Goal: Task Accomplishment & Management: Use online tool/utility

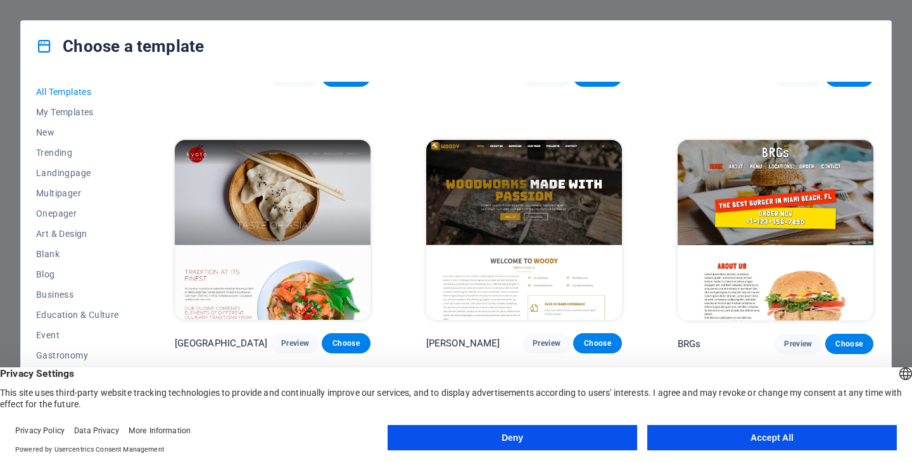
scroll to position [6140, 0]
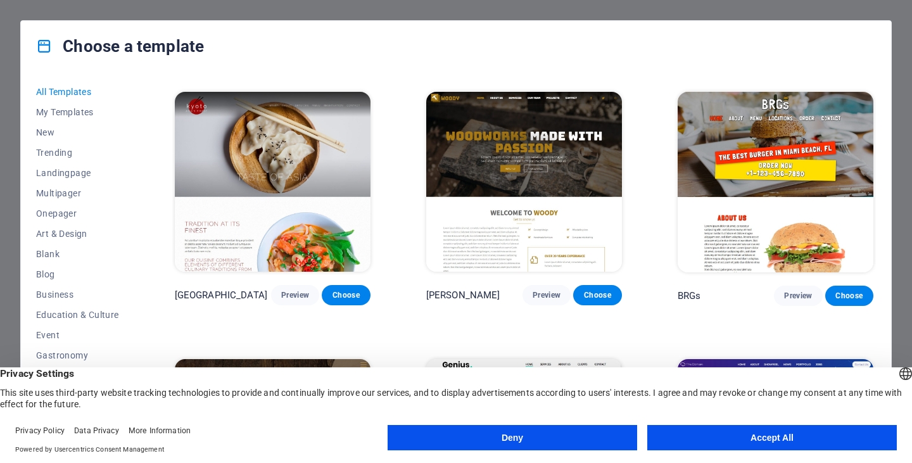
click at [525, 437] on button "Deny" at bounding box center [513, 437] width 250 height 25
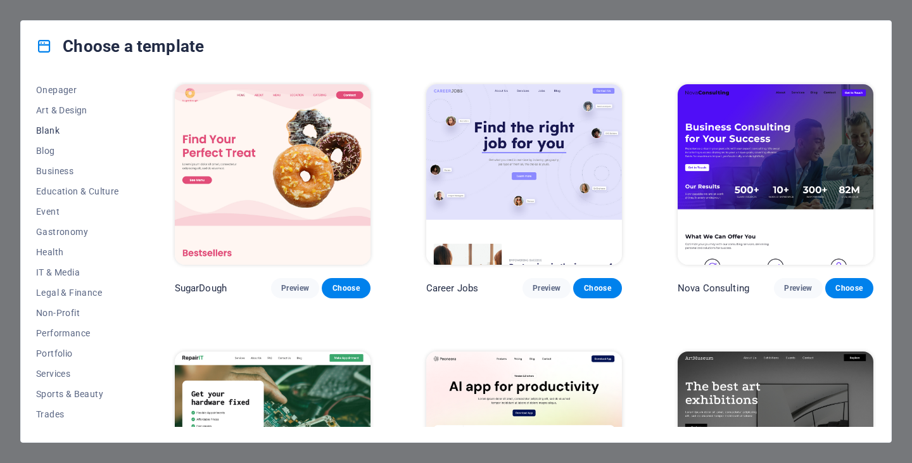
scroll to position [162, 0]
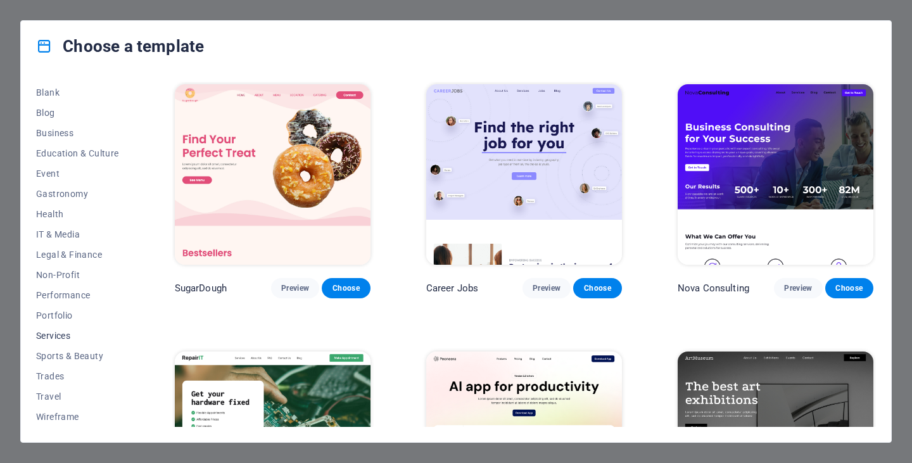
click at [58, 331] on span "Services" at bounding box center [77, 336] width 83 height 10
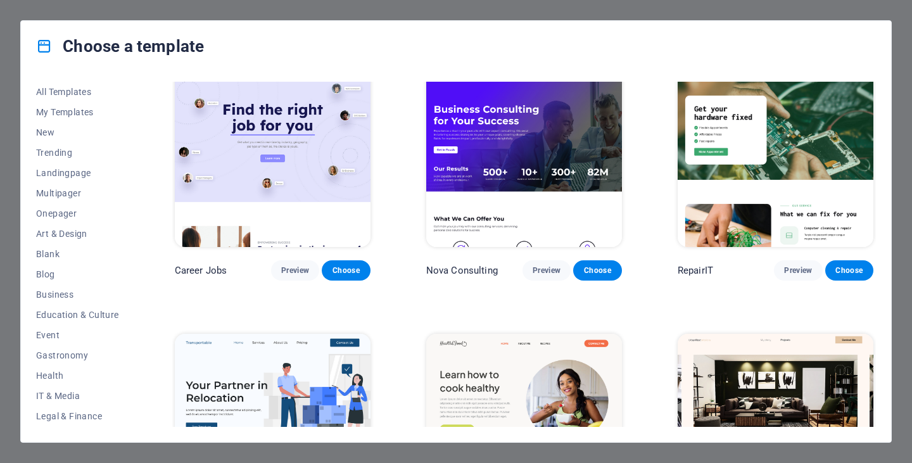
scroll to position [20, 0]
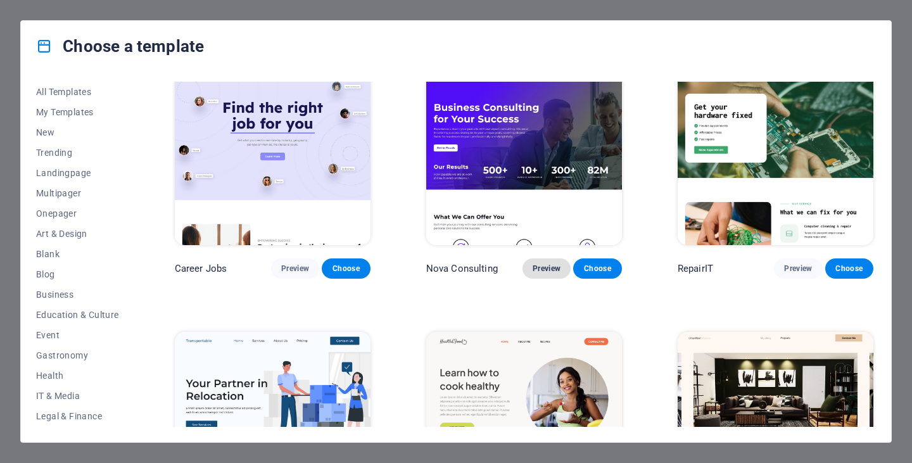
click at [547, 272] on button "Preview" at bounding box center [547, 269] width 48 height 20
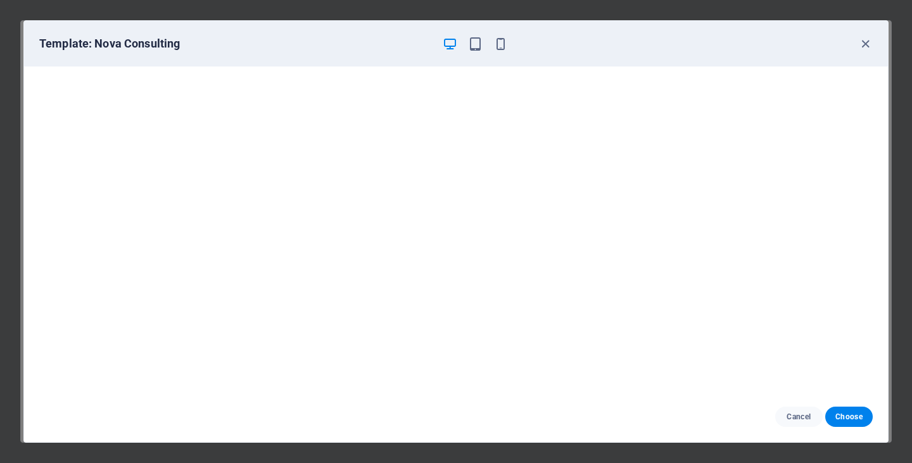
click at [509, 41] on div "Template: Nova Consulting" at bounding box center [448, 43] width 819 height 15
click at [504, 42] on icon "button" at bounding box center [501, 44] width 15 height 15
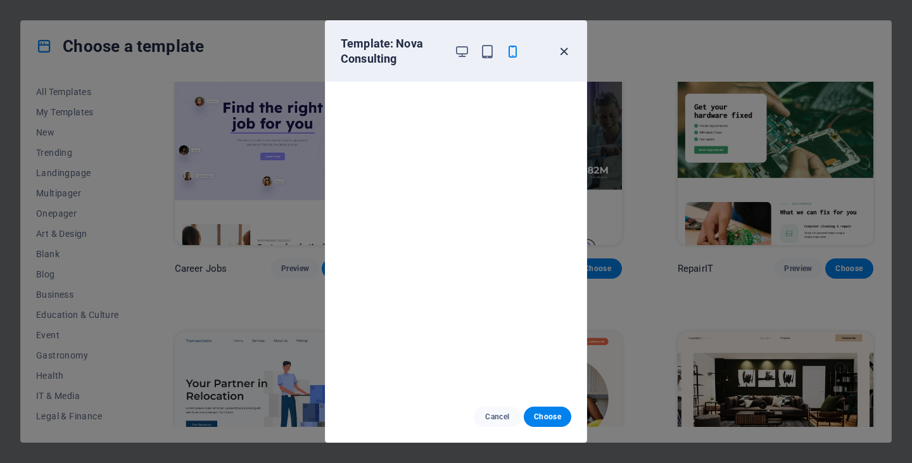
click at [567, 49] on icon "button" at bounding box center [564, 51] width 15 height 15
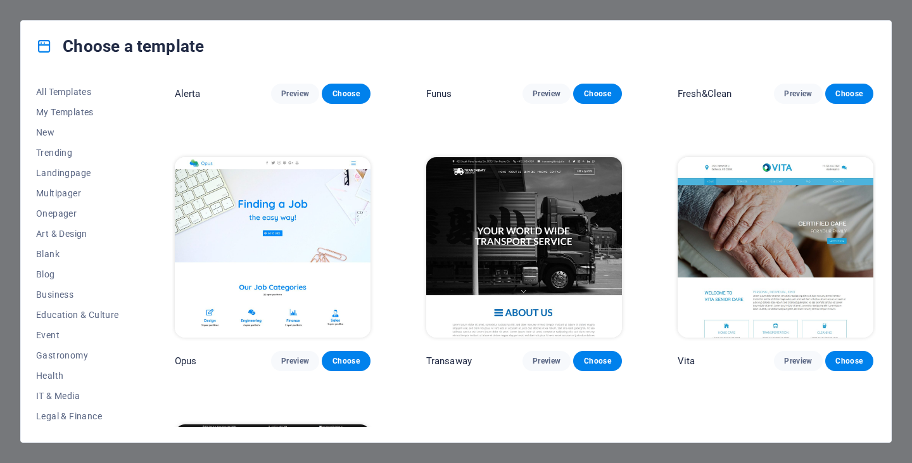
scroll to position [1532, 0]
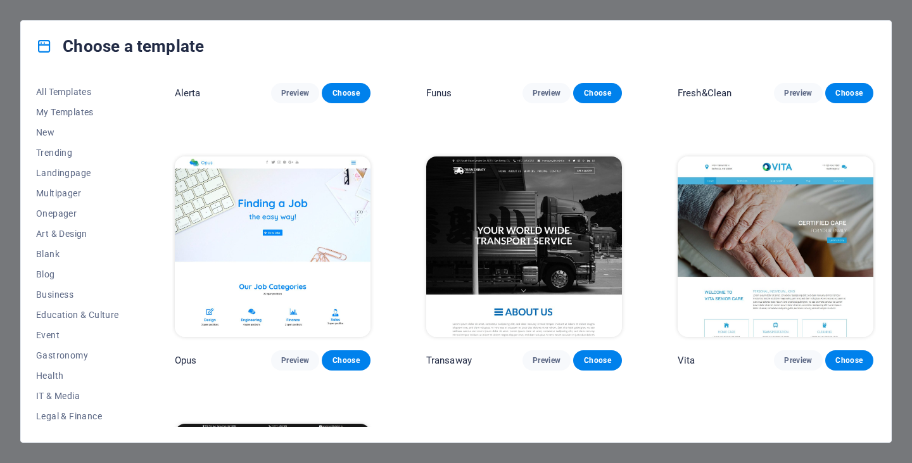
click at [445, 276] on img at bounding box center [524, 247] width 196 height 181
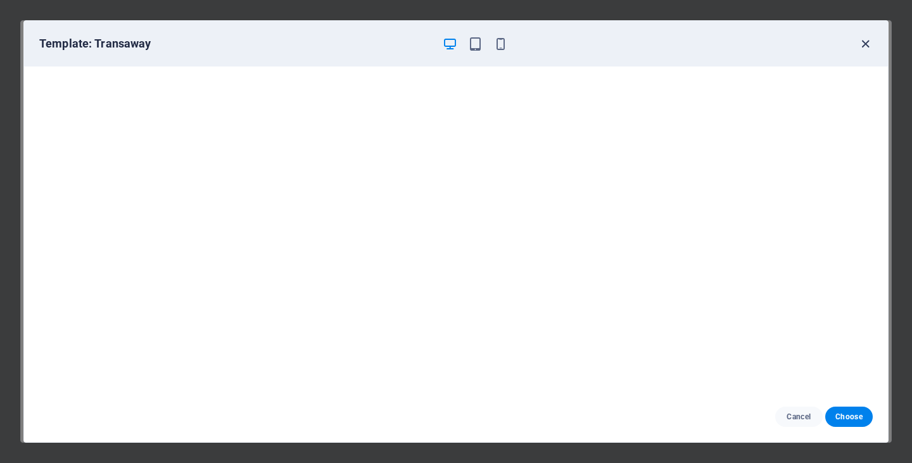
click at [869, 48] on icon "button" at bounding box center [866, 44] width 15 height 15
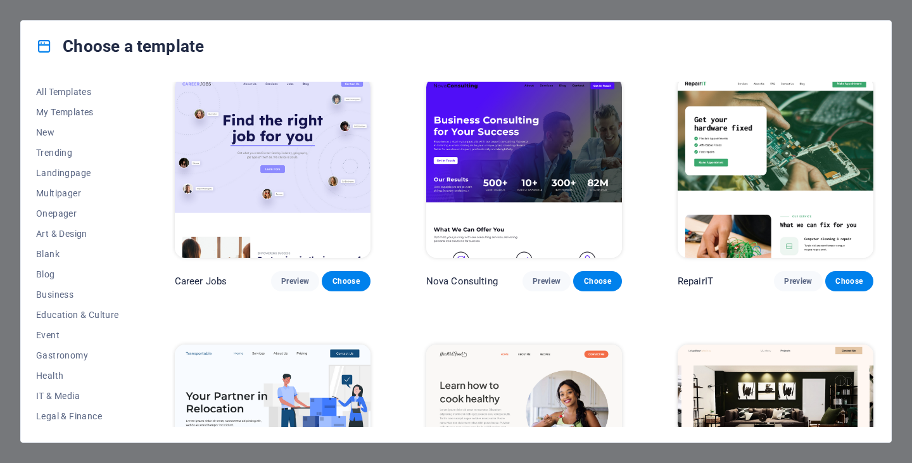
scroll to position [0, 0]
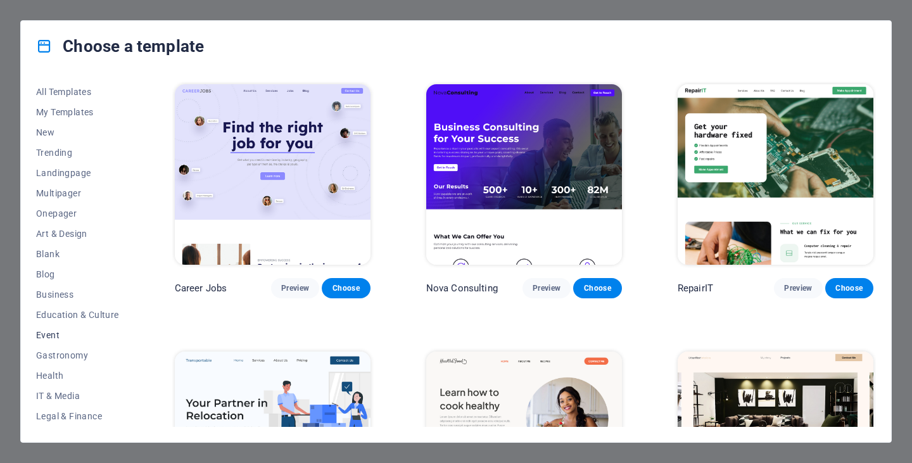
click at [69, 344] on button "Event" at bounding box center [77, 335] width 83 height 20
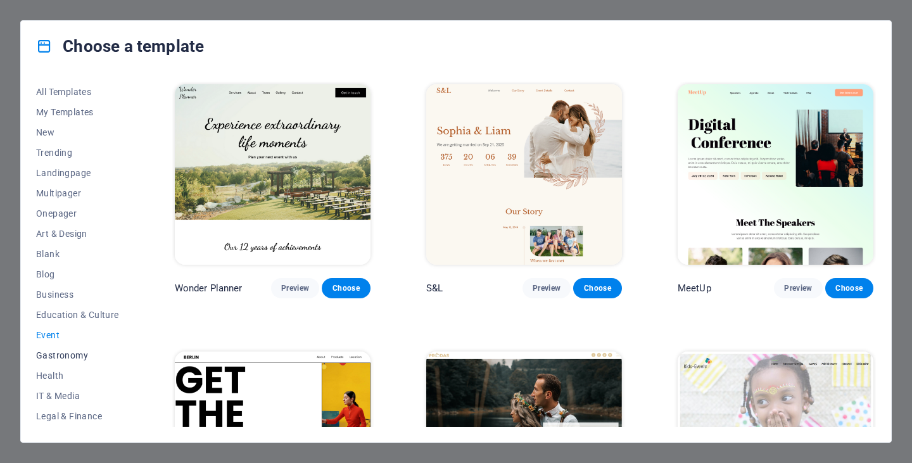
click at [63, 352] on span "Gastronomy" at bounding box center [77, 355] width 83 height 10
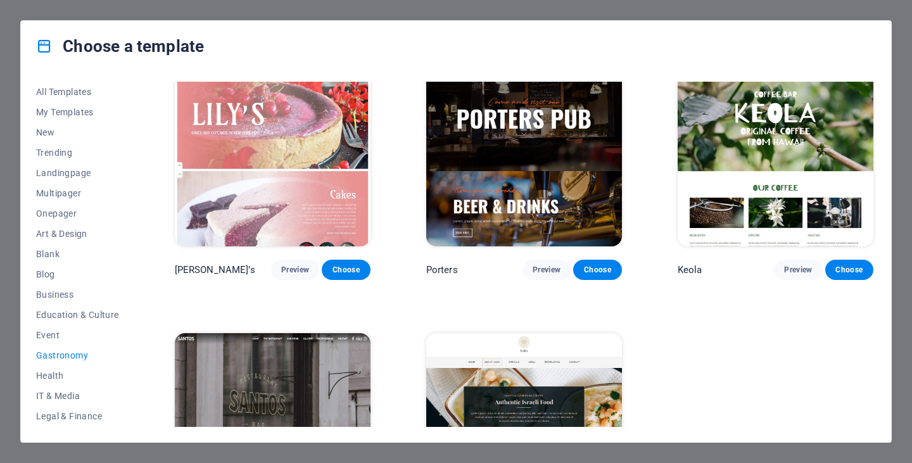
scroll to position [1087, 0]
click at [61, 295] on span "Business" at bounding box center [77, 295] width 83 height 10
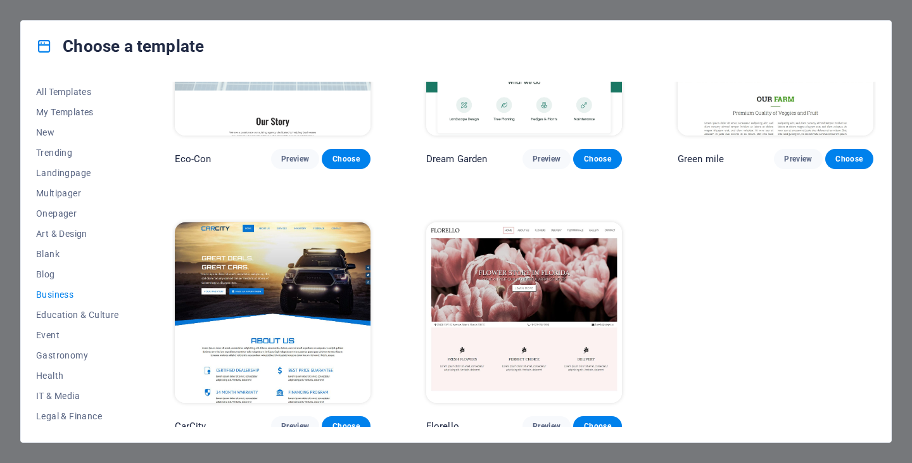
scroll to position [135, 0]
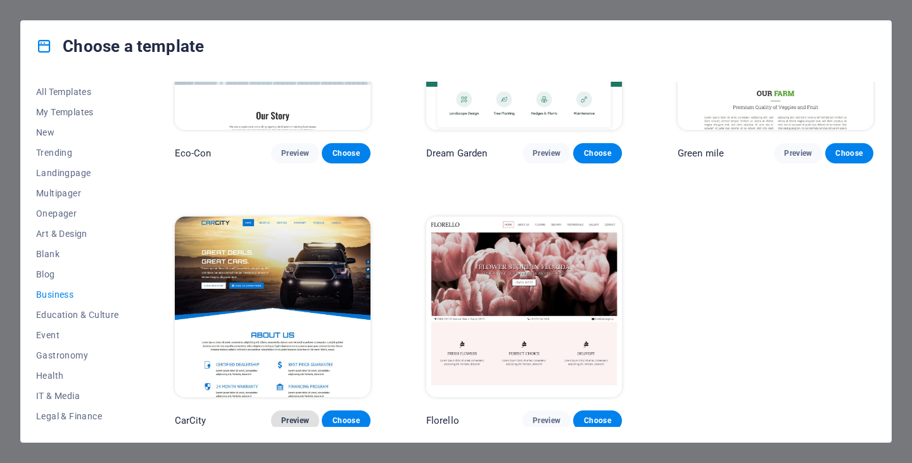
click at [296, 418] on span "Preview" at bounding box center [295, 421] width 28 height 10
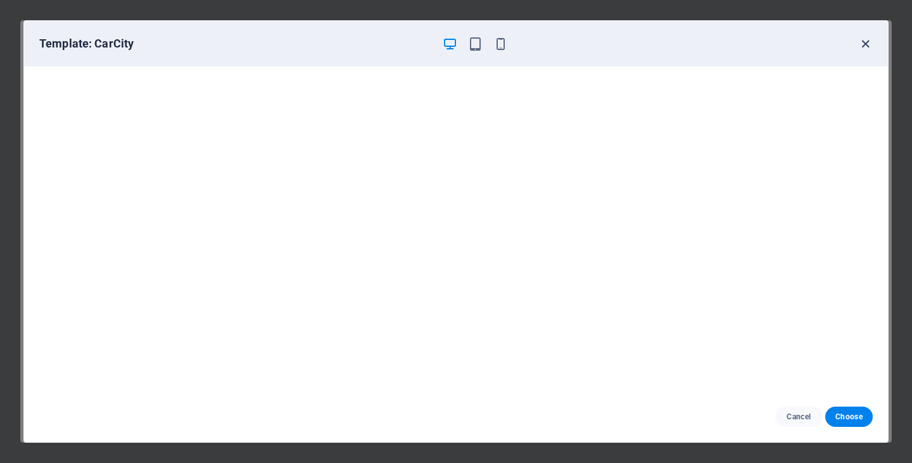
click at [869, 37] on icon "button" at bounding box center [866, 44] width 15 height 15
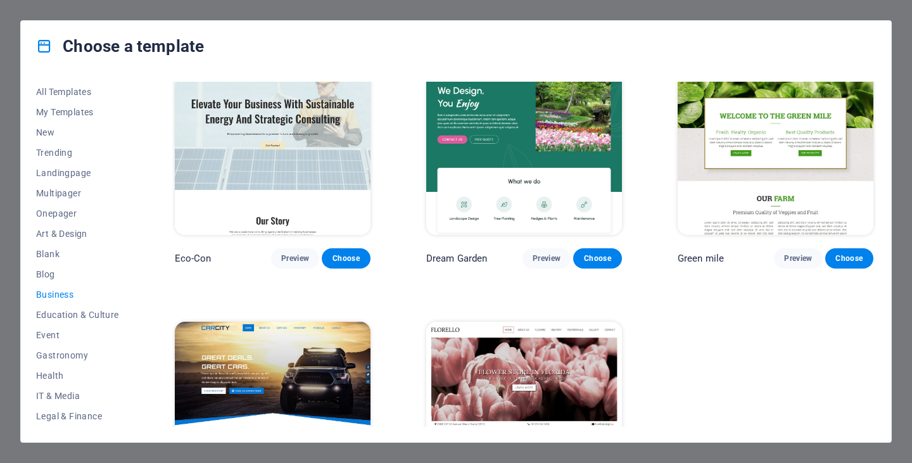
scroll to position [0, 0]
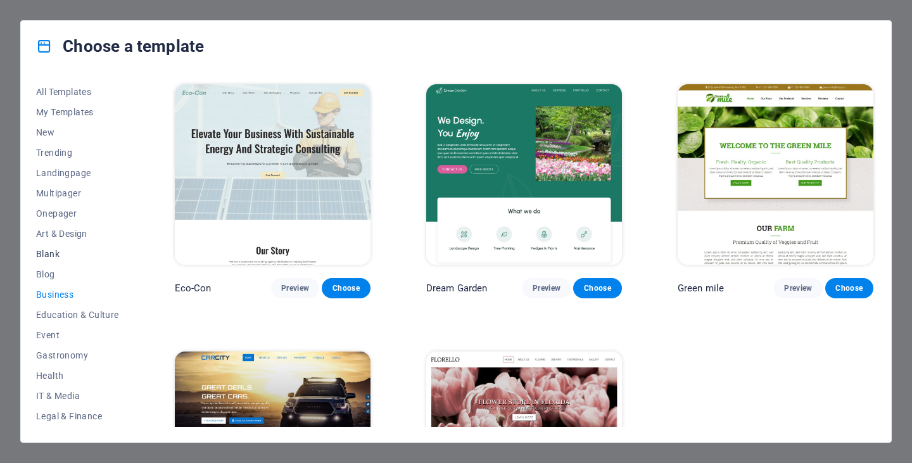
click at [68, 254] on span "Blank" at bounding box center [77, 254] width 83 height 10
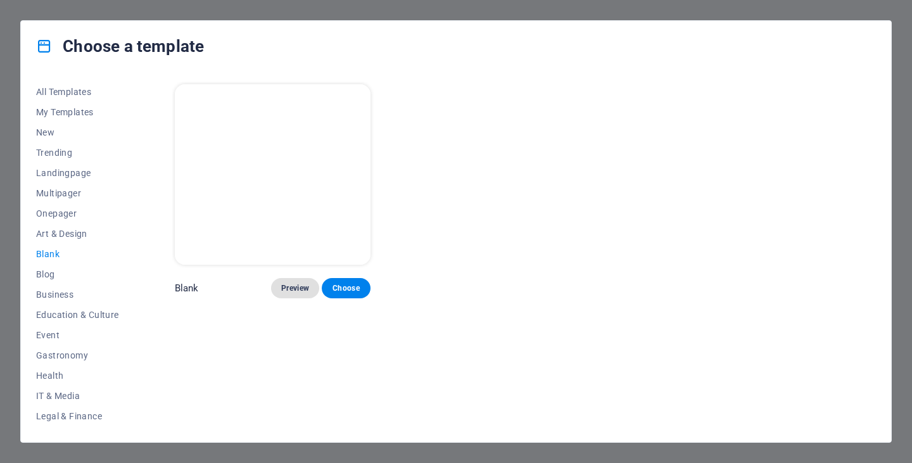
click at [299, 290] on span "Preview" at bounding box center [295, 288] width 28 height 10
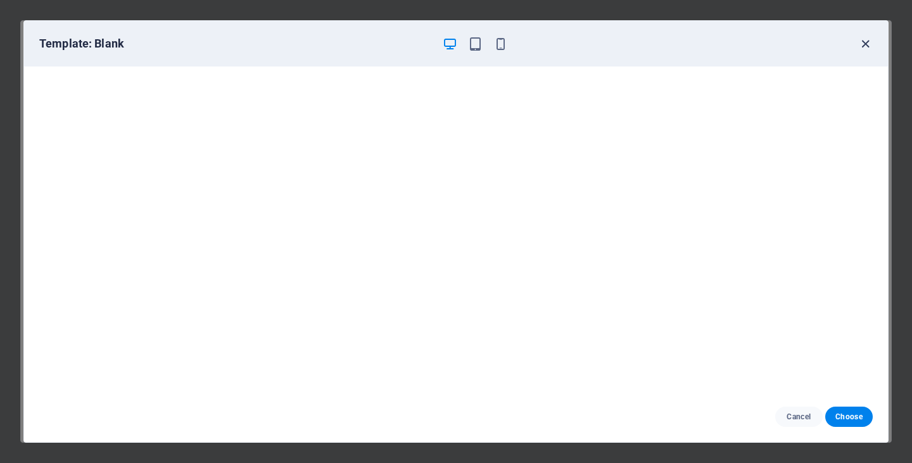
click at [871, 39] on icon "button" at bounding box center [866, 44] width 15 height 15
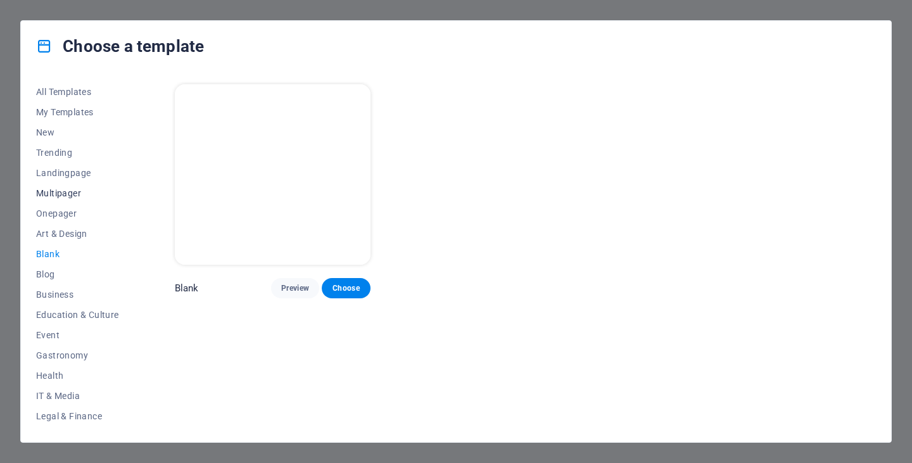
click at [65, 196] on span "Multipager" at bounding box center [77, 193] width 83 height 10
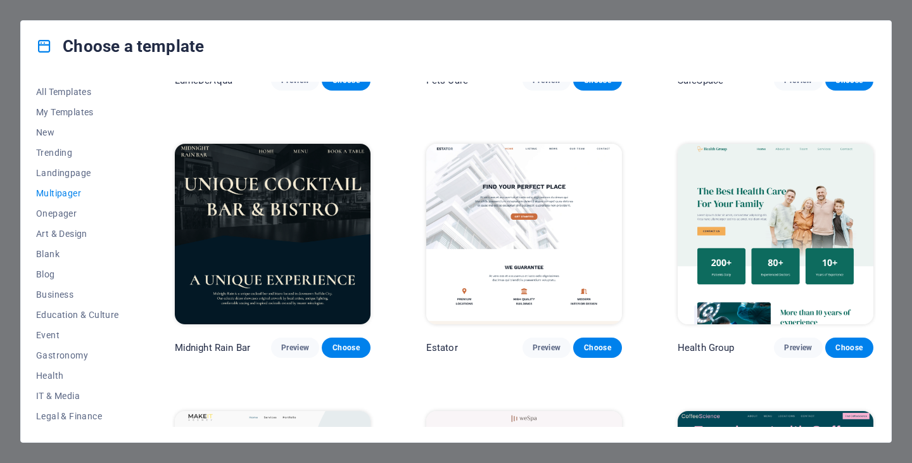
scroll to position [1564, 0]
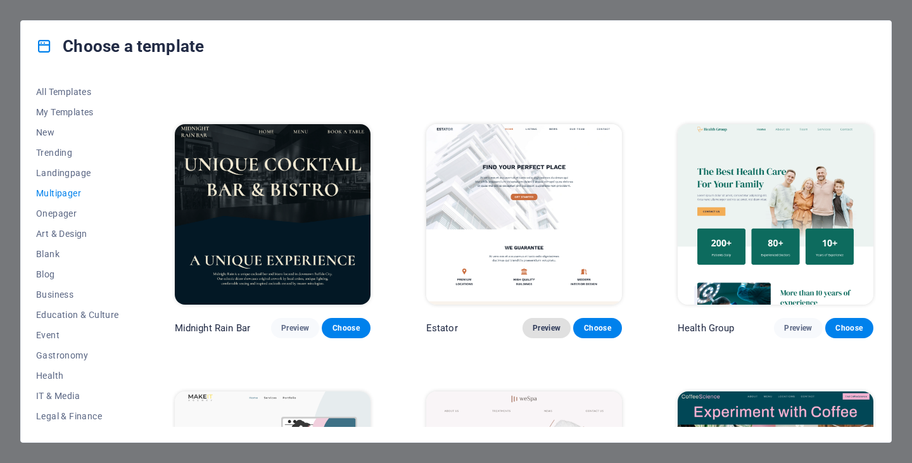
click at [539, 323] on span "Preview" at bounding box center [547, 328] width 28 height 10
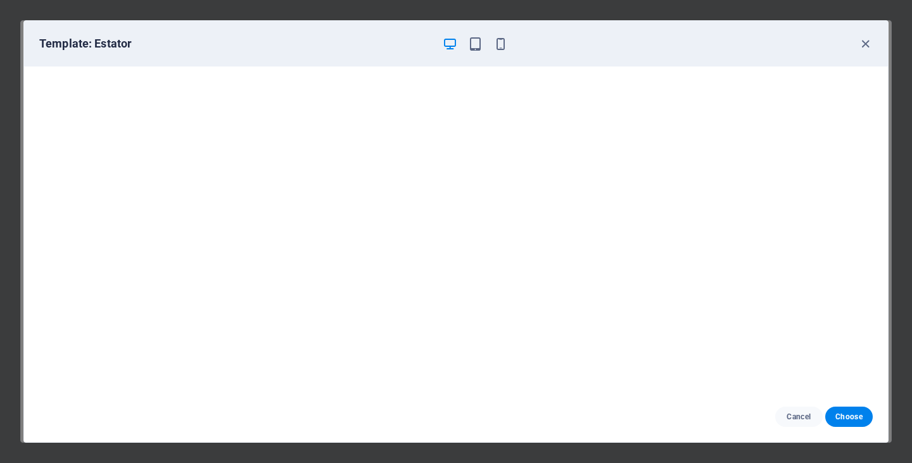
scroll to position [0, 0]
click at [866, 38] on icon "button" at bounding box center [866, 44] width 15 height 15
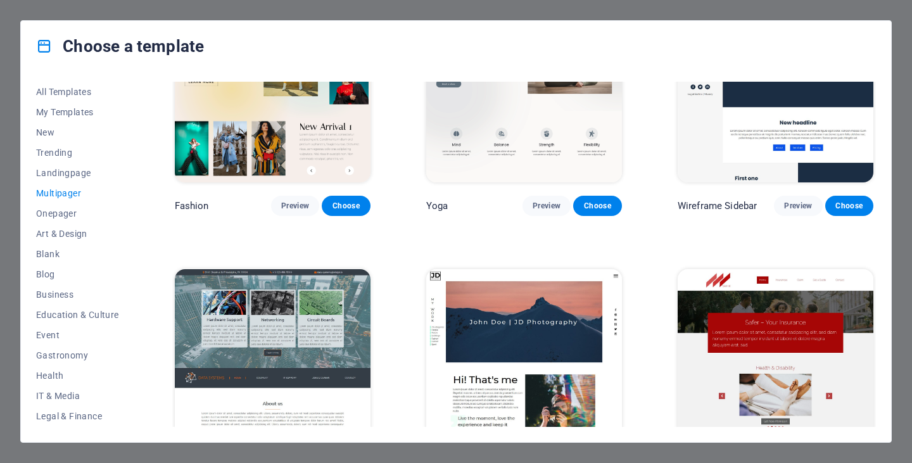
scroll to position [2807, 0]
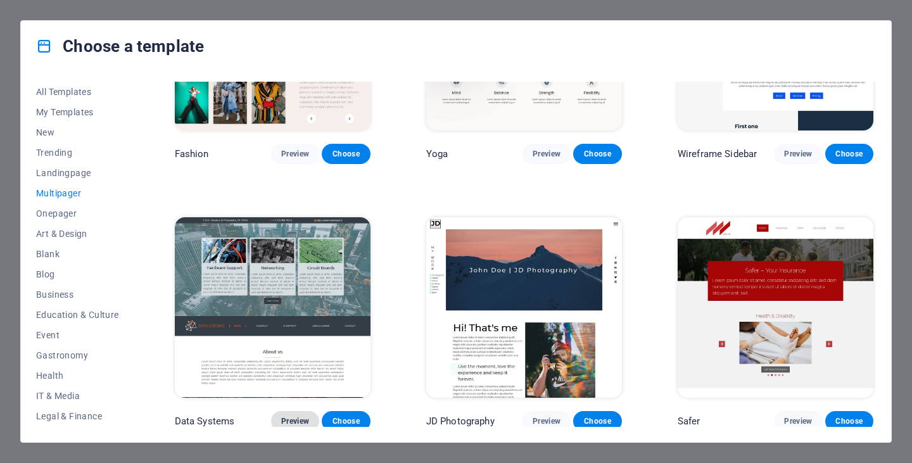
click at [291, 416] on span "Preview" at bounding box center [295, 421] width 28 height 10
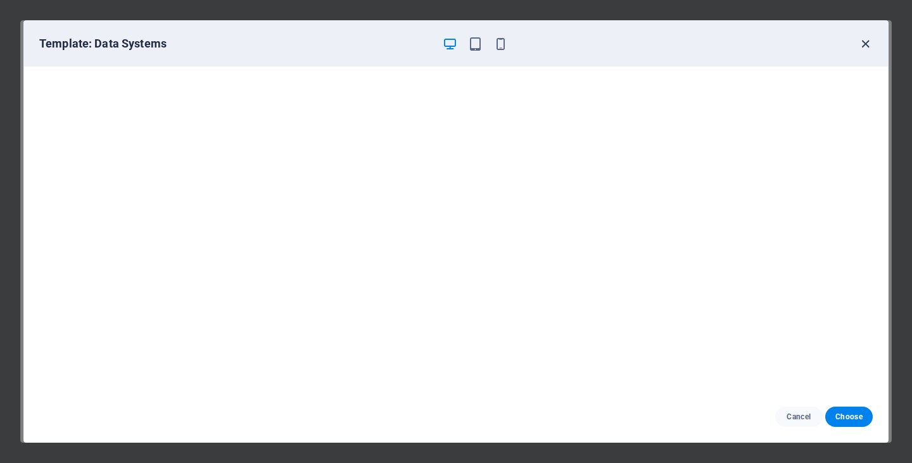
click at [865, 41] on icon "button" at bounding box center [866, 44] width 15 height 15
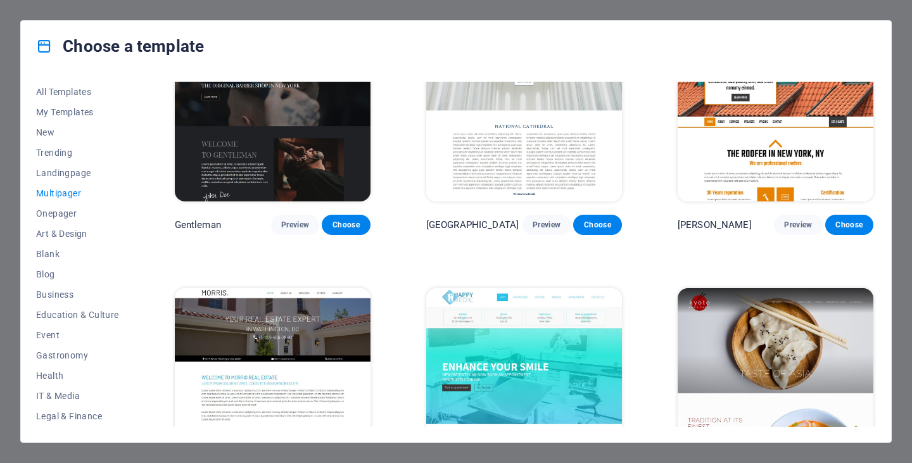
scroll to position [3270, 0]
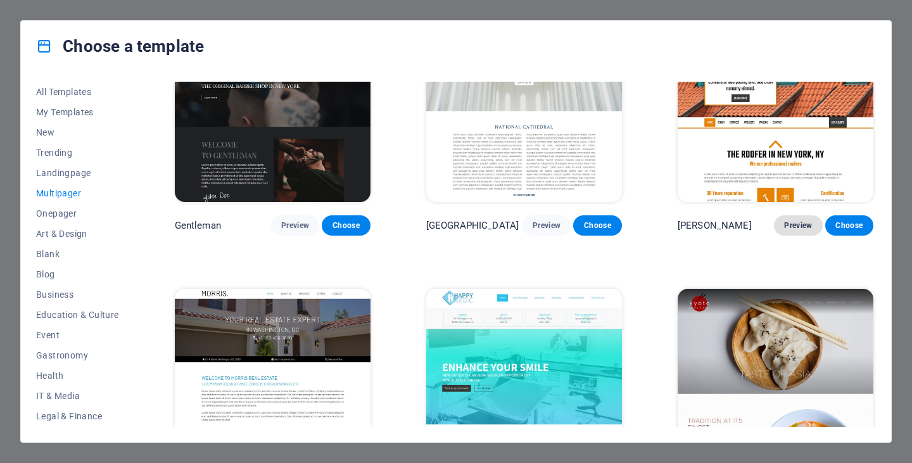
click at [788, 221] on span "Preview" at bounding box center [798, 226] width 28 height 10
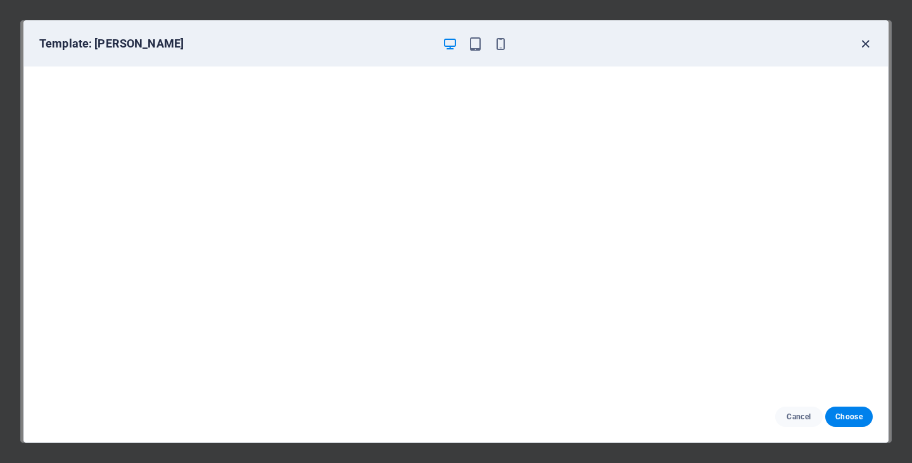
click at [863, 37] on icon "button" at bounding box center [866, 44] width 15 height 15
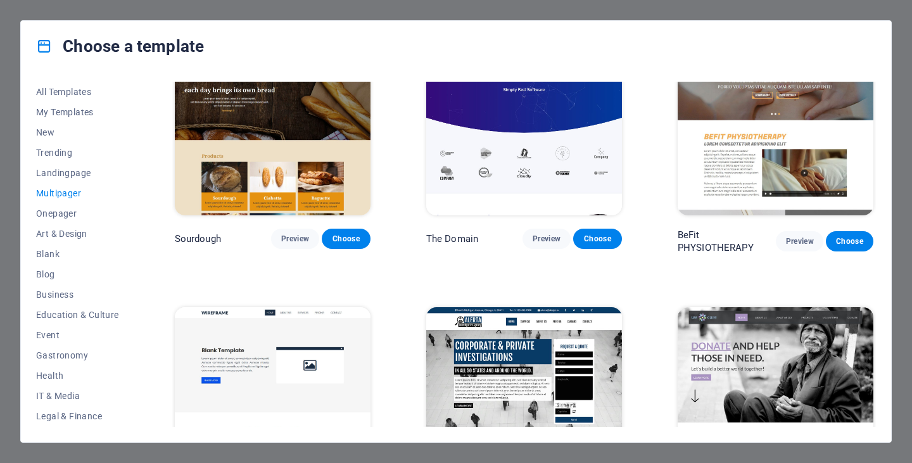
scroll to position [3860, 0]
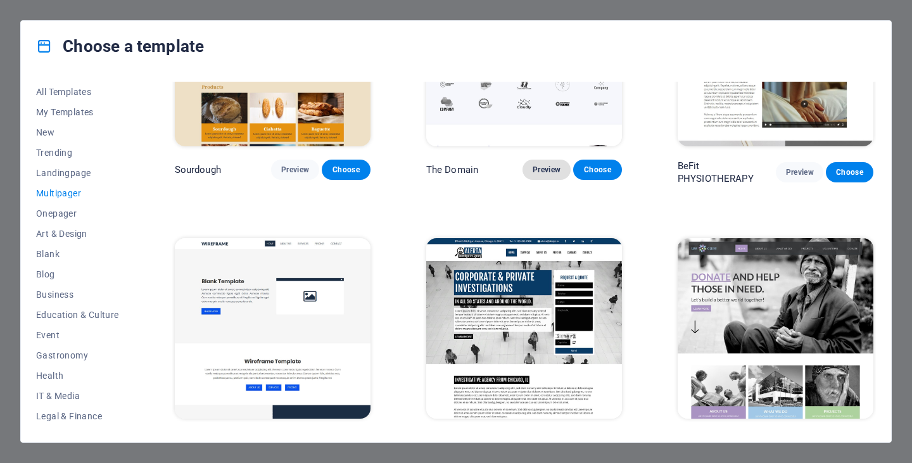
click at [547, 165] on span "Preview" at bounding box center [547, 170] width 28 height 10
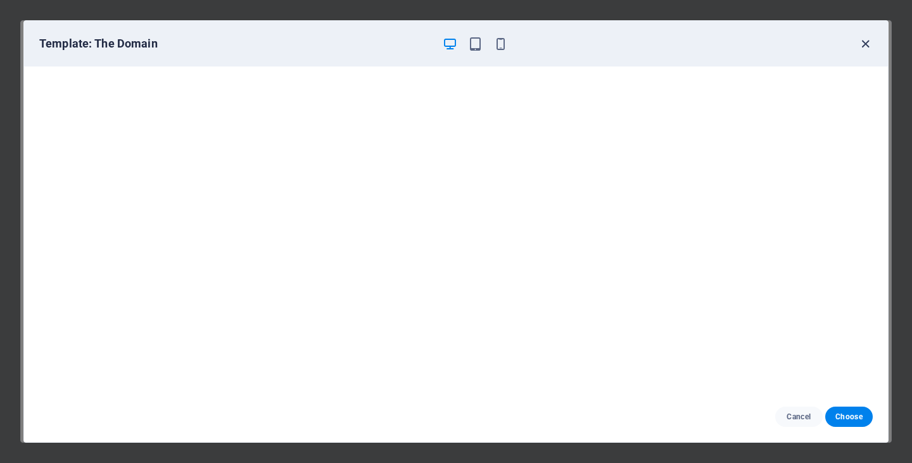
click at [862, 49] on icon "button" at bounding box center [866, 44] width 15 height 15
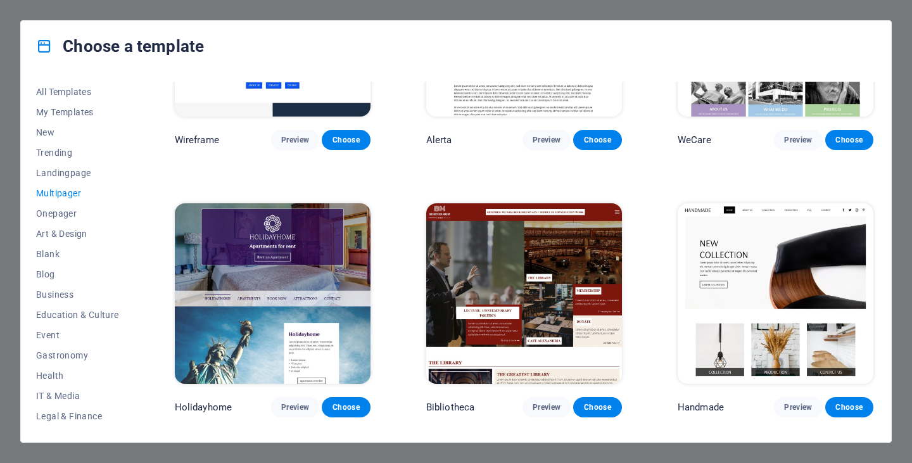
scroll to position [4237, 0]
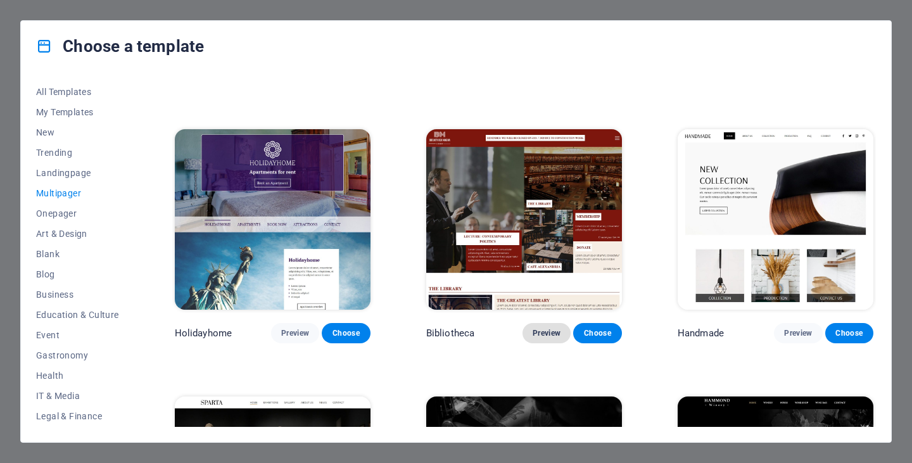
click at [558, 323] on button "Preview" at bounding box center [547, 333] width 48 height 20
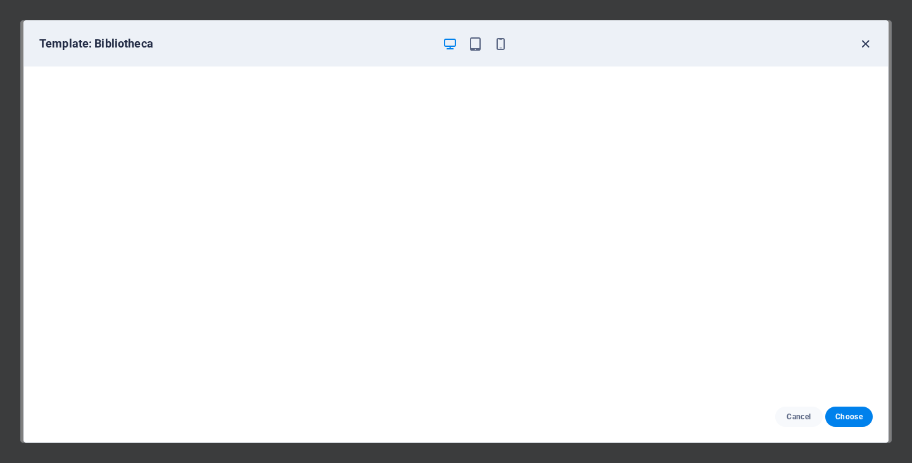
click at [867, 37] on icon "button" at bounding box center [866, 44] width 15 height 15
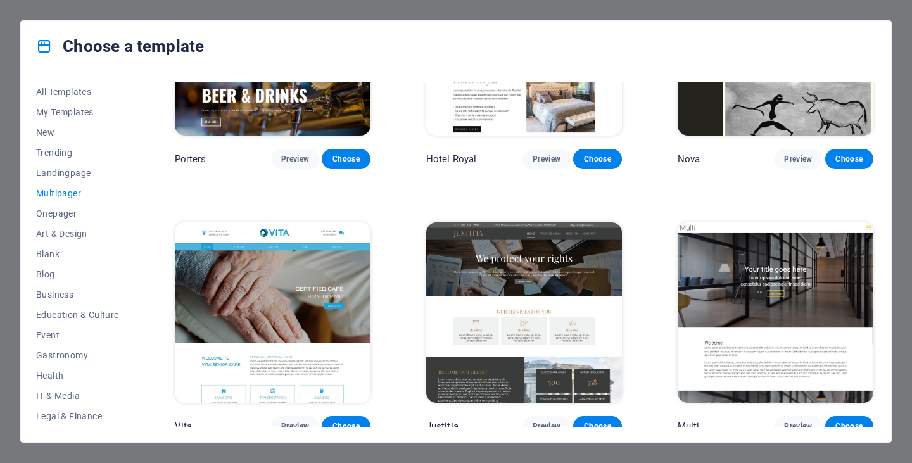
scroll to position [5206, 0]
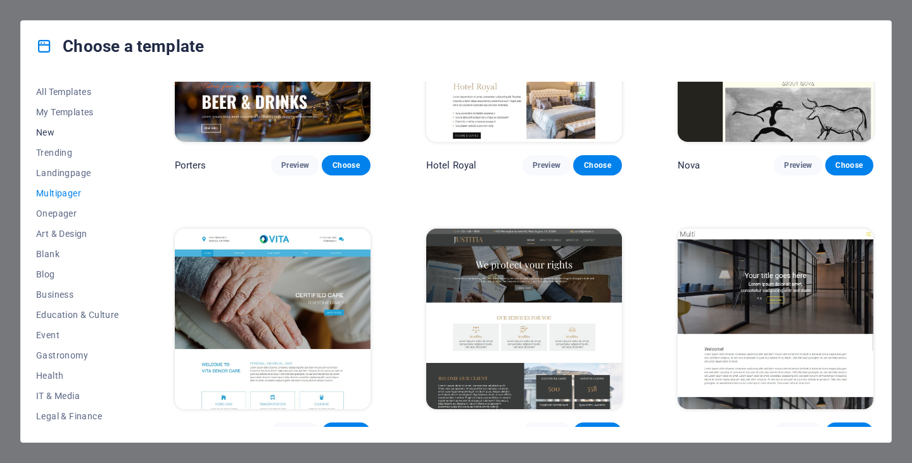
click at [68, 127] on span "New" at bounding box center [77, 132] width 83 height 10
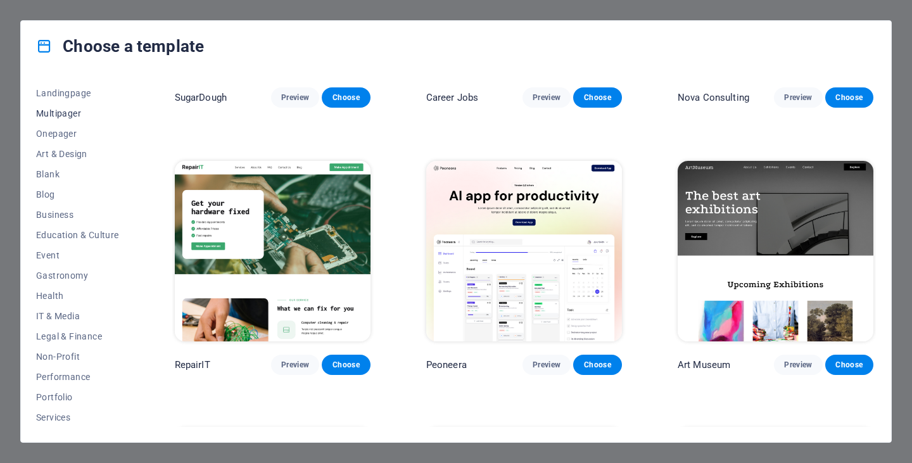
scroll to position [162, 0]
click at [61, 375] on span "Trades" at bounding box center [77, 376] width 83 height 10
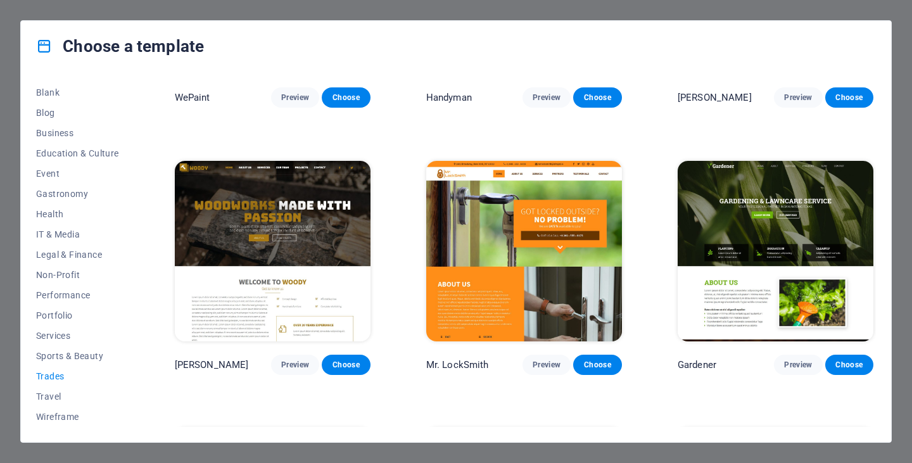
scroll to position [191, 0]
click at [788, 363] on span "Preview" at bounding box center [798, 365] width 28 height 10
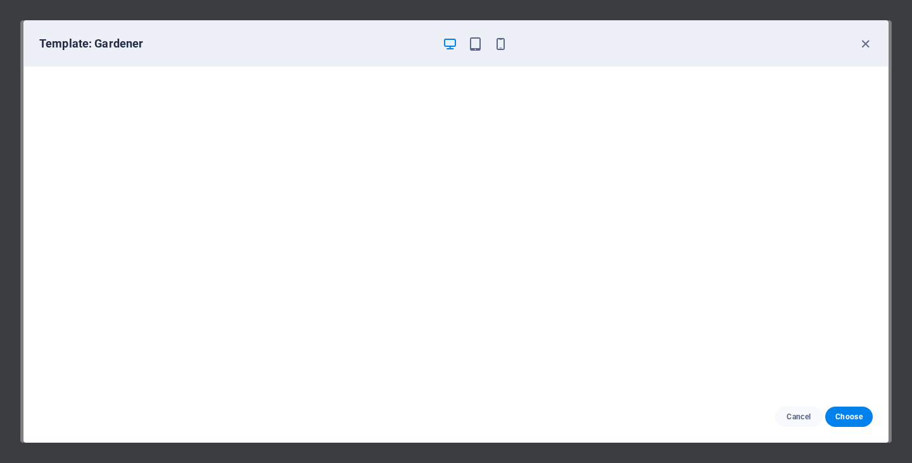
scroll to position [3, 0]
click at [847, 411] on button "Choose" at bounding box center [850, 417] width 48 height 20
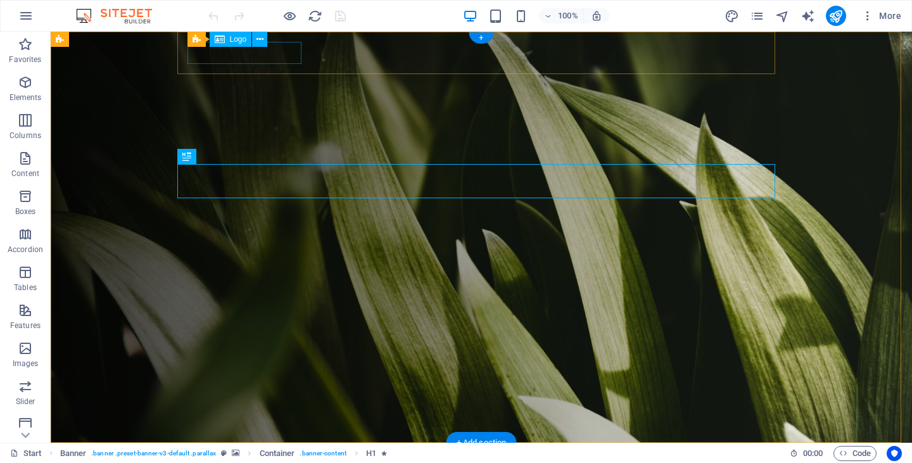
click at [253, 453] on div at bounding box center [487, 464] width 588 height 22
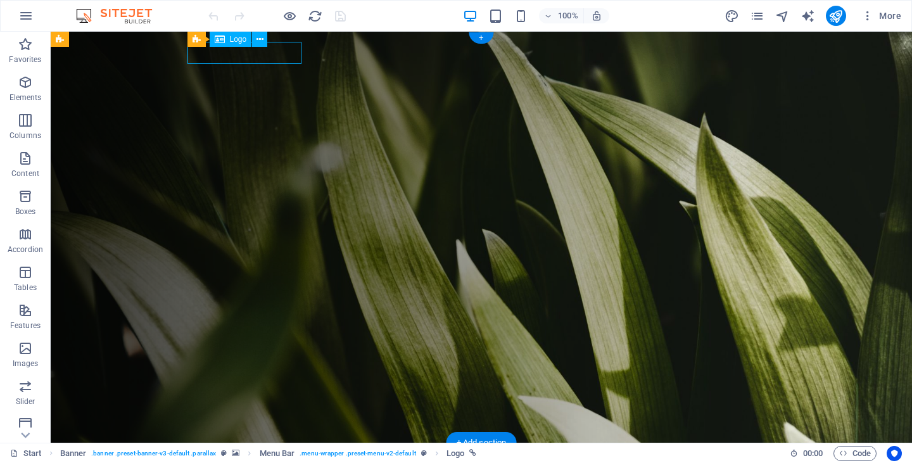
click at [265, 453] on div at bounding box center [487, 464] width 588 height 22
select select "px"
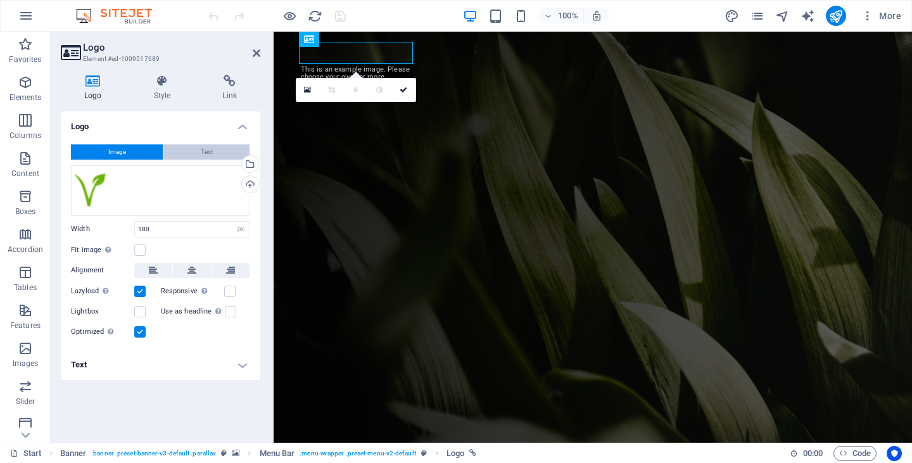
click at [201, 152] on span "Text" at bounding box center [207, 151] width 12 height 15
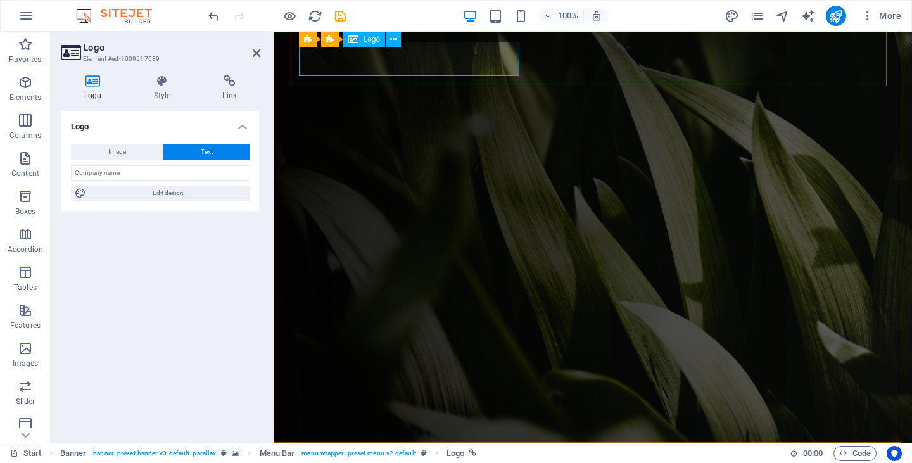
click at [451, 453] on div "[DOMAIN_NAME]" at bounding box center [598, 470] width 588 height 34
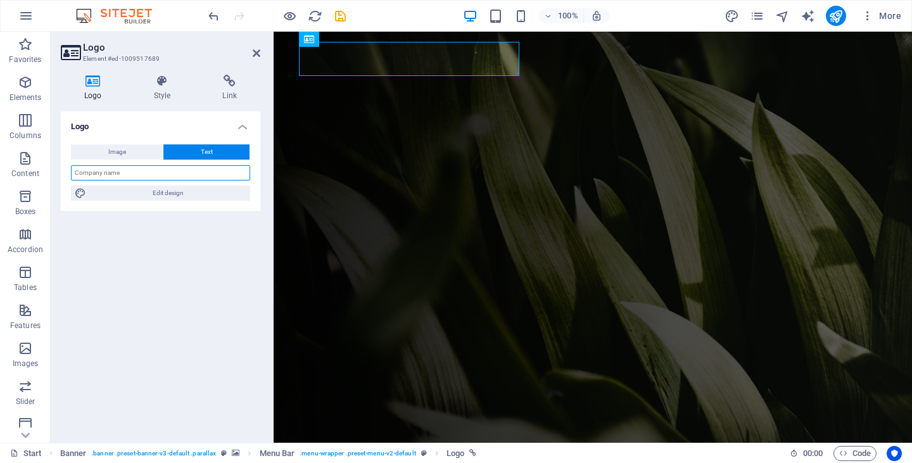
click at [186, 177] on input "text" at bounding box center [160, 172] width 179 height 15
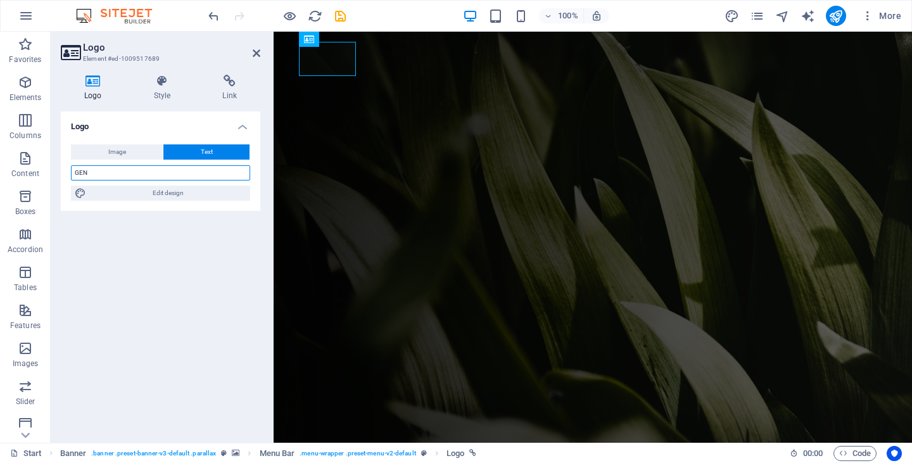
click at [108, 176] on input "GEN" at bounding box center [160, 172] width 179 height 15
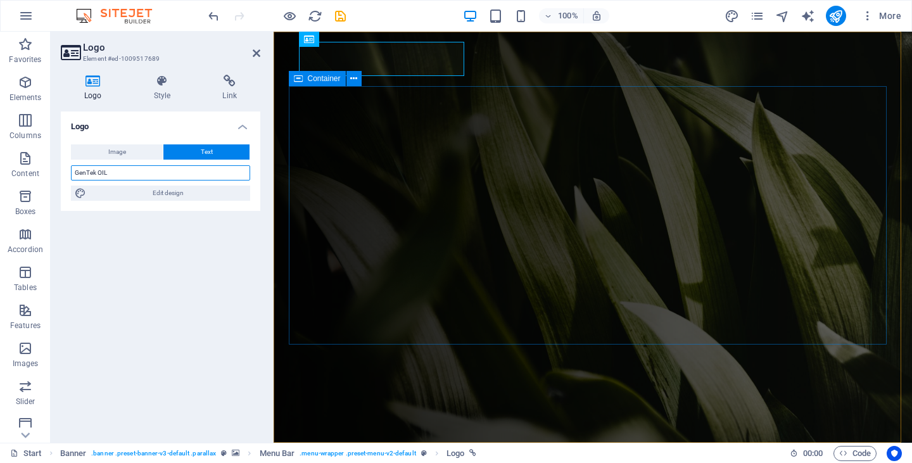
type input "GenTek OIL"
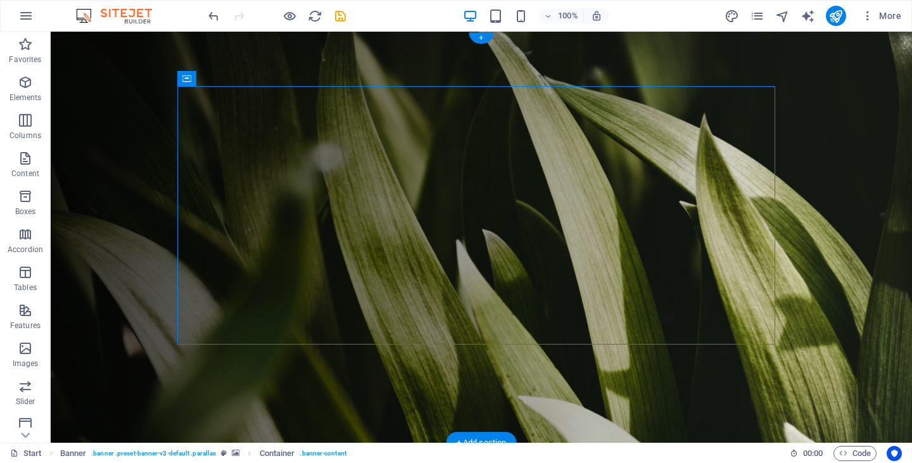
click at [833, 111] on figure at bounding box center [482, 237] width 862 height 411
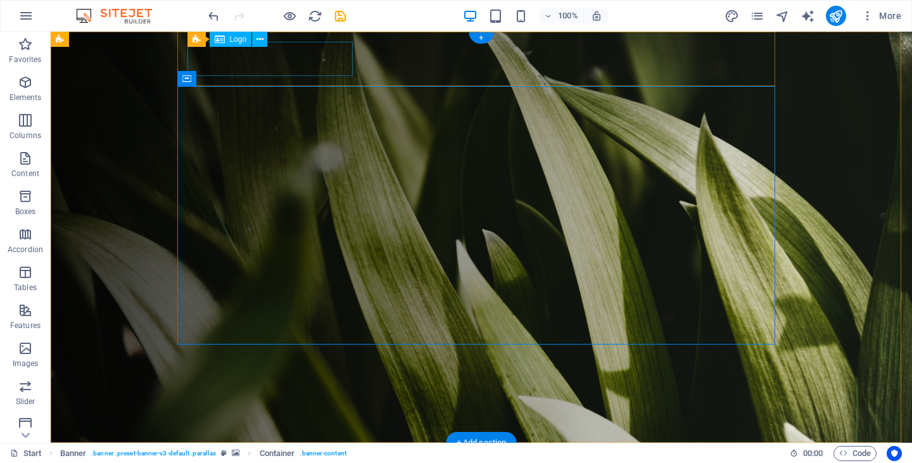
click at [334, 453] on div "GenTek OIL" at bounding box center [487, 470] width 588 height 34
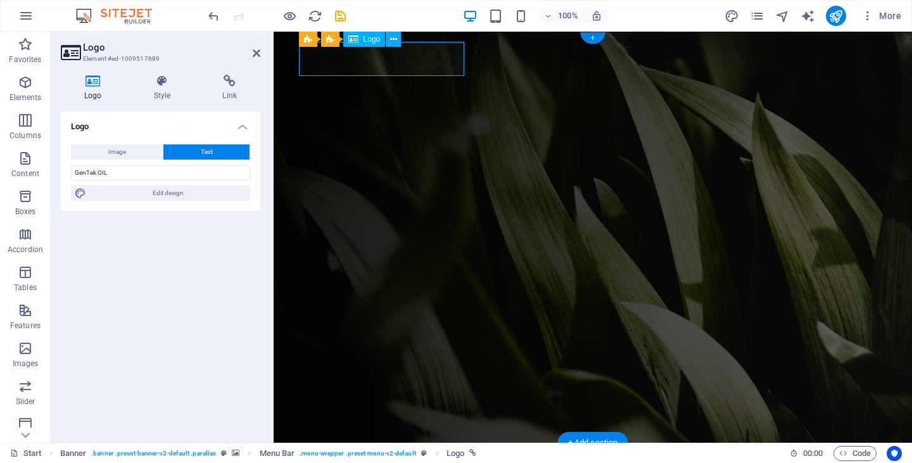
click at [440, 453] on div "GenTek OIL" at bounding box center [598, 470] width 588 height 34
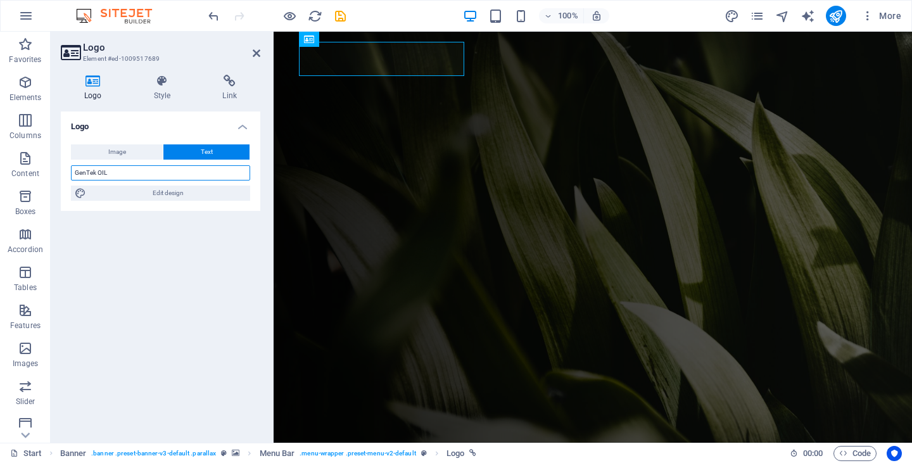
click at [144, 172] on input "GenTek OIL" at bounding box center [160, 172] width 179 height 15
type input "GenTek"
click at [157, 295] on div "Logo Image Text Drag files here, click to choose files or select files from Fil…" at bounding box center [161, 272] width 200 height 321
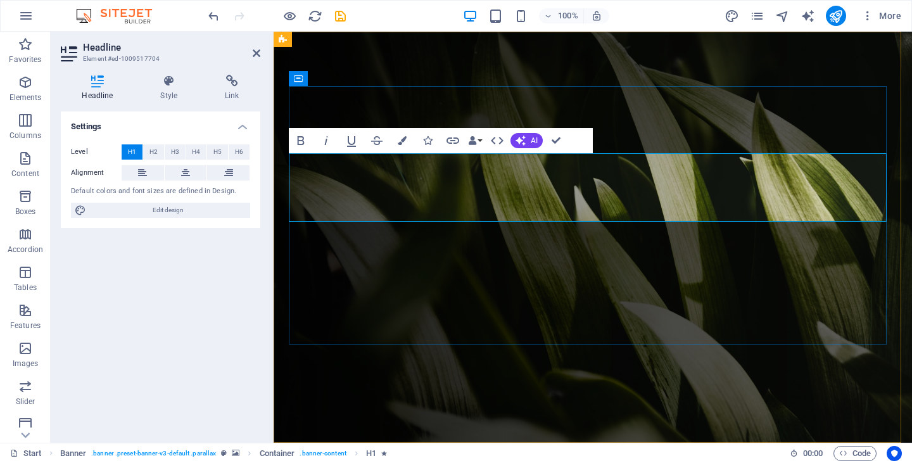
drag, startPoint x: 720, startPoint y: 173, endPoint x: 522, endPoint y: 167, distance: 197.8
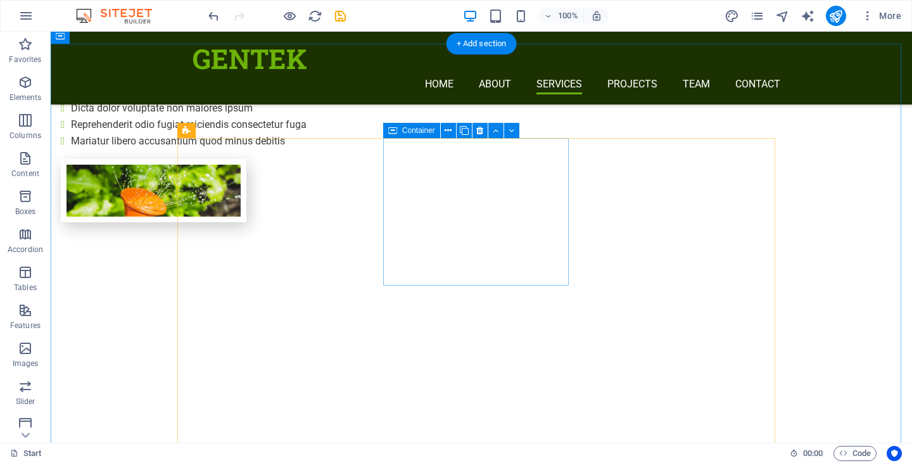
scroll to position [1201, 0]
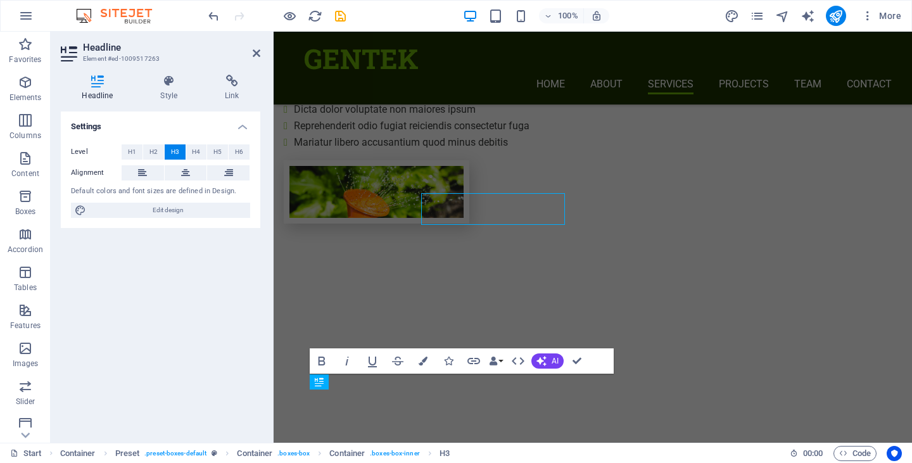
click at [272, 211] on div at bounding box center [272, 237] width 3 height 411
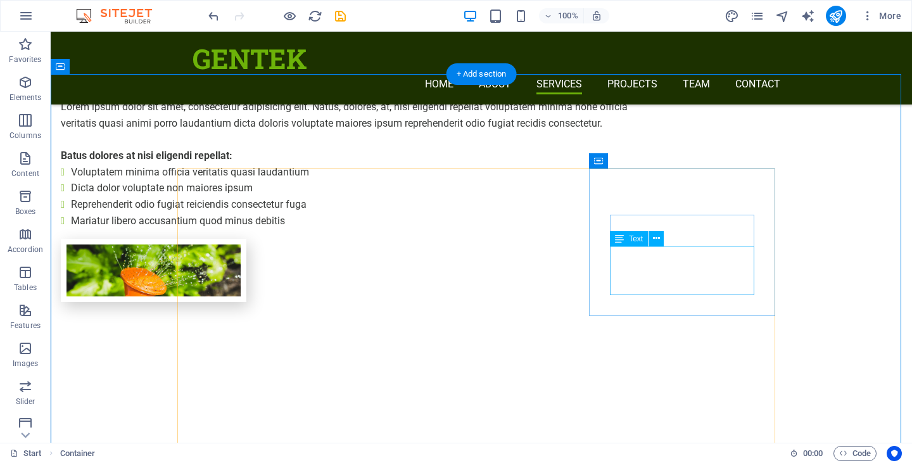
scroll to position [1188, 0]
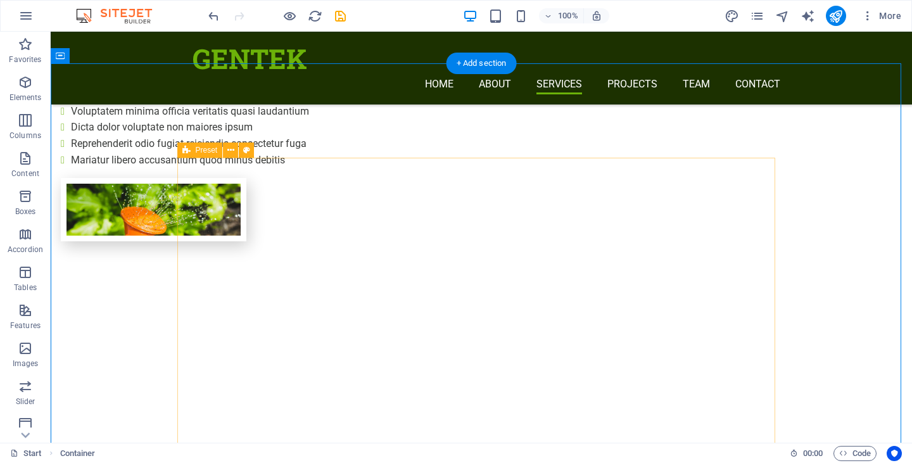
scroll to position [1192, 0]
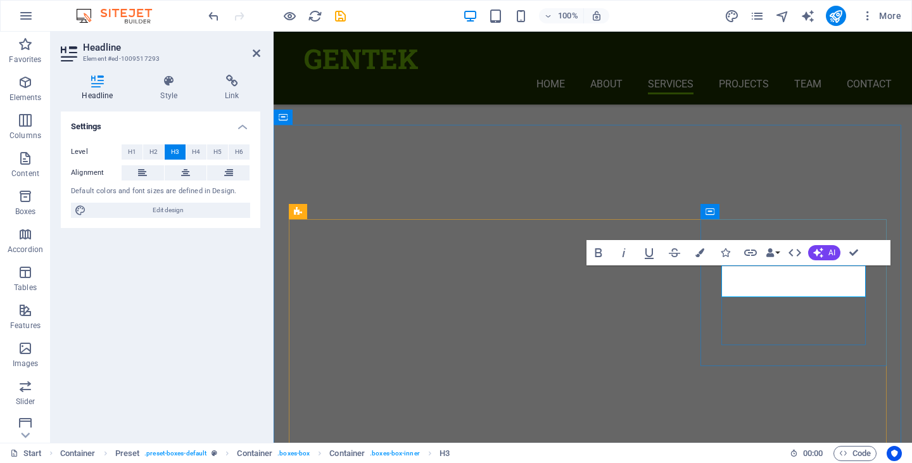
scroll to position [1402, 0]
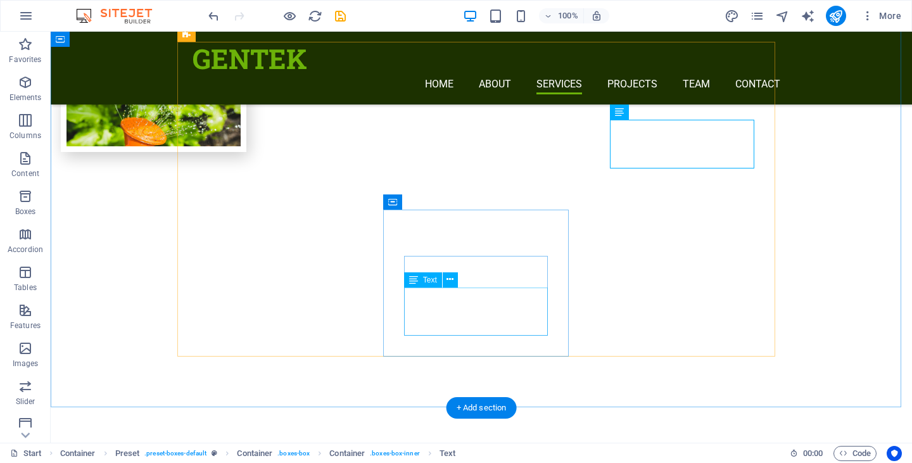
scroll to position [1329, 0]
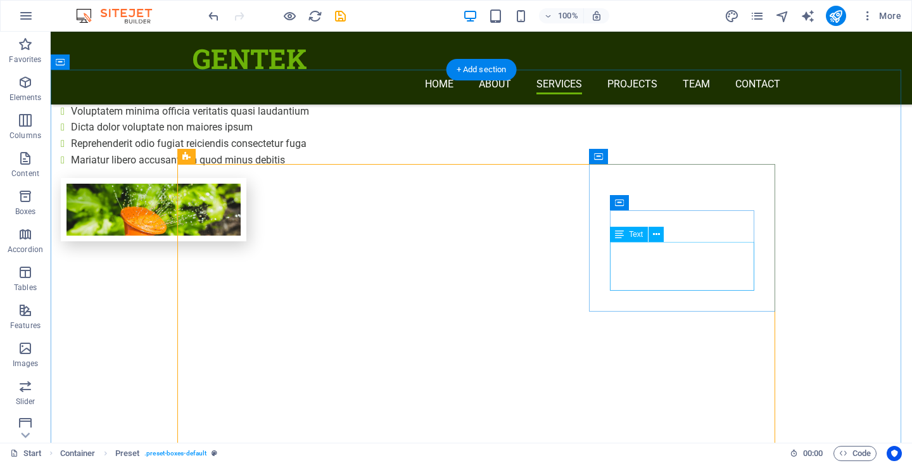
scroll to position [1184, 0]
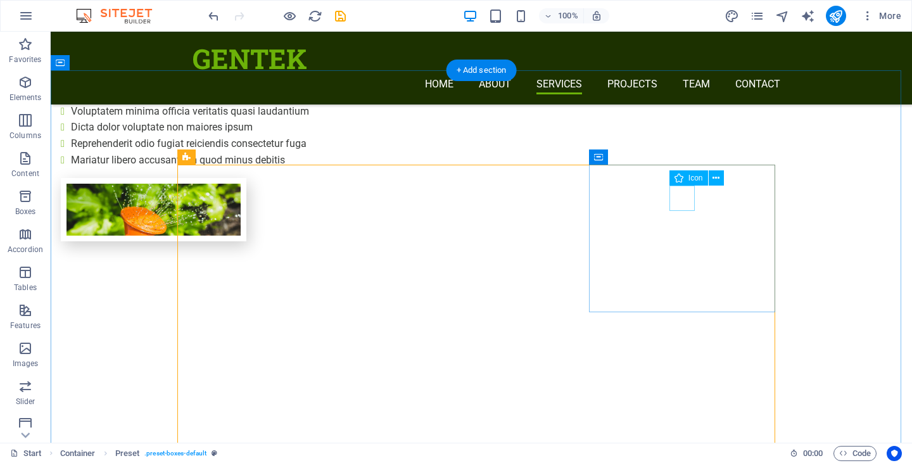
click at [718, 178] on icon at bounding box center [716, 178] width 7 height 13
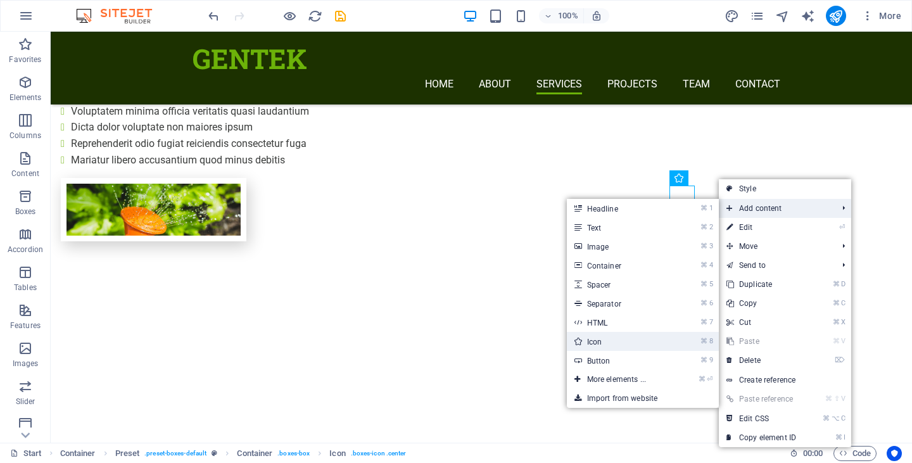
click at [630, 338] on link "⌘ 8 Icon" at bounding box center [619, 341] width 105 height 19
select select "xMidYMid"
select select "px"
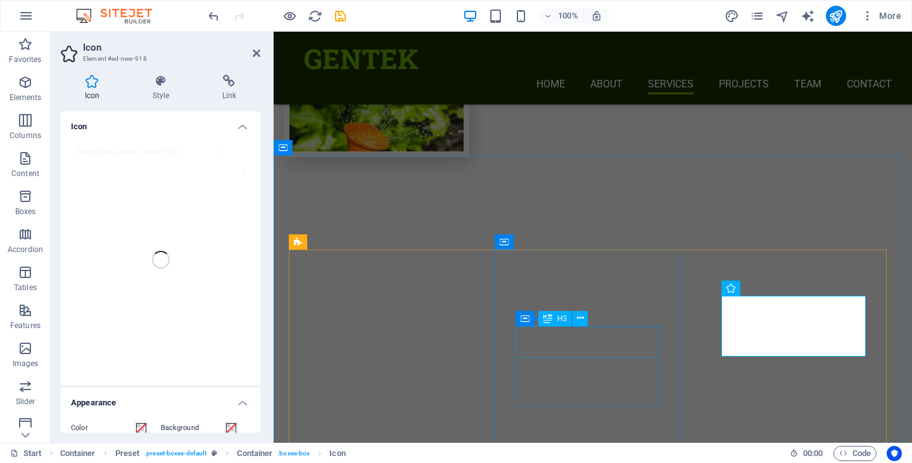
scroll to position [1307, 0]
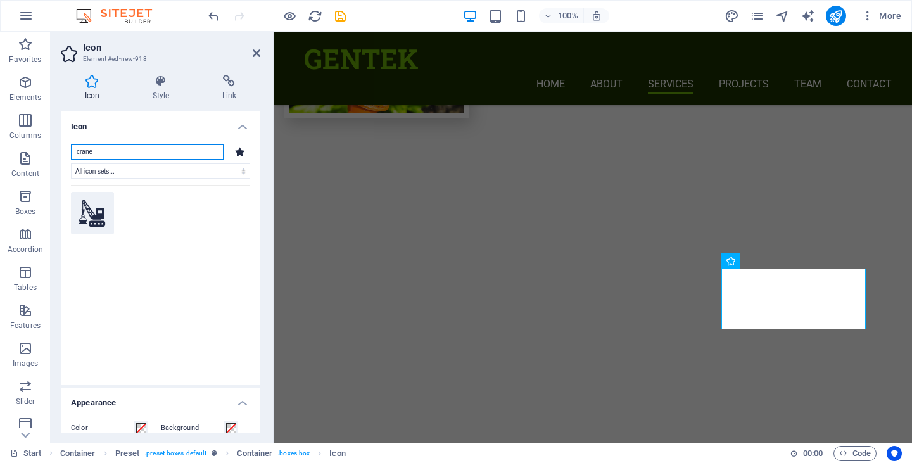
type input "crane"
click at [92, 207] on icon at bounding box center [92, 214] width 27 height 28
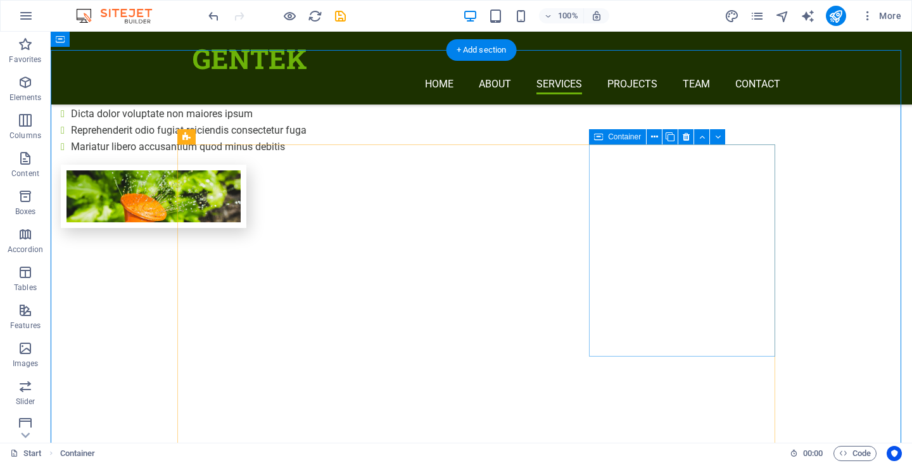
scroll to position [1196, 0]
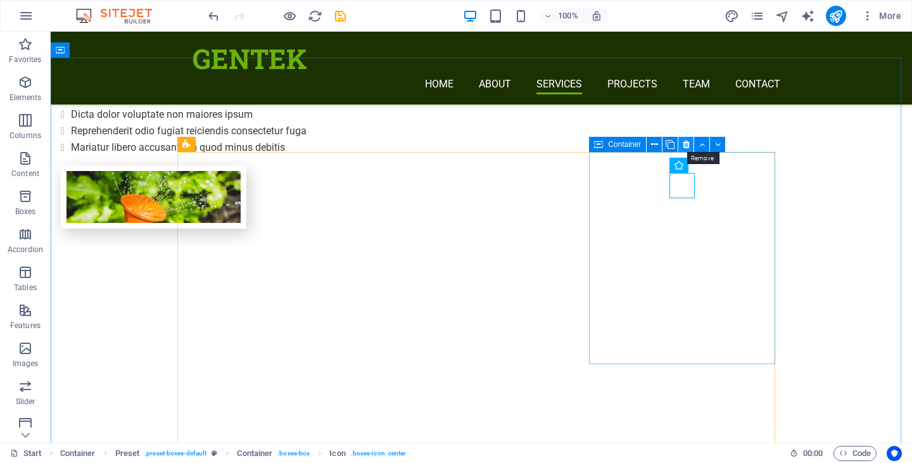
click at [689, 146] on icon at bounding box center [686, 144] width 7 height 13
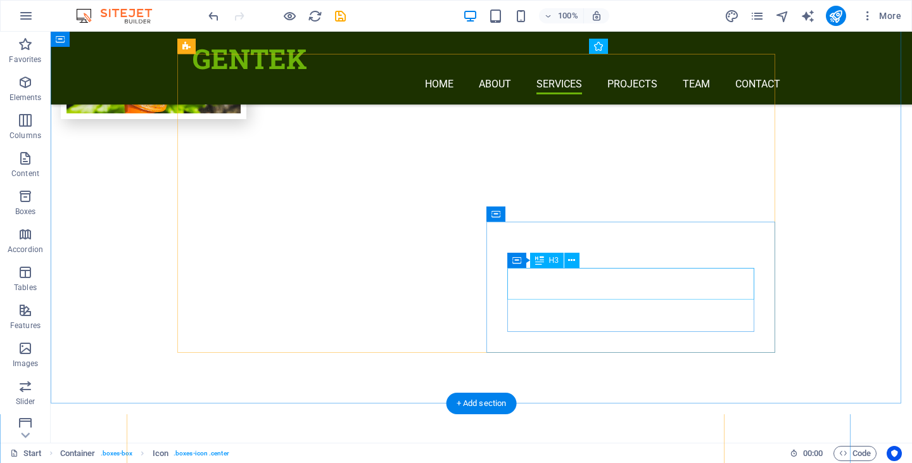
scroll to position [1314, 0]
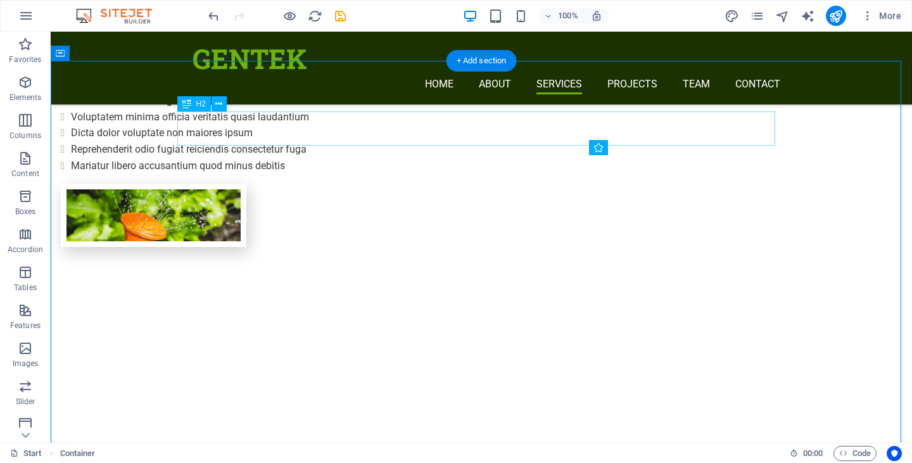
scroll to position [1172, 0]
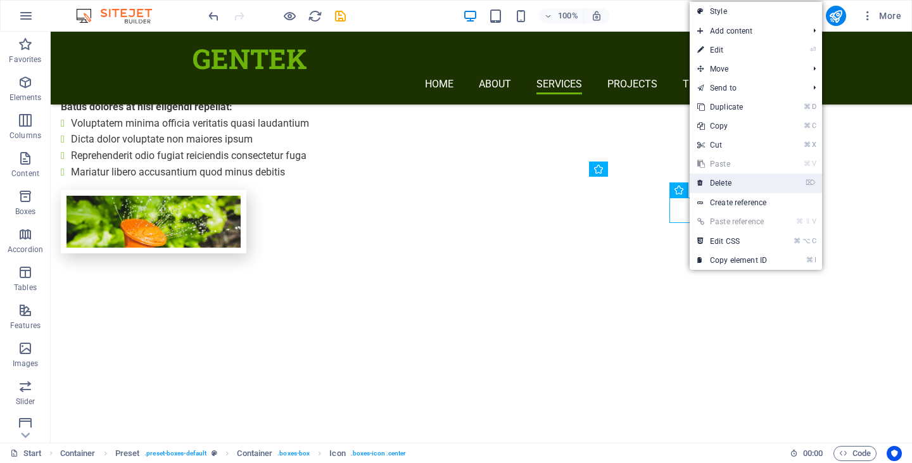
click at [720, 188] on link "⌦ Delete" at bounding box center [732, 183] width 85 height 19
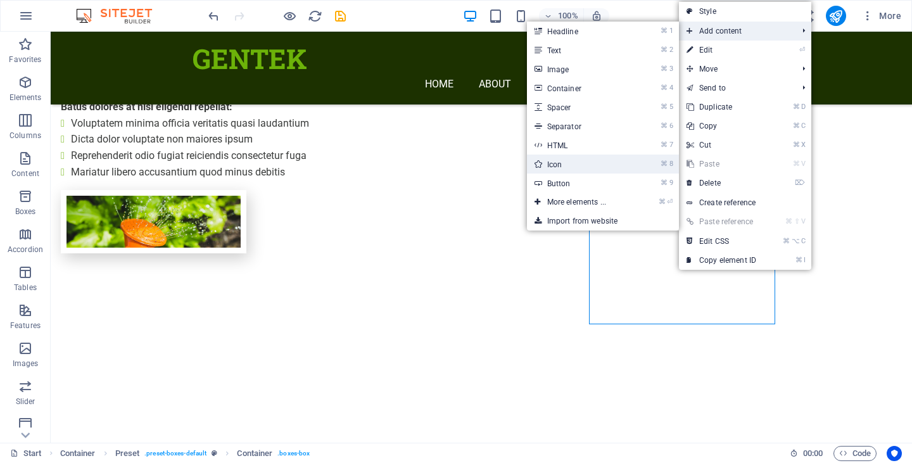
click at [537, 165] on icon at bounding box center [538, 164] width 6 height 19
select select "xMidYMid"
select select "px"
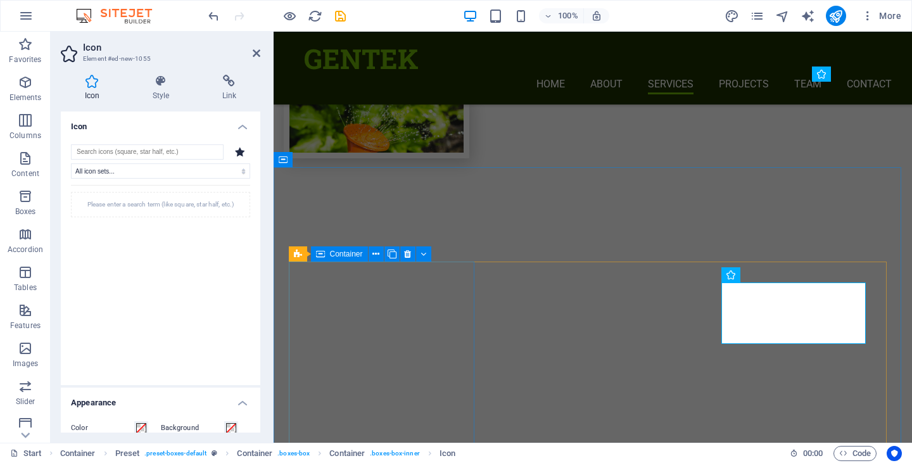
scroll to position [1268, 0]
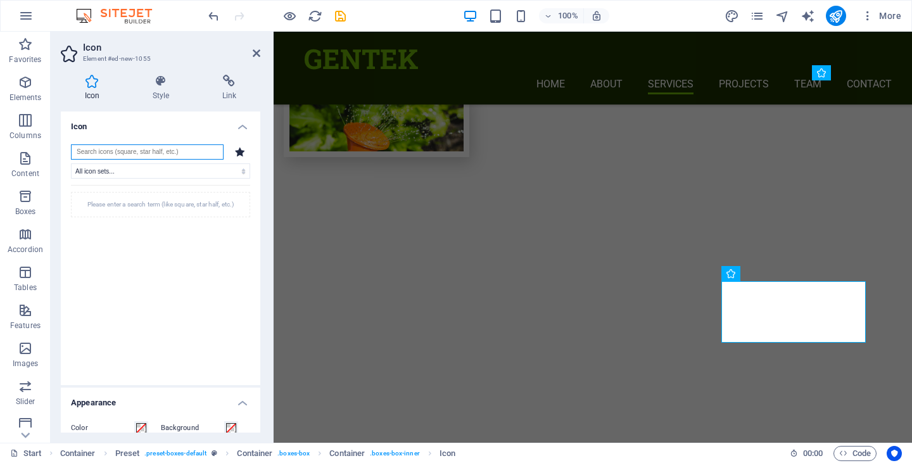
click at [181, 150] on input "search" at bounding box center [147, 151] width 153 height 15
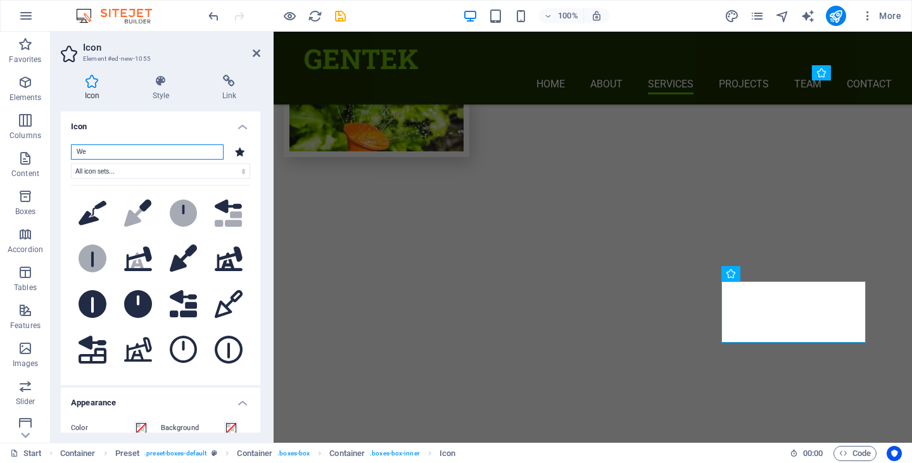
type input "W"
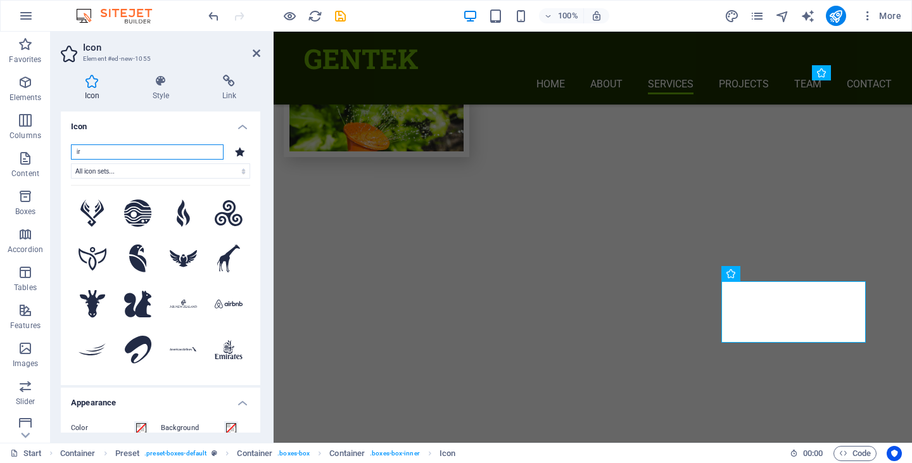
type input "i"
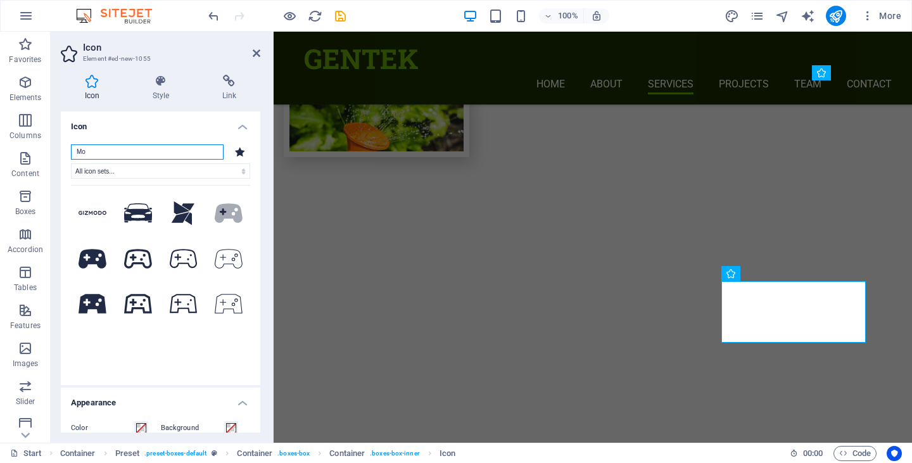
type input "M"
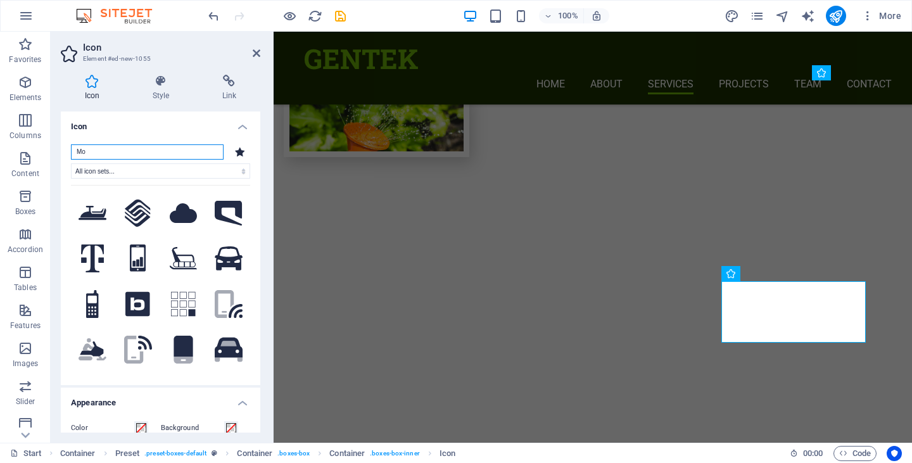
type input "M"
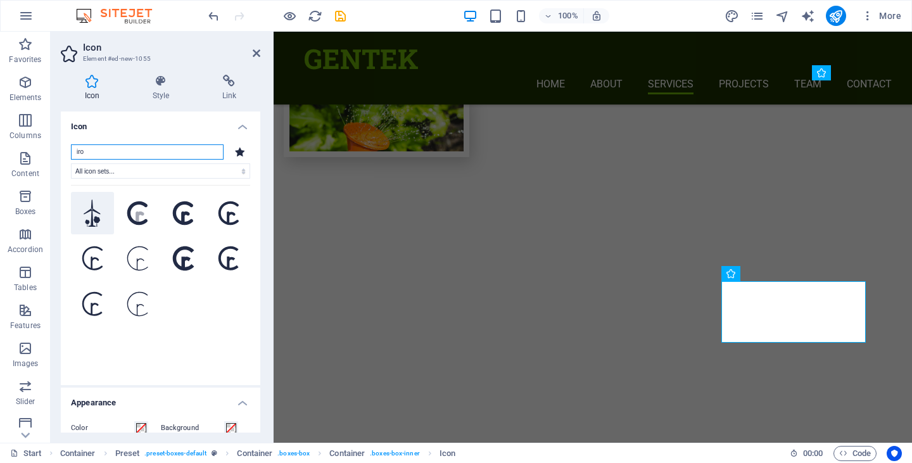
type input "iro"
click at [98, 212] on icon at bounding box center [92, 214] width 17 height 28
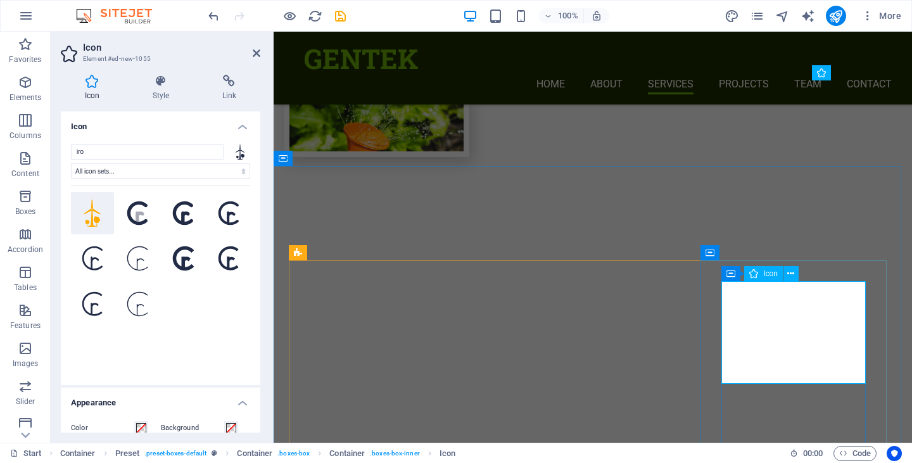
click at [791, 278] on icon at bounding box center [791, 273] width 7 height 13
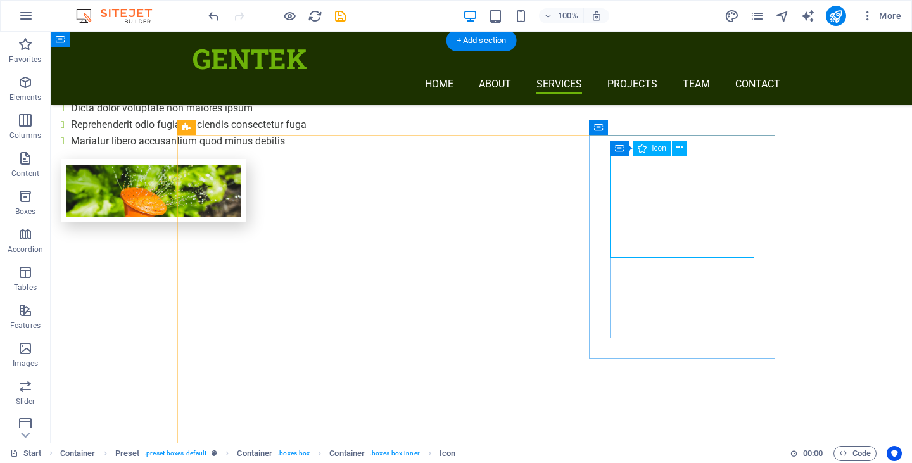
scroll to position [1201, 0]
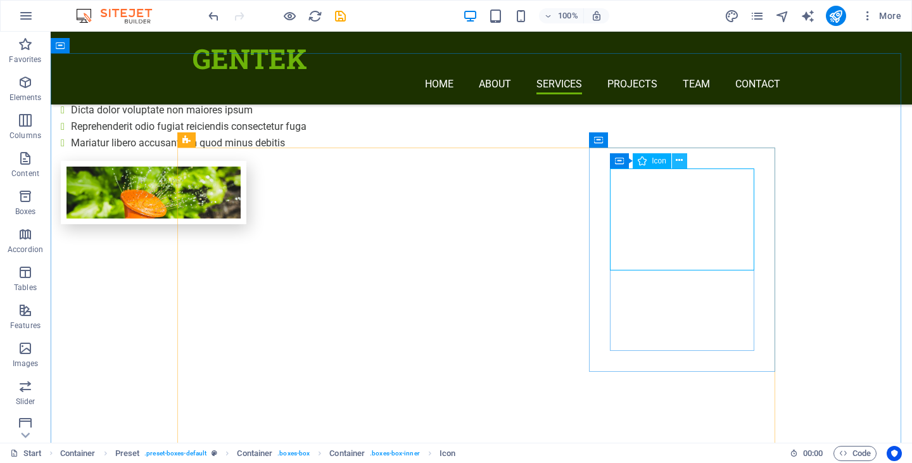
click at [683, 154] on icon at bounding box center [679, 160] width 7 height 13
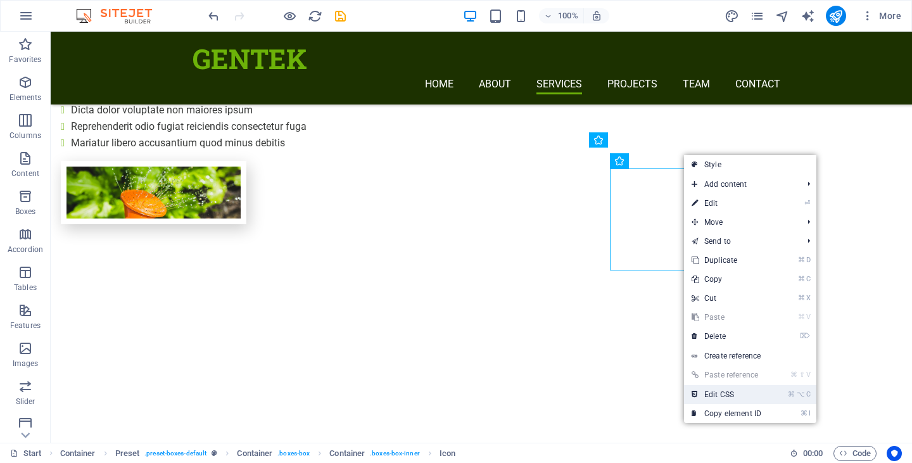
click at [737, 394] on link "⌘ ⌥ C Edit CSS" at bounding box center [726, 394] width 85 height 19
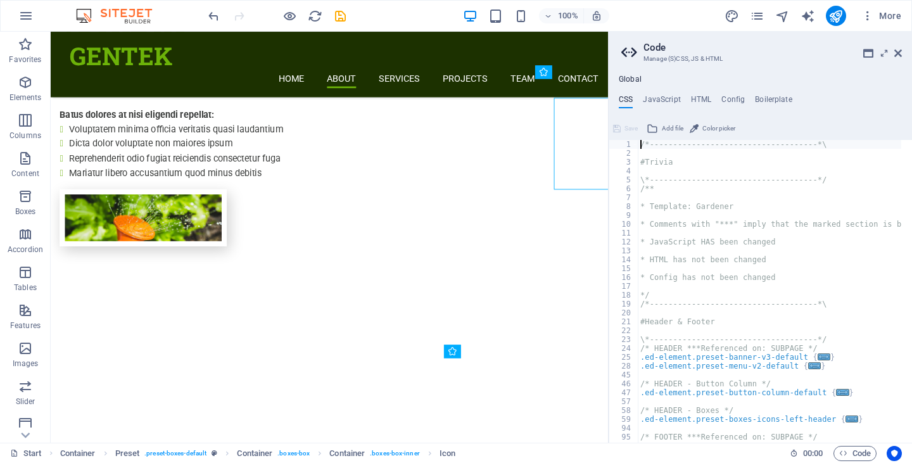
scroll to position [1264, 0]
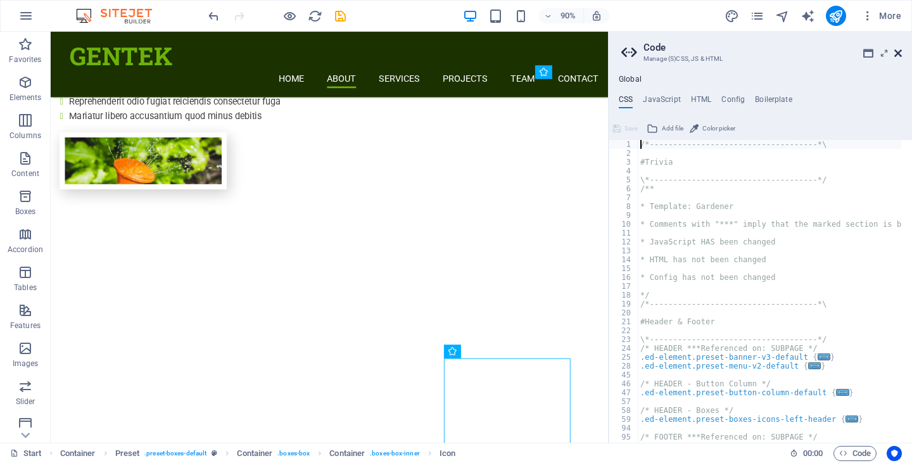
click at [900, 53] on icon at bounding box center [899, 53] width 8 height 10
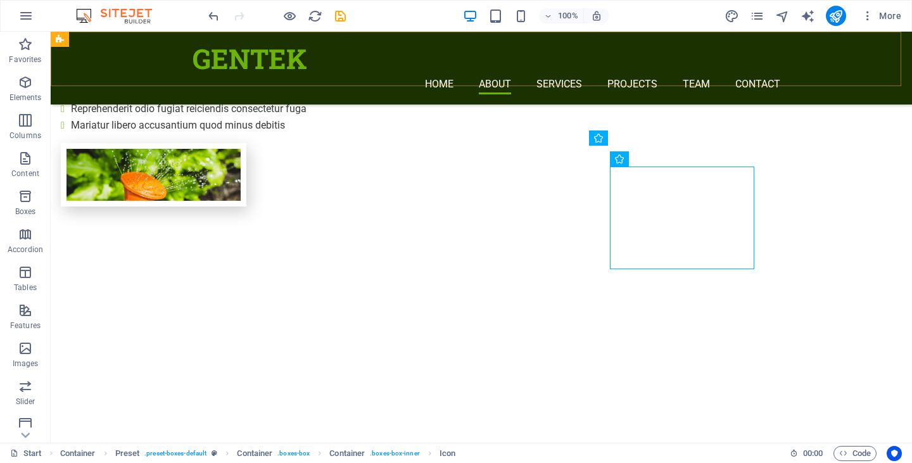
scroll to position [1203, 0]
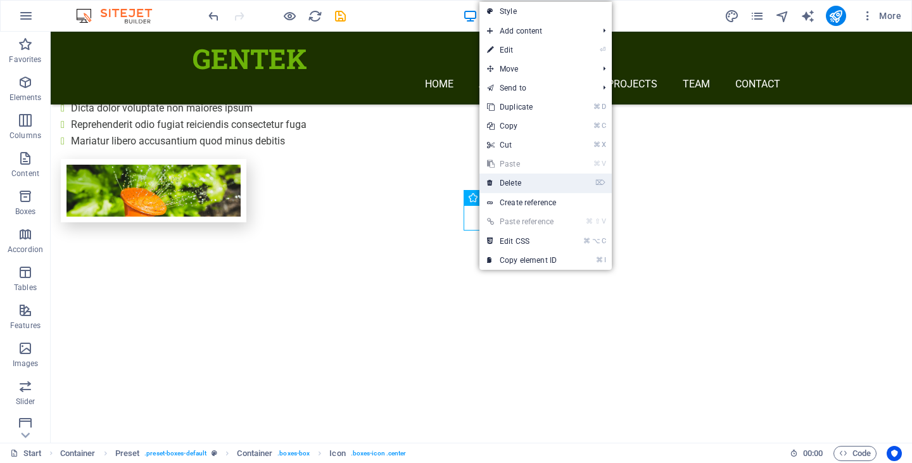
click at [509, 181] on link "⌦ Delete" at bounding box center [522, 183] width 85 height 19
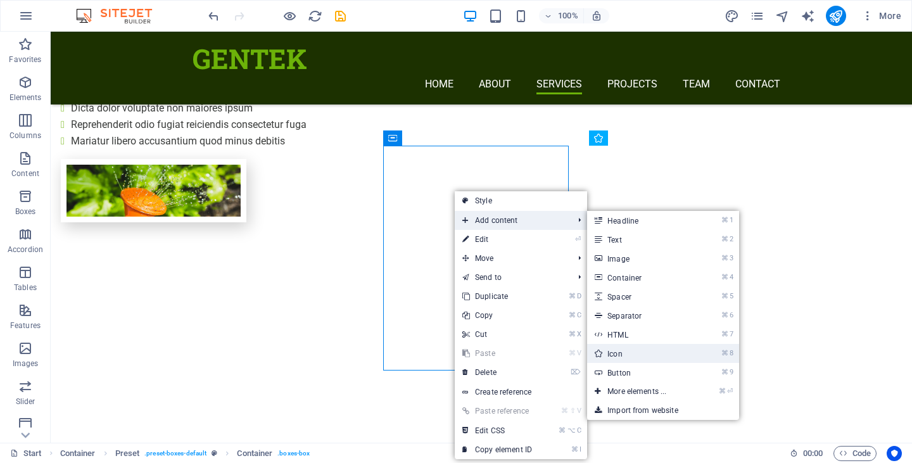
click at [632, 354] on link "⌘ 8 Icon" at bounding box center [639, 353] width 105 height 19
select select "xMidYMid"
select select "px"
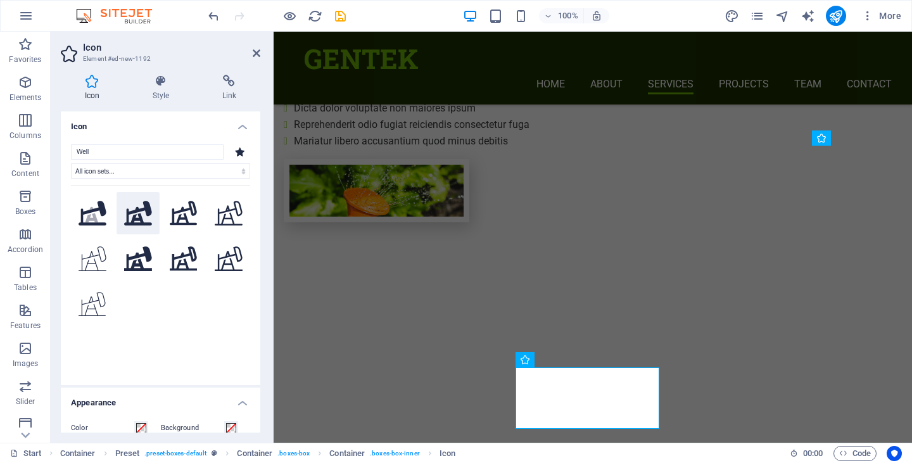
type input "Well"
click at [127, 207] on icon at bounding box center [138, 213] width 28 height 25
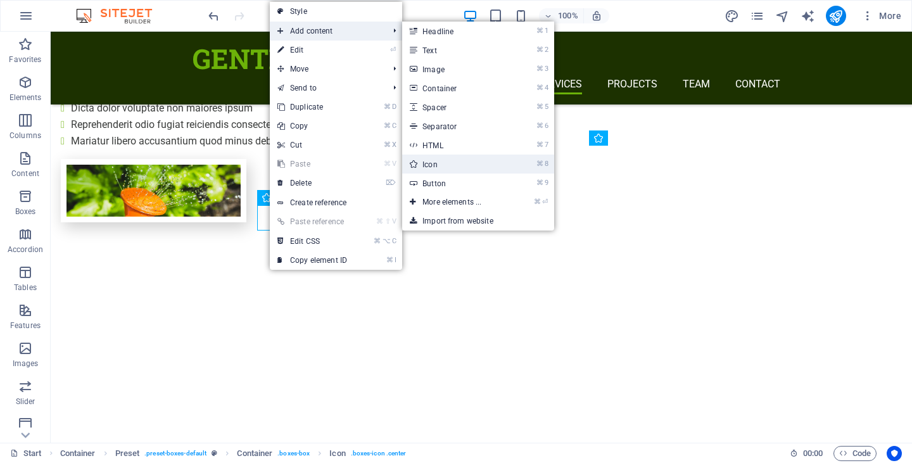
click at [444, 170] on link "⌘ 8 Icon" at bounding box center [454, 164] width 105 height 19
select select "xMidYMid"
select select "px"
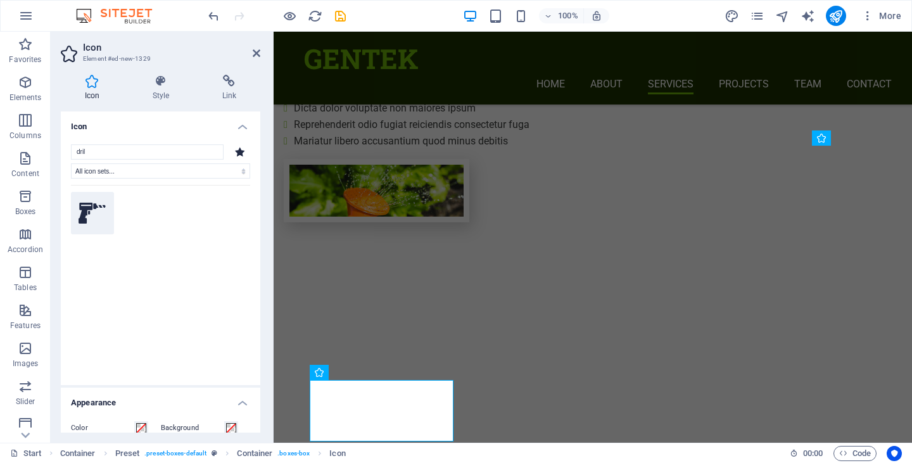
type input "dril"
click at [78, 216] on button at bounding box center [92, 213] width 43 height 43
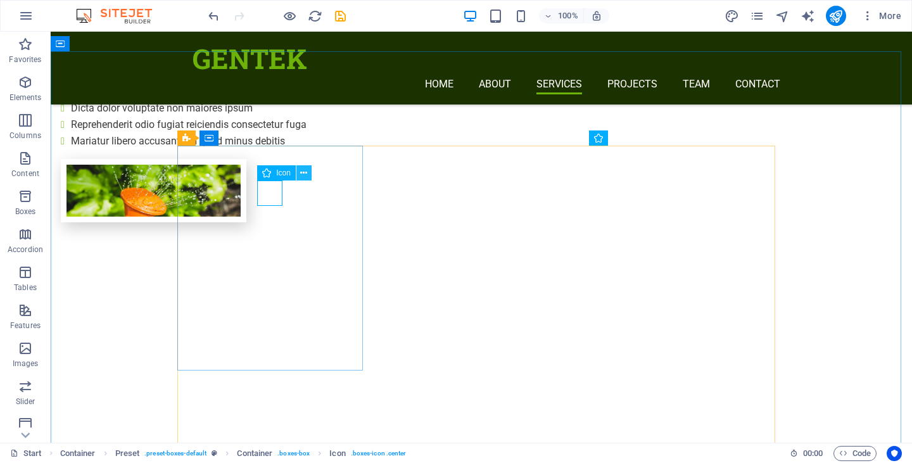
click at [303, 175] on icon at bounding box center [303, 173] width 7 height 13
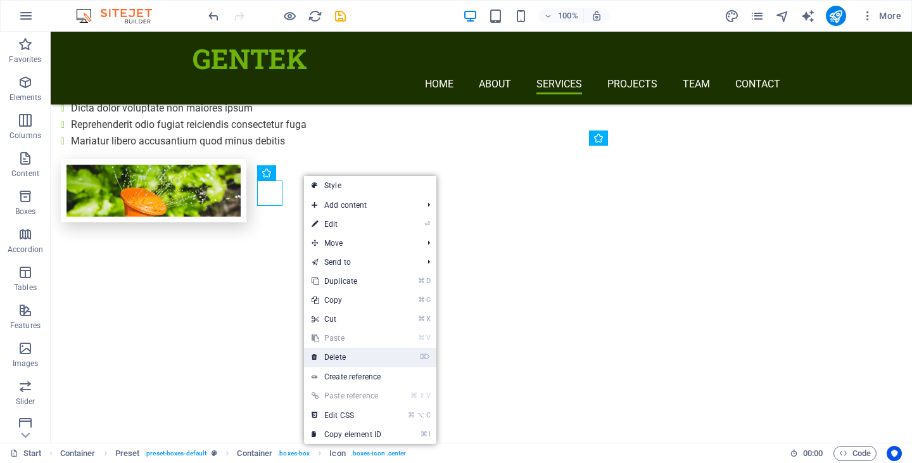
click at [341, 354] on link "⌦ Delete" at bounding box center [346, 357] width 85 height 19
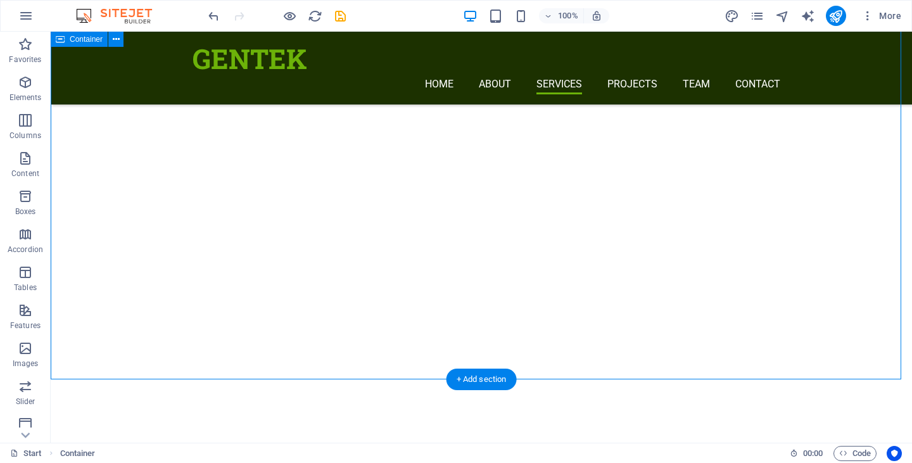
scroll to position [1397, 0]
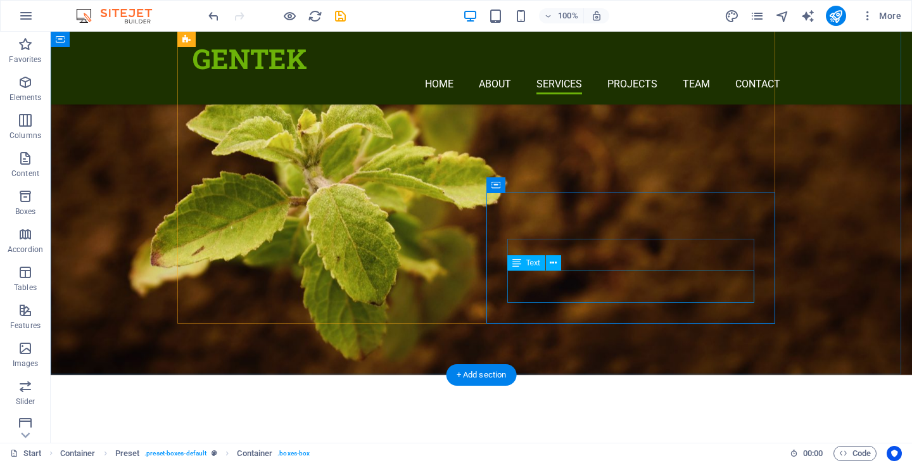
scroll to position [1512, 0]
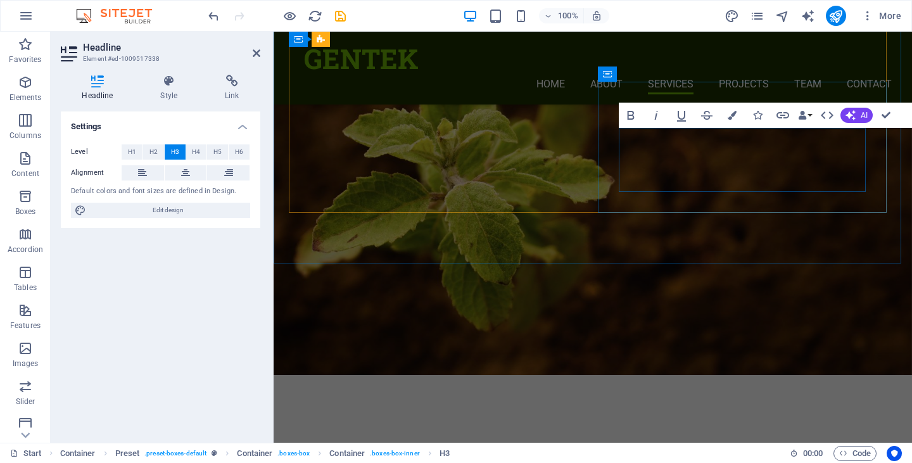
scroll to position [1692, 0]
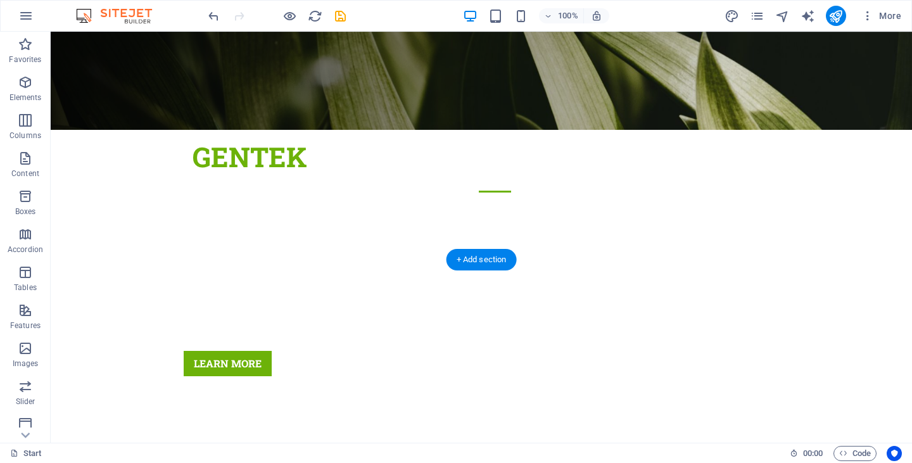
scroll to position [349, 0]
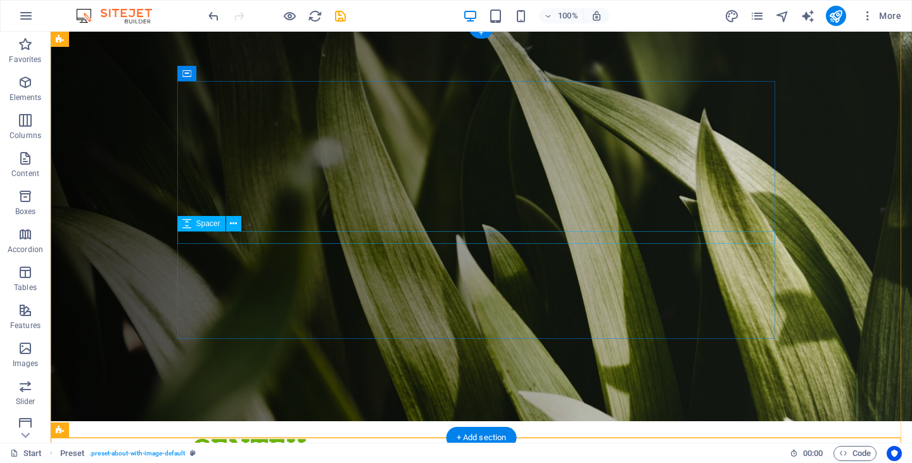
scroll to position [27, 0]
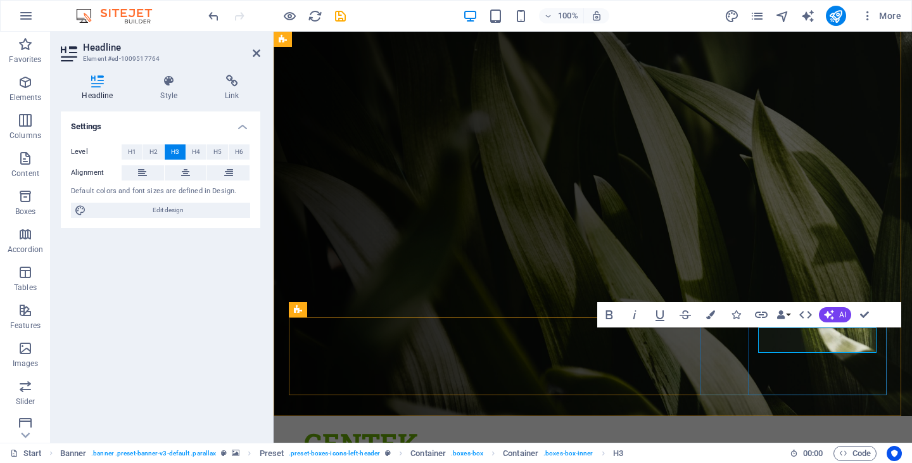
scroll to position [11, 0]
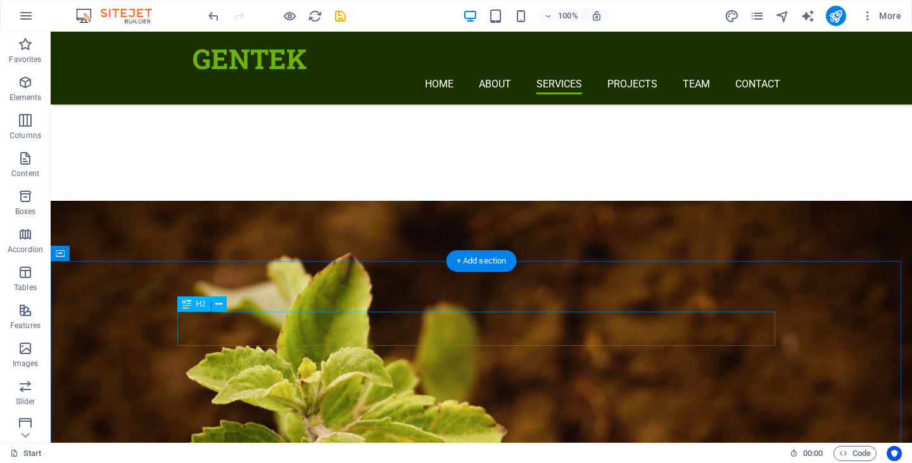
scroll to position [1654, 0]
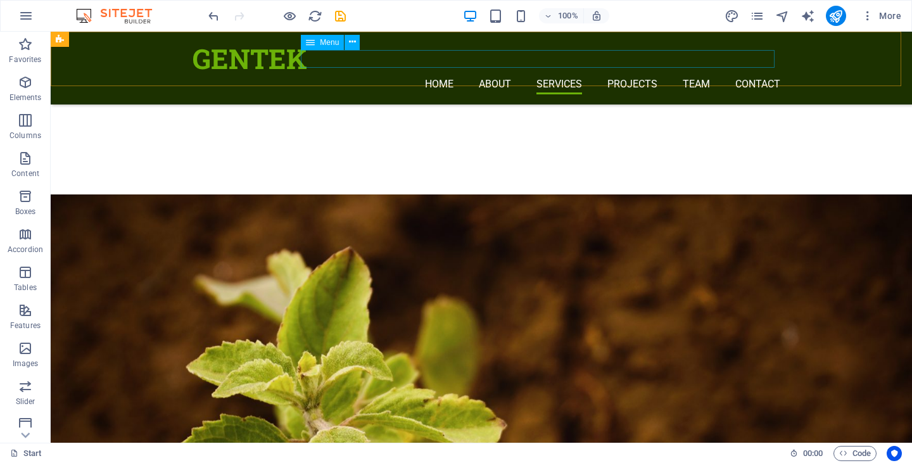
click at [685, 76] on nav "Home About Services Projects Team Contact" at bounding box center [487, 85] width 588 height 18
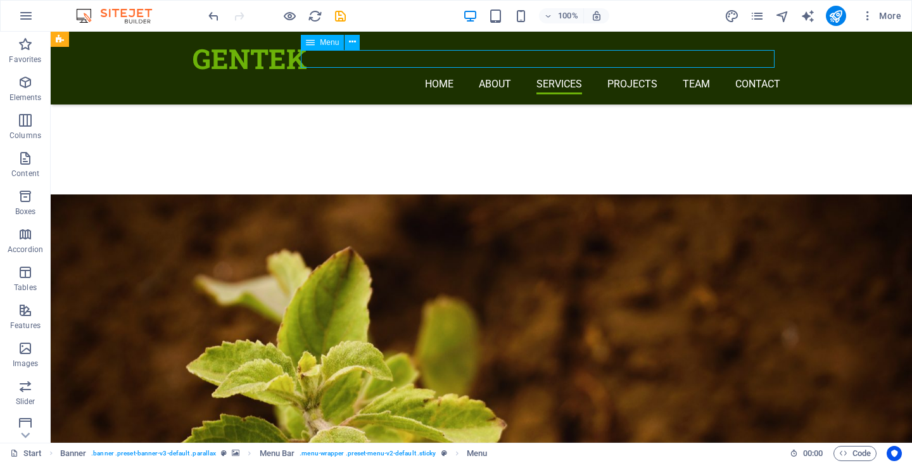
click at [688, 76] on nav "Home About Services Projects Team Contact" at bounding box center [487, 85] width 588 height 18
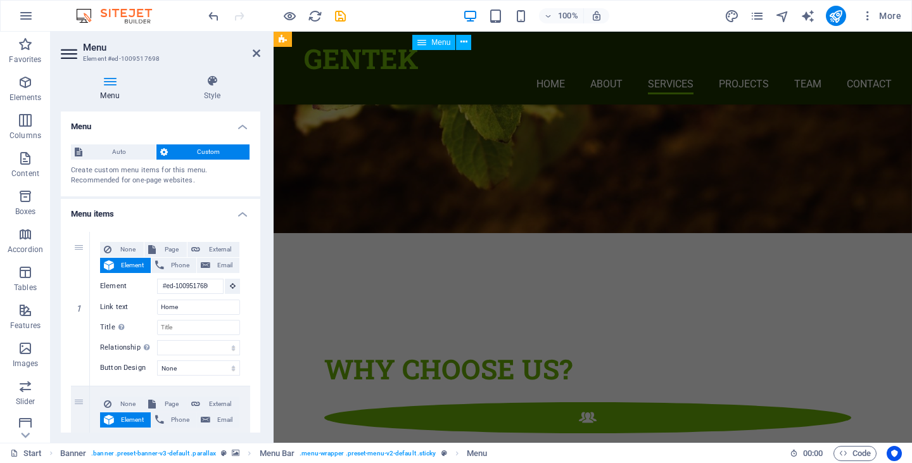
scroll to position [1834, 0]
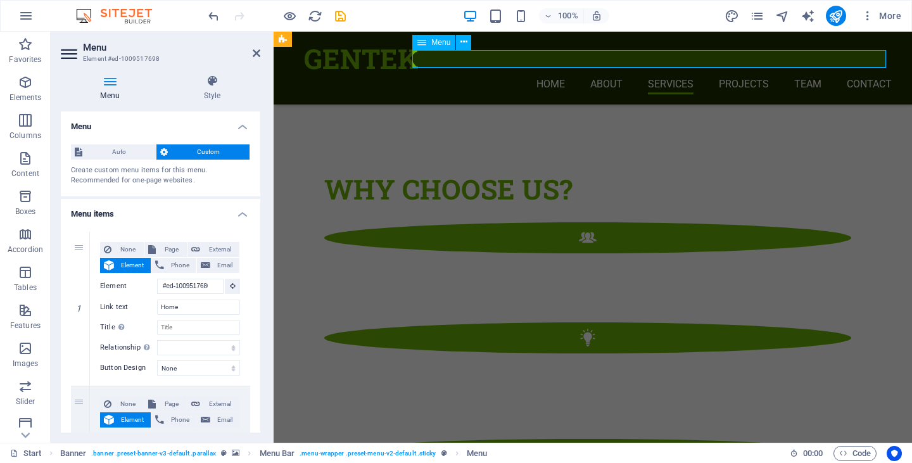
click at [737, 76] on nav "Home About Services Projects Team Contact" at bounding box center [598, 85] width 588 height 18
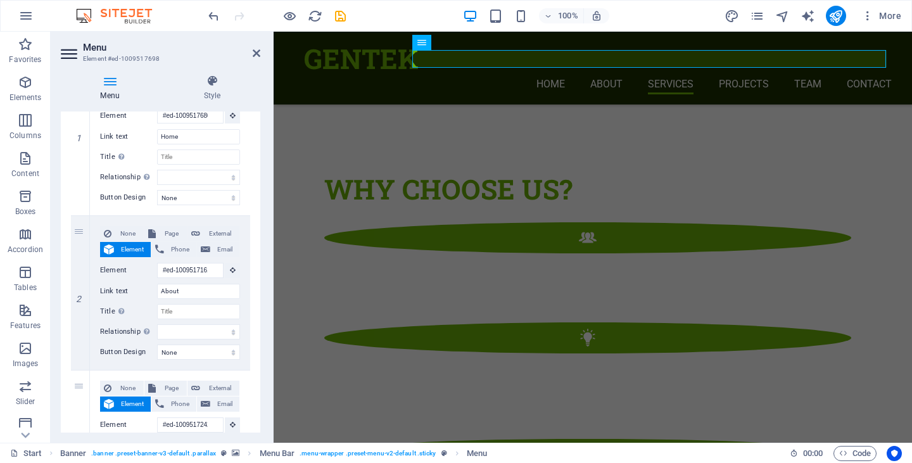
scroll to position [0, 0]
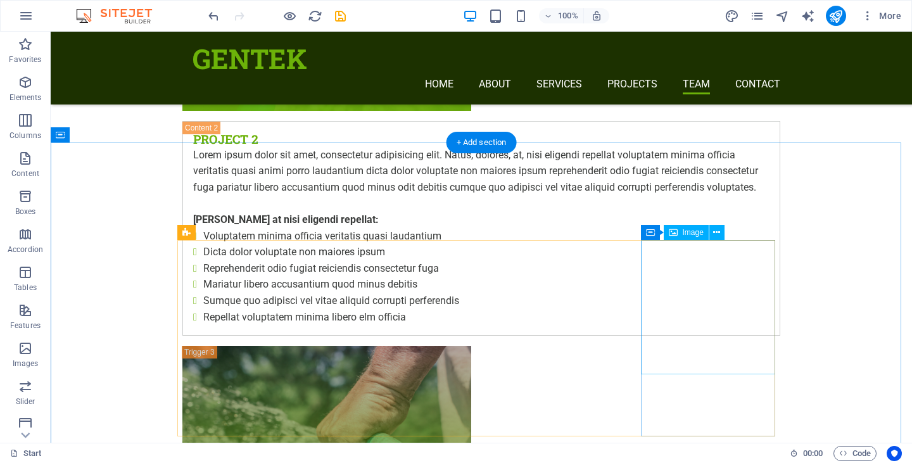
scroll to position [4398, 0]
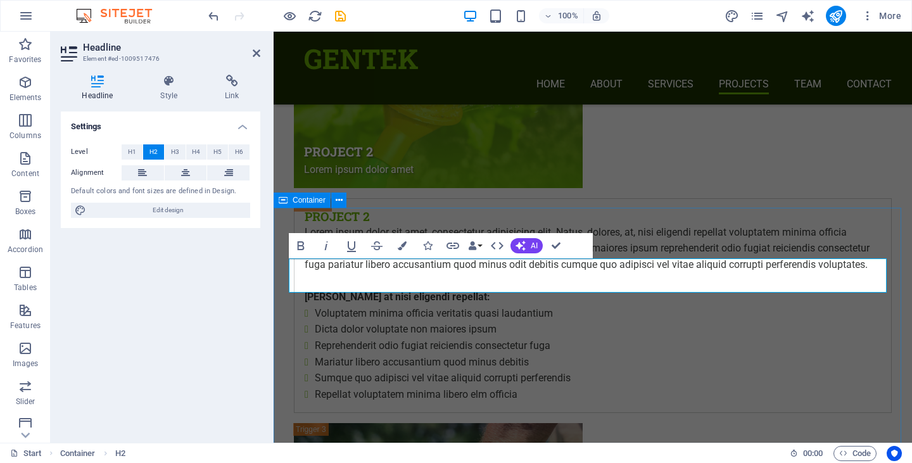
scroll to position [4742, 0]
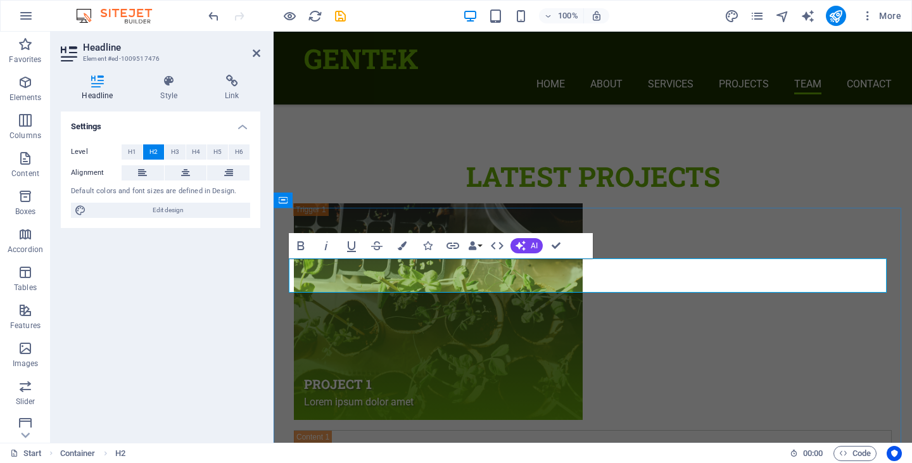
scroll to position [5105, 0]
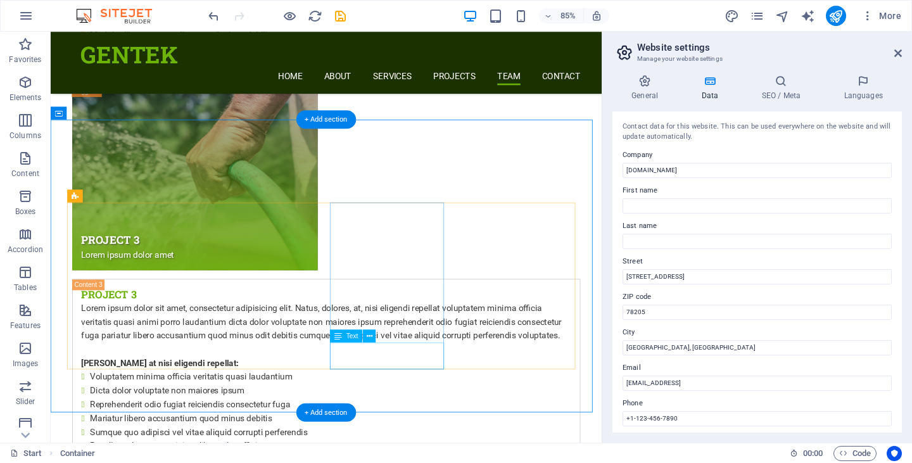
scroll to position [4913, 0]
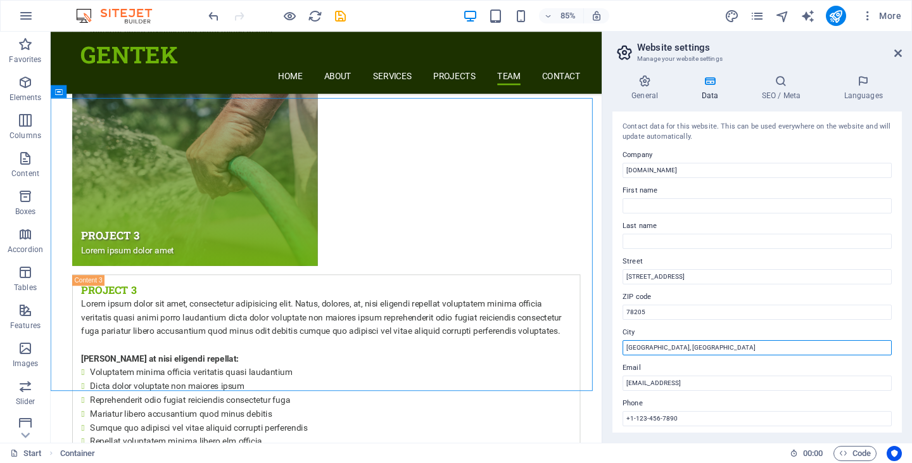
click at [691, 347] on input "[GEOGRAPHIC_DATA], [GEOGRAPHIC_DATA]" at bounding box center [757, 347] width 269 height 15
type input "[GEOGRAPHIC_DATA], [GEOGRAPHIC_DATA]"
click at [666, 361] on label "Email" at bounding box center [757, 368] width 269 height 15
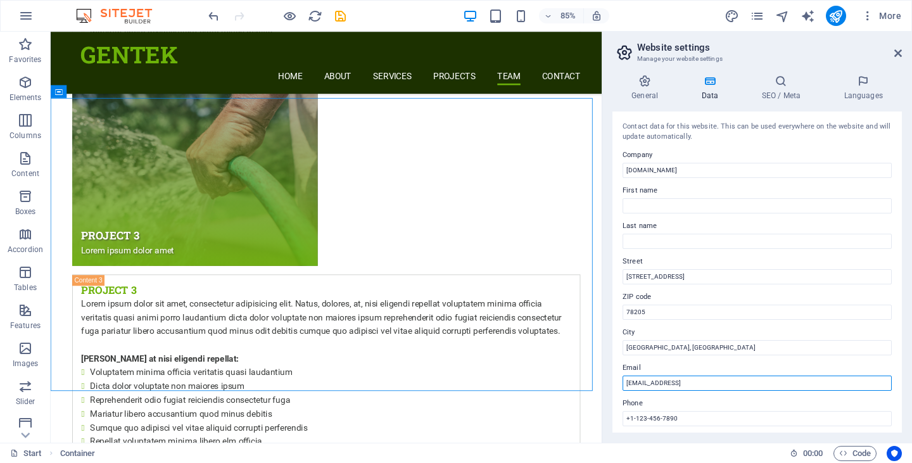
click at [666, 376] on input "[EMAIL_ADDRESS]" at bounding box center [757, 383] width 269 height 15
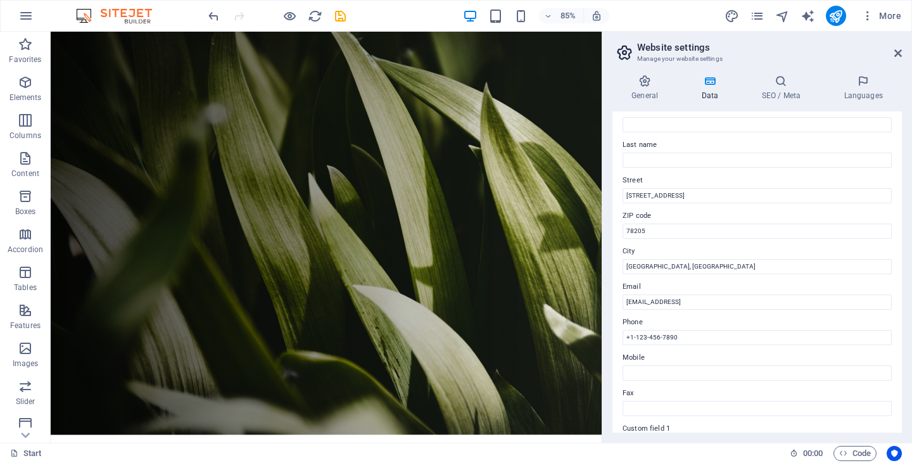
scroll to position [0, 0]
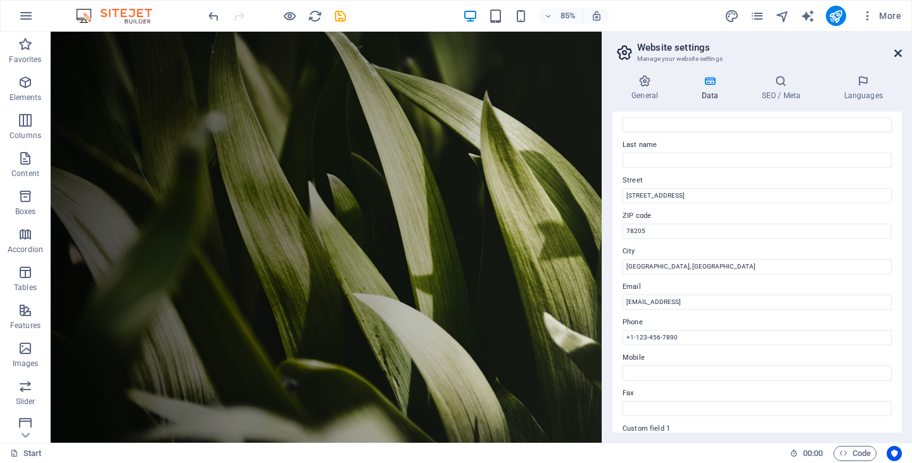
click at [896, 54] on icon at bounding box center [899, 53] width 8 height 10
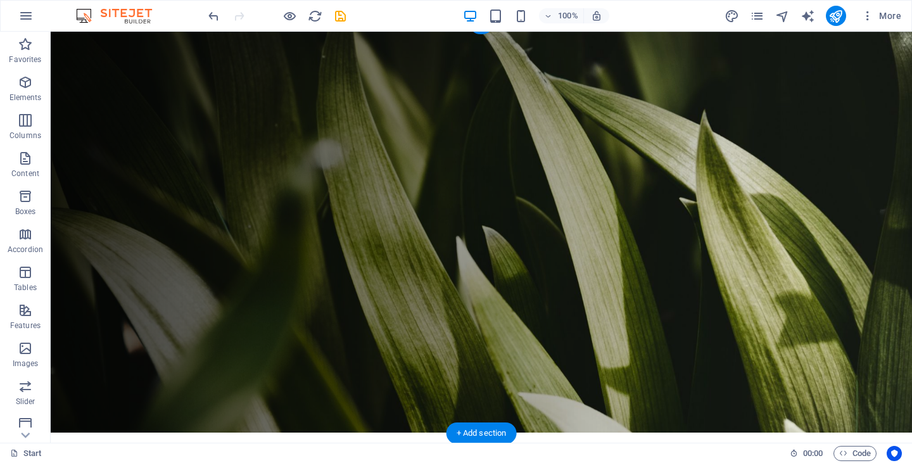
scroll to position [10, 0]
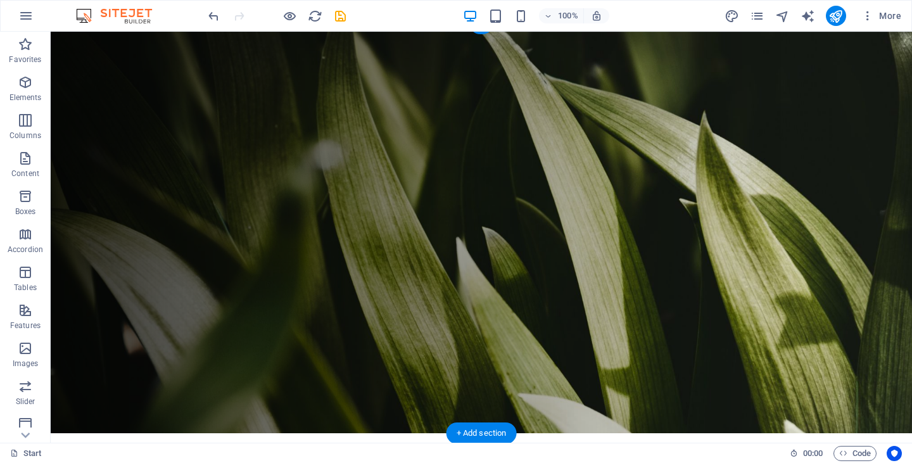
click at [816, 170] on figure at bounding box center [482, 227] width 862 height 411
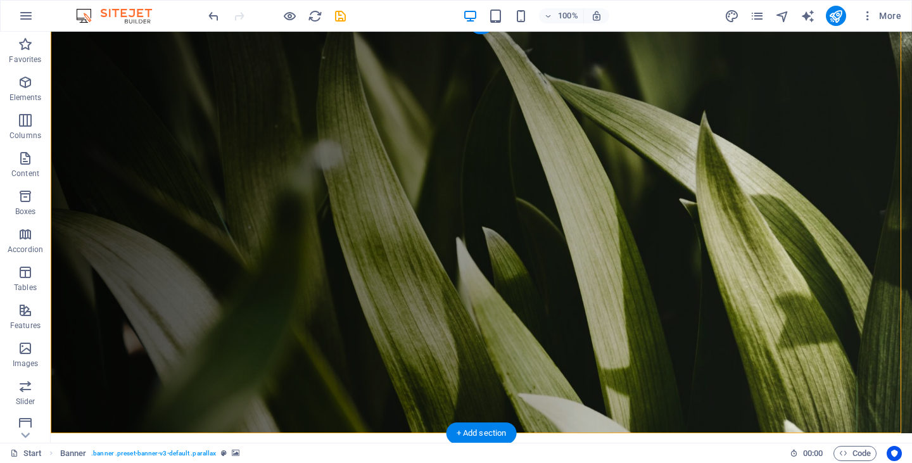
click at [802, 174] on figure at bounding box center [482, 227] width 862 height 411
select select "vh"
select select "header"
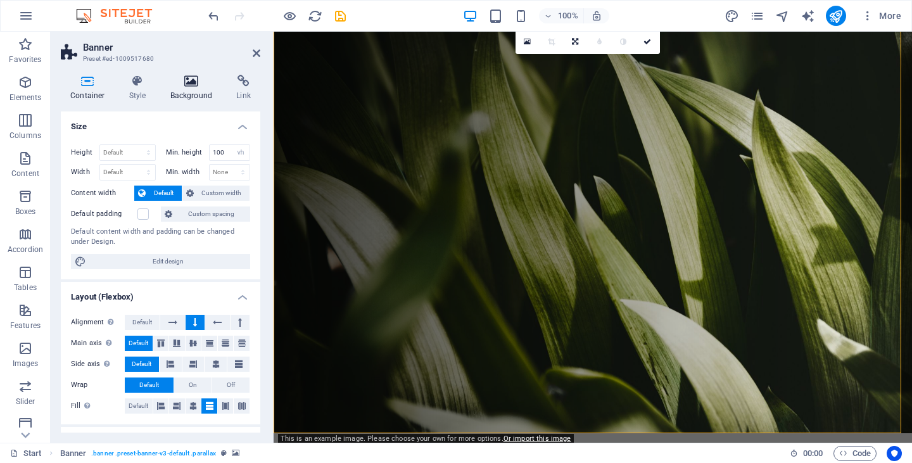
click at [191, 94] on h4 "Background" at bounding box center [194, 88] width 67 height 27
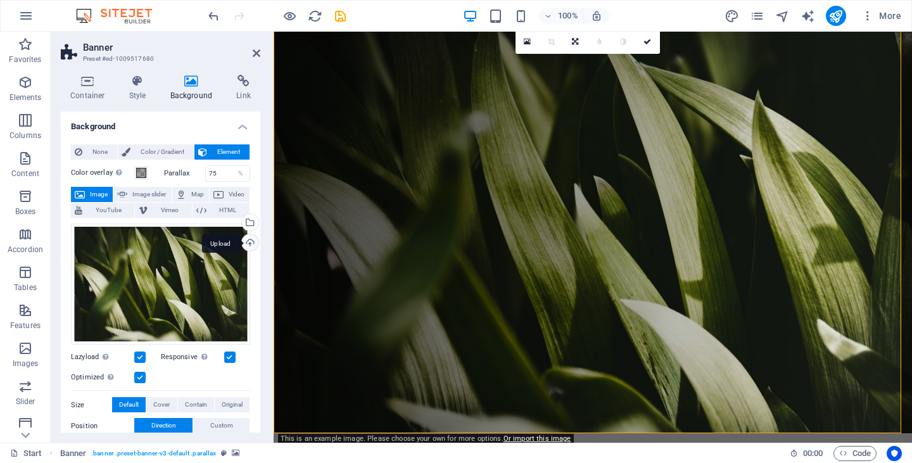
click at [247, 241] on div "Upload" at bounding box center [249, 243] width 19 height 19
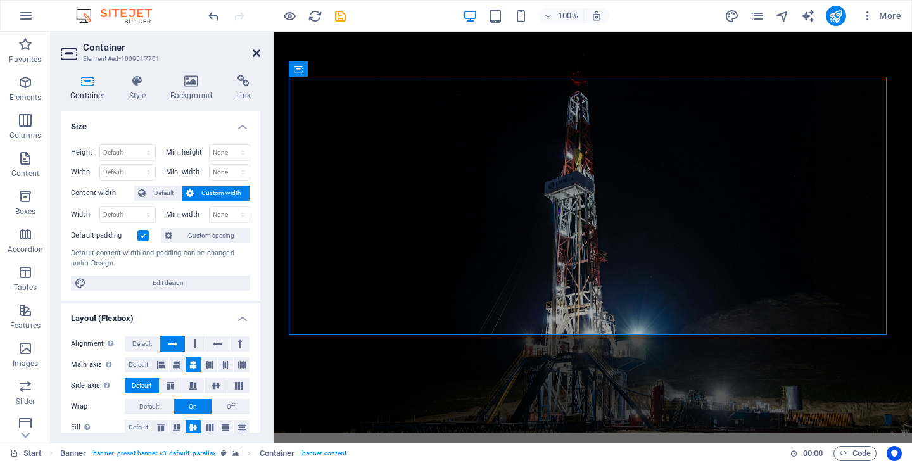
click at [255, 53] on icon at bounding box center [257, 53] width 8 height 10
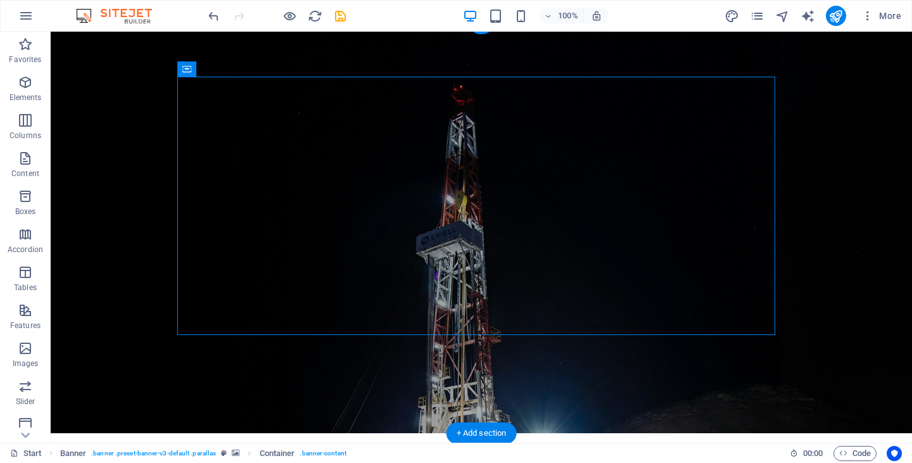
click at [837, 265] on figure at bounding box center [482, 227] width 862 height 411
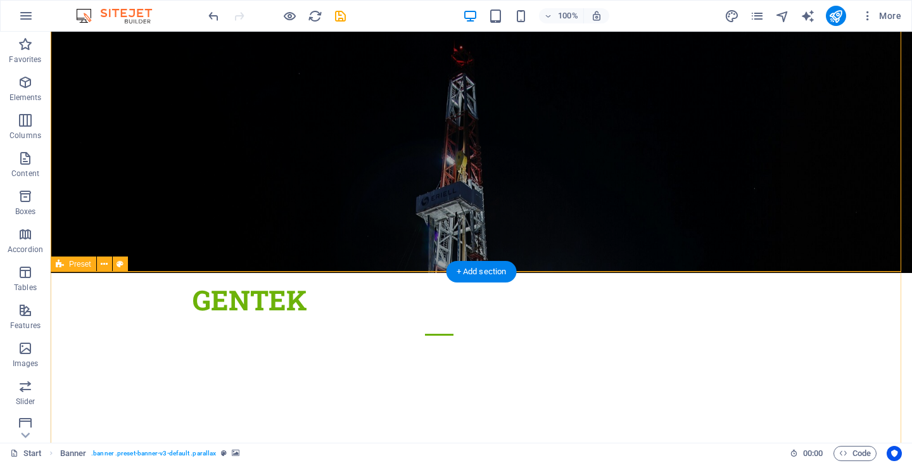
scroll to position [115, 0]
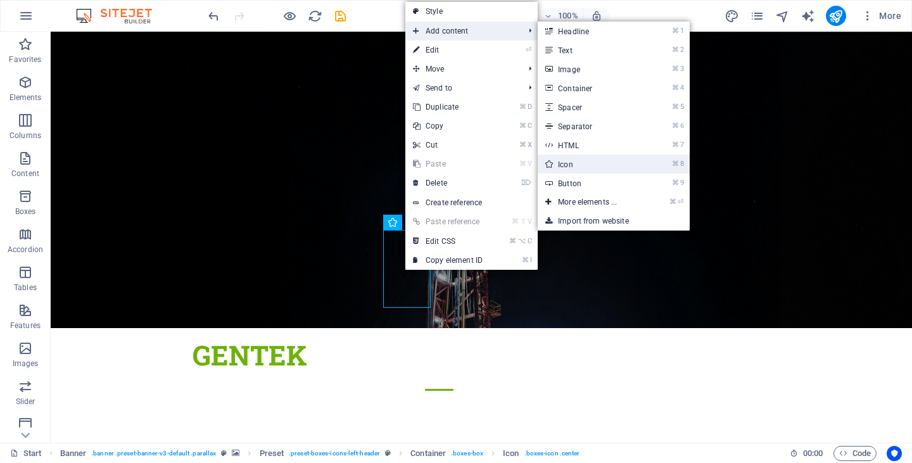
click at [571, 163] on link "⌘ 8 Icon" at bounding box center [590, 164] width 105 height 19
select select "xMidYMid"
select select "px"
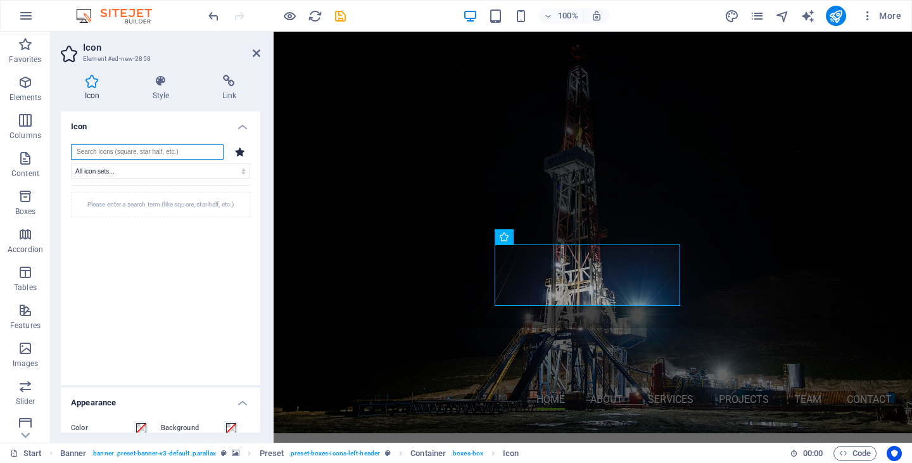
drag, startPoint x: 105, startPoint y: 155, endPoint x: 75, endPoint y: 150, distance: 29.5
click at [75, 150] on input "search" at bounding box center [147, 151] width 153 height 15
type input "drill"
click at [88, 214] on icon at bounding box center [93, 214] width 28 height 22
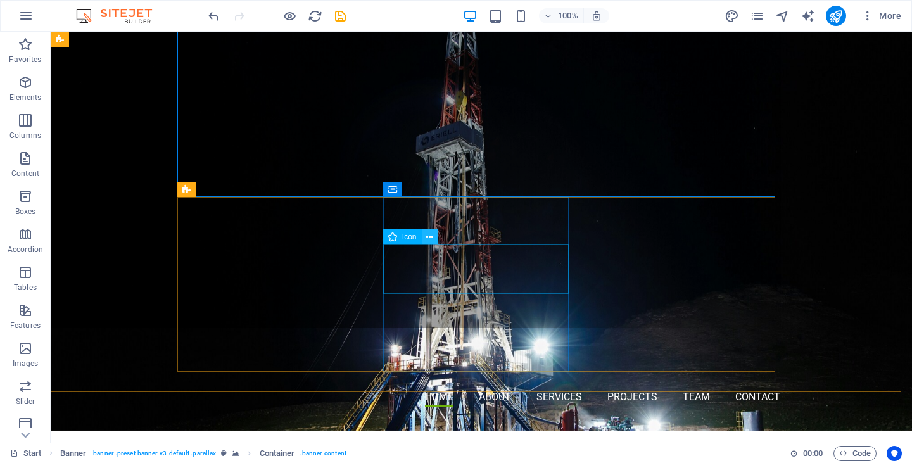
click at [427, 238] on icon at bounding box center [429, 237] width 7 height 13
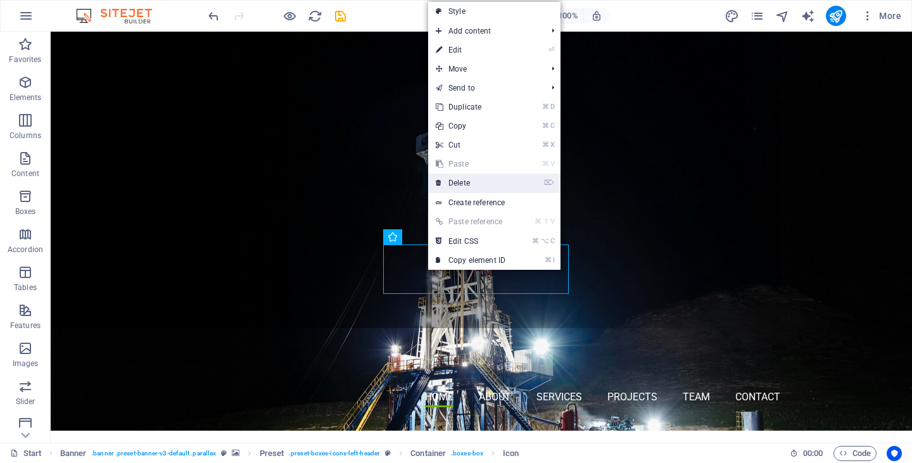
click at [468, 184] on link "⌦ Delete" at bounding box center [470, 183] width 85 height 19
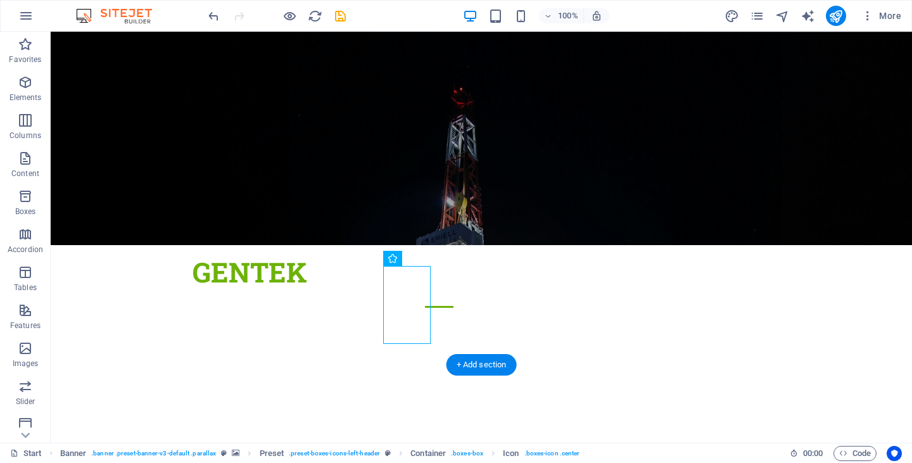
scroll to position [0, 0]
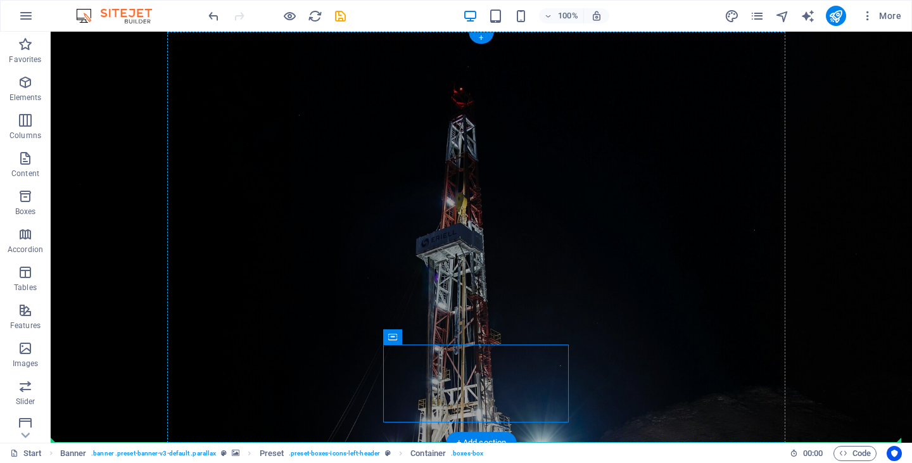
drag, startPoint x: 442, startPoint y: 371, endPoint x: 367, endPoint y: 339, distance: 81.2
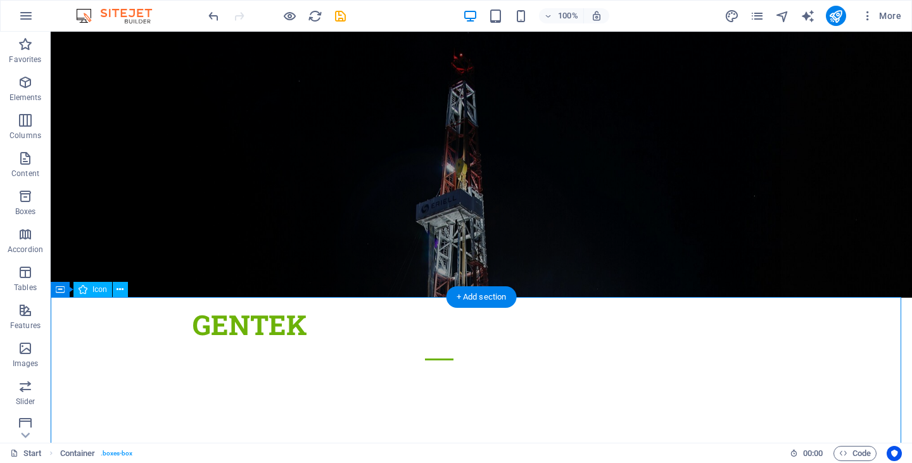
scroll to position [146, 0]
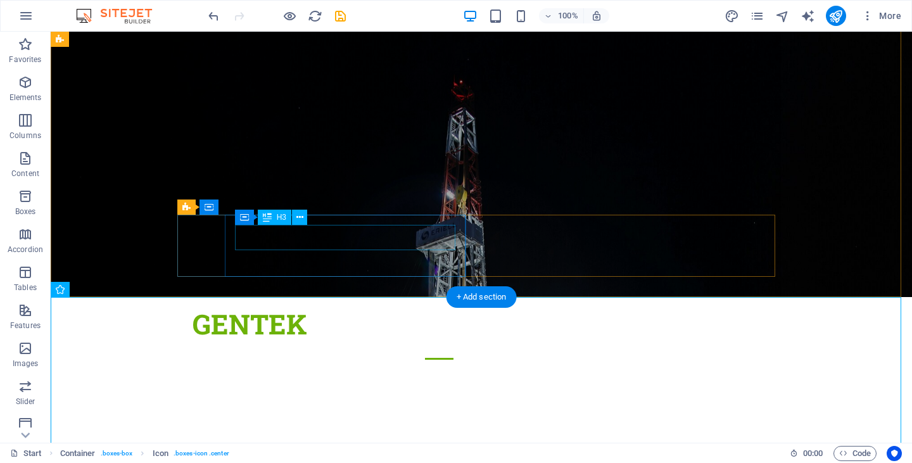
scroll to position [0, 0]
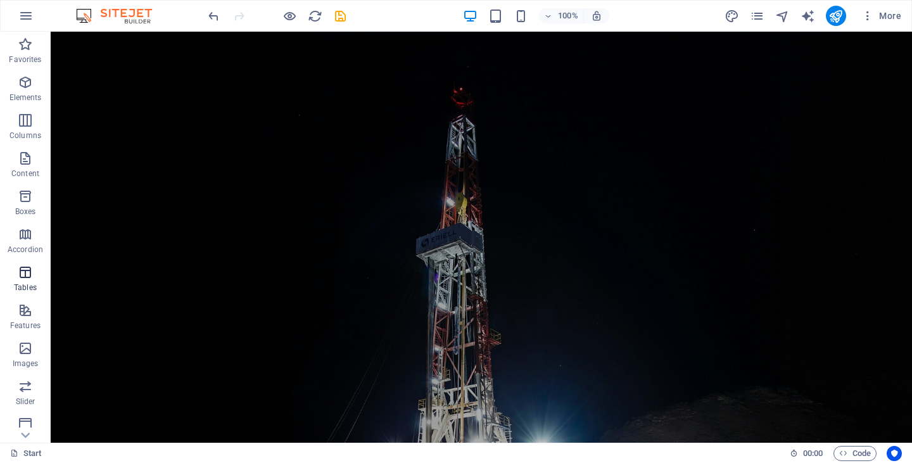
scroll to position [159, 0]
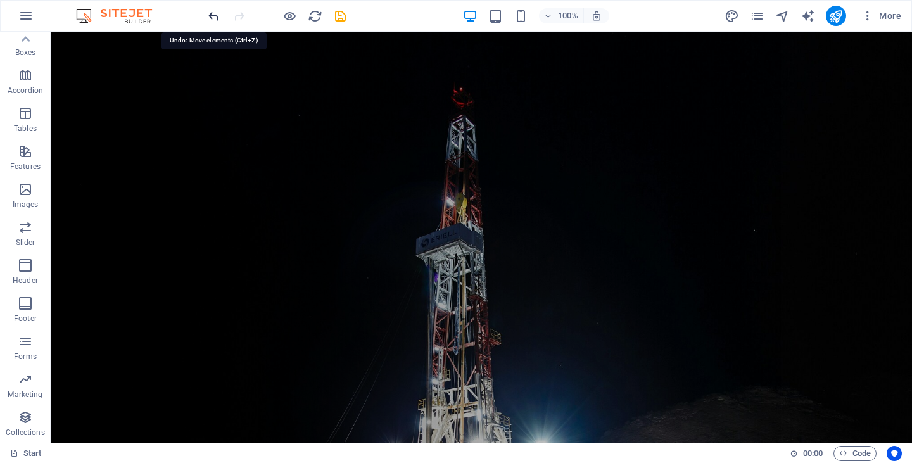
click at [217, 13] on icon "undo" at bounding box center [214, 16] width 15 height 15
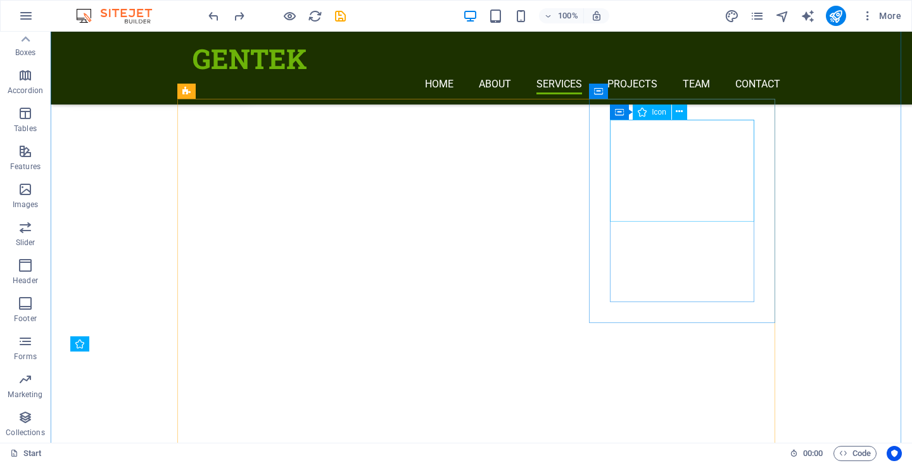
scroll to position [1377, 0]
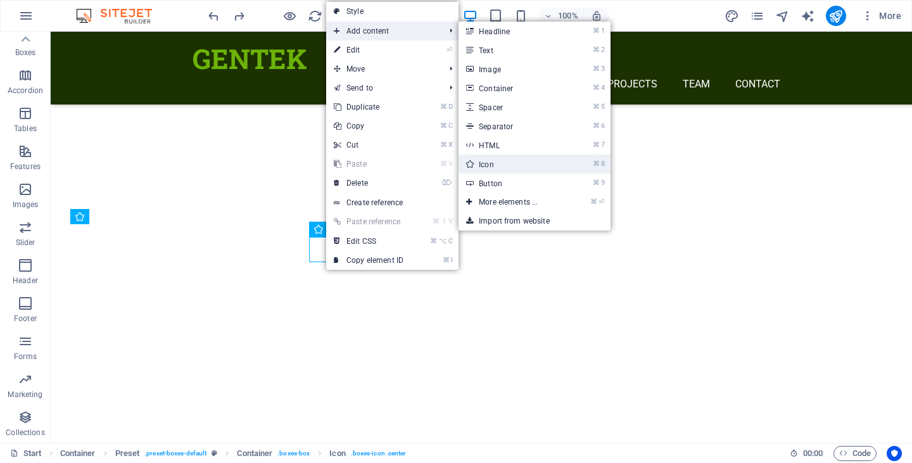
click at [502, 165] on link "⌘ 8 Icon" at bounding box center [511, 164] width 105 height 19
select select "xMidYMid"
select select "px"
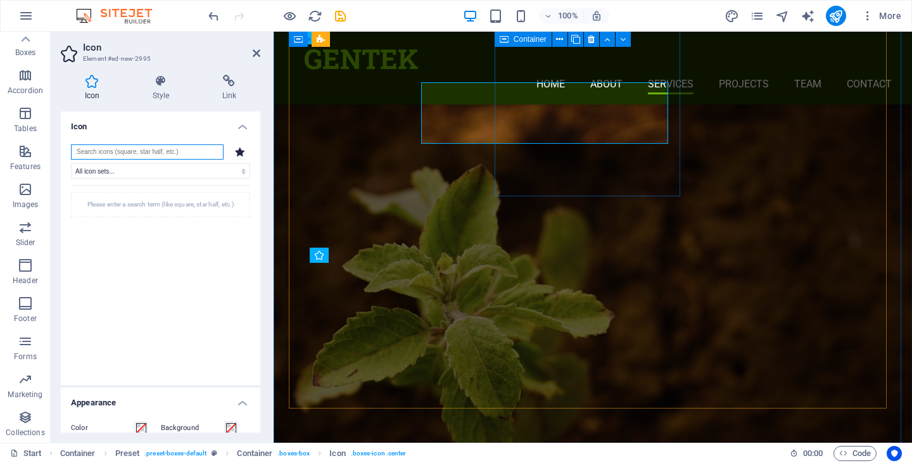
scroll to position [1557, 0]
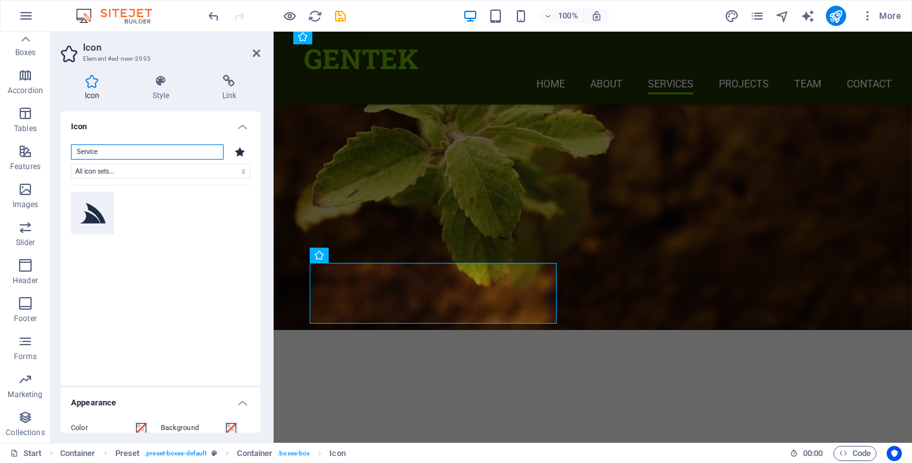
type input "Service"
click at [87, 211] on icon at bounding box center [92, 214] width 27 height 28
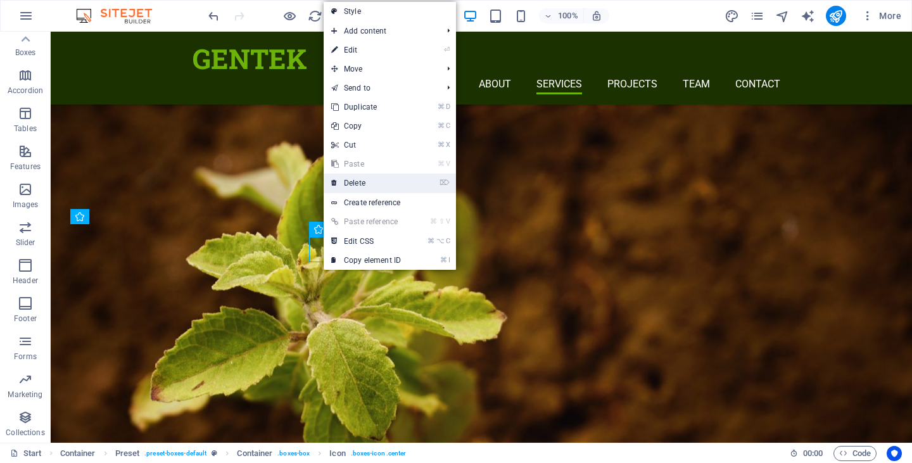
click at [374, 177] on link "⌦ Delete" at bounding box center [366, 183] width 85 height 19
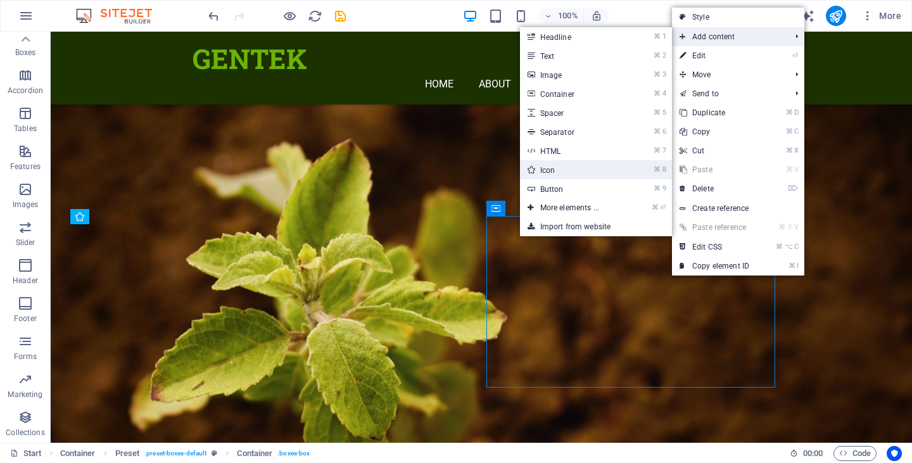
click at [563, 165] on link "⌘ 8 Icon" at bounding box center [572, 169] width 105 height 19
select select "xMidYMid"
select select "px"
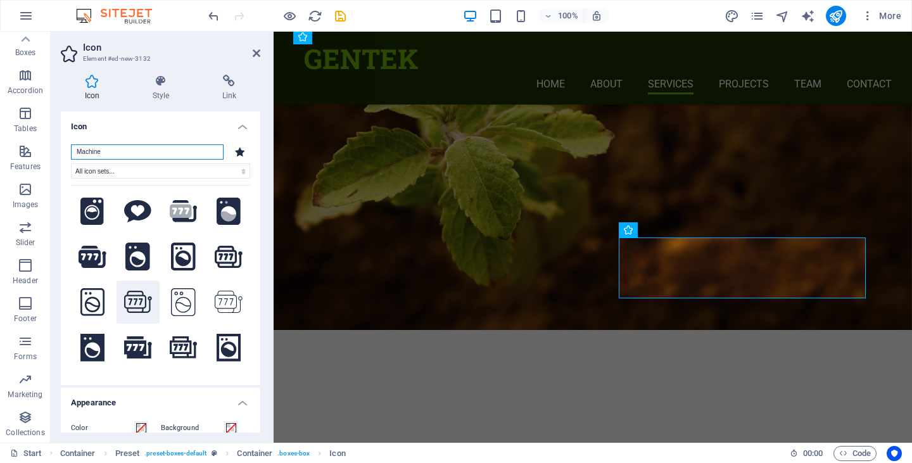
scroll to position [0, 0]
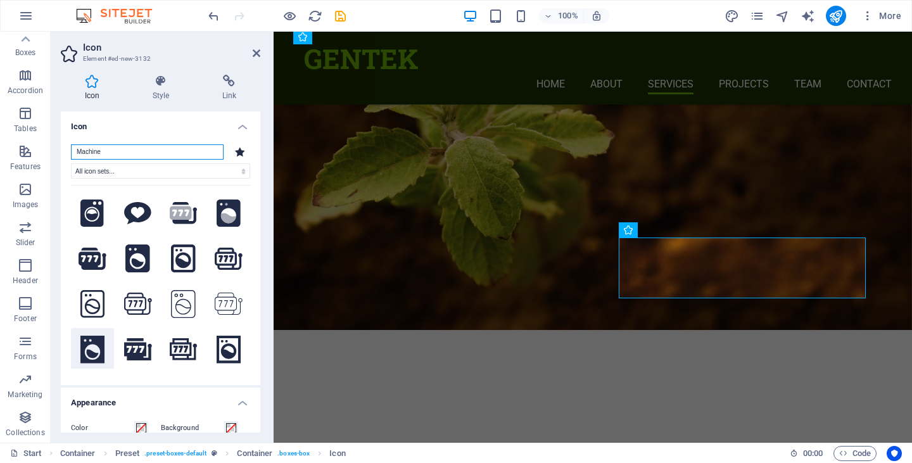
type input "Machine"
click at [92, 343] on icon at bounding box center [92, 350] width 24 height 28
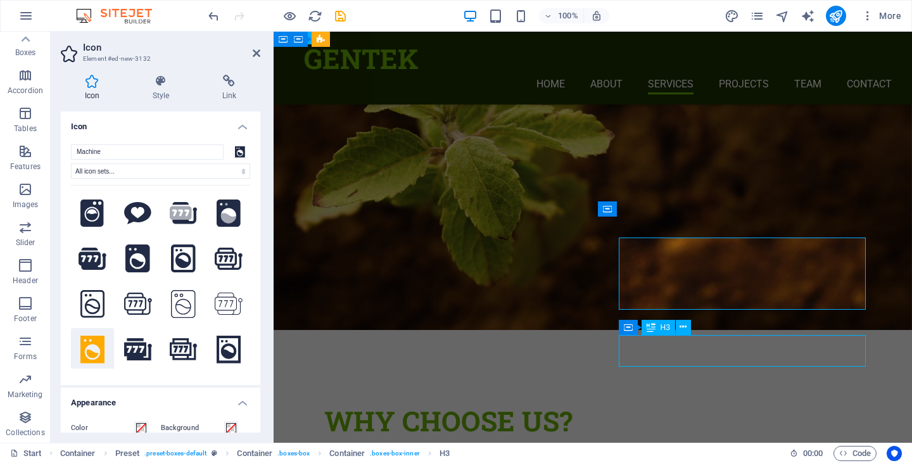
scroll to position [1377, 0]
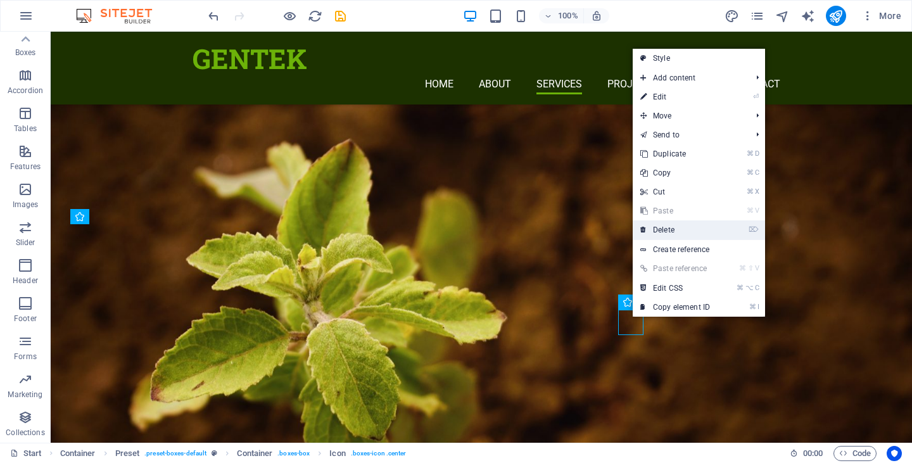
click at [677, 231] on link "⌦ Delete" at bounding box center [675, 230] width 85 height 19
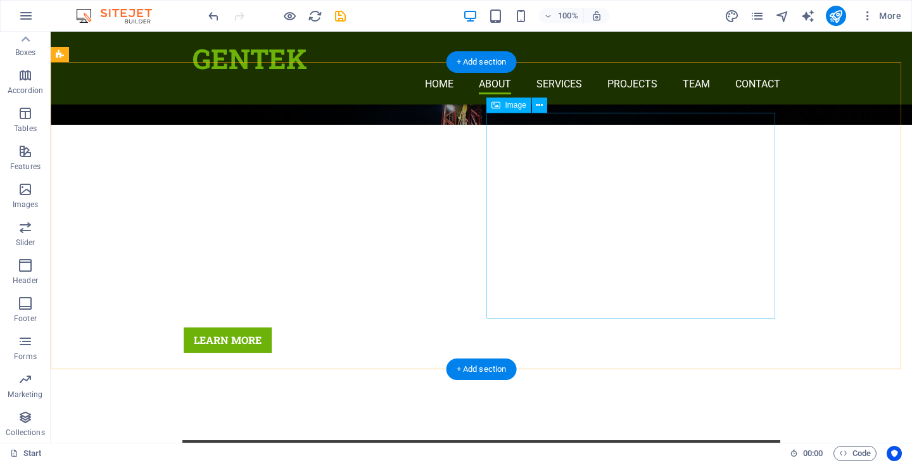
scroll to position [614, 0]
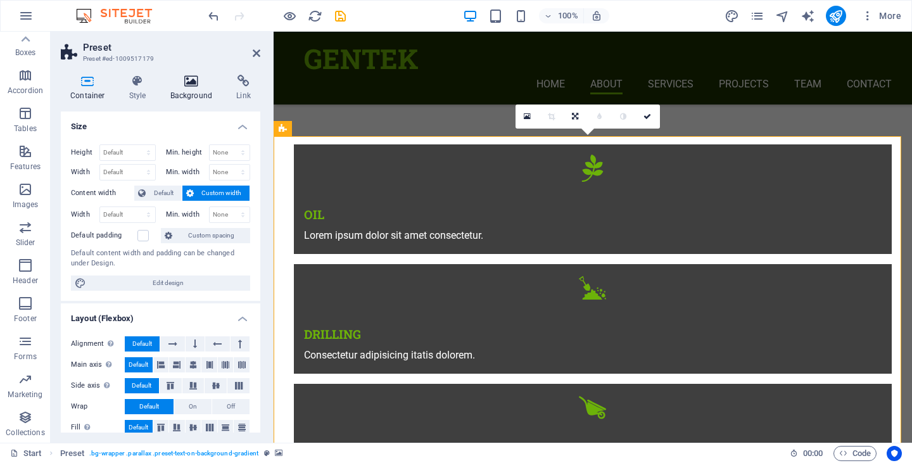
click at [186, 88] on h4 "Background" at bounding box center [194, 88] width 67 height 27
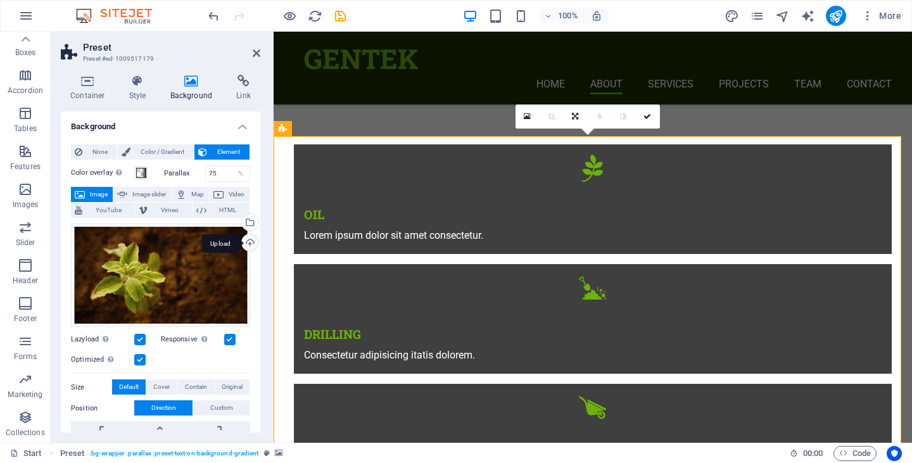
click at [252, 240] on div "Upload" at bounding box center [249, 243] width 19 height 19
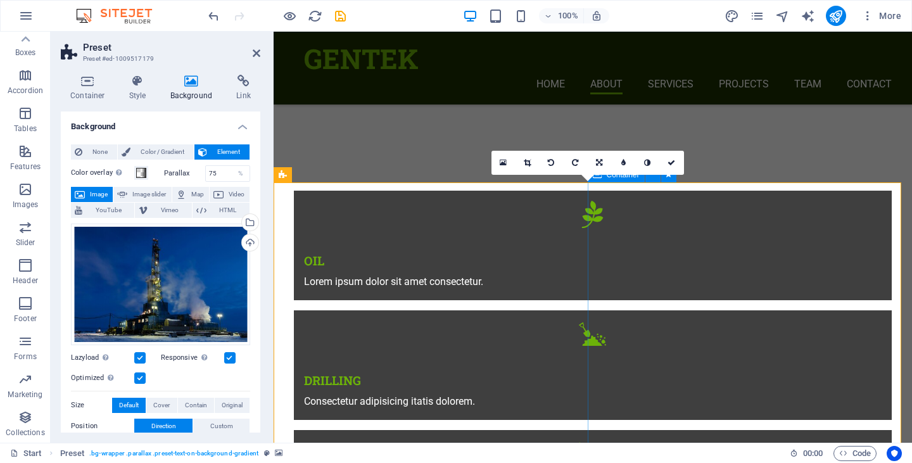
scroll to position [293, 0]
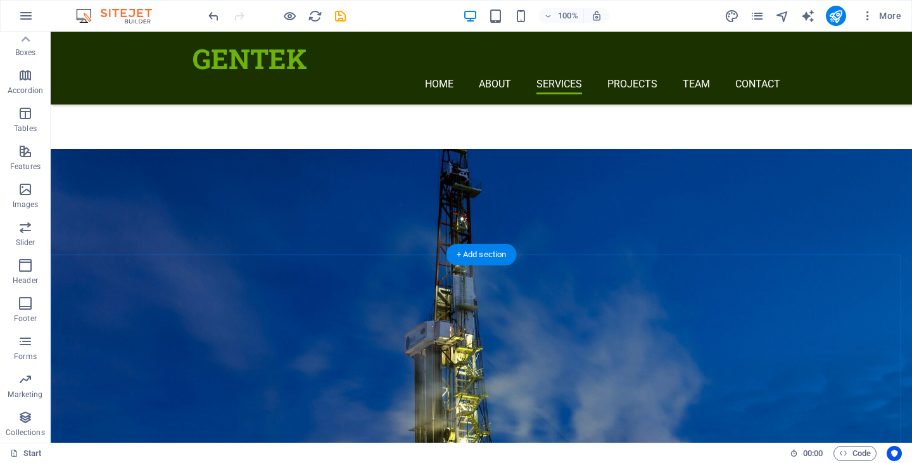
scroll to position [1671, 0]
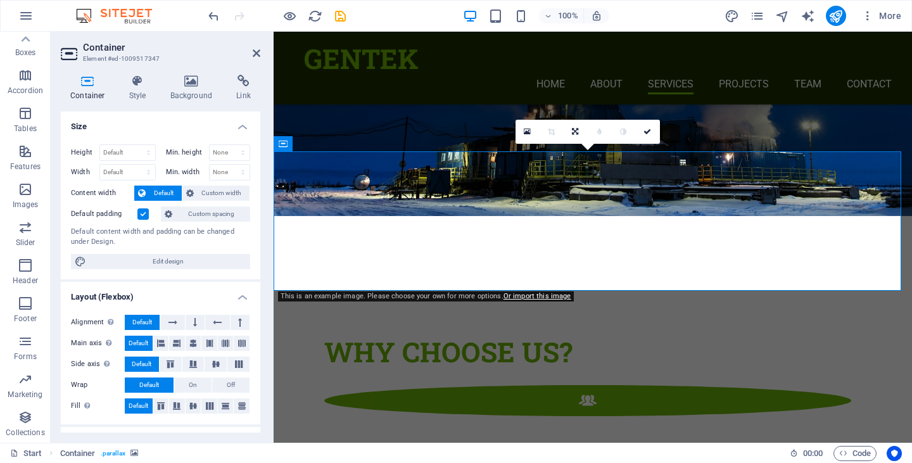
scroll to position [1852, 0]
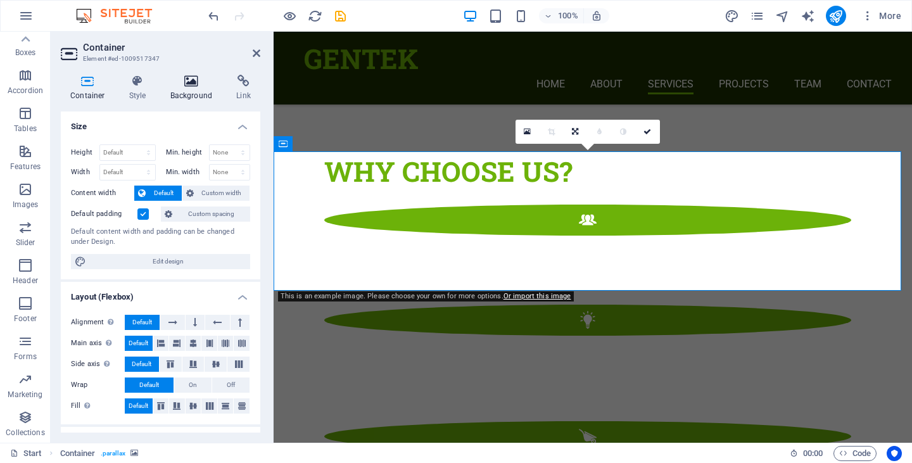
click at [189, 95] on h4 "Background" at bounding box center [194, 88] width 67 height 27
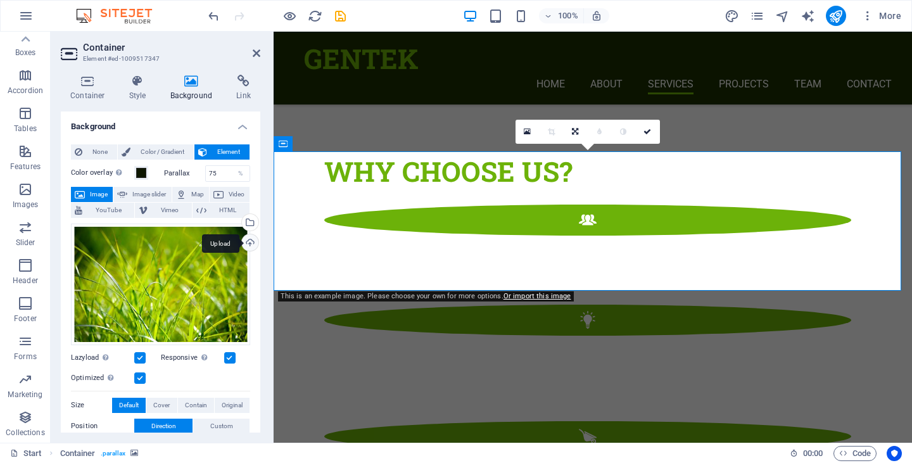
click at [247, 240] on div "Upload" at bounding box center [249, 243] width 19 height 19
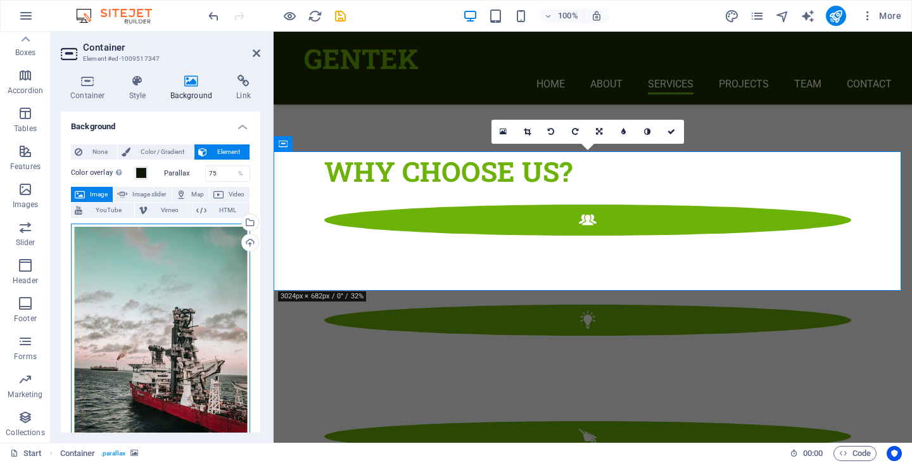
drag, startPoint x: 163, startPoint y: 354, endPoint x: 163, endPoint y: 319, distance: 35.5
click at [163, 319] on div "Drag files here, click to choose files or select files from Files or our free s…" at bounding box center [160, 342] width 179 height 237
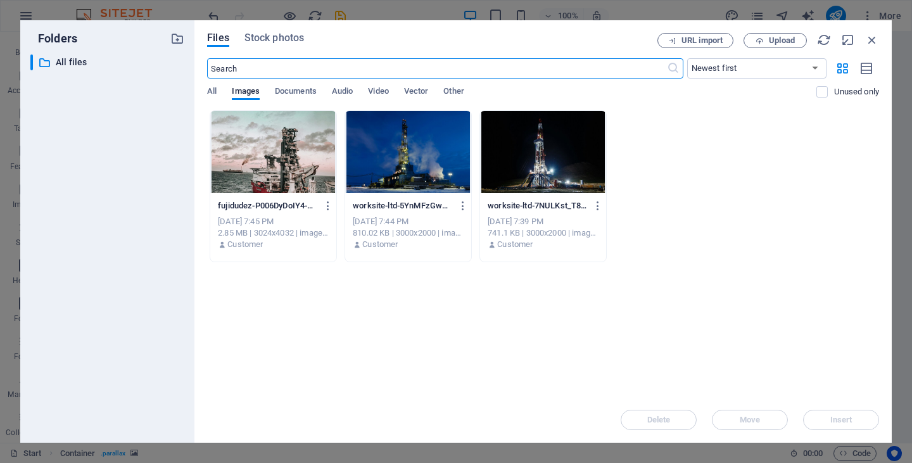
scroll to position [2263, 0]
click at [869, 38] on icon "button" at bounding box center [873, 40] width 14 height 14
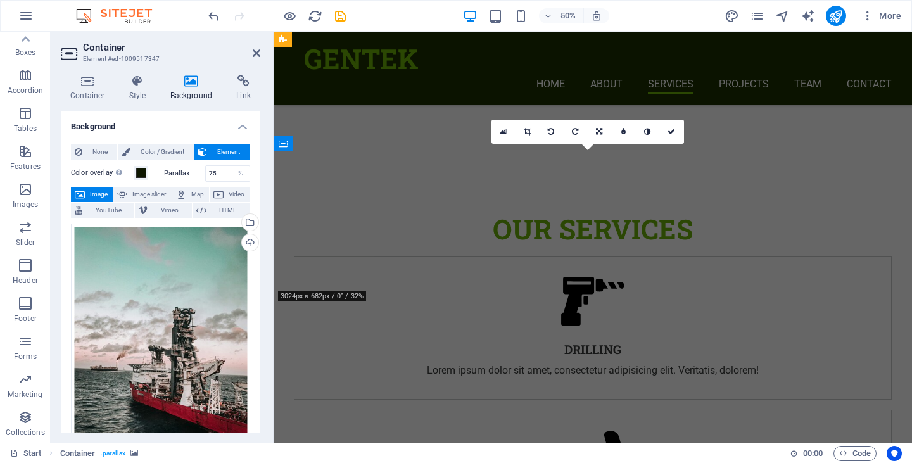
scroll to position [1852, 0]
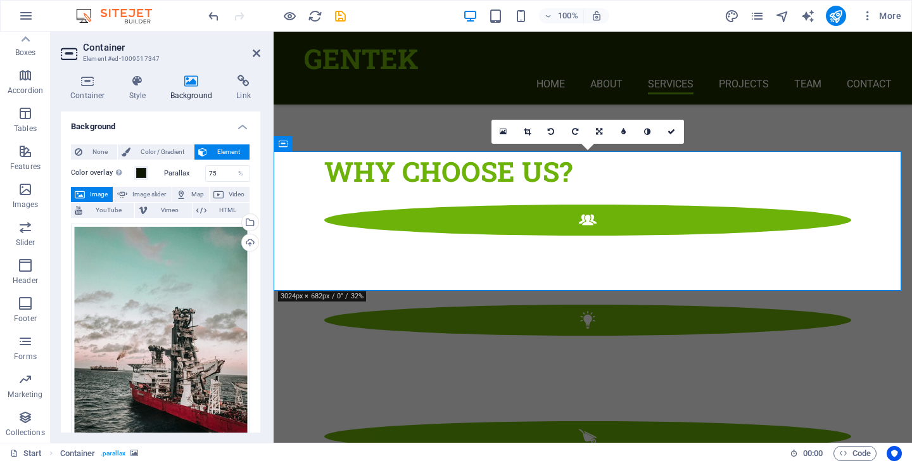
drag, startPoint x: 452, startPoint y: 264, endPoint x: 448, endPoint y: 247, distance: 17.5
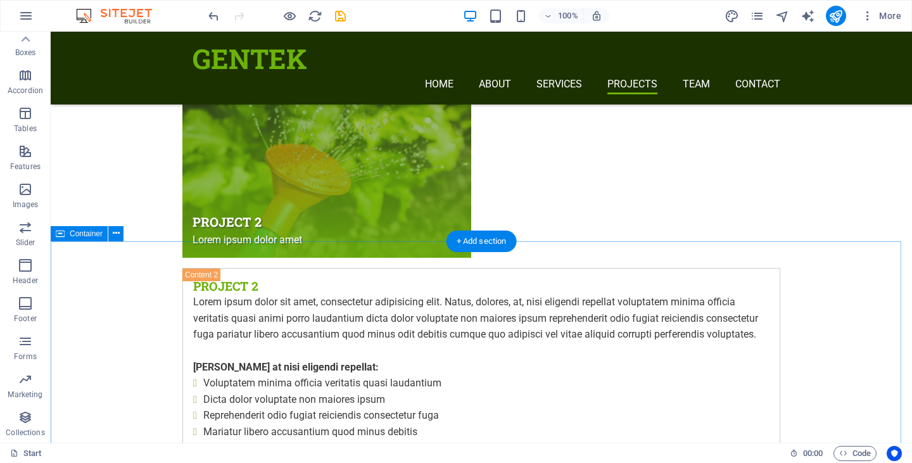
scroll to position [4350, 0]
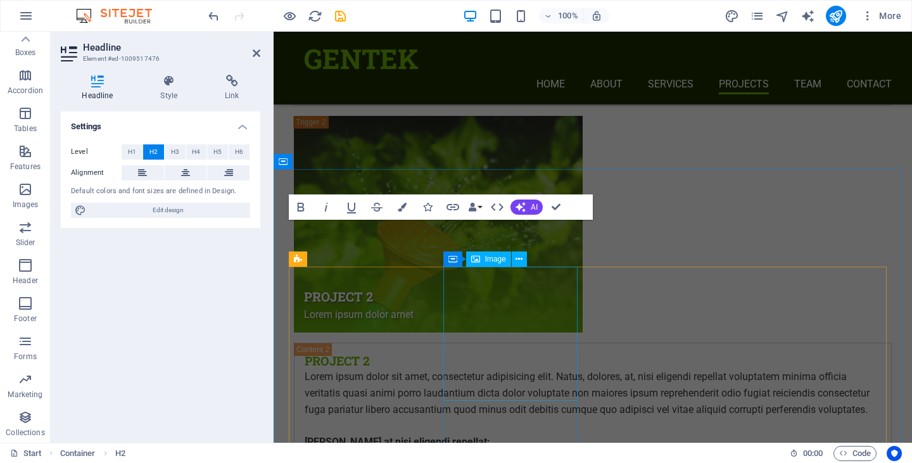
scroll to position [4828, 0]
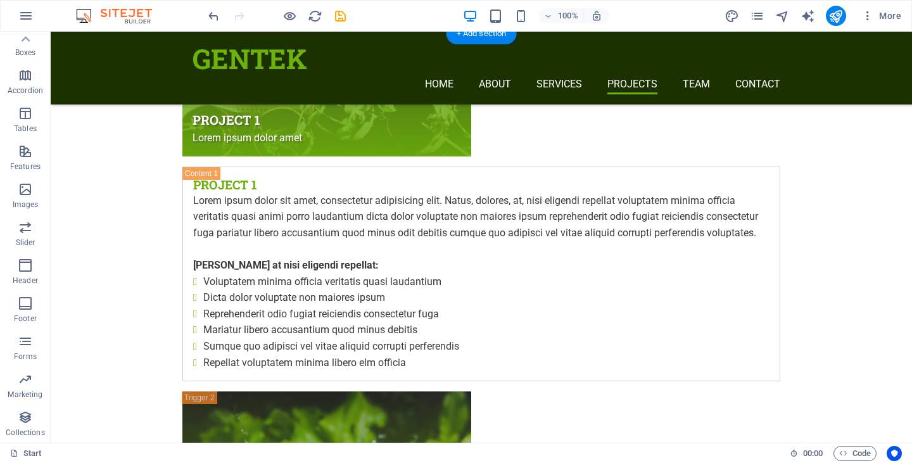
scroll to position [4005, 0]
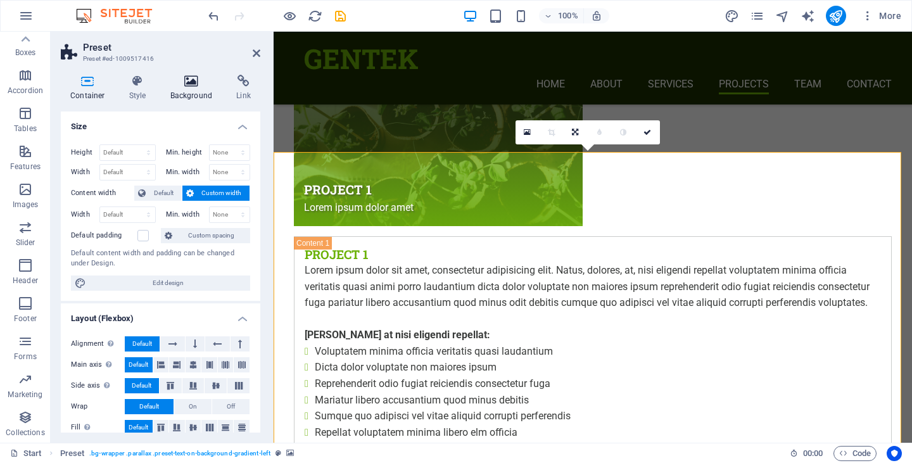
click at [194, 88] on h4 "Background" at bounding box center [194, 88] width 67 height 27
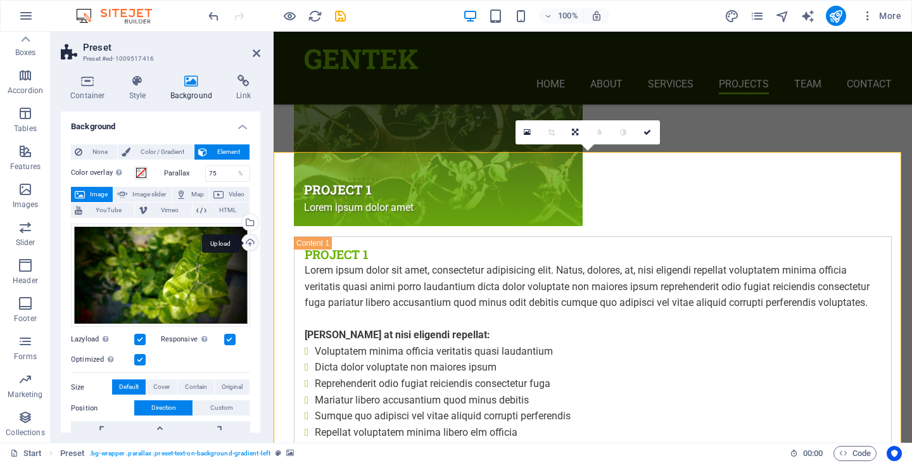
click at [250, 243] on div "Upload" at bounding box center [249, 243] width 19 height 19
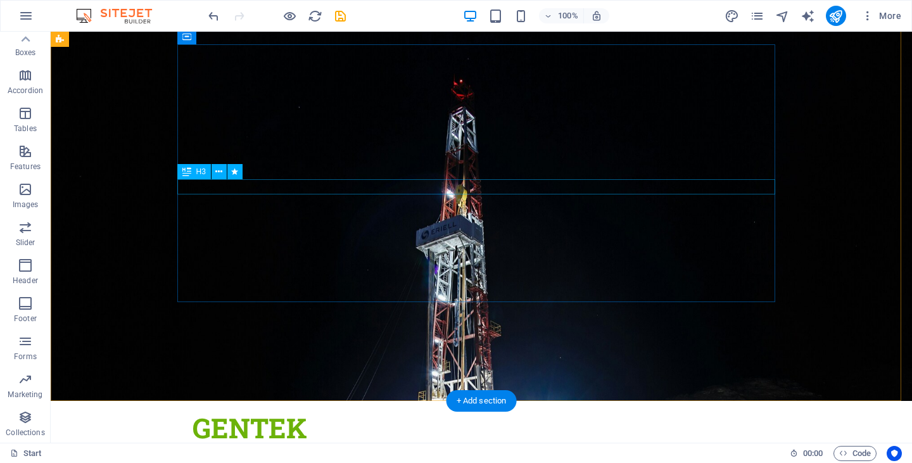
scroll to position [0, 0]
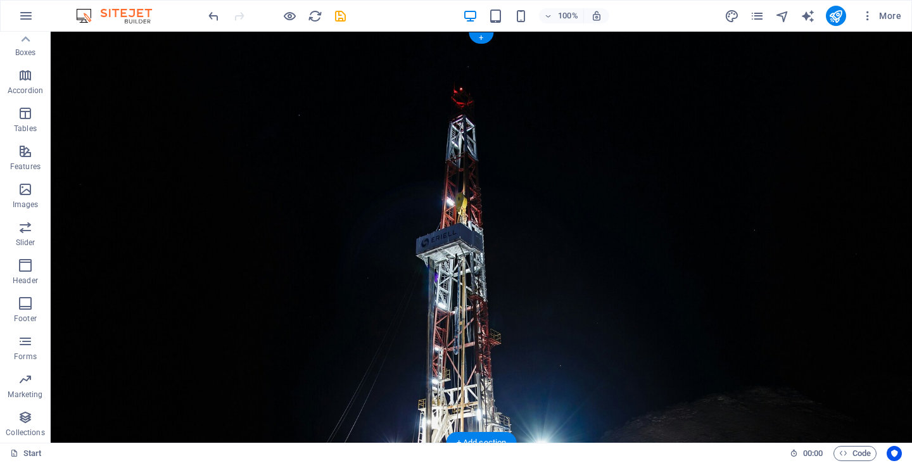
click at [826, 242] on figure at bounding box center [482, 237] width 862 height 411
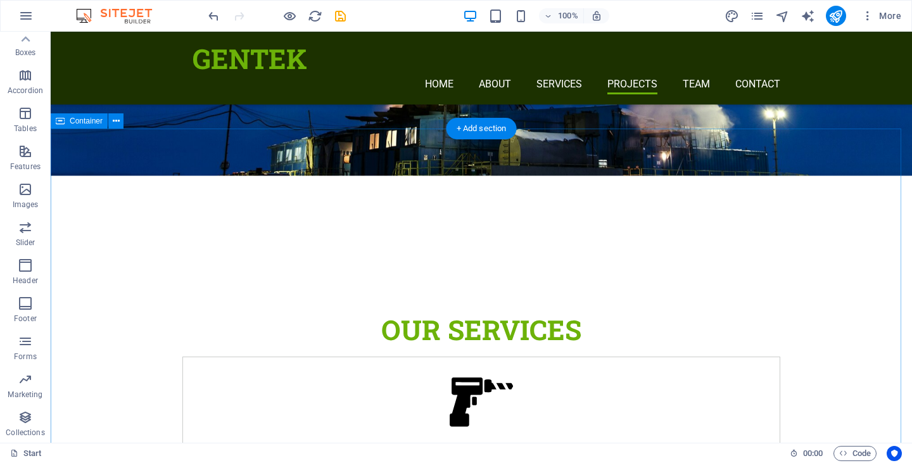
scroll to position [2094, 0]
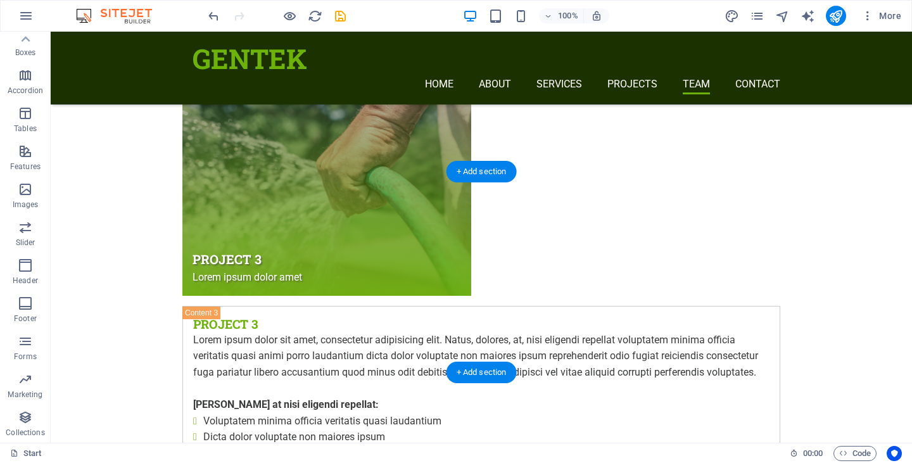
scroll to position [4761, 0]
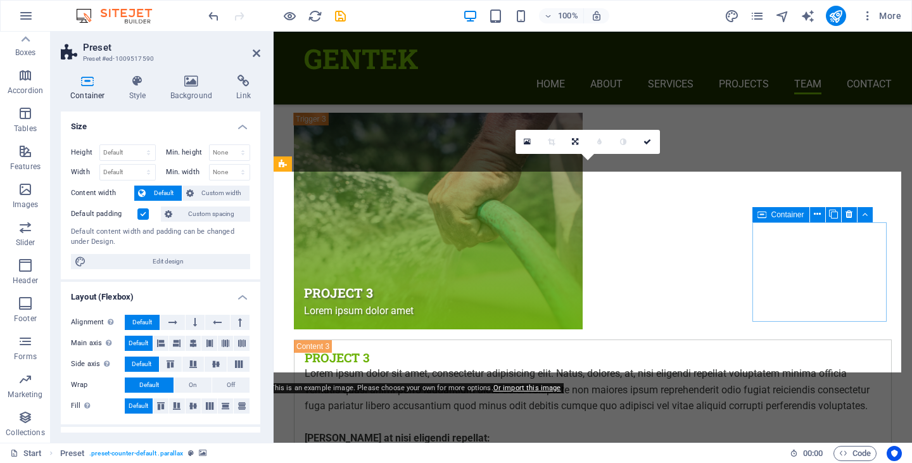
scroll to position [5170, 0]
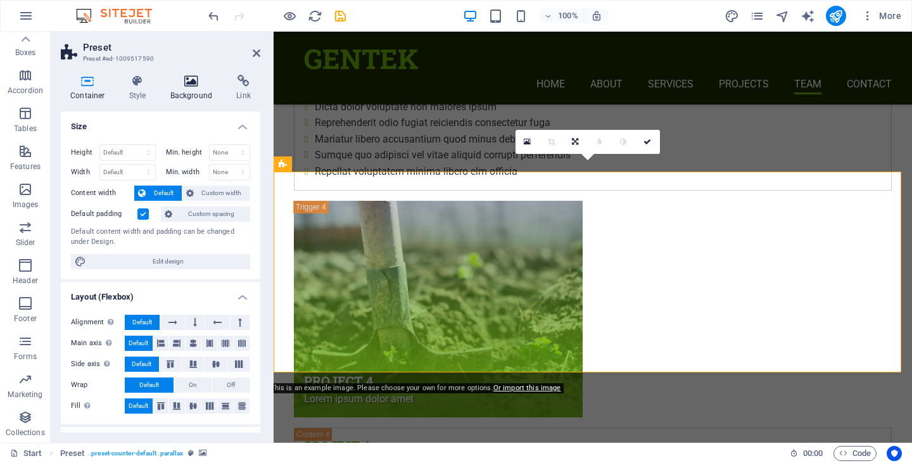
click at [191, 86] on icon at bounding box center [191, 81] width 61 height 13
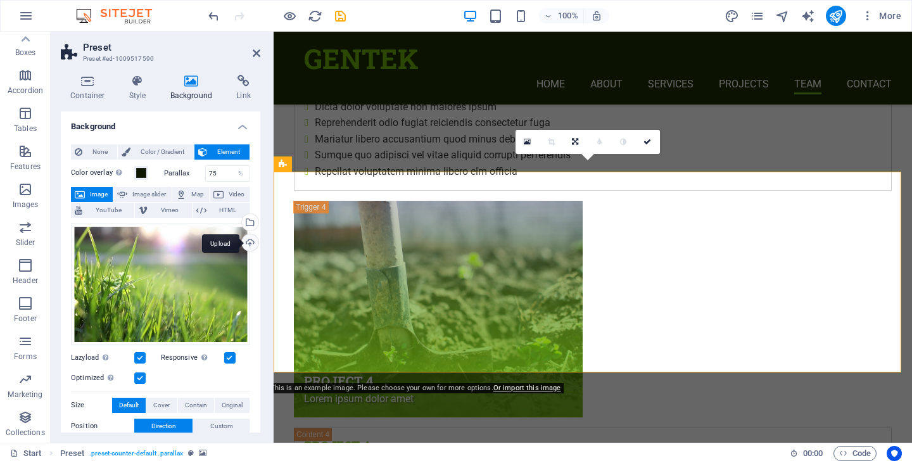
click at [249, 244] on div "Upload" at bounding box center [249, 243] width 19 height 19
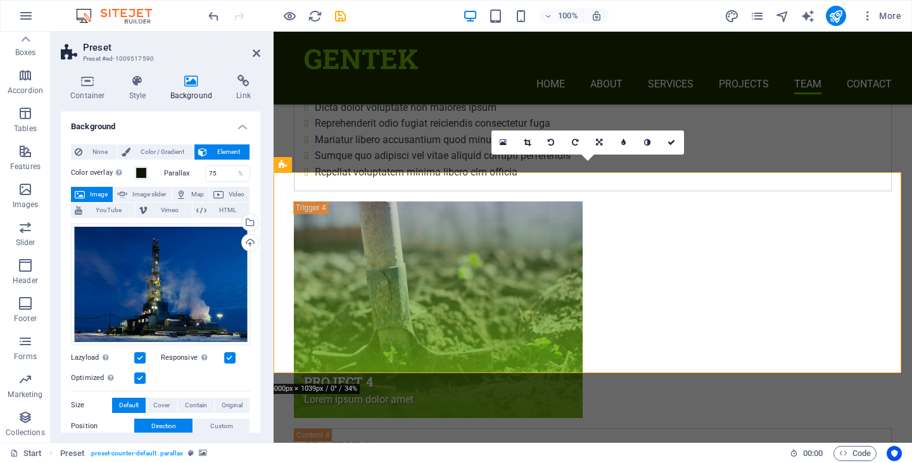
scroll to position [5169, 0]
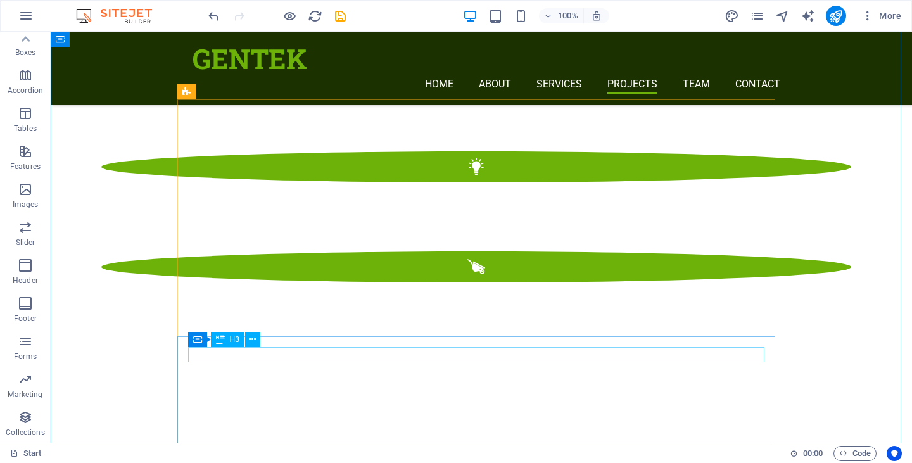
scroll to position [1901, 0]
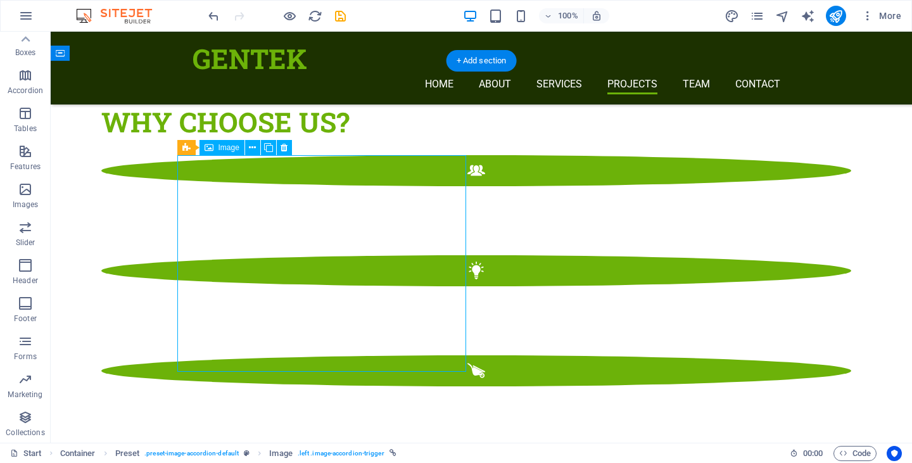
scroll to position [2081, 0]
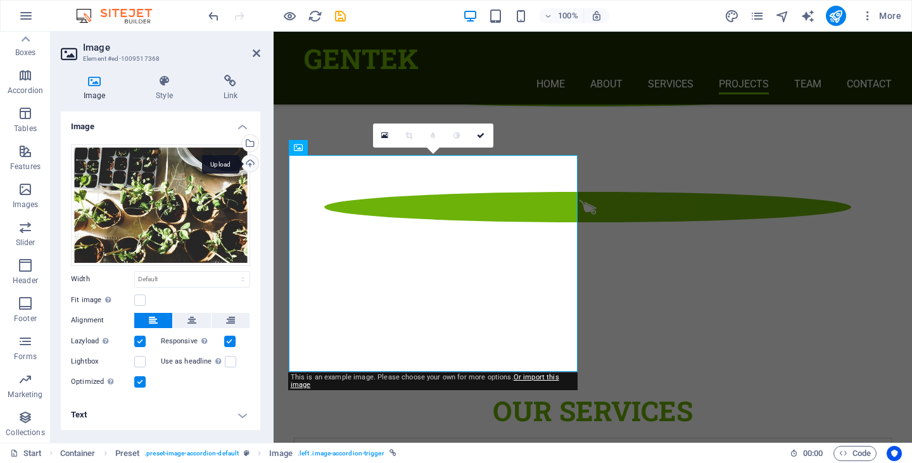
click at [252, 161] on div "Upload" at bounding box center [249, 164] width 19 height 19
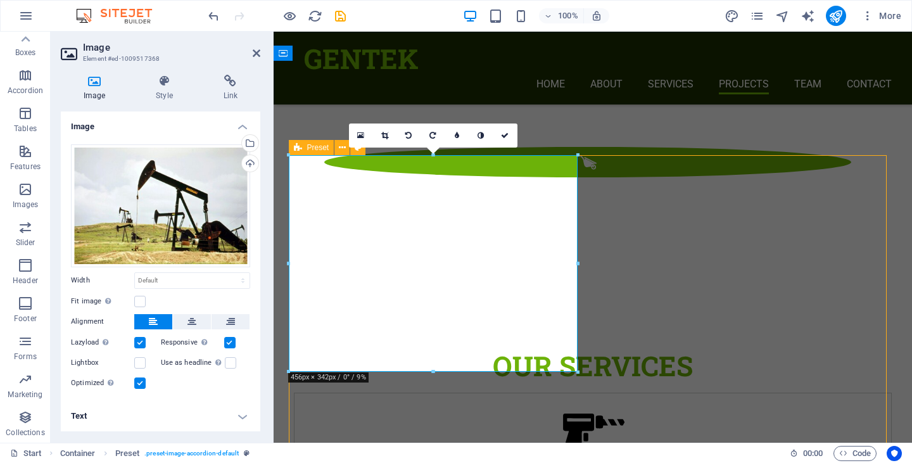
scroll to position [1901, 0]
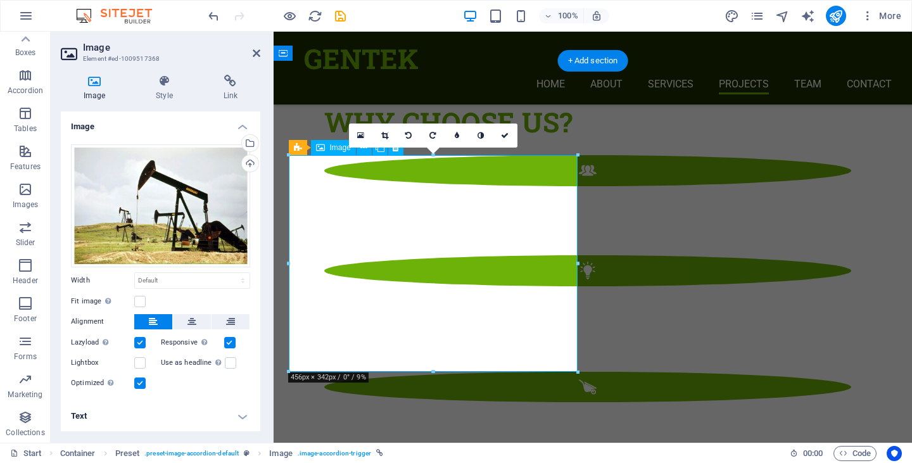
scroll to position [2081, 0]
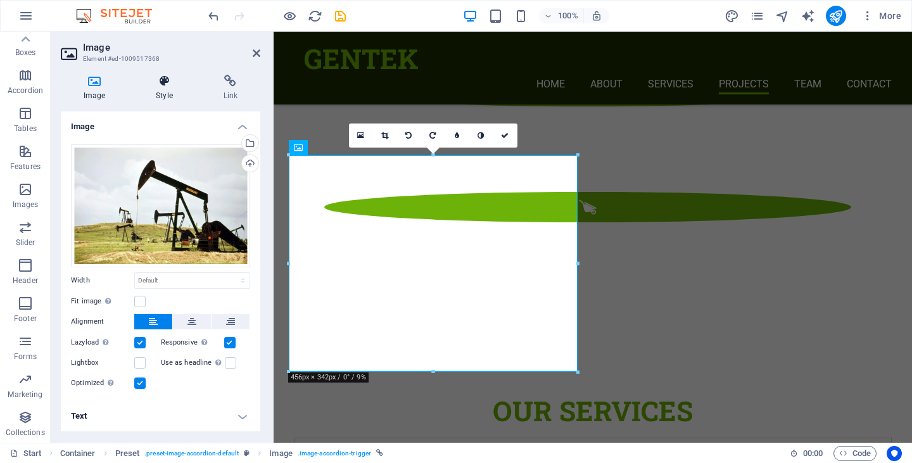
click at [169, 86] on icon at bounding box center [164, 81] width 62 height 13
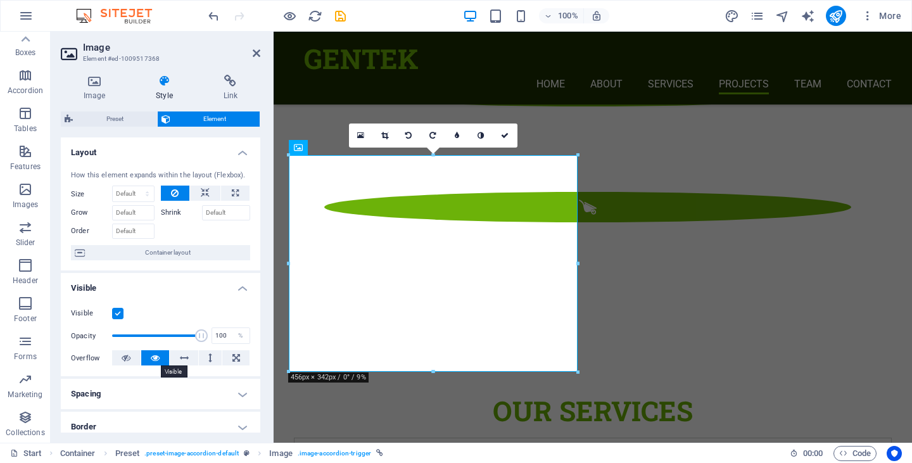
click at [160, 359] on button at bounding box center [155, 357] width 29 height 15
drag, startPoint x: 195, startPoint y: 341, endPoint x: 119, endPoint y: 337, distance: 75.5
click at [119, 337] on span at bounding box center [119, 335] width 13 height 13
drag, startPoint x: 122, startPoint y: 334, endPoint x: 158, endPoint y: 333, distance: 36.1
click at [158, 333] on span at bounding box center [159, 335] width 13 height 13
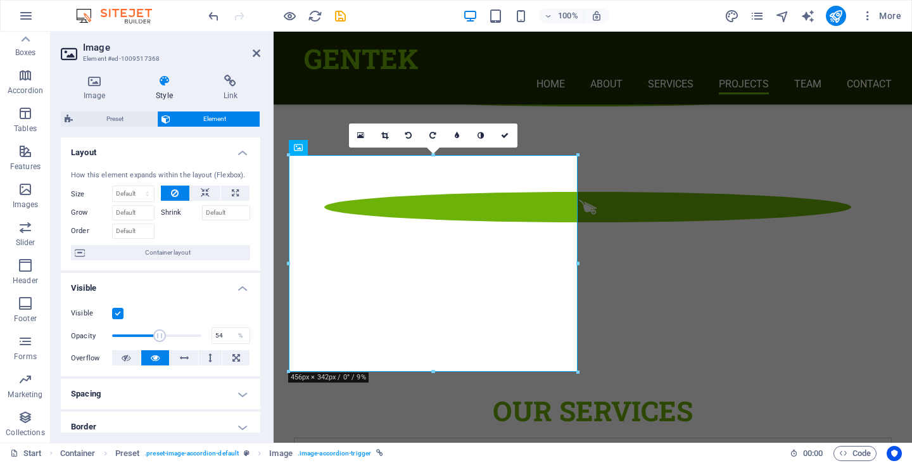
click at [117, 314] on label at bounding box center [117, 313] width 11 height 11
click at [0, 0] on input "Visible" at bounding box center [0, 0] width 0 height 0
click at [117, 314] on label at bounding box center [117, 313] width 11 height 11
click at [0, 0] on input "Visible" at bounding box center [0, 0] width 0 height 0
type input "100"
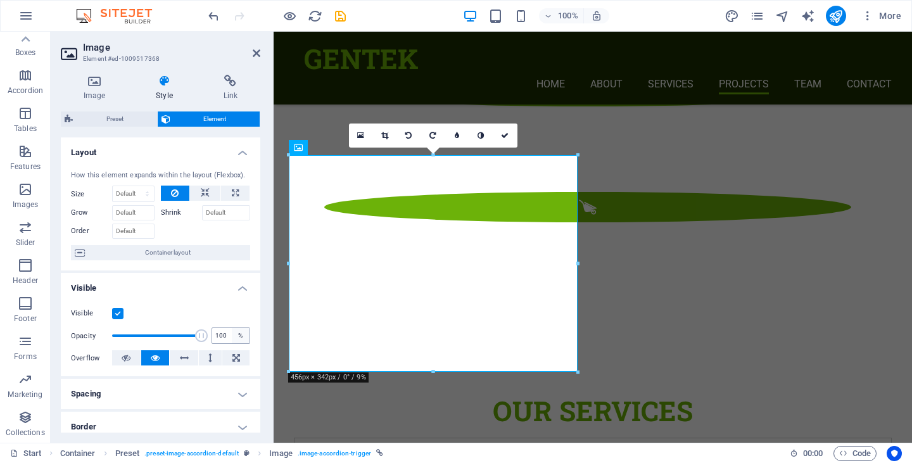
drag, startPoint x: 162, startPoint y: 333, endPoint x: 234, endPoint y: 342, distance: 73.3
click at [234, 342] on div "Opacity 100 %" at bounding box center [160, 335] width 179 height 19
click at [128, 353] on icon at bounding box center [126, 357] width 9 height 15
click at [161, 356] on button at bounding box center [155, 357] width 29 height 15
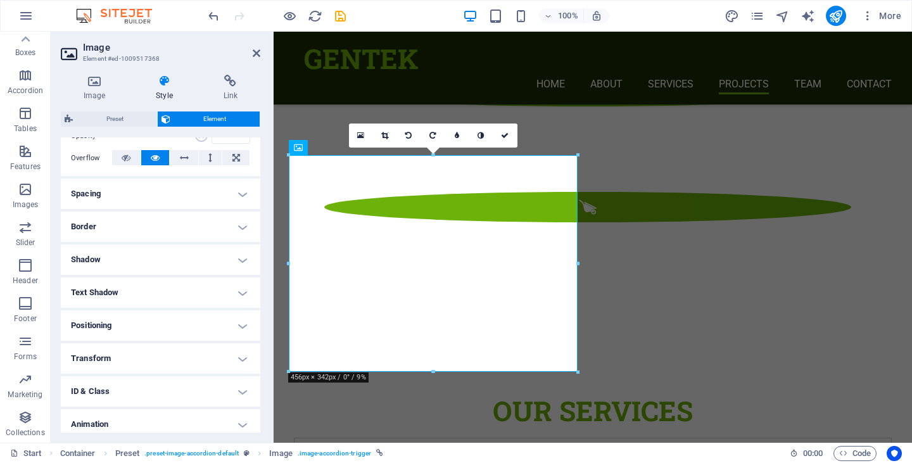
scroll to position [184, 0]
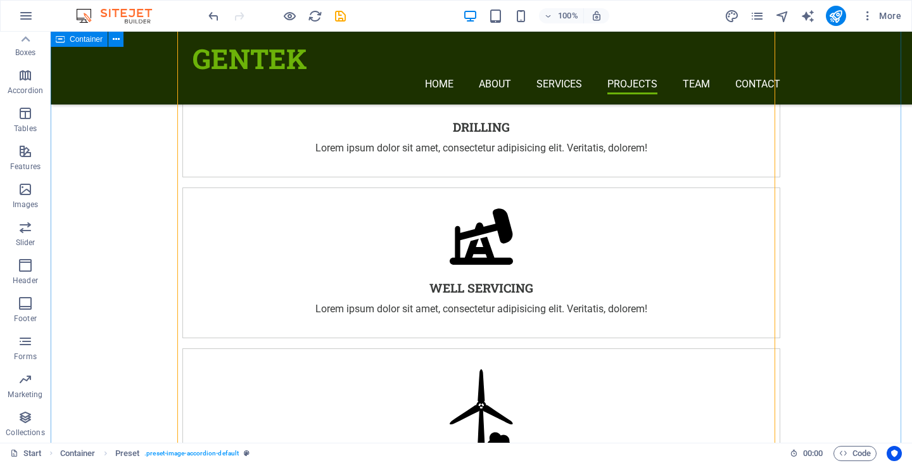
scroll to position [2421, 0]
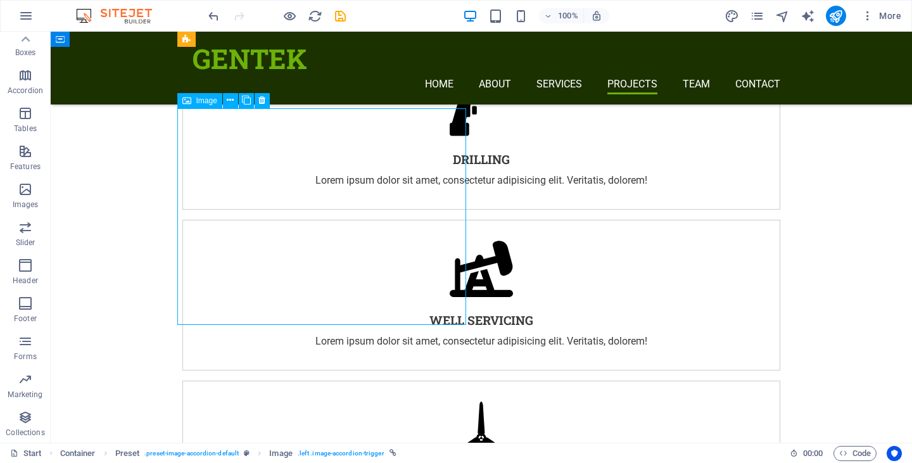
scroll to position [2600, 0]
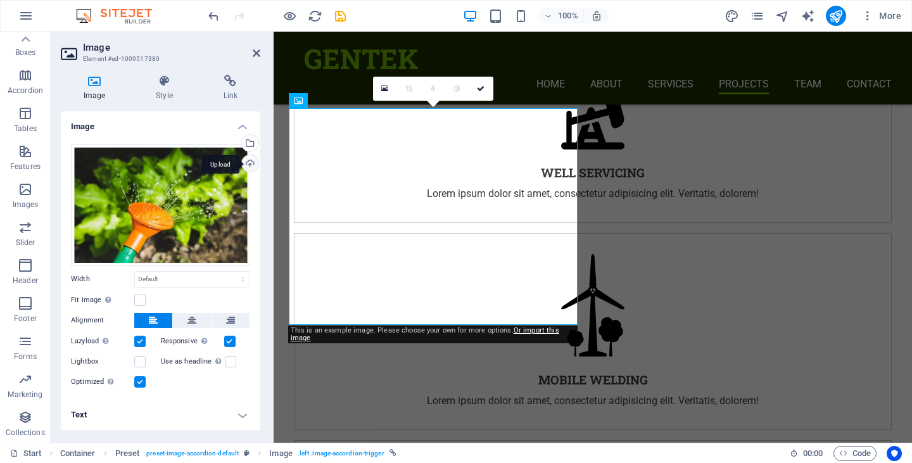
click at [251, 164] on div "Upload" at bounding box center [249, 164] width 19 height 19
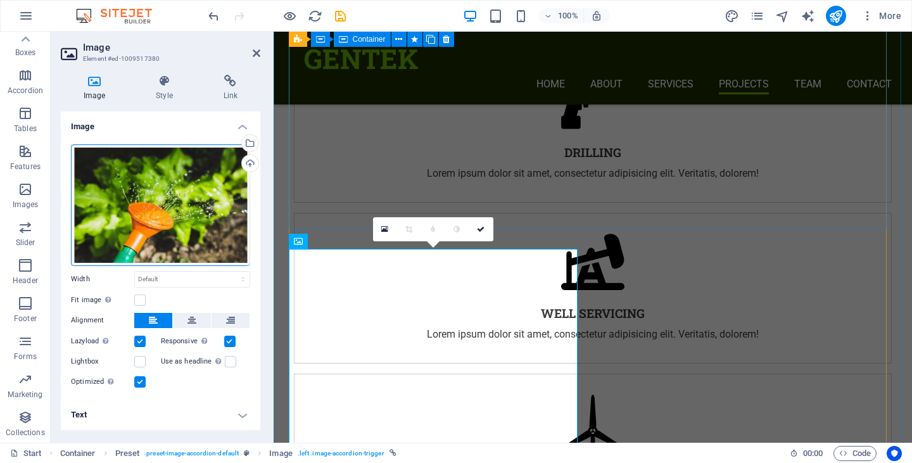
scroll to position [2599, 0]
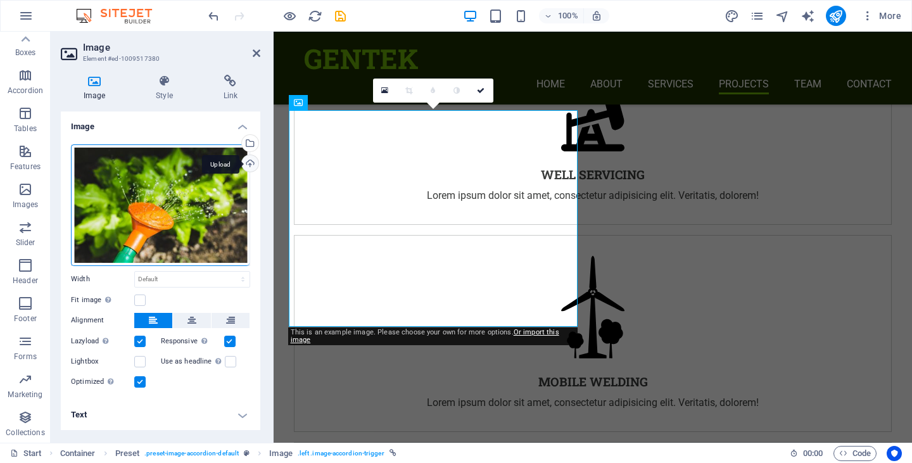
click at [252, 159] on div "Upload" at bounding box center [249, 164] width 19 height 19
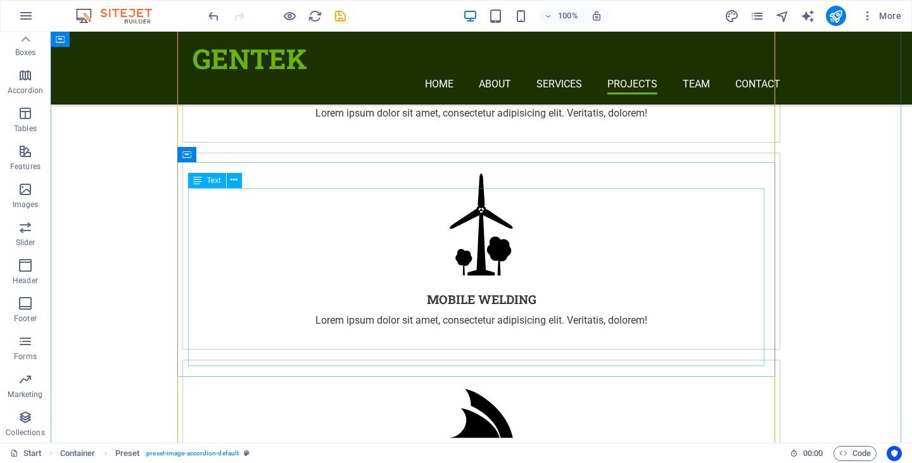
scroll to position [2884, 0]
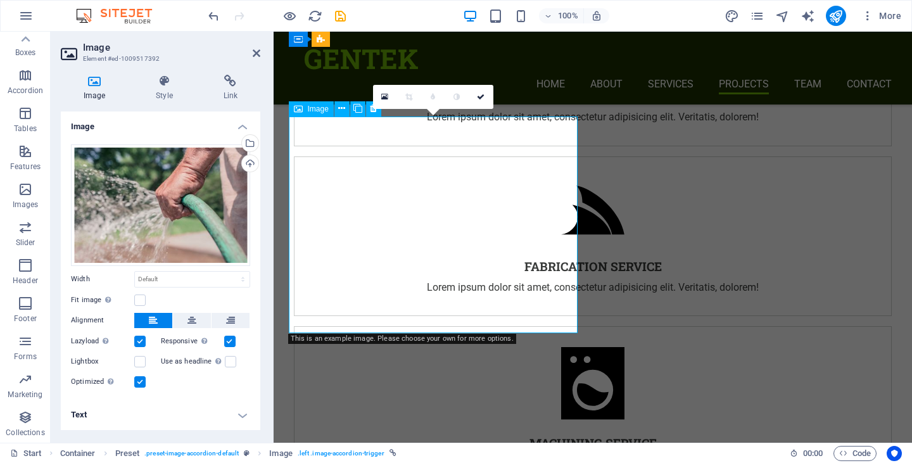
scroll to position [3065, 0]
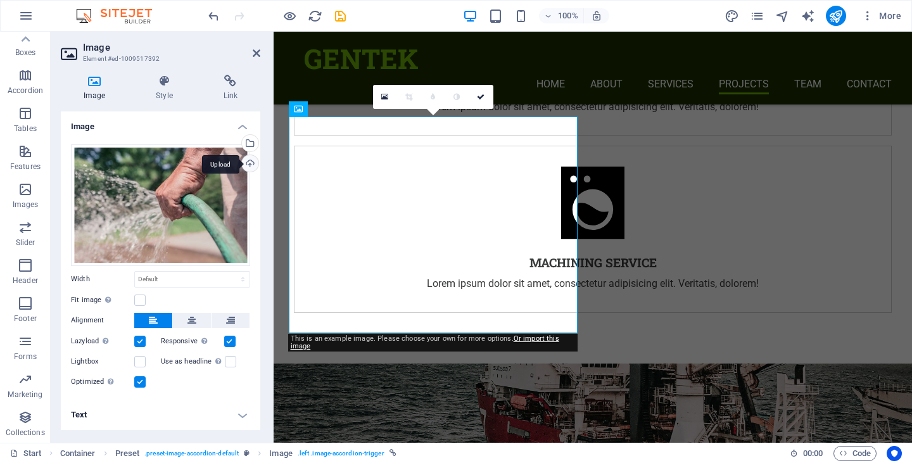
click at [246, 163] on div "Upload" at bounding box center [249, 164] width 19 height 19
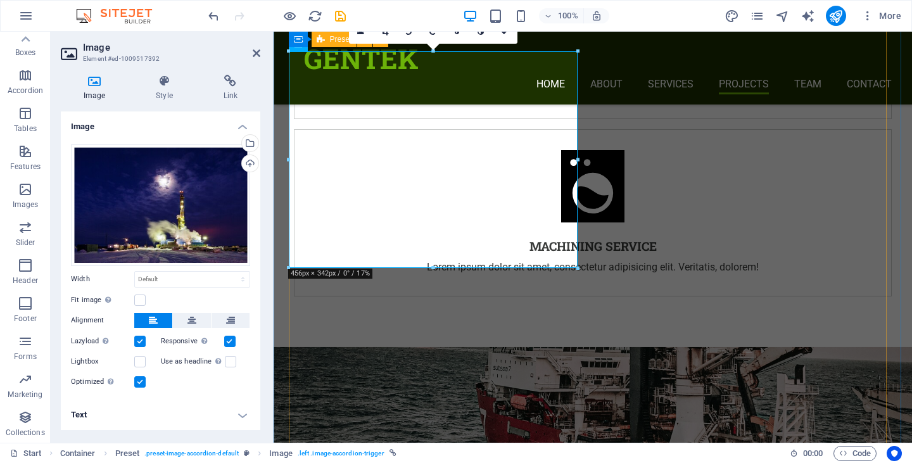
scroll to position [3076, 0]
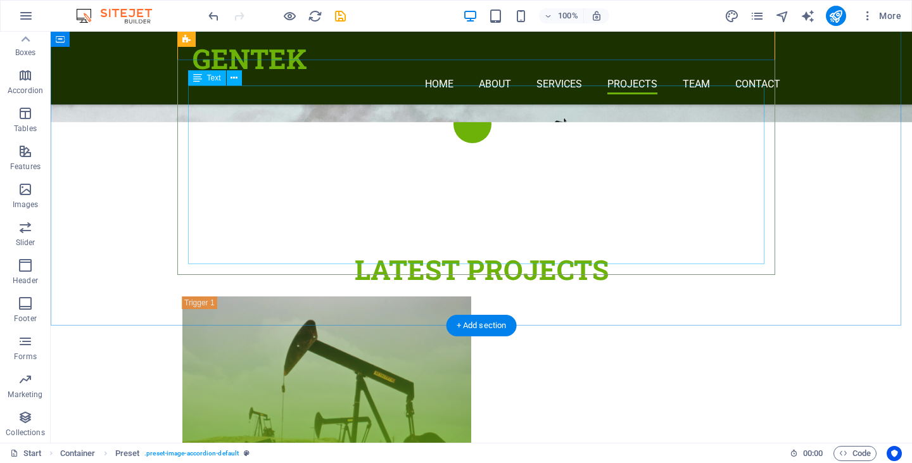
scroll to position [3385, 0]
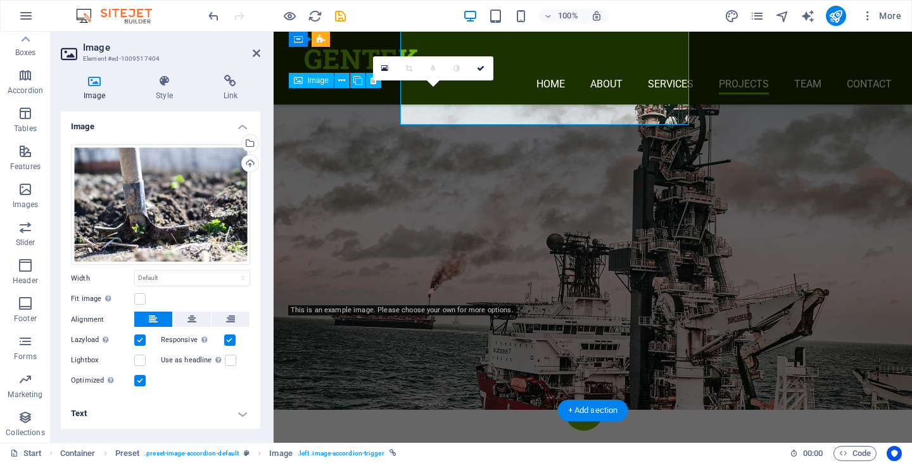
scroll to position [3566, 0]
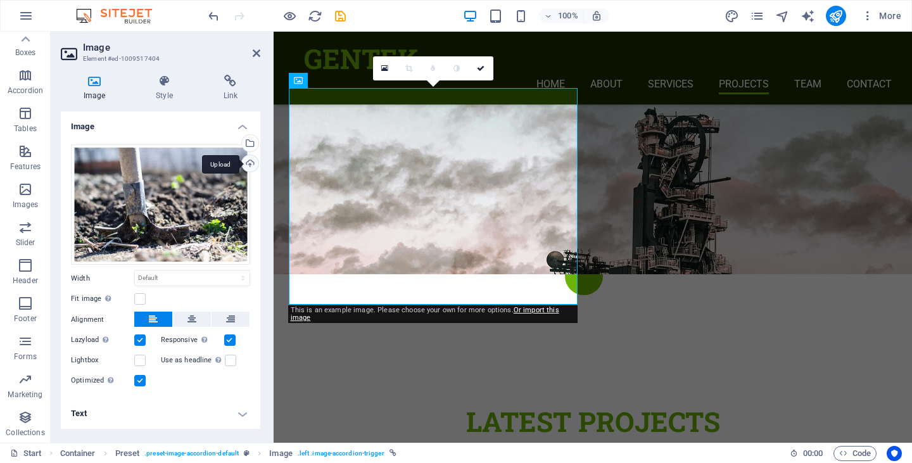
click at [250, 162] on div "Upload" at bounding box center [249, 164] width 19 height 19
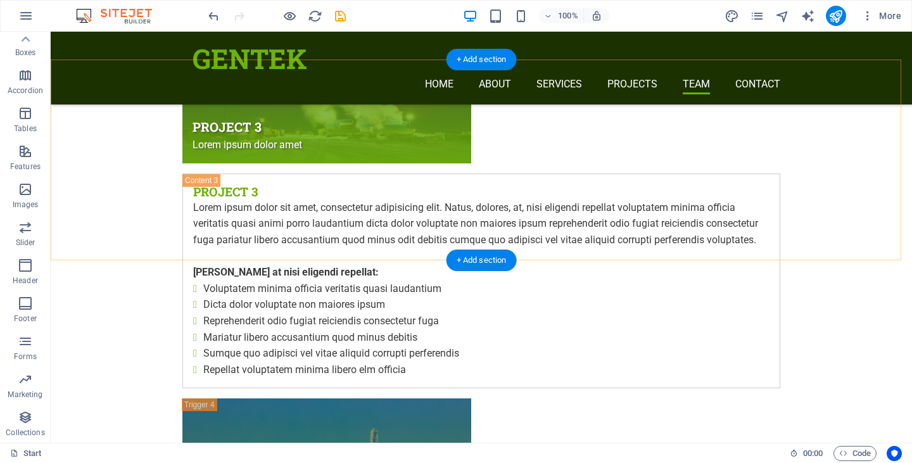
scroll to position [4897, 0]
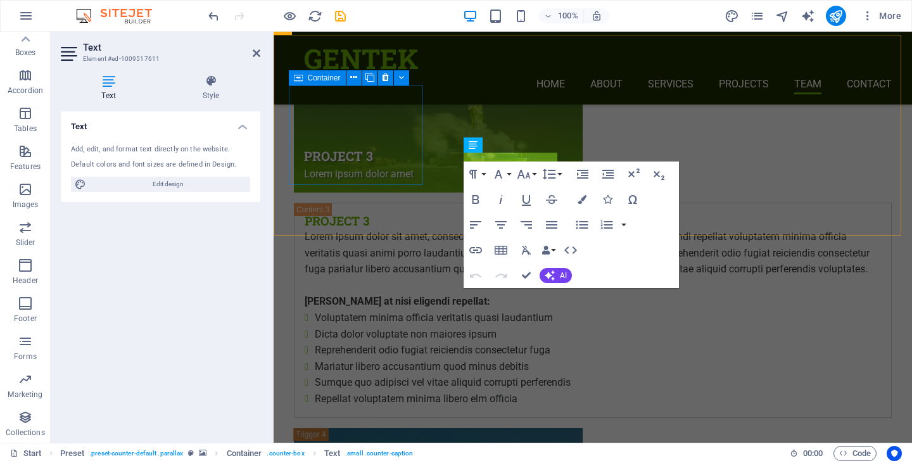
scroll to position [5307, 0]
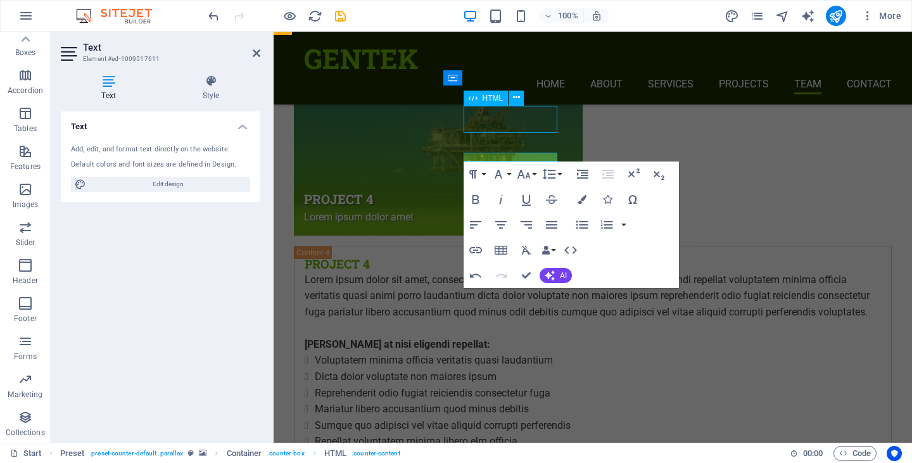
scroll to position [4897, 0]
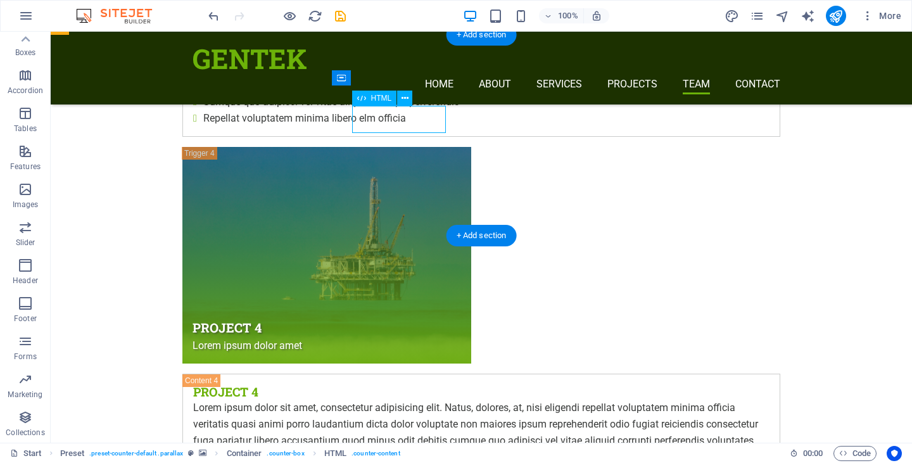
scroll to position [5274, 0]
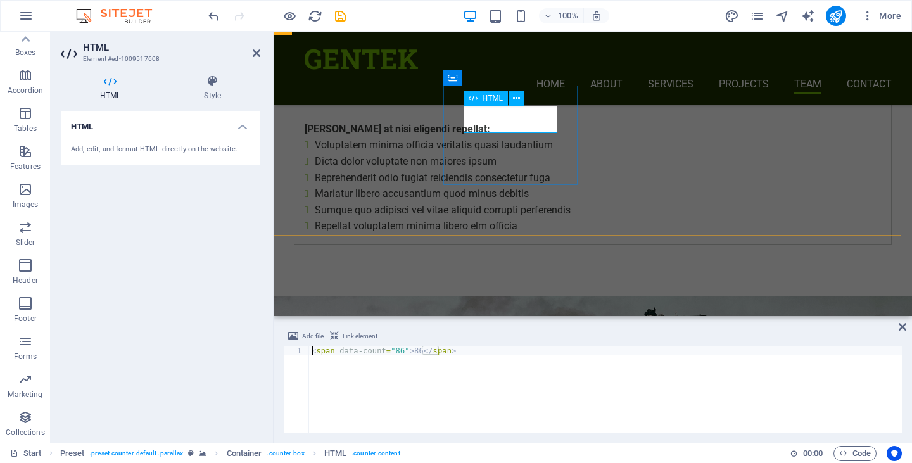
click at [407, 355] on div "< span data-count = "86" > 86 </ span >" at bounding box center [605, 399] width 593 height 104
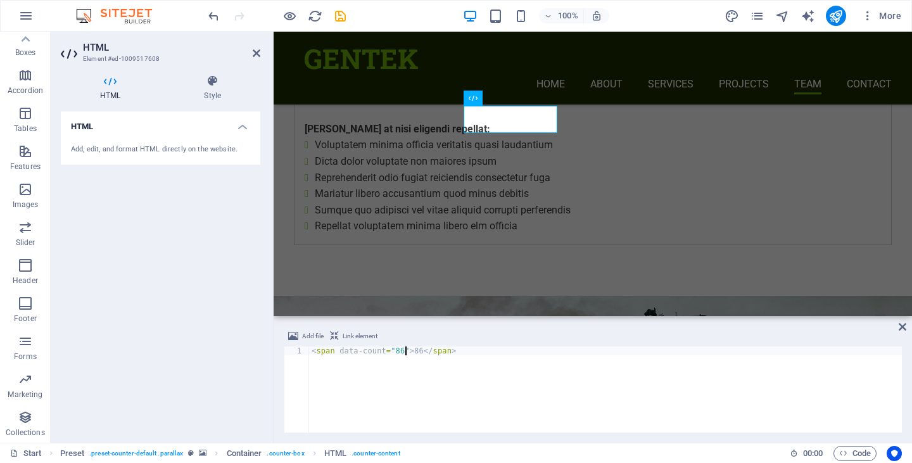
click at [413, 355] on div "< span data-count = "86" > 86 </ span >" at bounding box center [605, 399] width 593 height 104
type textarea "<span data-count="86">19</span>"
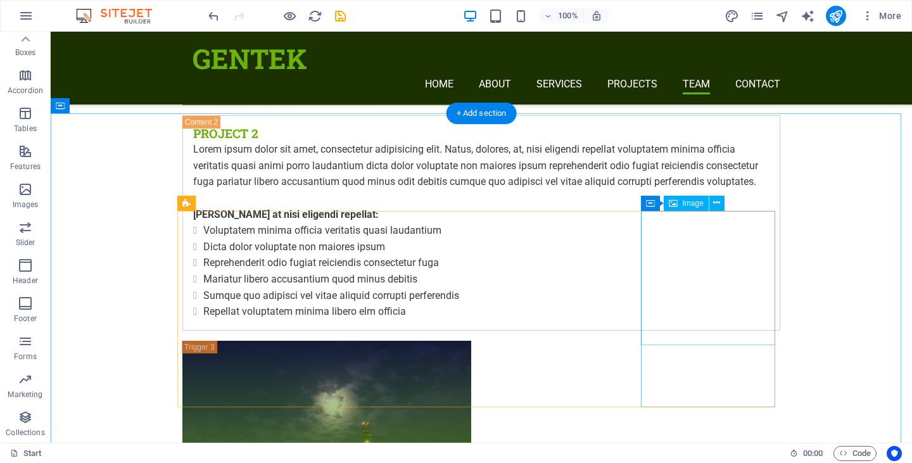
scroll to position [4503, 0]
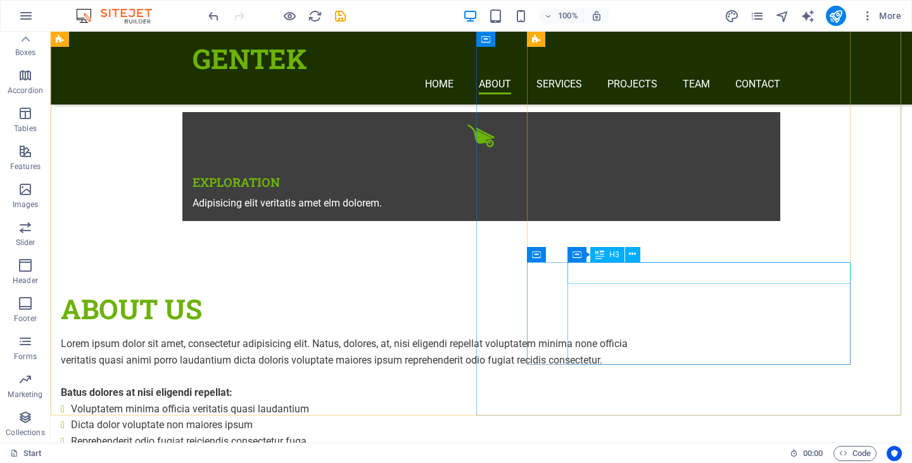
scroll to position [905, 0]
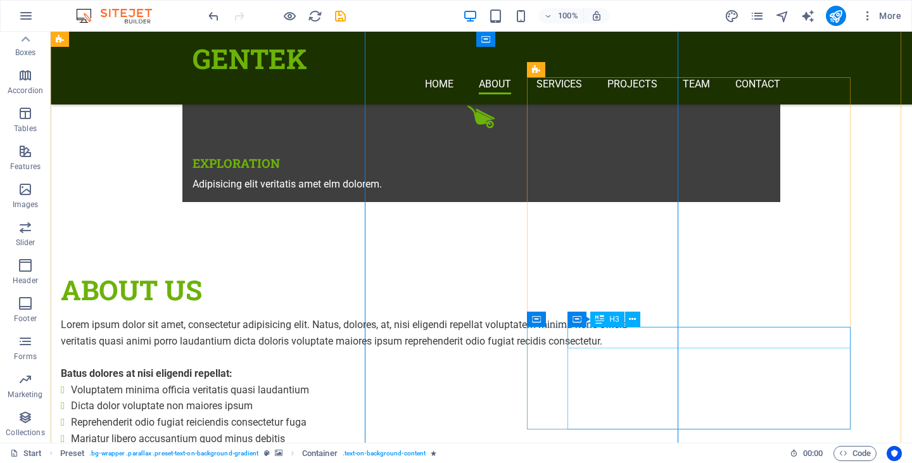
scroll to position [774, 0]
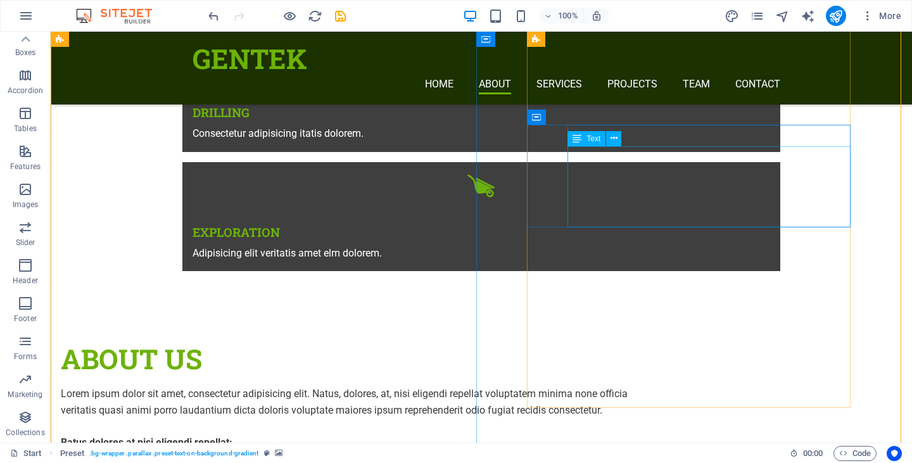
scroll to position [831, 0]
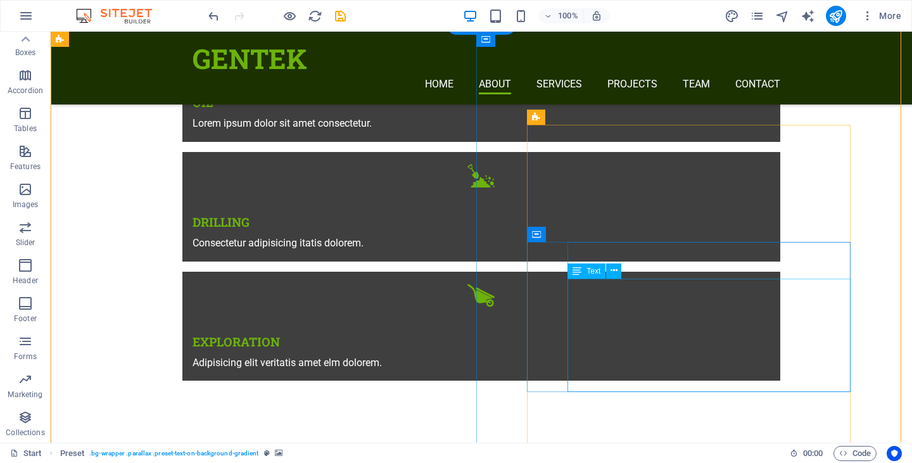
scroll to position [726, 0]
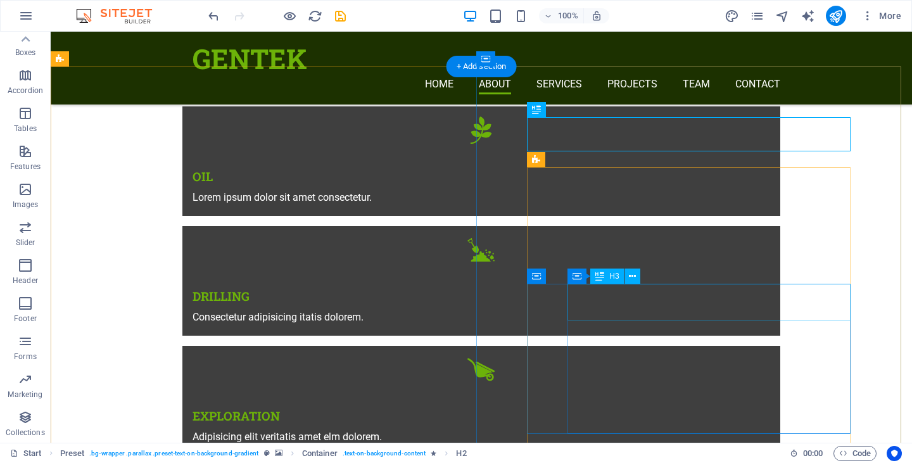
scroll to position [625, 0]
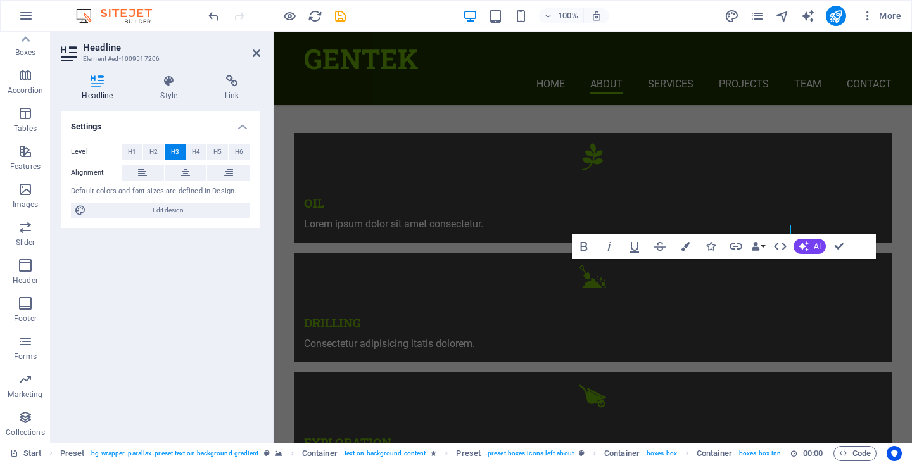
click at [664, 235] on button "Strikethrough" at bounding box center [660, 246] width 24 height 25
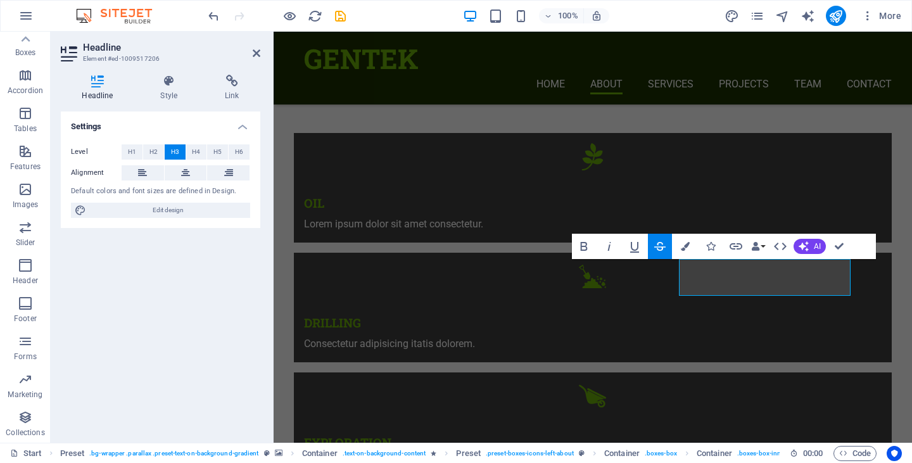
click at [663, 251] on icon "button" at bounding box center [660, 246] width 15 height 15
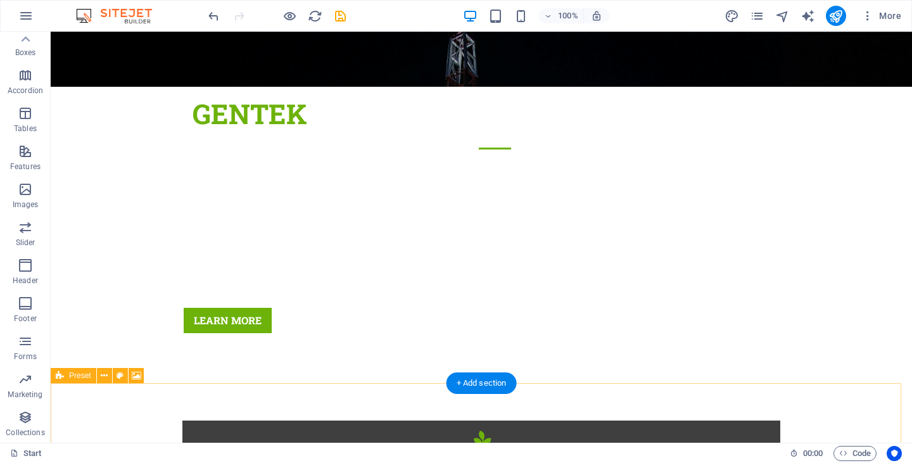
scroll to position [366, 0]
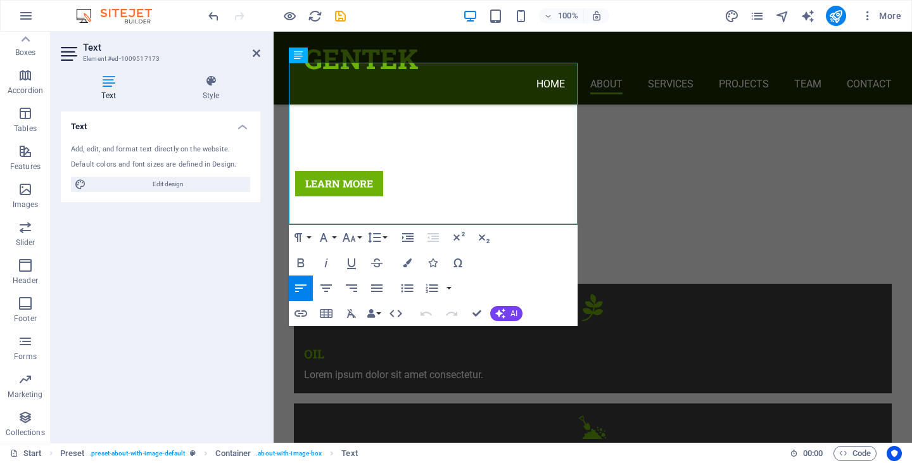
scroll to position [423, 0]
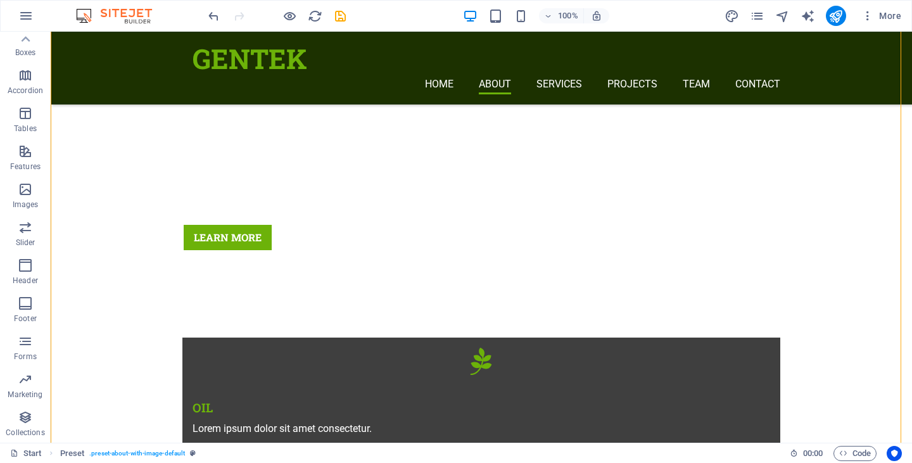
scroll to position [424, 0]
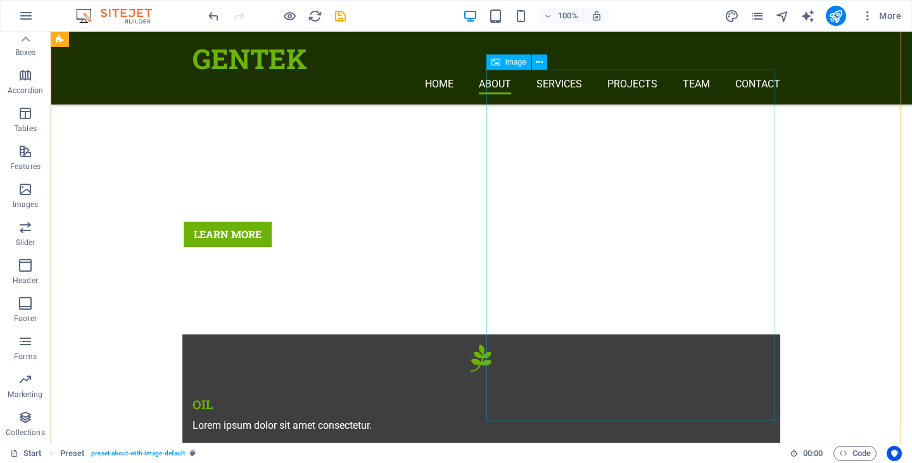
select select "%"
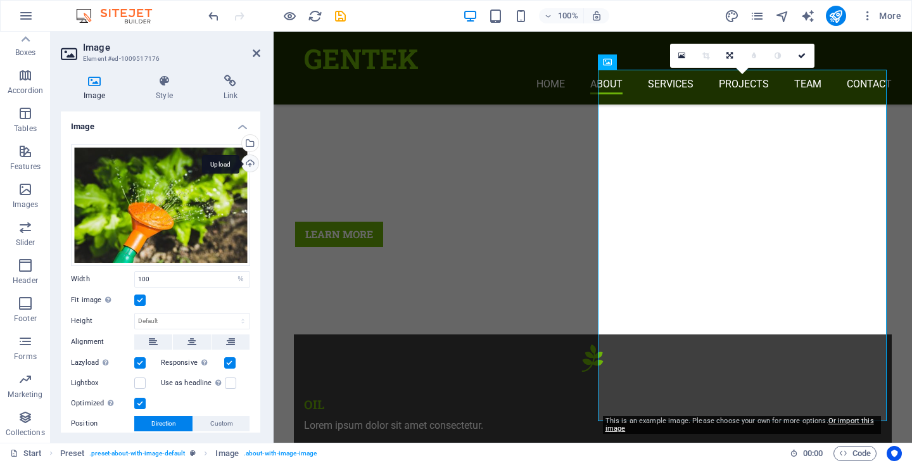
click at [250, 159] on div "Upload" at bounding box center [249, 164] width 19 height 19
click at [245, 167] on div "Upload" at bounding box center [249, 164] width 19 height 19
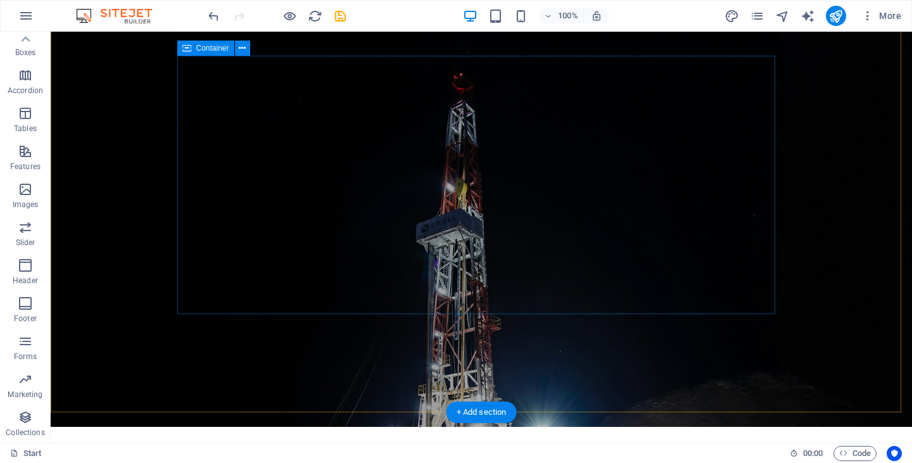
scroll to position [67, 0]
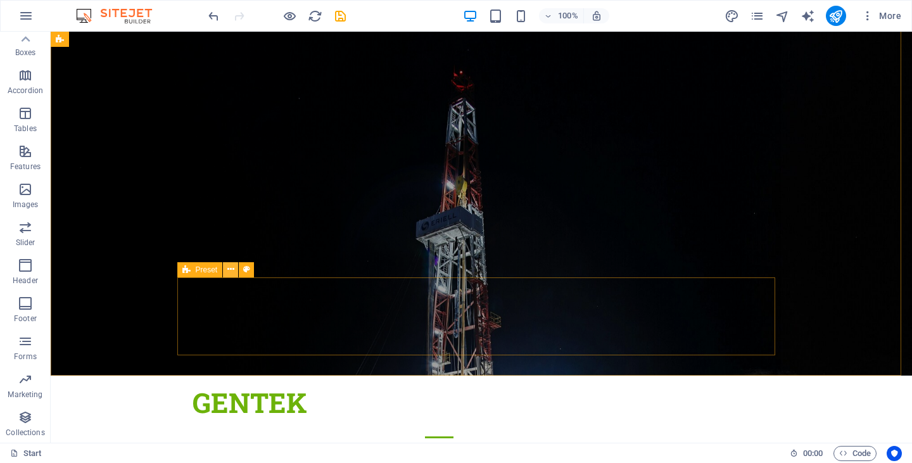
click at [231, 270] on icon at bounding box center [230, 269] width 7 height 13
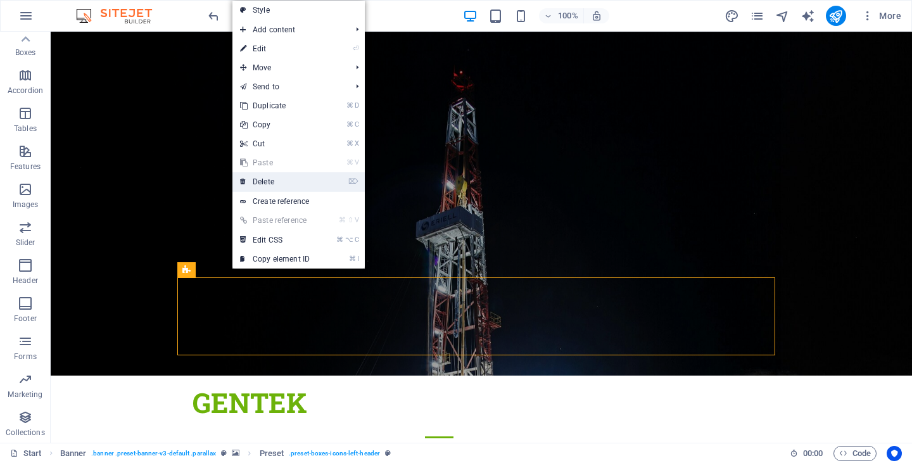
click at [272, 180] on link "⌦ Delete" at bounding box center [275, 181] width 85 height 19
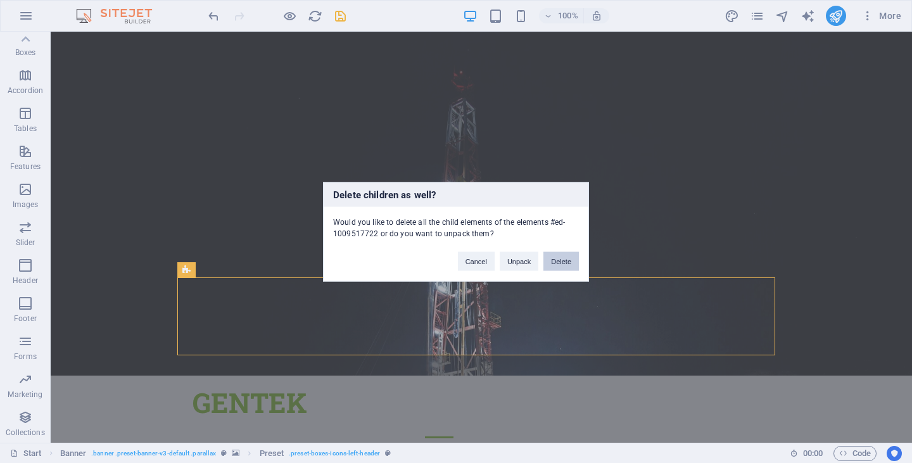
click at [556, 259] on button "Delete" at bounding box center [561, 261] width 35 height 19
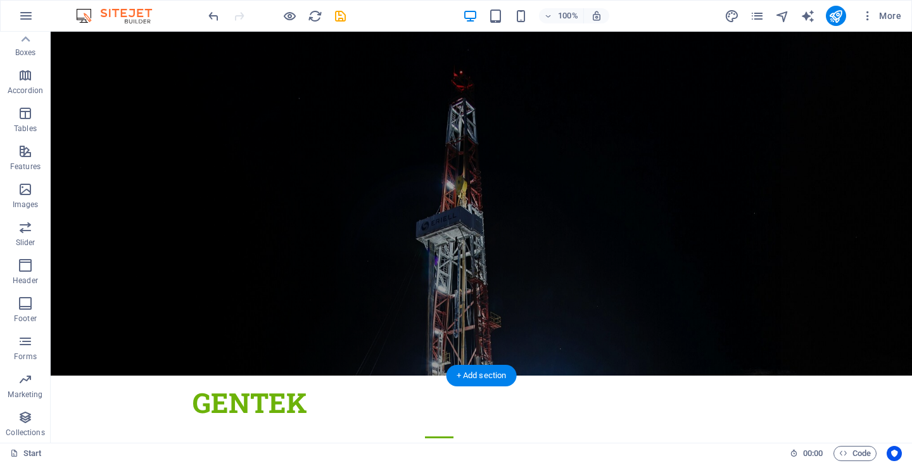
click at [840, 289] on figure at bounding box center [482, 170] width 862 height 411
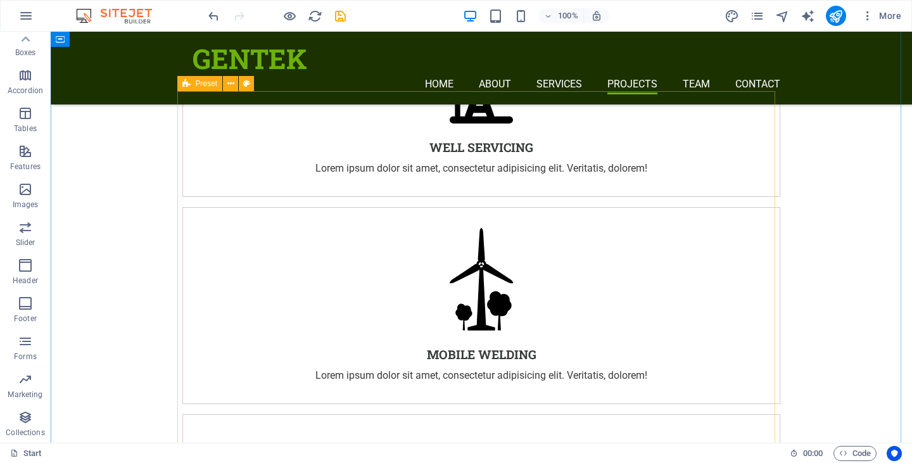
scroll to position [2329, 0]
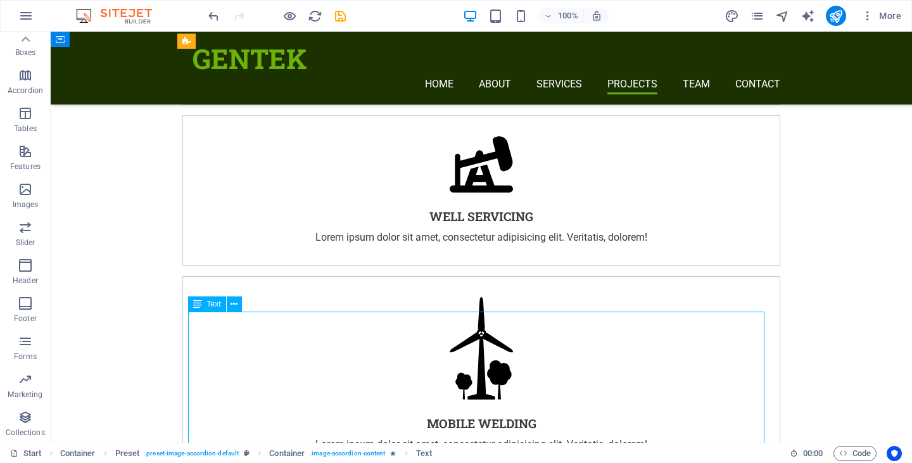
scroll to position [2620, 0]
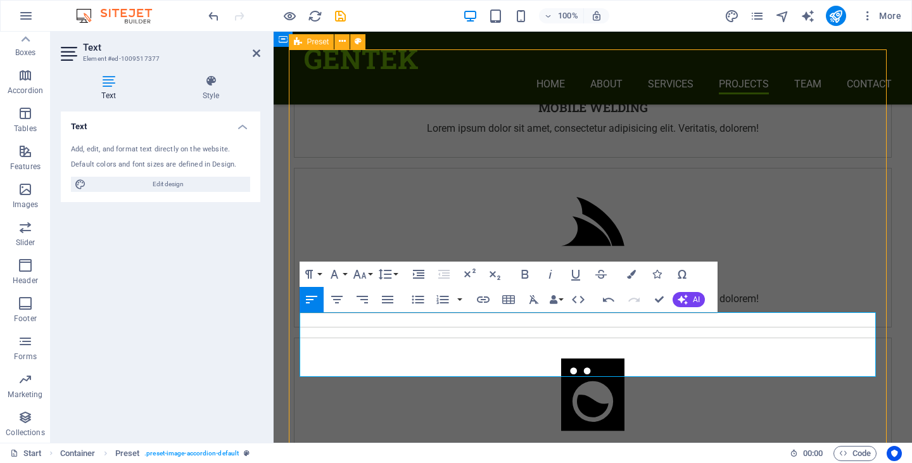
scroll to position [2329, 0]
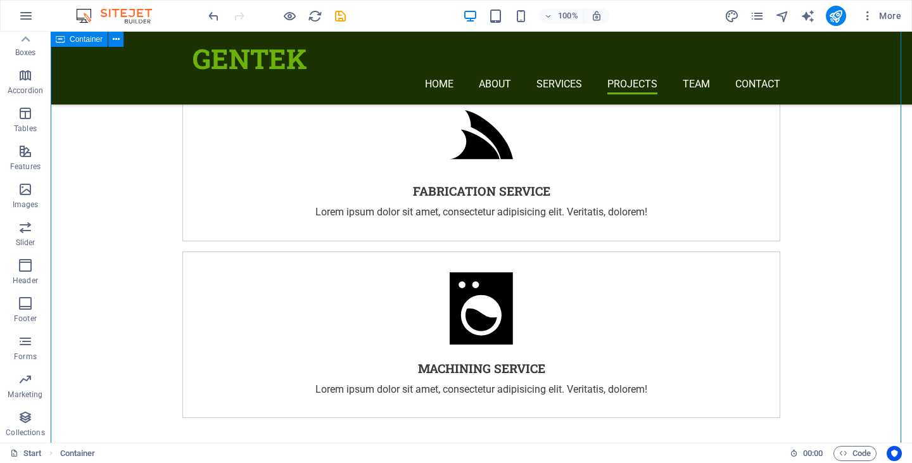
scroll to position [2680, 0]
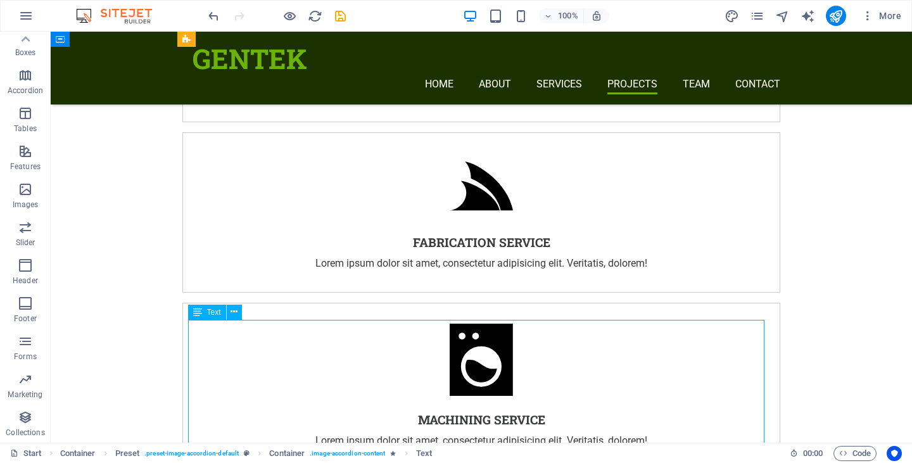
scroll to position [2971, 0]
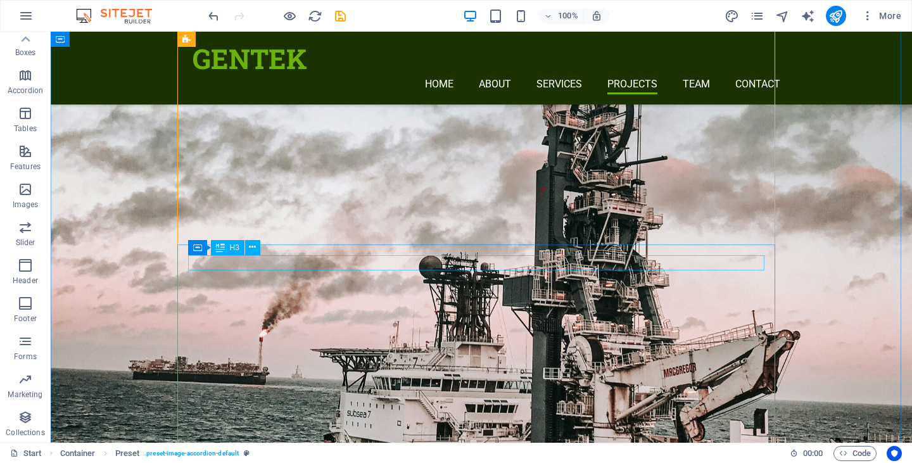
scroll to position [2692, 0]
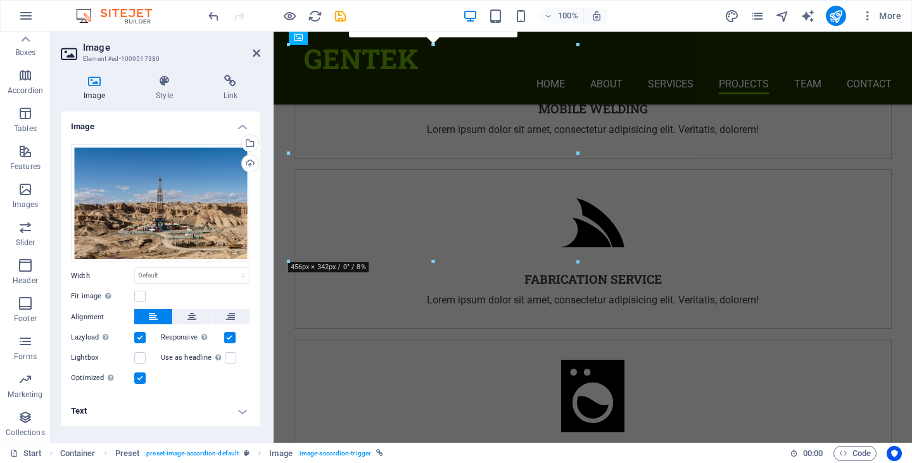
scroll to position [2983, 0]
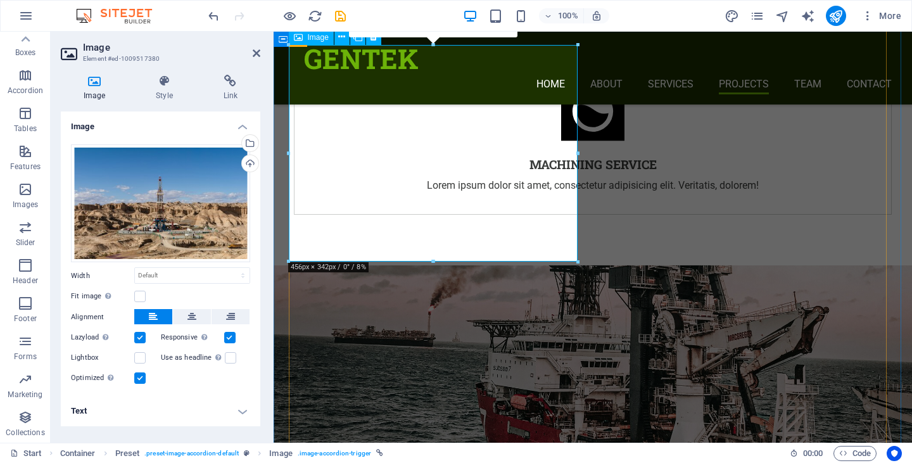
click at [246, 411] on h4 "Text" at bounding box center [161, 411] width 200 height 30
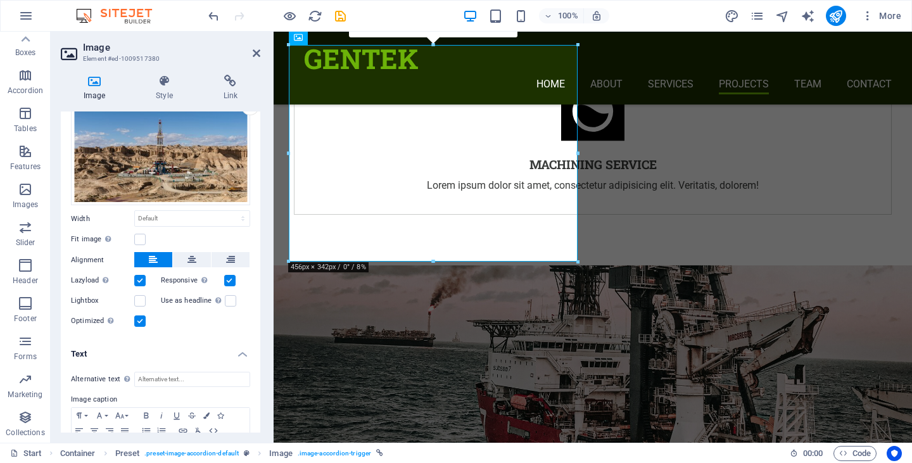
scroll to position [111, 0]
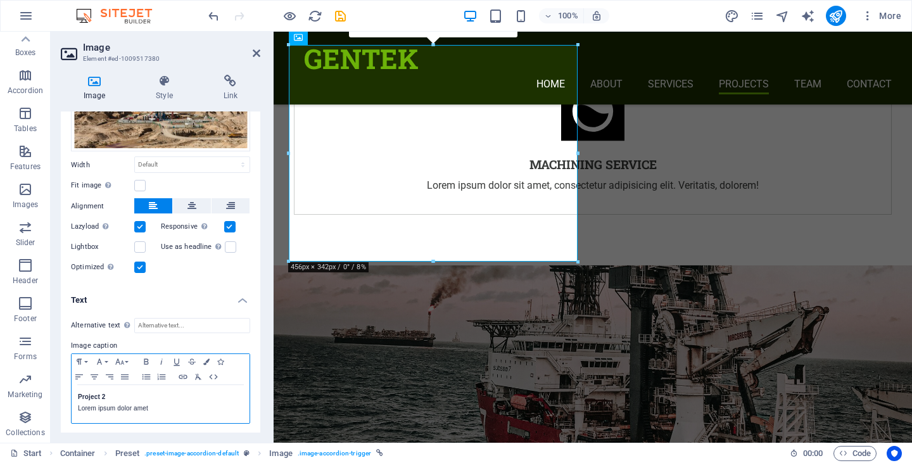
click at [172, 407] on p "Lorem ipsum dolor amet" at bounding box center [160, 408] width 165 height 11
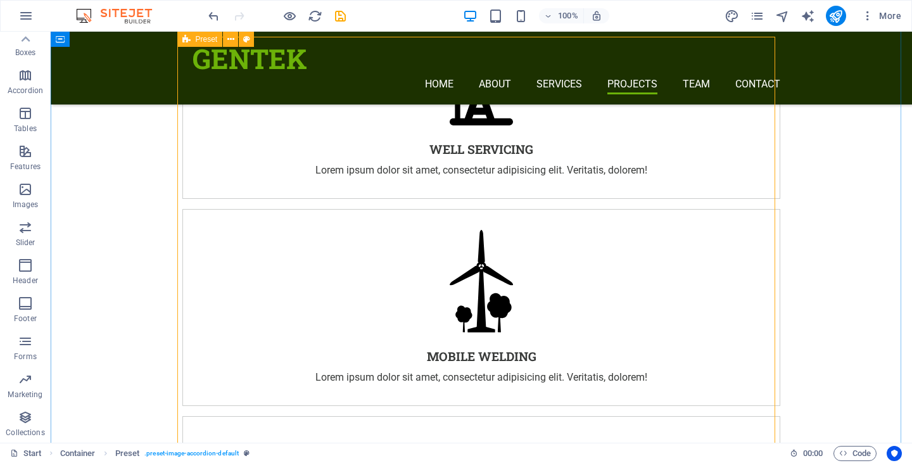
scroll to position [2220, 0]
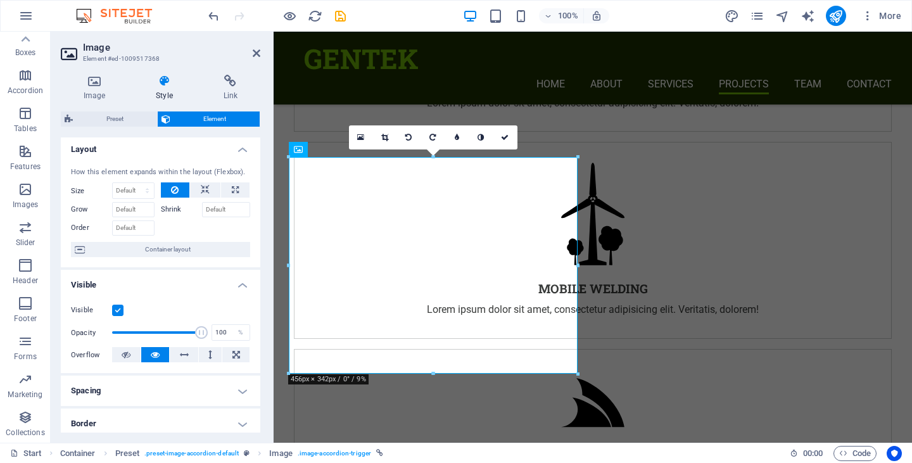
scroll to position [0, 0]
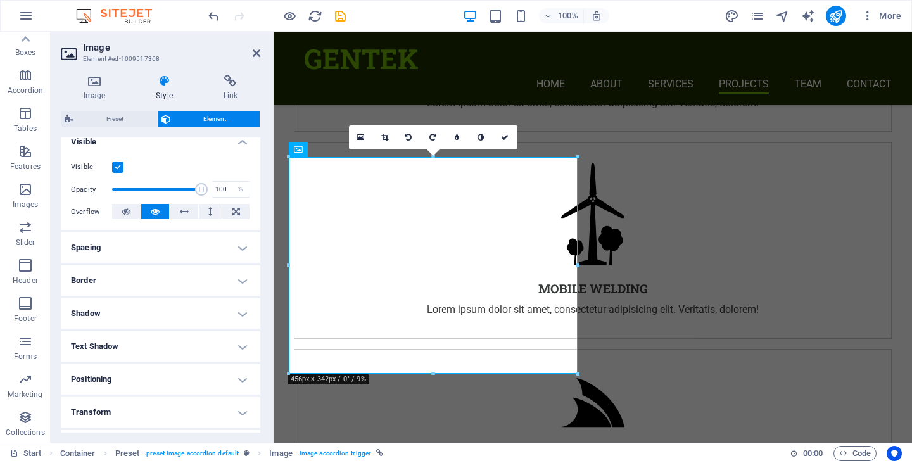
scroll to position [240, 0]
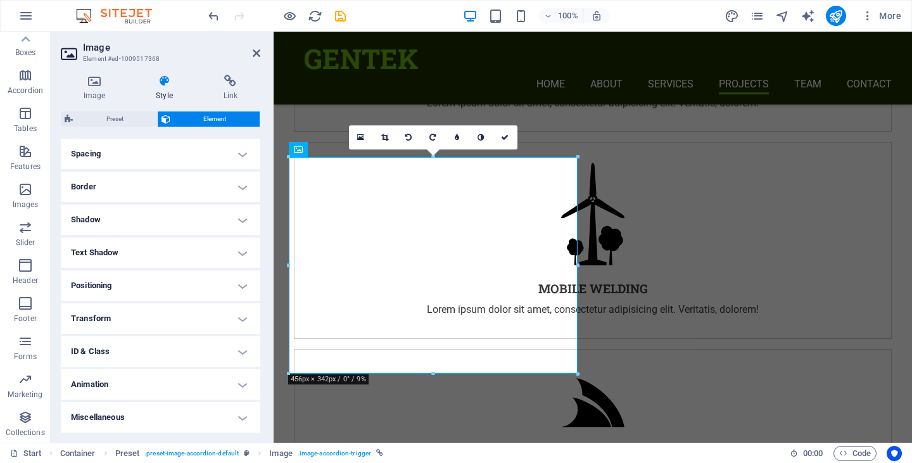
click at [242, 253] on h4 "Text Shadow" at bounding box center [161, 253] width 200 height 30
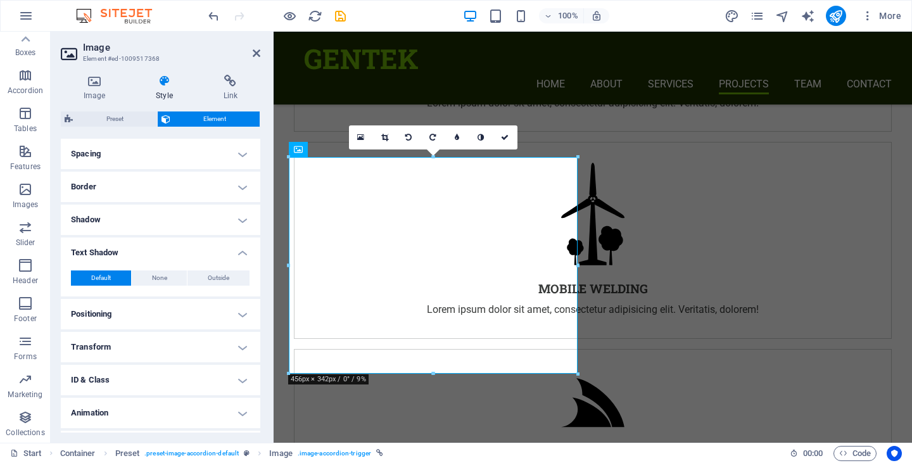
click at [242, 253] on h4 "Text Shadow" at bounding box center [161, 249] width 200 height 23
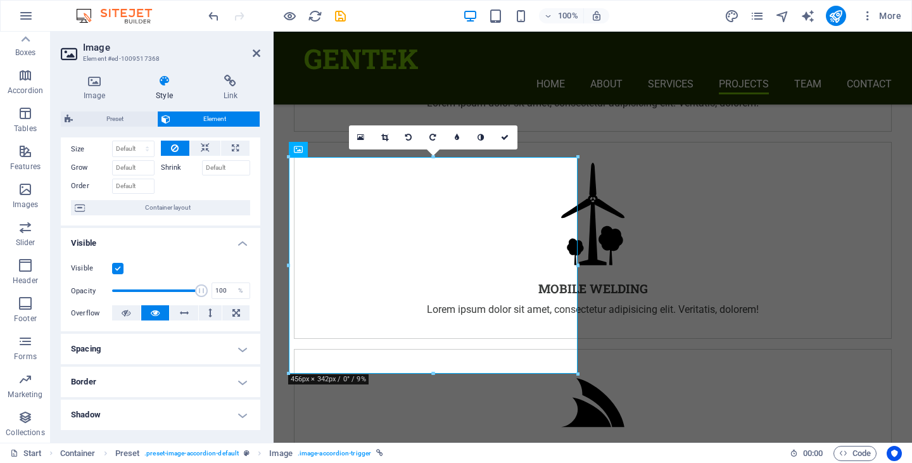
scroll to position [0, 0]
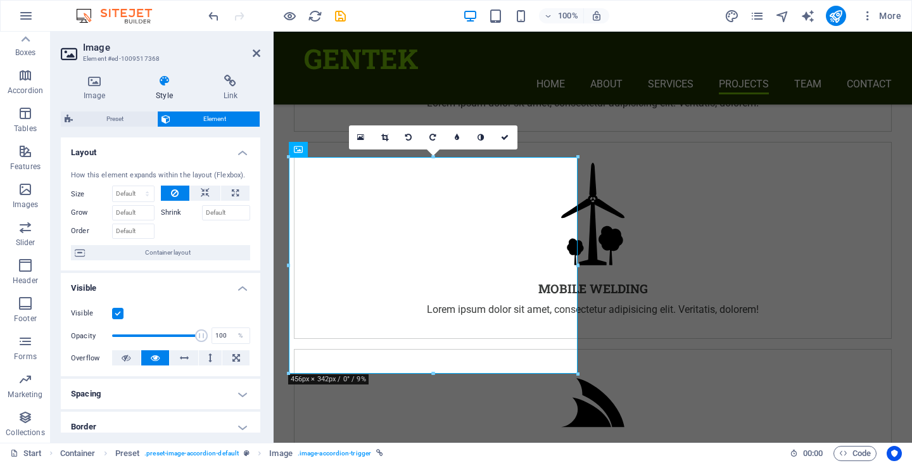
click at [240, 151] on h4 "Layout" at bounding box center [161, 149] width 200 height 23
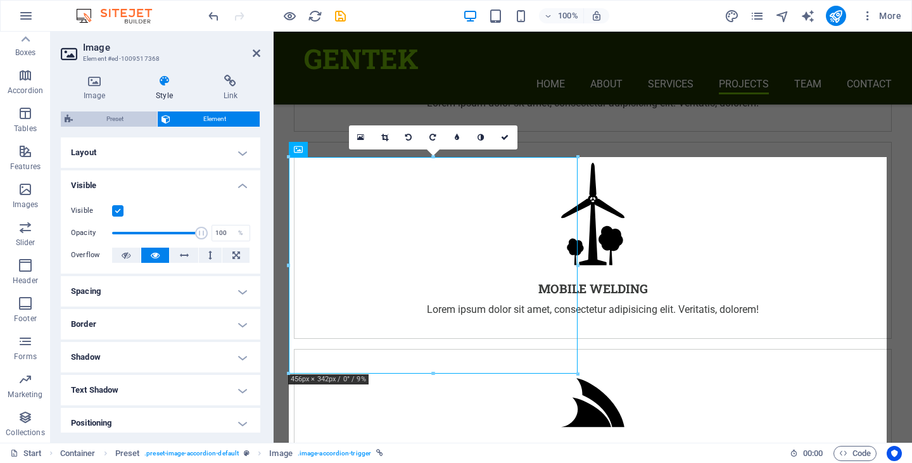
click at [117, 114] on span "Preset" at bounding box center [115, 119] width 77 height 15
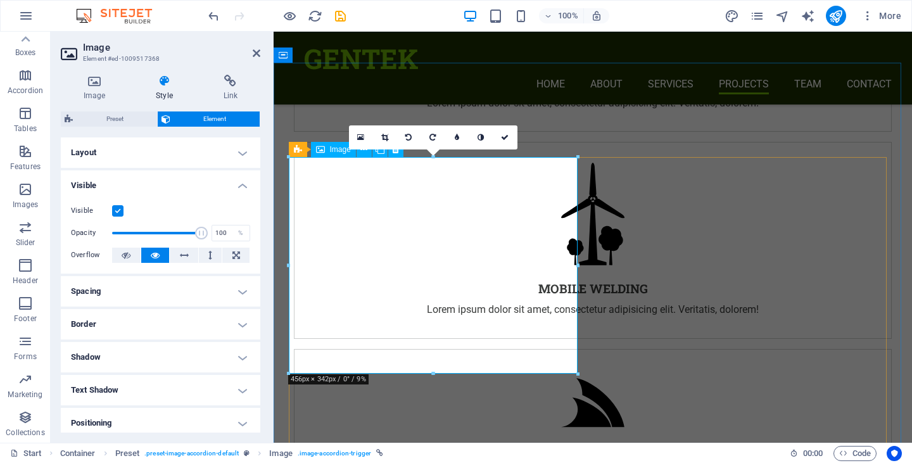
click at [97, 94] on h4 "Image" at bounding box center [97, 88] width 72 height 27
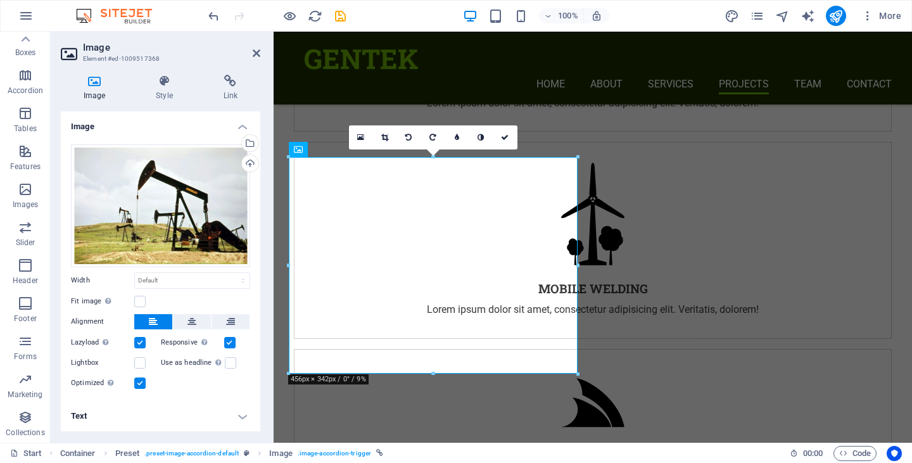
click at [243, 415] on h4 "Text" at bounding box center [161, 416] width 200 height 30
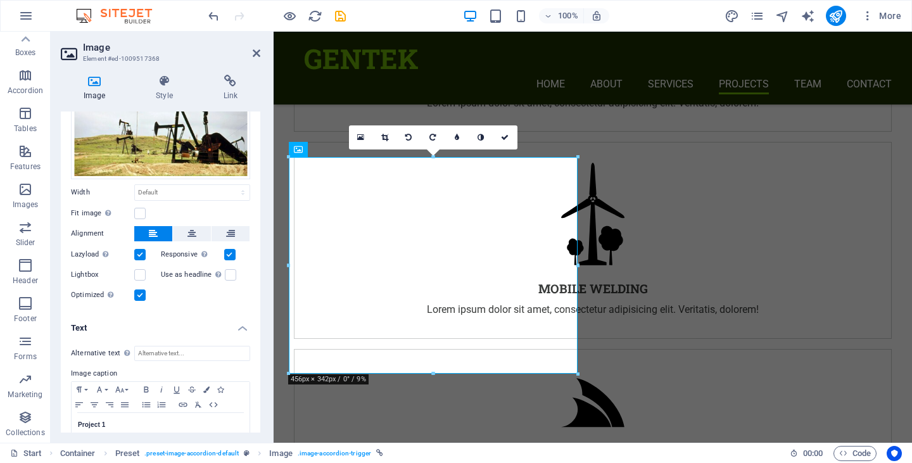
scroll to position [116, 0]
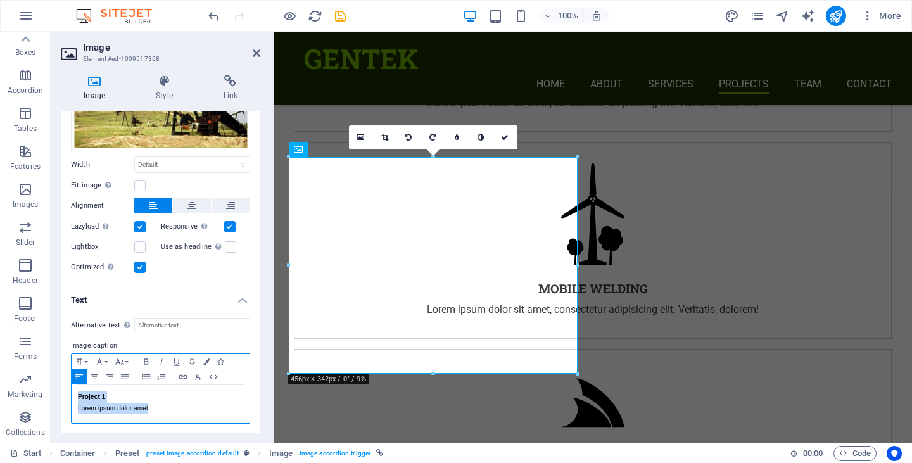
drag, startPoint x: 150, startPoint y: 407, endPoint x: 61, endPoint y: 388, distance: 90.6
click at [61, 388] on div "Alternative text The alternative text is used by devices that cannot display im…" at bounding box center [161, 371] width 200 height 127
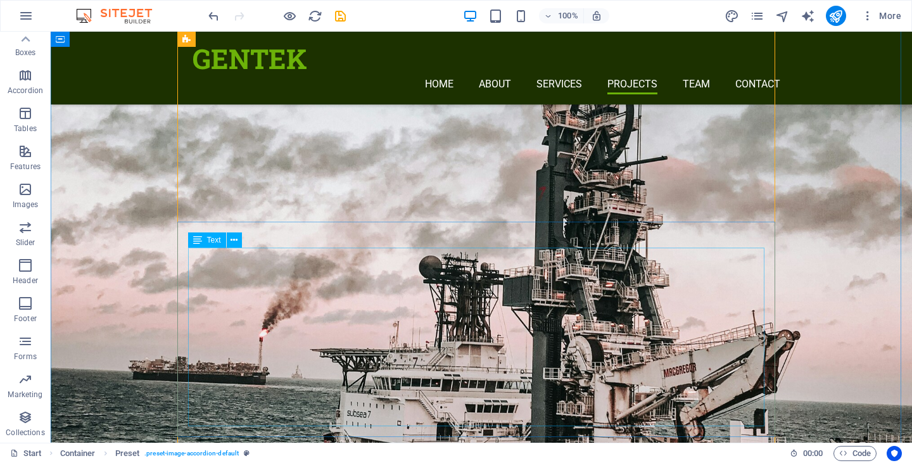
scroll to position [3197, 0]
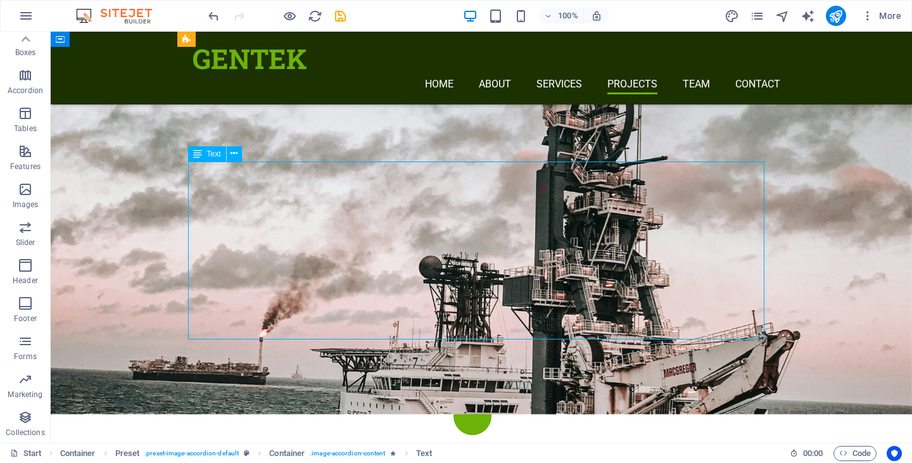
scroll to position [3489, 0]
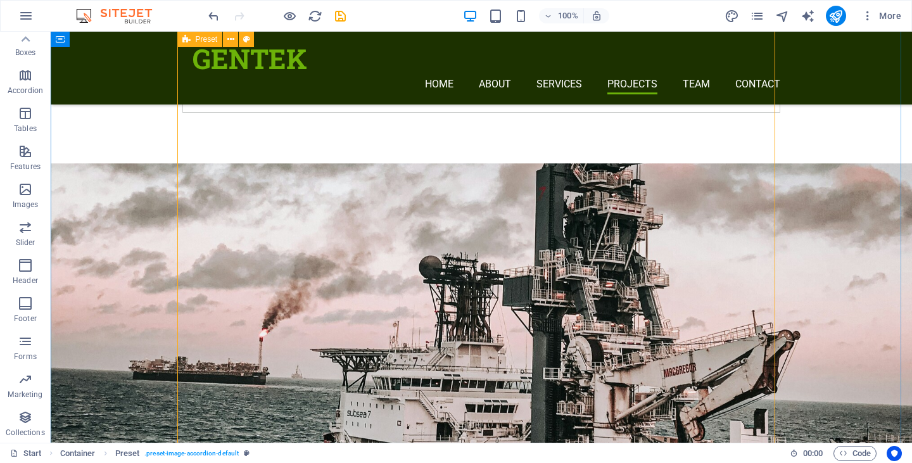
scroll to position [2961, 0]
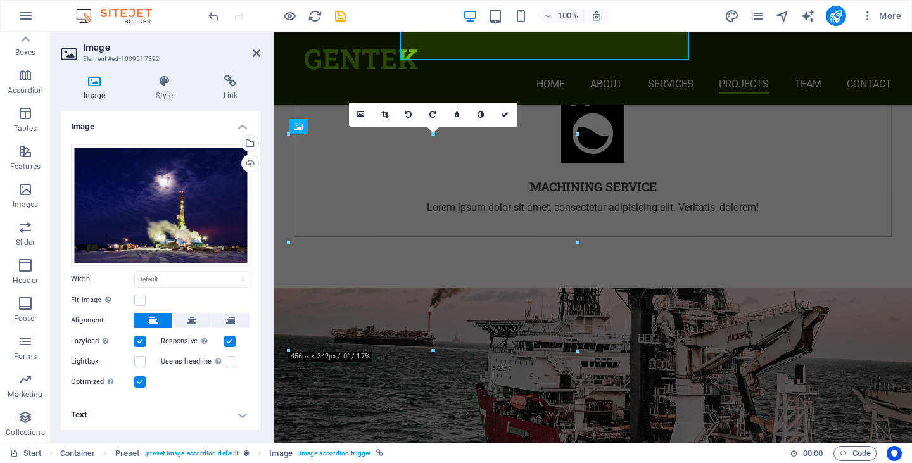
scroll to position [3253, 0]
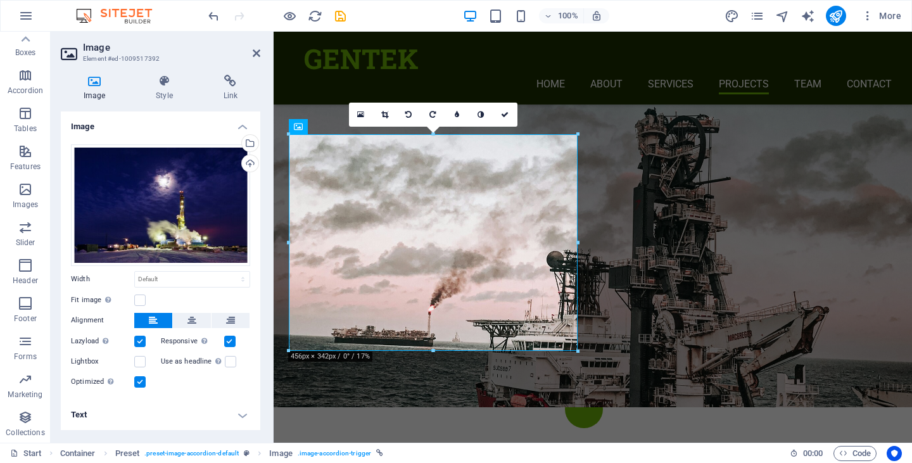
click at [244, 418] on h4 "Text" at bounding box center [161, 415] width 200 height 30
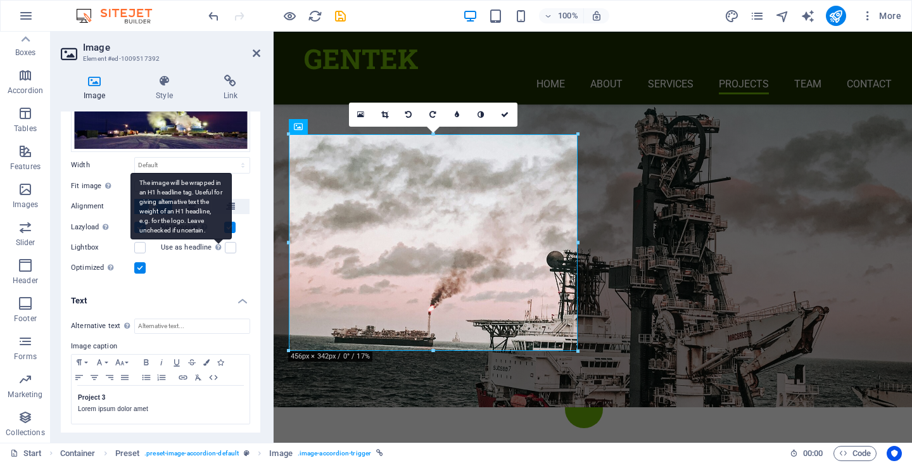
scroll to position [115, 0]
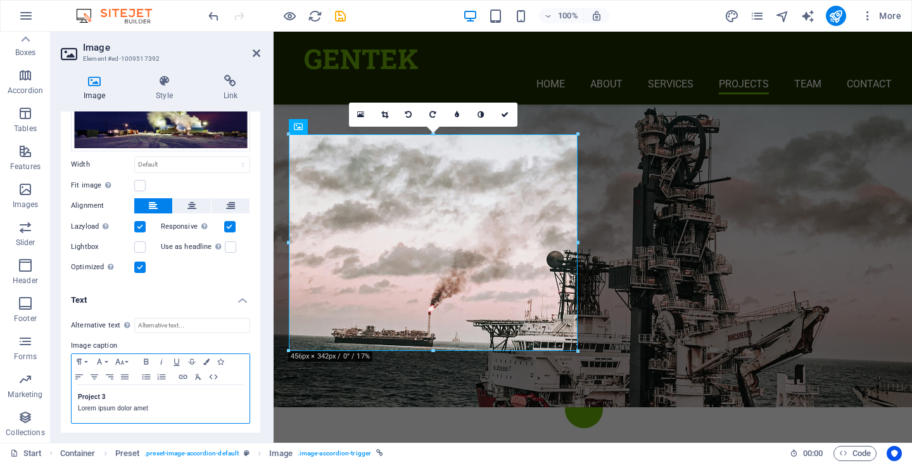
click at [120, 403] on p "Lorem ipsum dolor amet" at bounding box center [160, 408] width 165 height 11
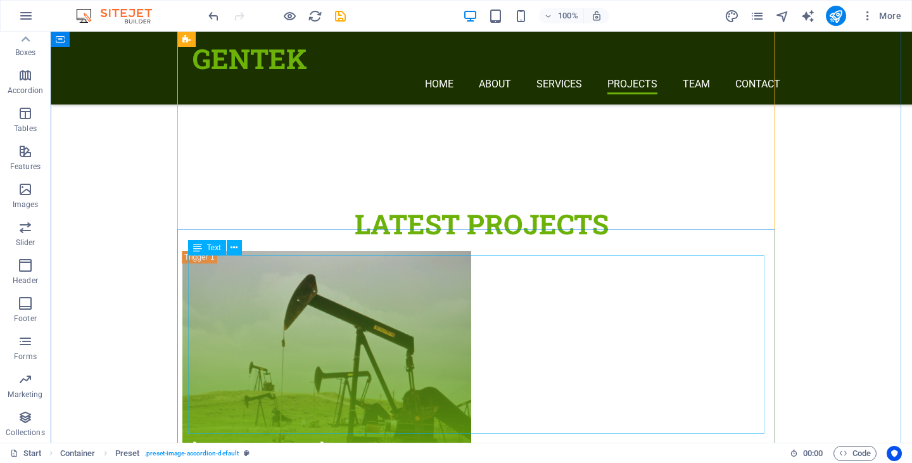
scroll to position [3461, 0]
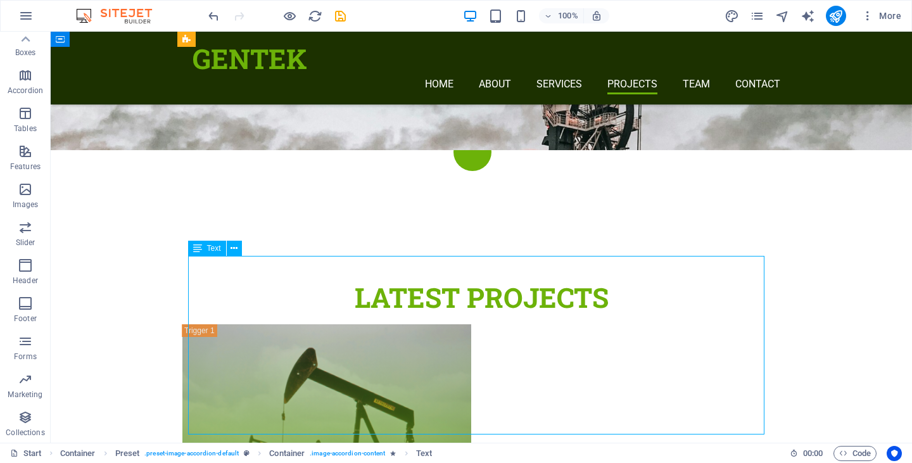
scroll to position [3752, 0]
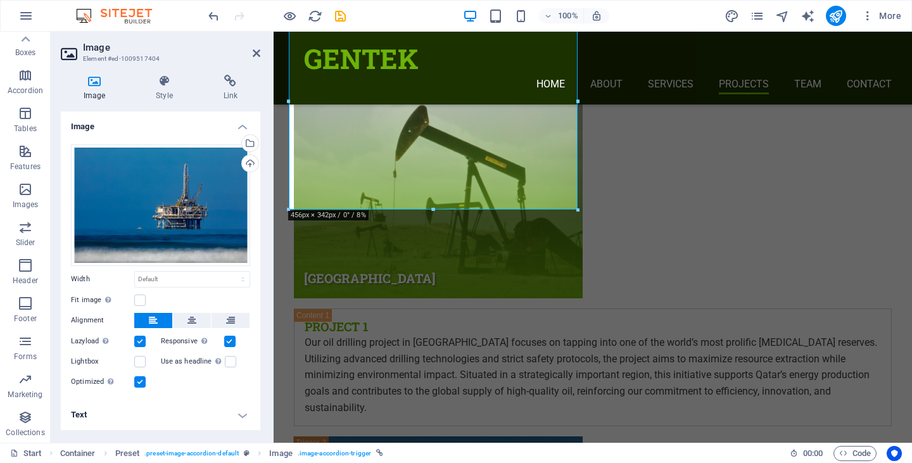
click at [243, 412] on h4 "Text" at bounding box center [161, 415] width 200 height 30
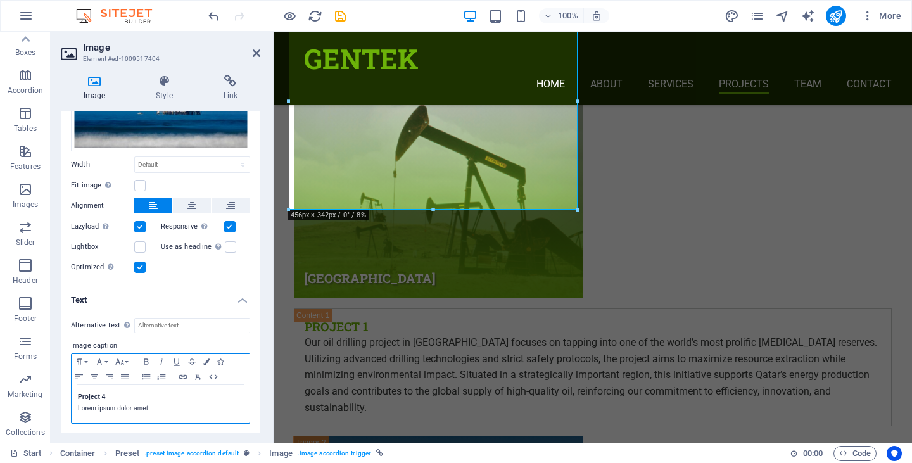
click at [100, 404] on p "Lorem ipsum dolor amet" at bounding box center [160, 408] width 165 height 11
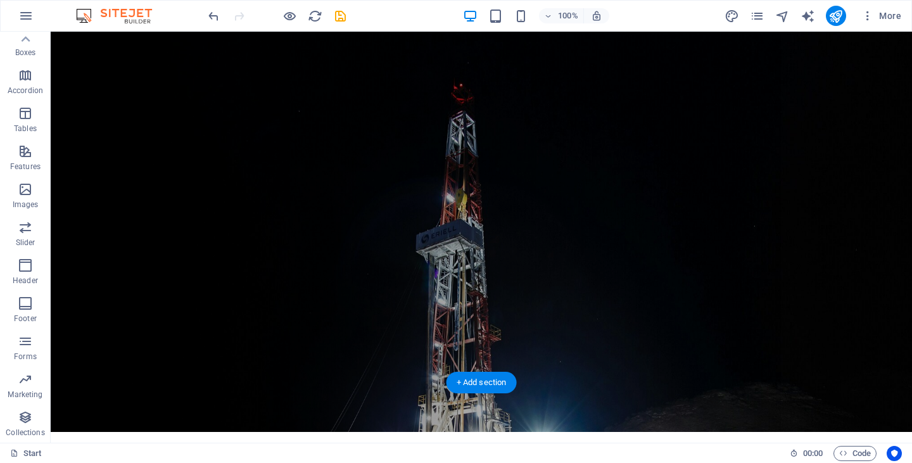
scroll to position [0, 0]
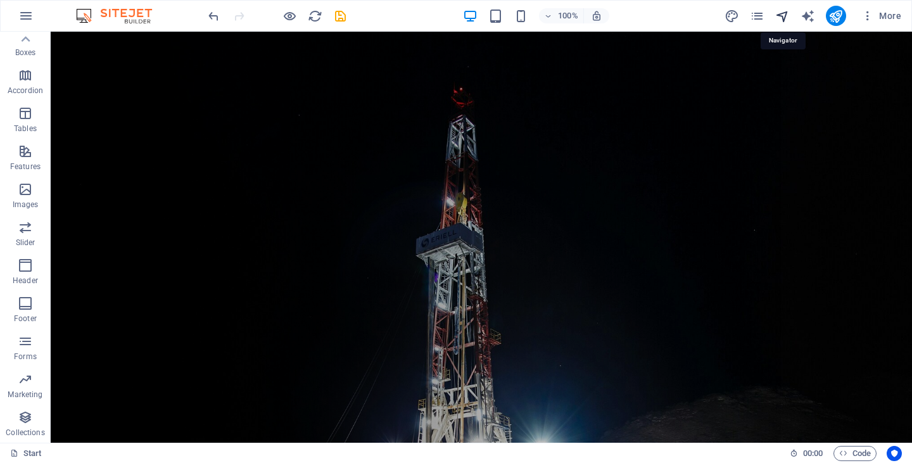
click at [782, 15] on icon "navigator" at bounding box center [783, 16] width 15 height 15
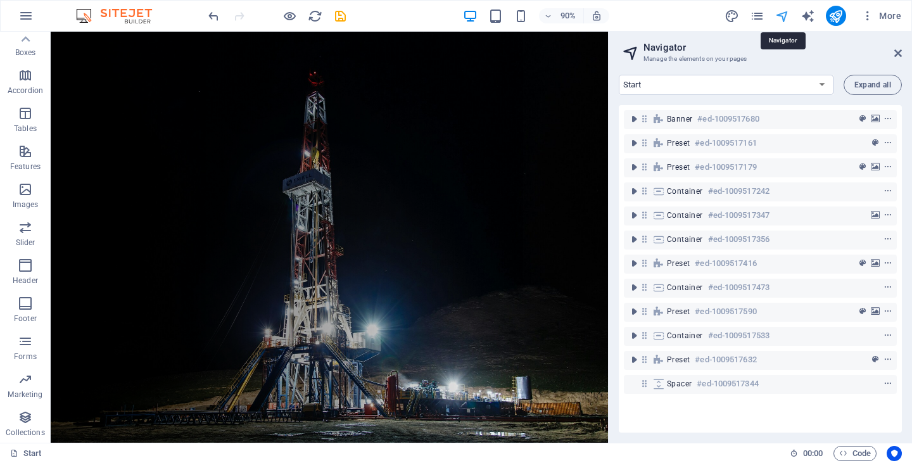
click at [782, 15] on icon "navigator" at bounding box center [783, 16] width 15 height 15
click at [898, 53] on icon at bounding box center [899, 53] width 8 height 10
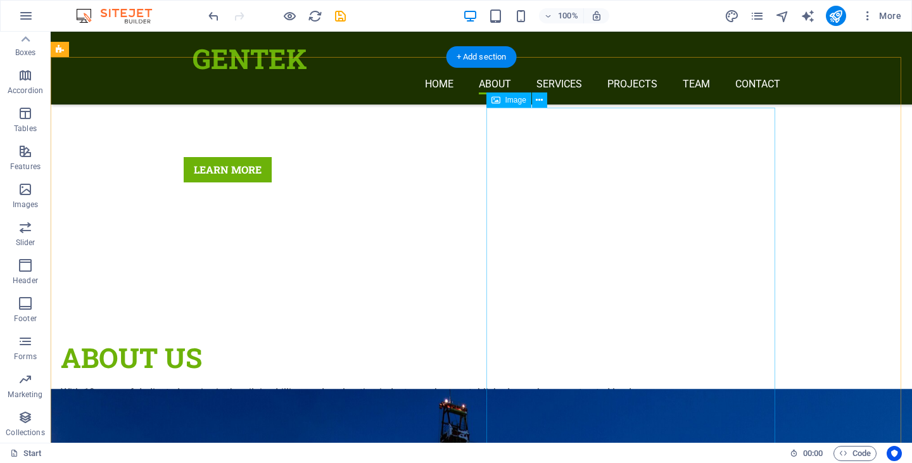
scroll to position [503, 0]
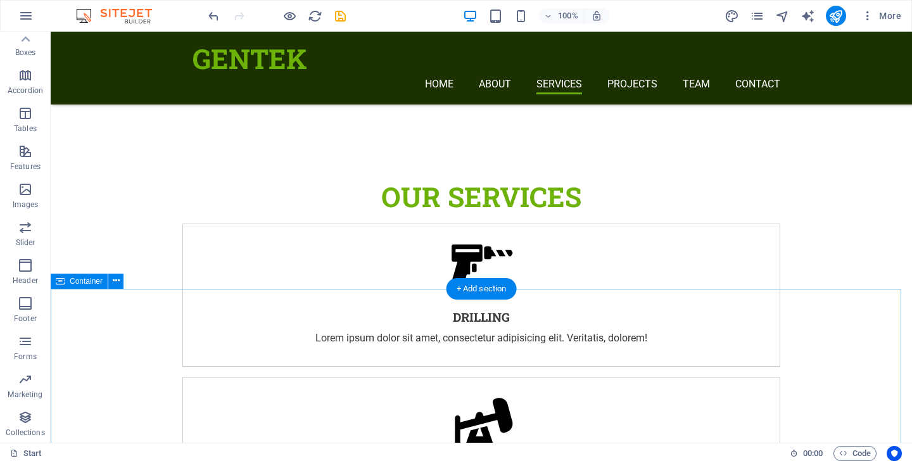
drag, startPoint x: 763, startPoint y: 369, endPoint x: 845, endPoint y: 311, distance: 100.4
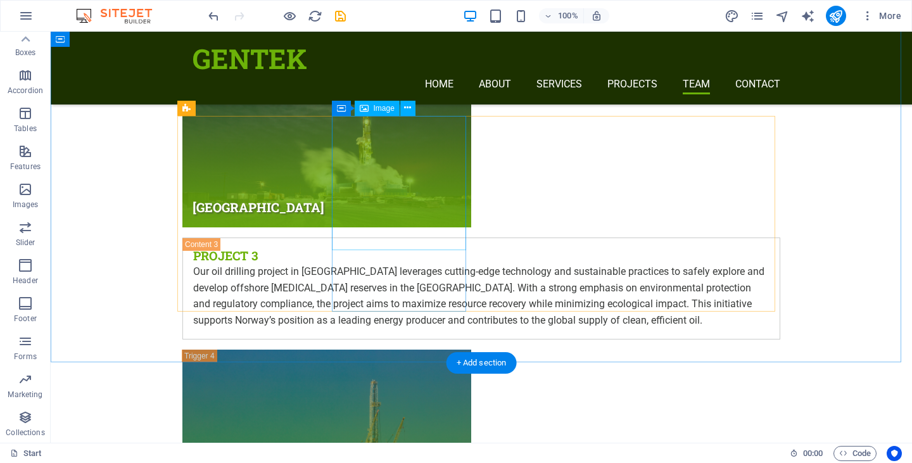
scroll to position [4411, 0]
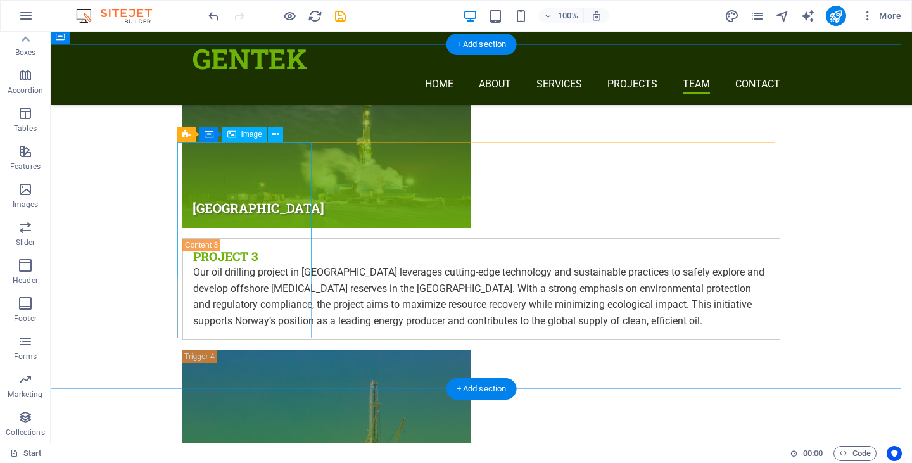
select select "%"
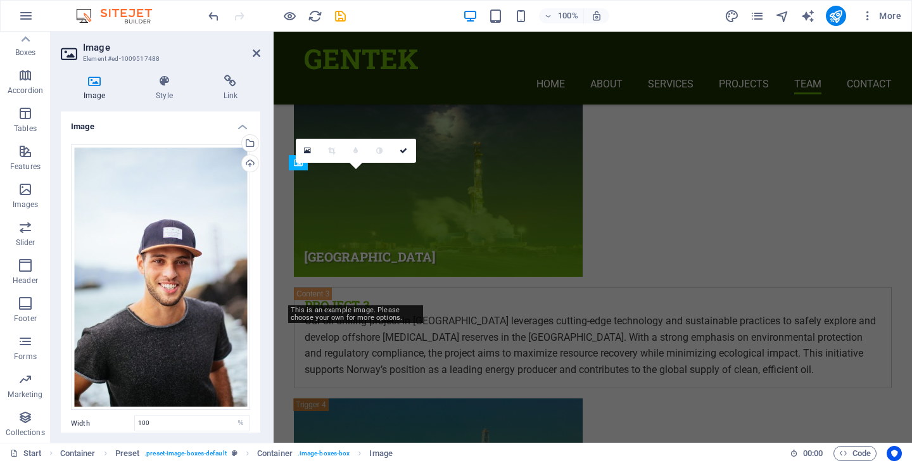
scroll to position [4903, 0]
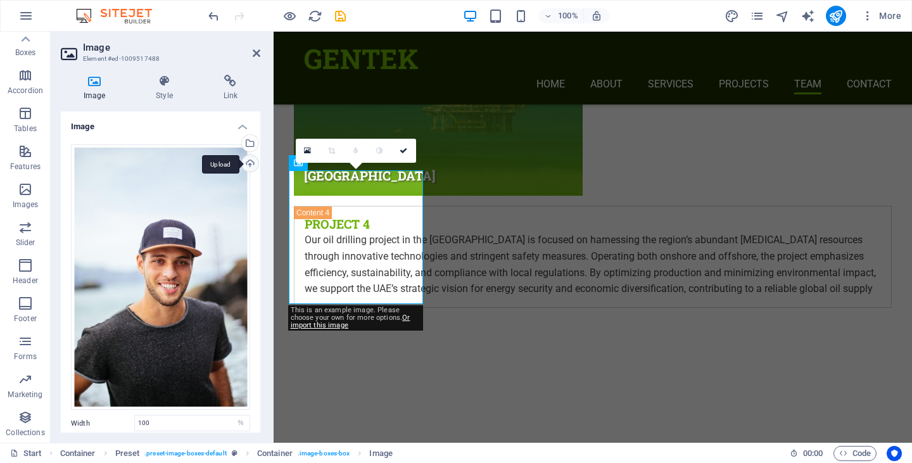
click at [246, 163] on div "Upload" at bounding box center [249, 164] width 19 height 19
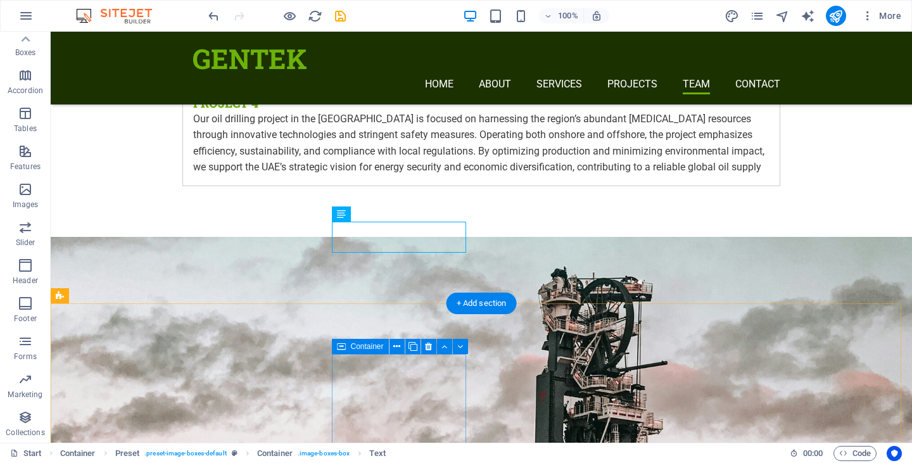
scroll to position [4496, 0]
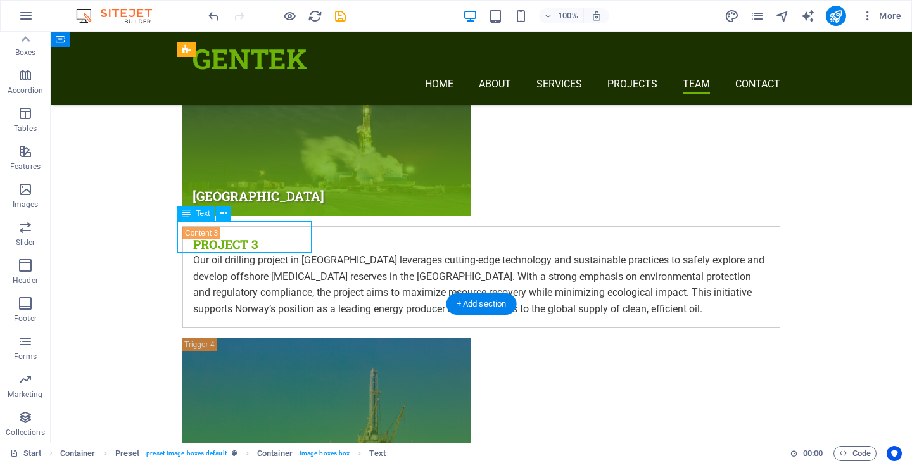
scroll to position [5016, 0]
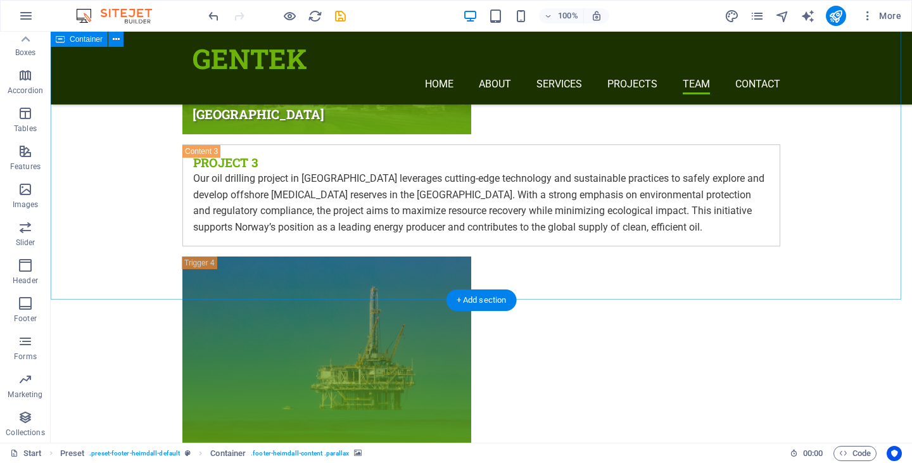
scroll to position [4456, 0]
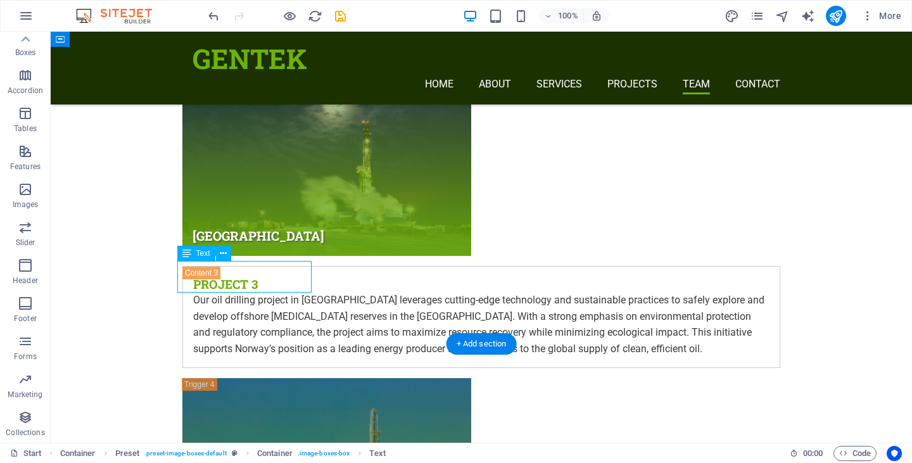
scroll to position [4976, 0]
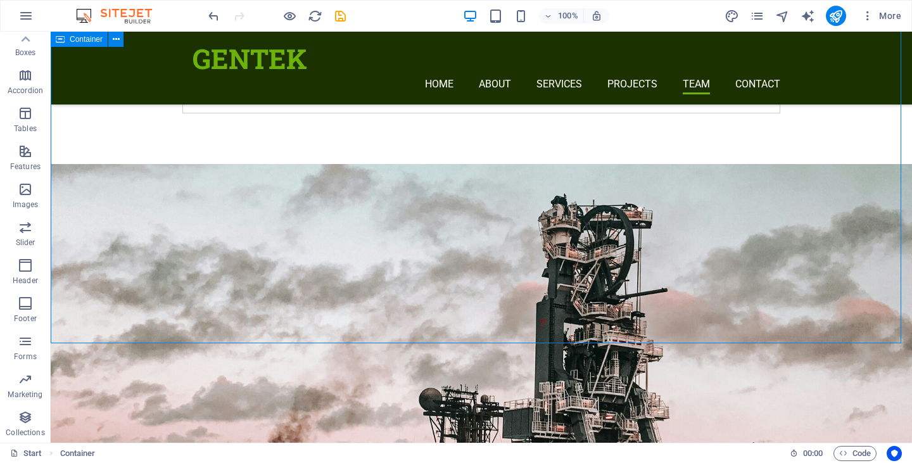
scroll to position [4456, 0]
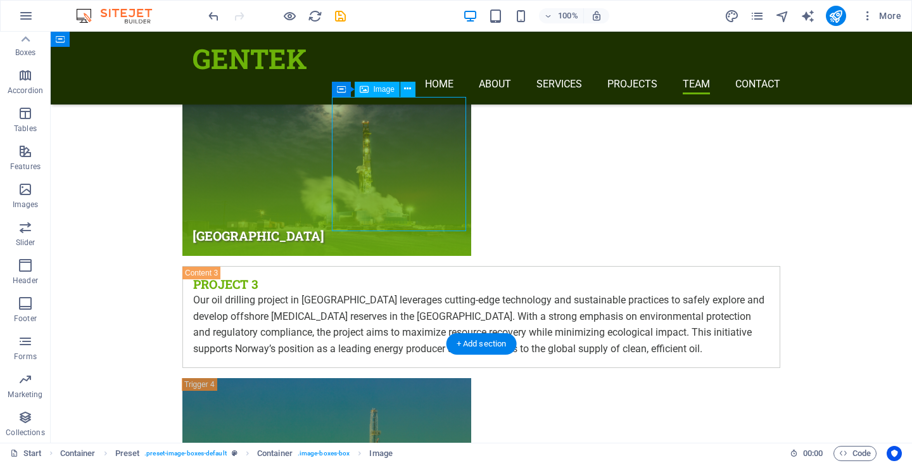
scroll to position [4976, 0]
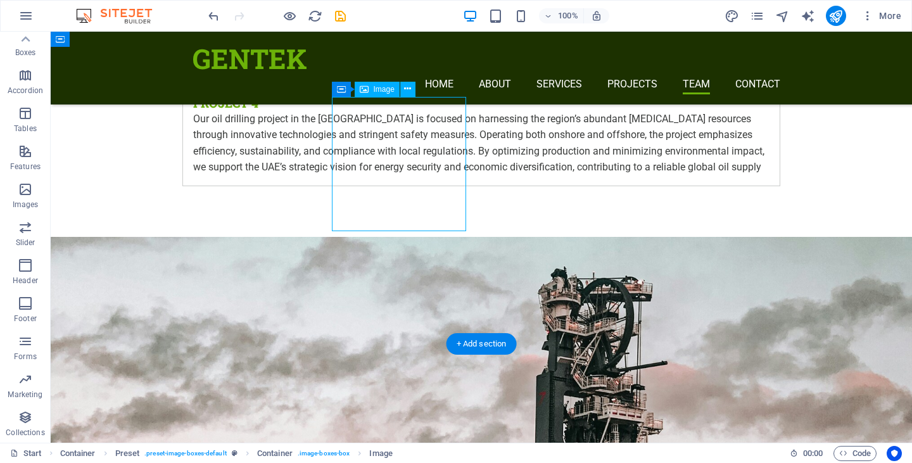
select select "%"
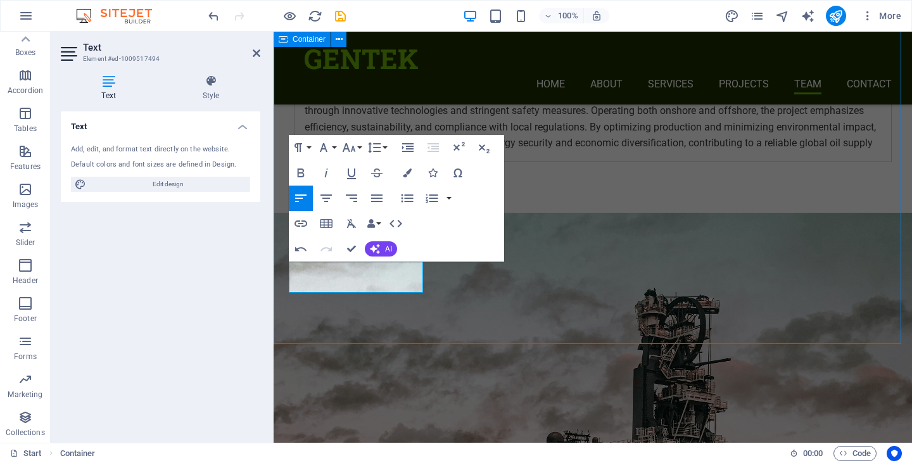
scroll to position [4456, 0]
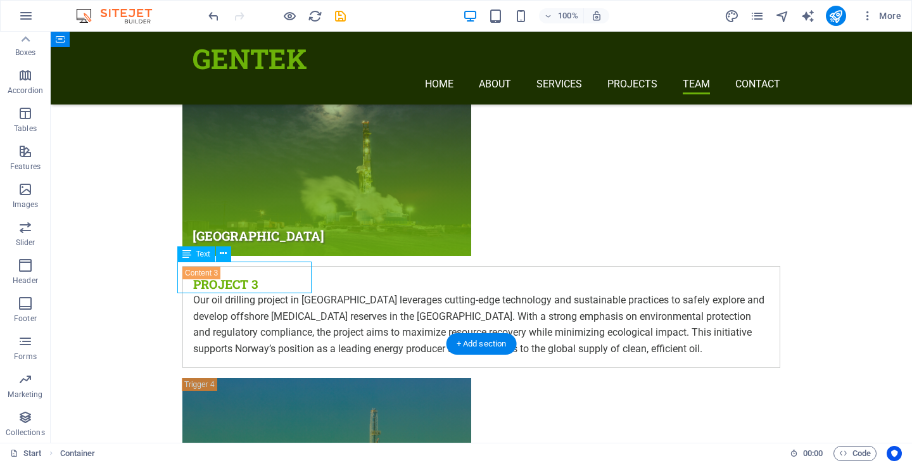
scroll to position [4976, 0]
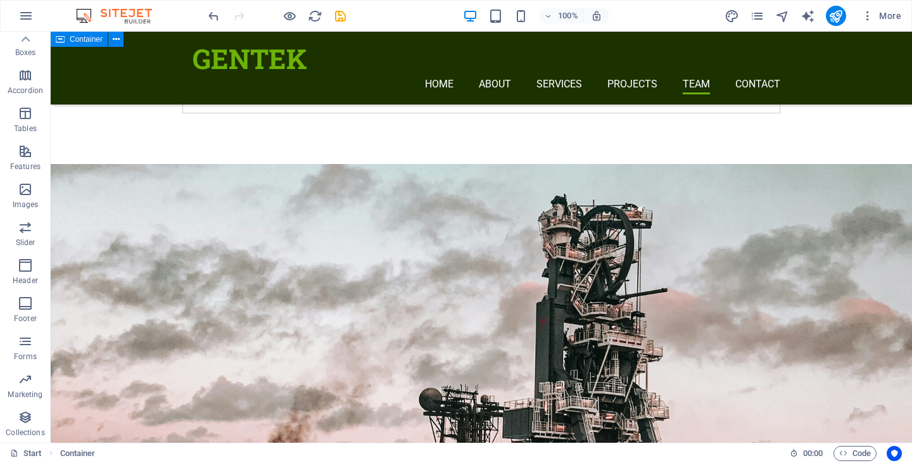
scroll to position [4455, 0]
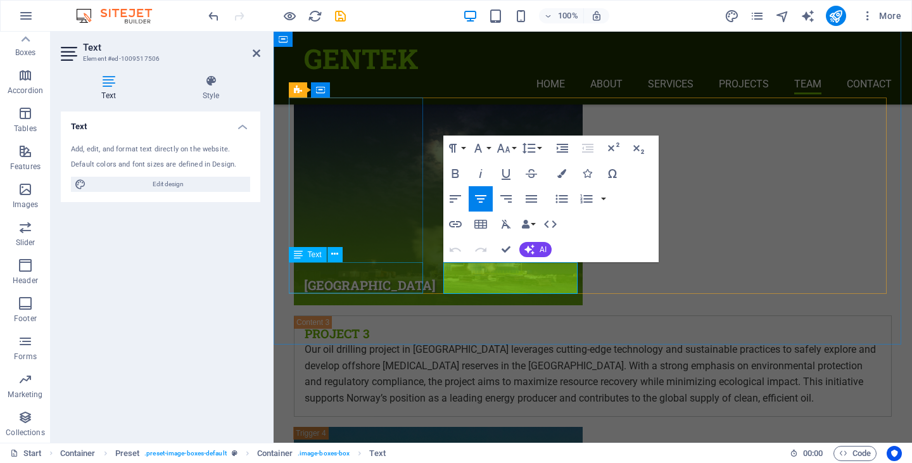
scroll to position [4975, 0]
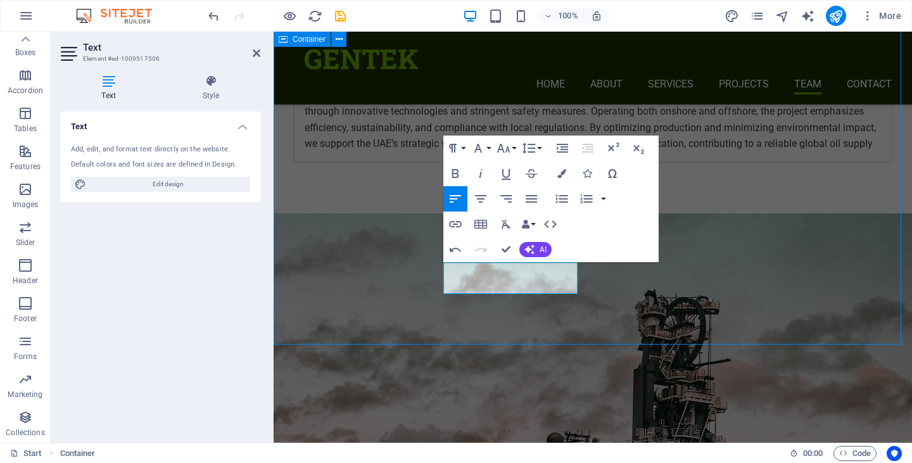
scroll to position [4455, 0]
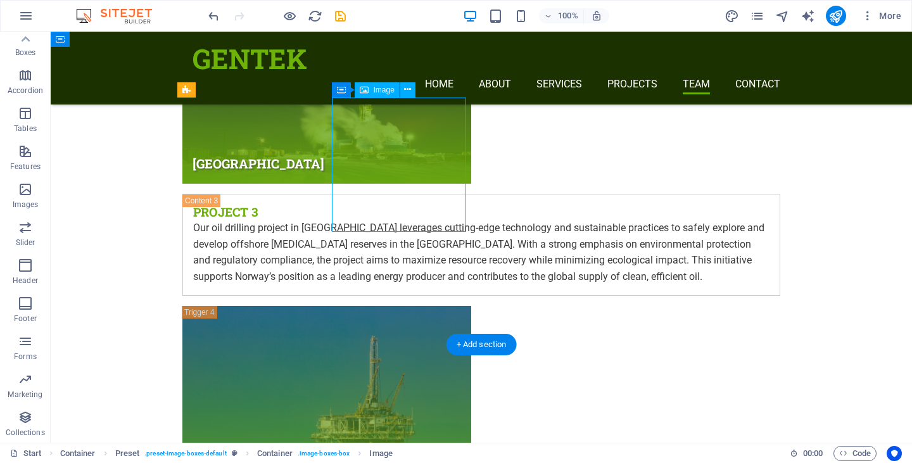
select select "%"
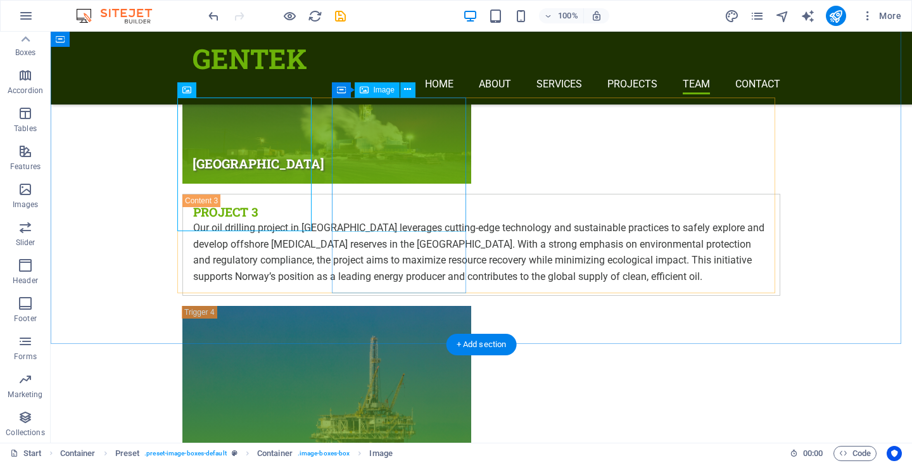
select select "%"
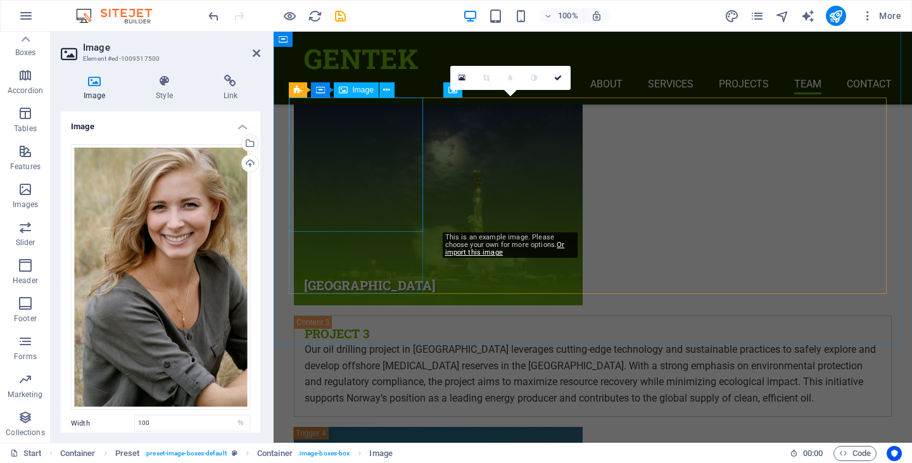
scroll to position [4975, 0]
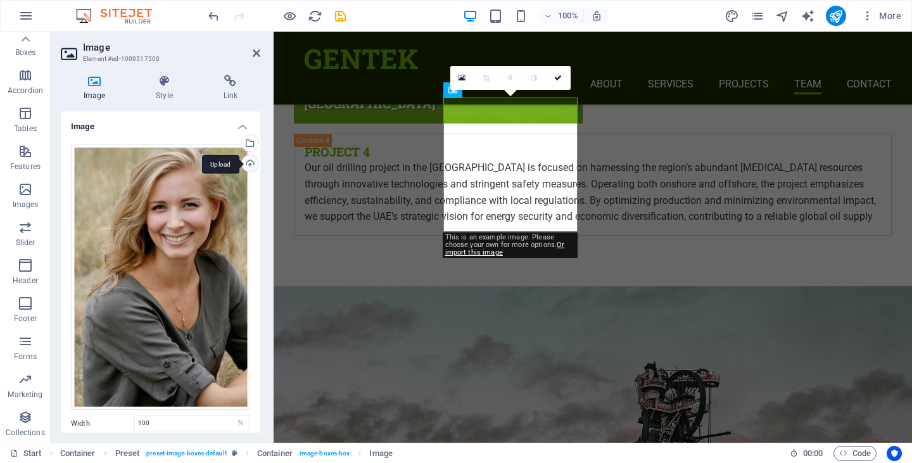
click at [250, 163] on div "Upload" at bounding box center [249, 164] width 19 height 19
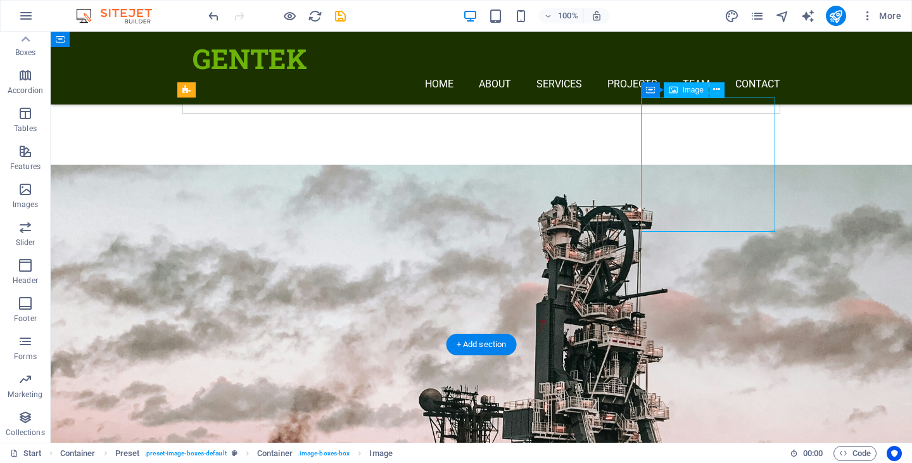
select select "%"
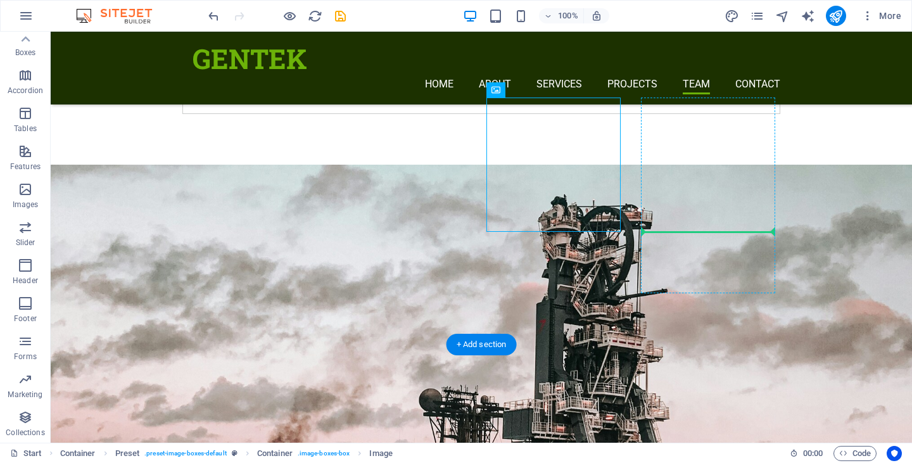
scroll to position [4455, 0]
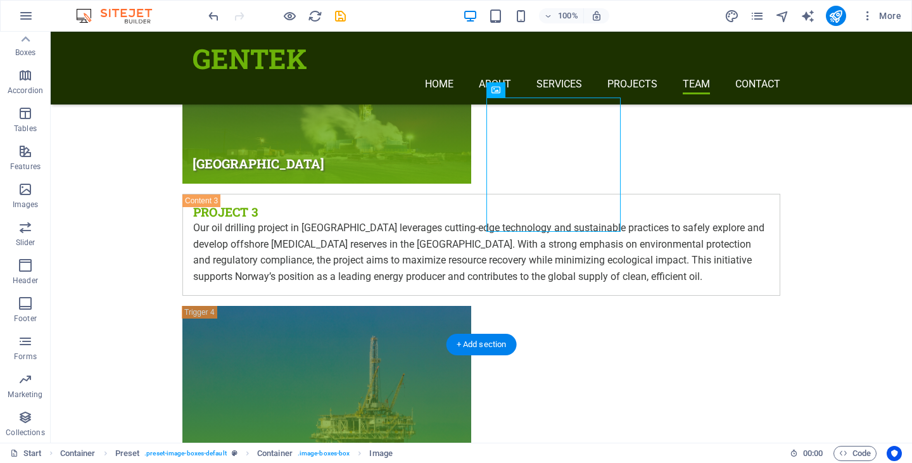
drag, startPoint x: 437, startPoint y: 177, endPoint x: 585, endPoint y: 181, distance: 149.0
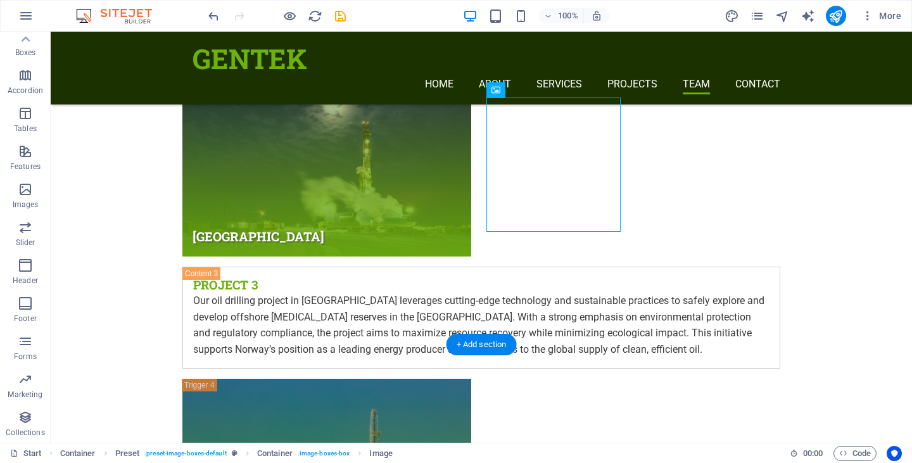
select select "%"
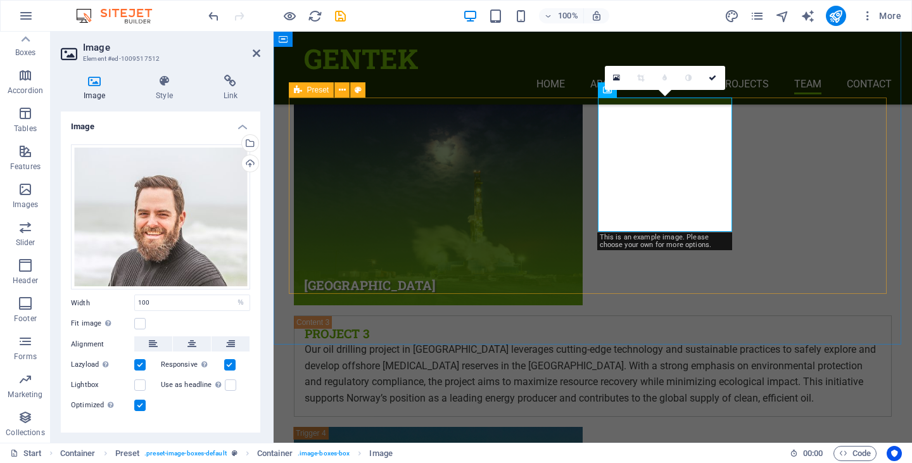
scroll to position [4975, 0]
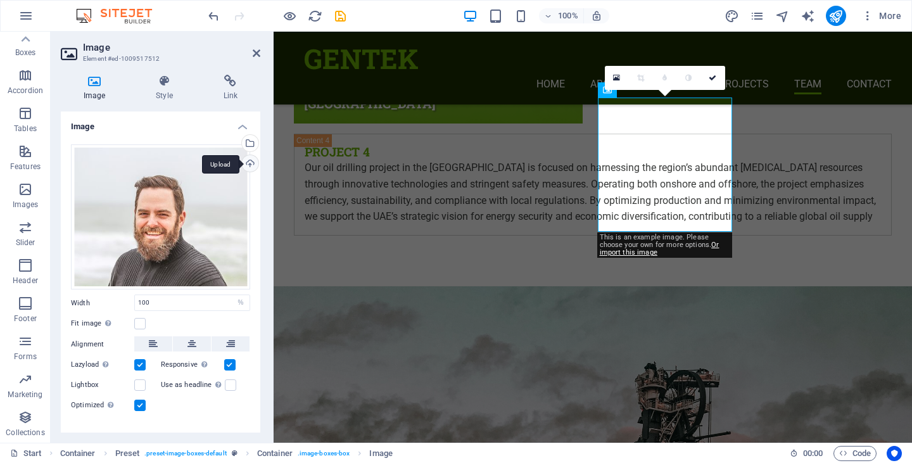
click at [255, 158] on div "Upload" at bounding box center [249, 164] width 19 height 19
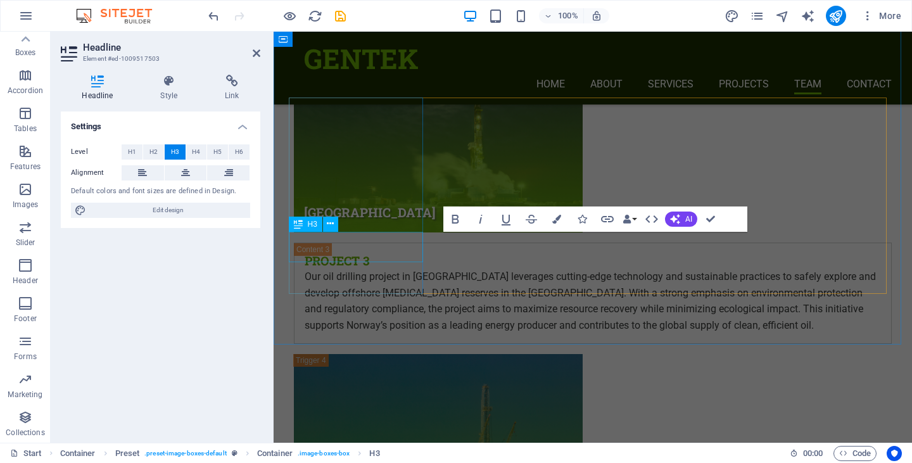
scroll to position [4975, 0]
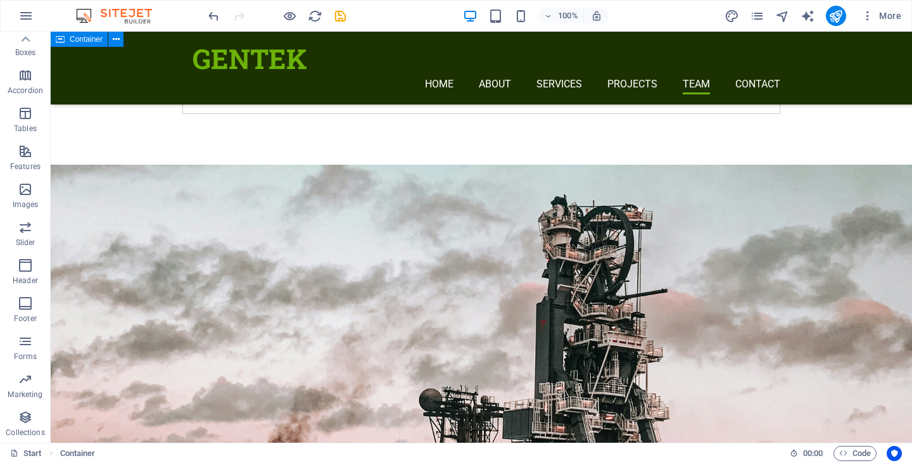
scroll to position [4455, 0]
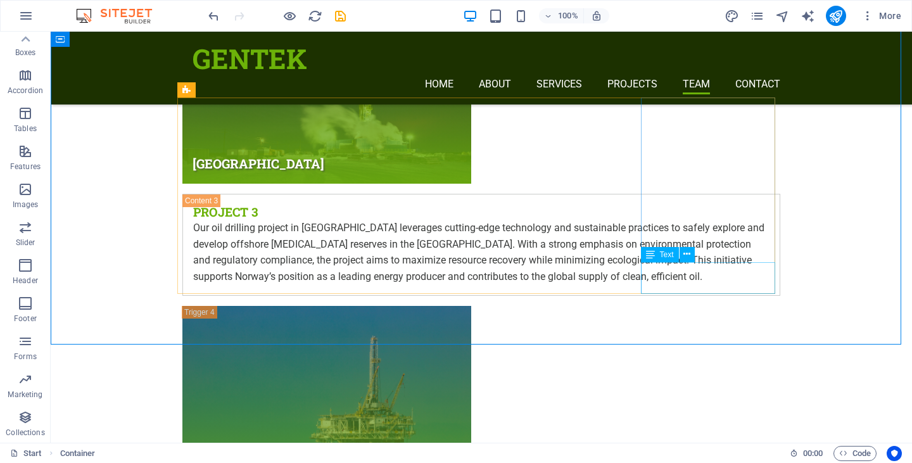
drag, startPoint x: 693, startPoint y: 263, endPoint x: 743, endPoint y: 294, distance: 58.9
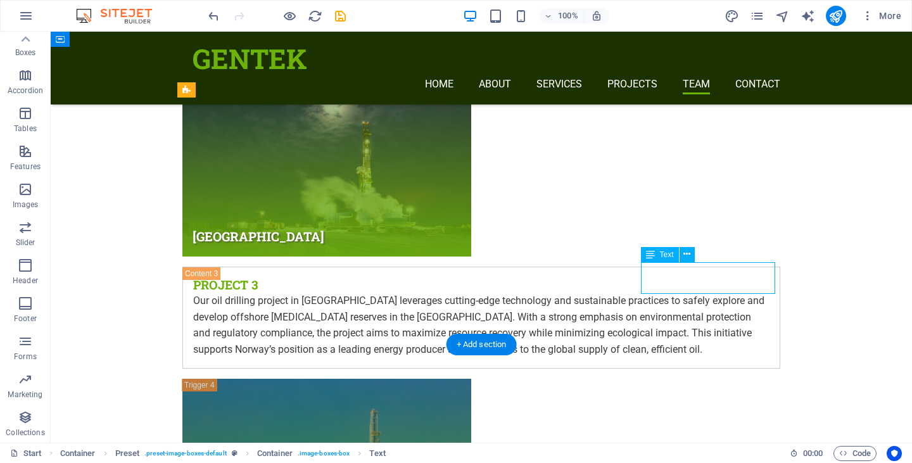
scroll to position [4975, 0]
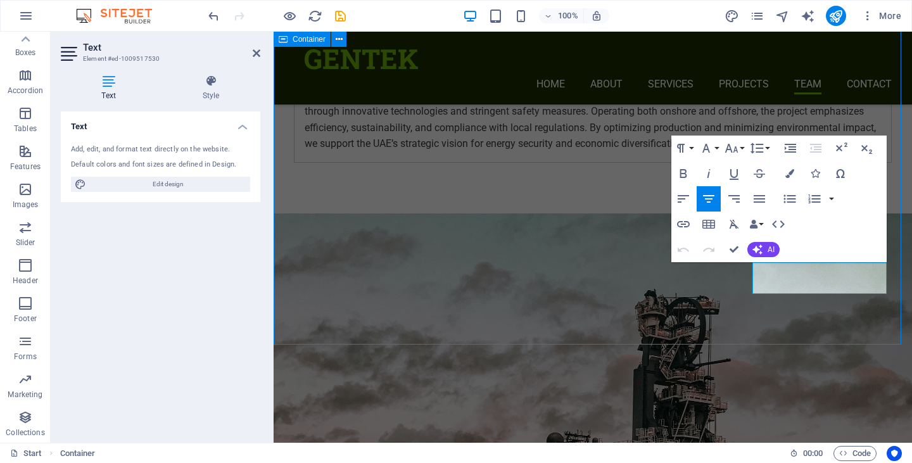
scroll to position [4455, 0]
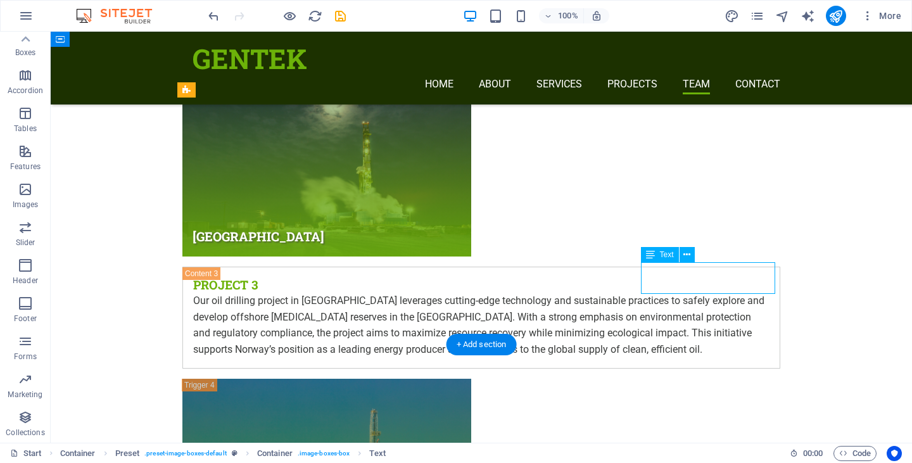
scroll to position [4975, 0]
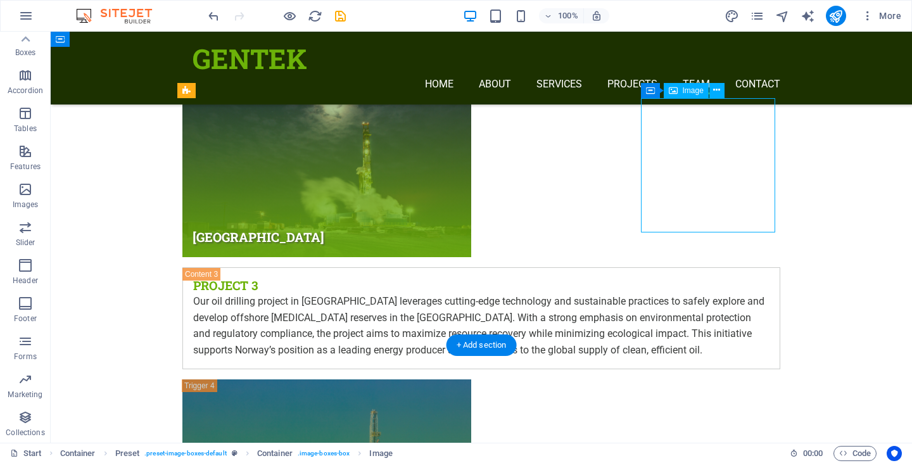
select select "%"
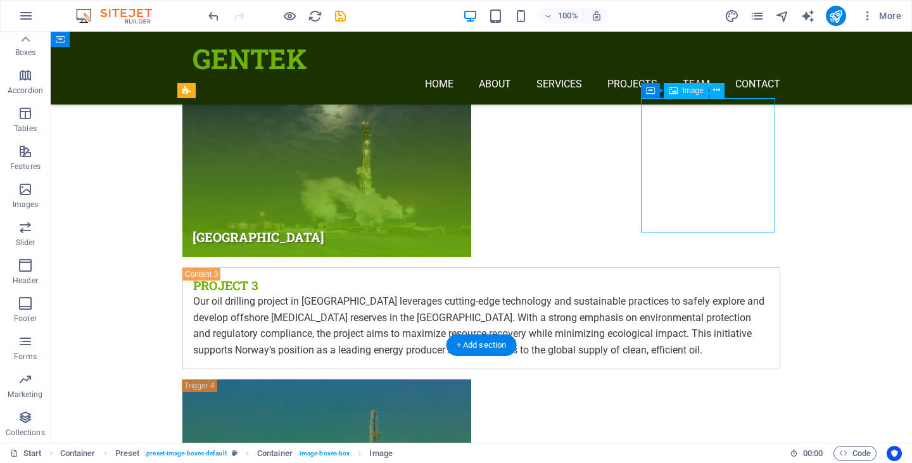
scroll to position [4975, 0]
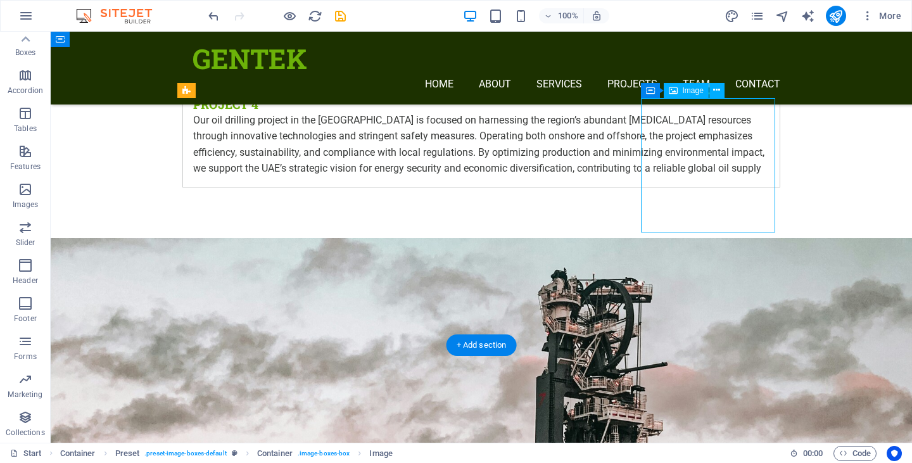
select select "%"
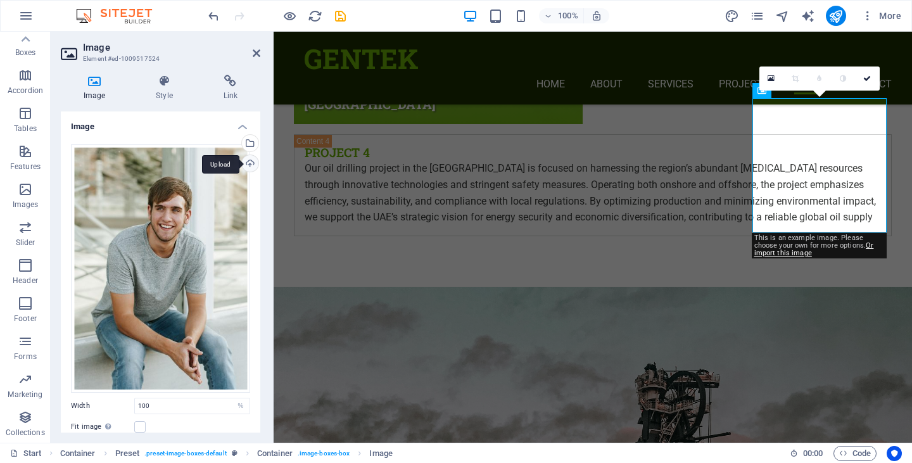
click at [248, 167] on div "Upload" at bounding box center [249, 164] width 19 height 19
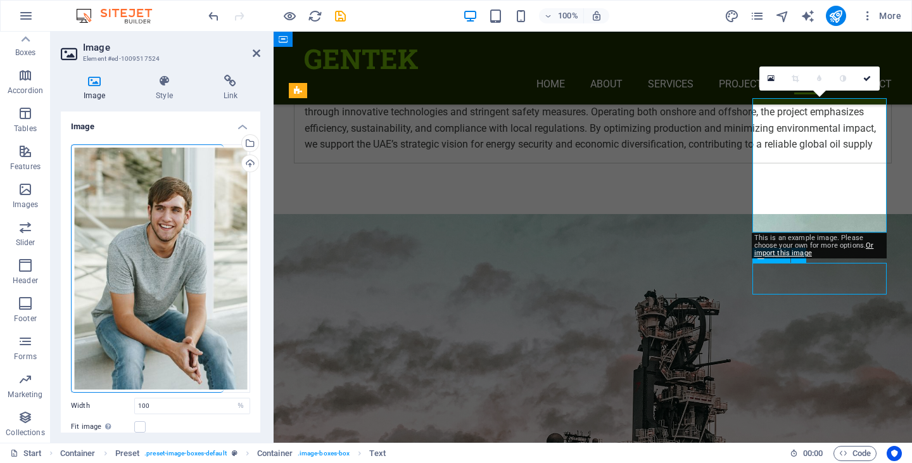
scroll to position [4455, 0]
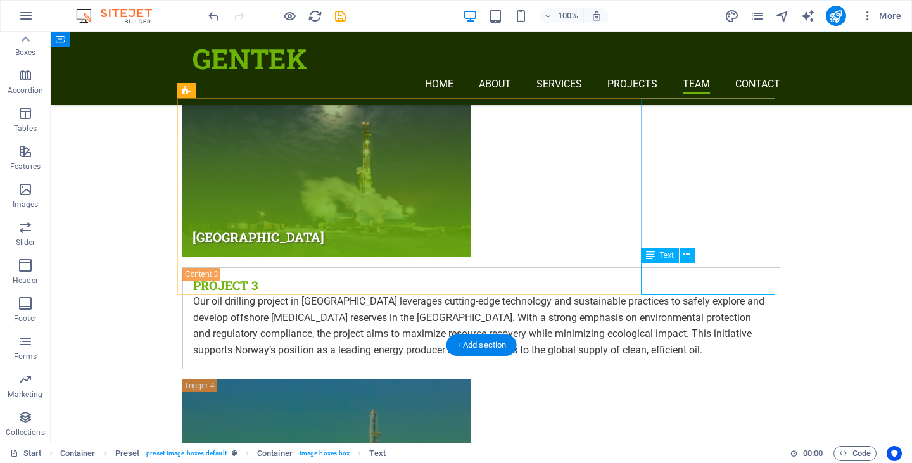
scroll to position [4975, 0]
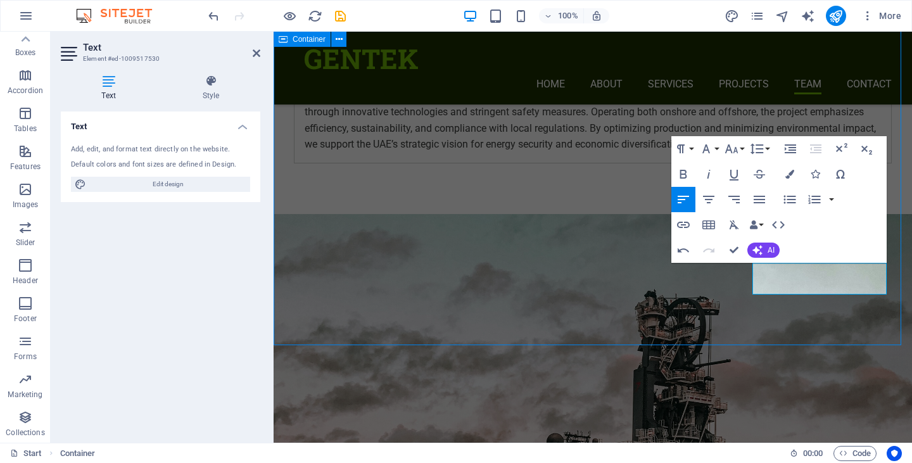
scroll to position [4455, 0]
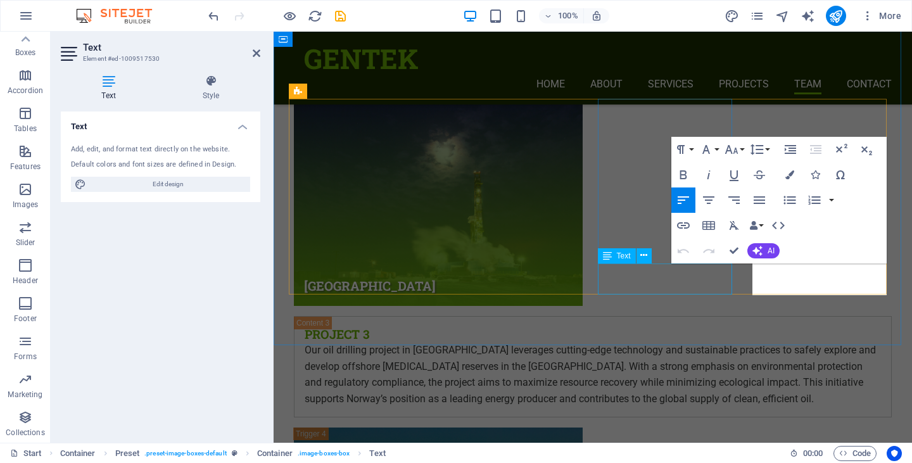
scroll to position [4975, 0]
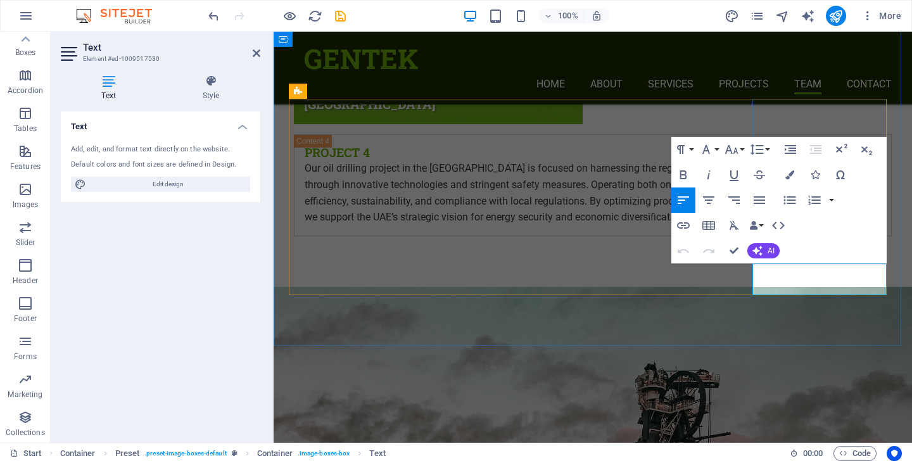
click at [242, 129] on h4 "Text" at bounding box center [161, 123] width 200 height 23
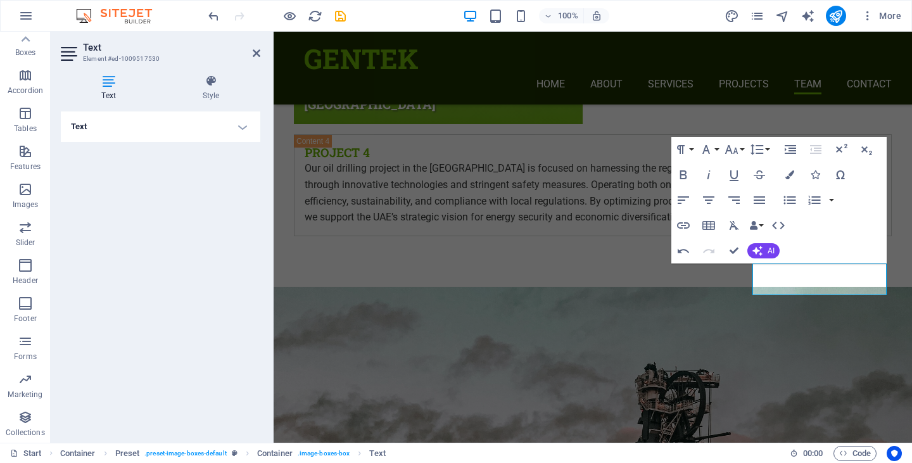
click at [242, 129] on h4 "Text" at bounding box center [161, 127] width 200 height 30
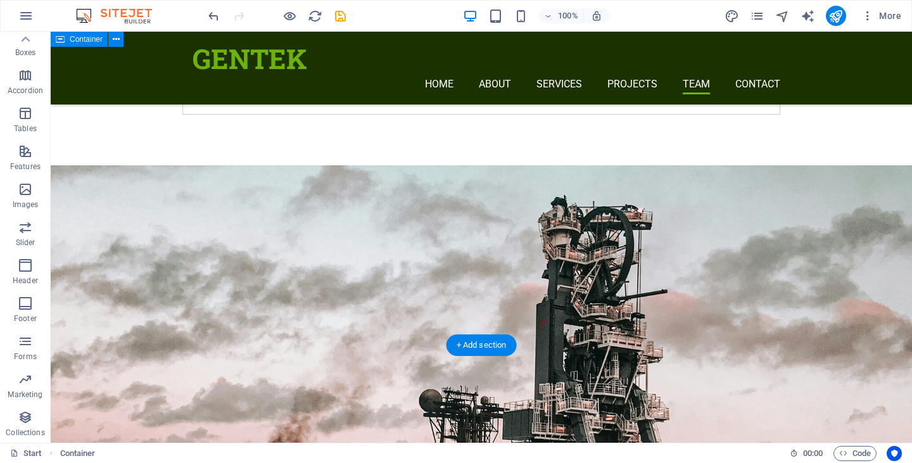
scroll to position [4455, 0]
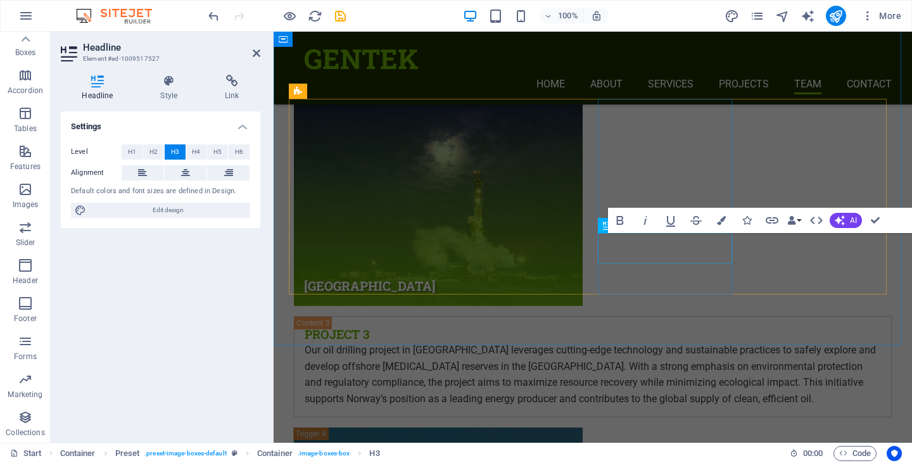
scroll to position [4975, 0]
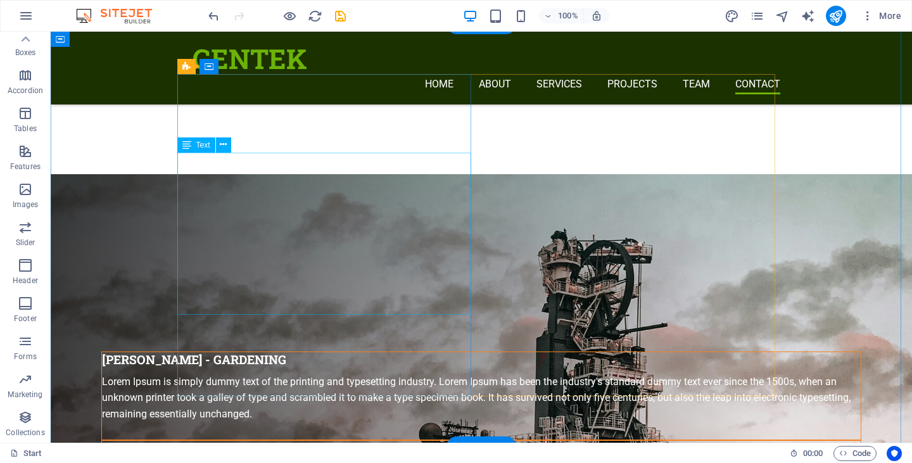
scroll to position [4977, 0]
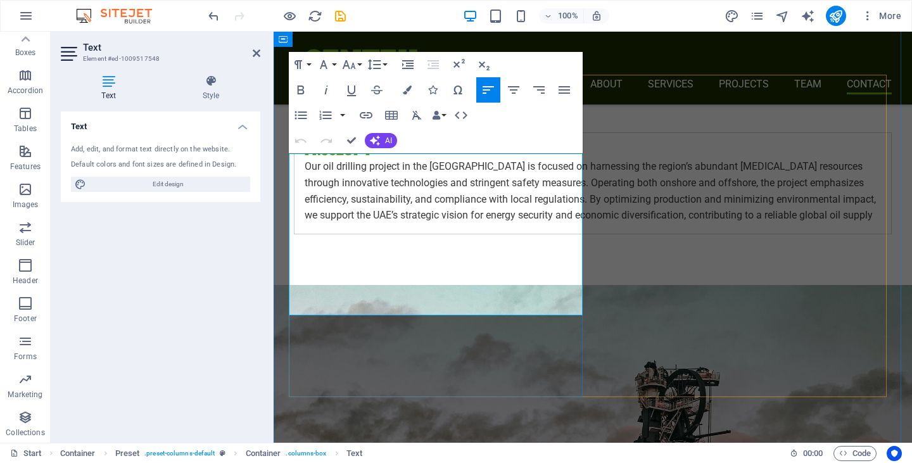
scroll to position [5498, 0]
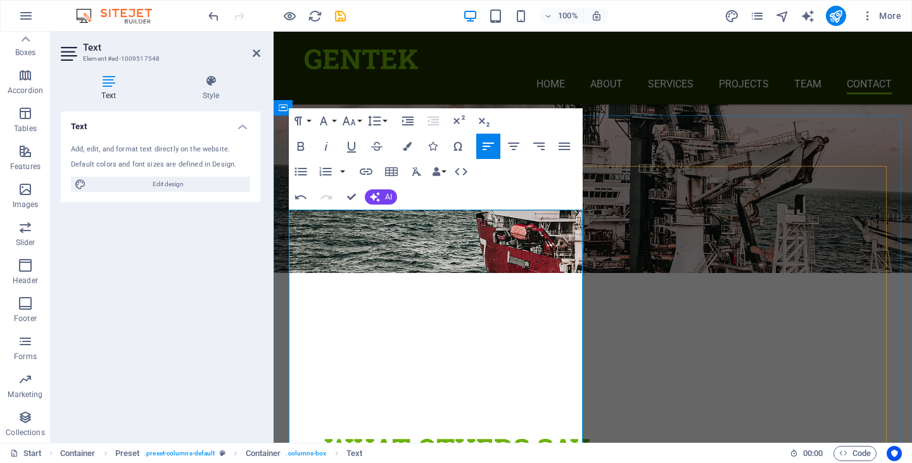
scroll to position [5406, 0]
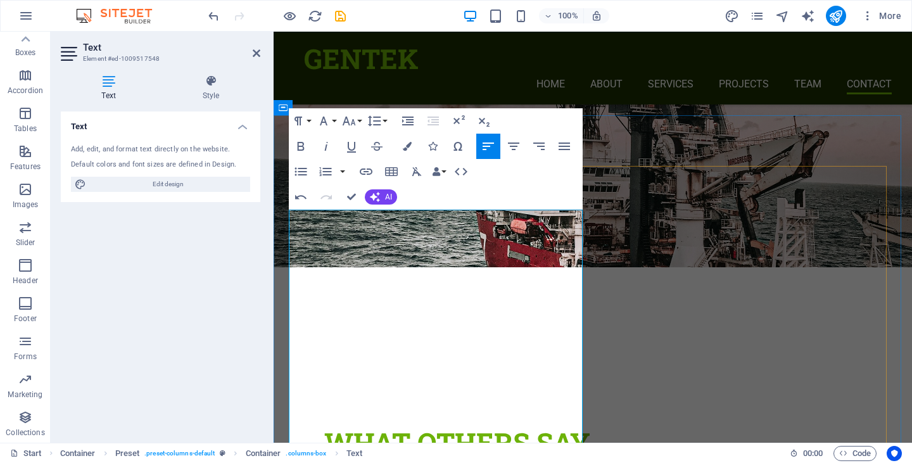
drag, startPoint x: 483, startPoint y: 263, endPoint x: 318, endPoint y: 283, distance: 165.9
click at [645, 158] on div "Container" at bounding box center [621, 158] width 57 height 15
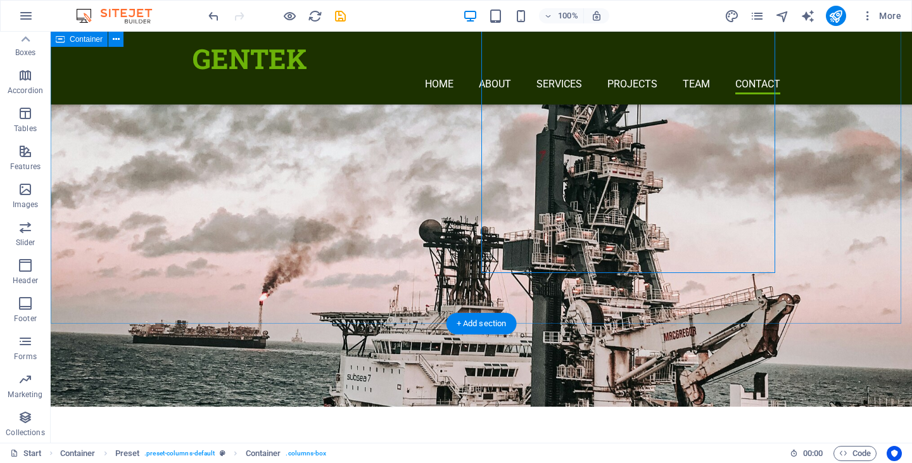
scroll to position [5354, 0]
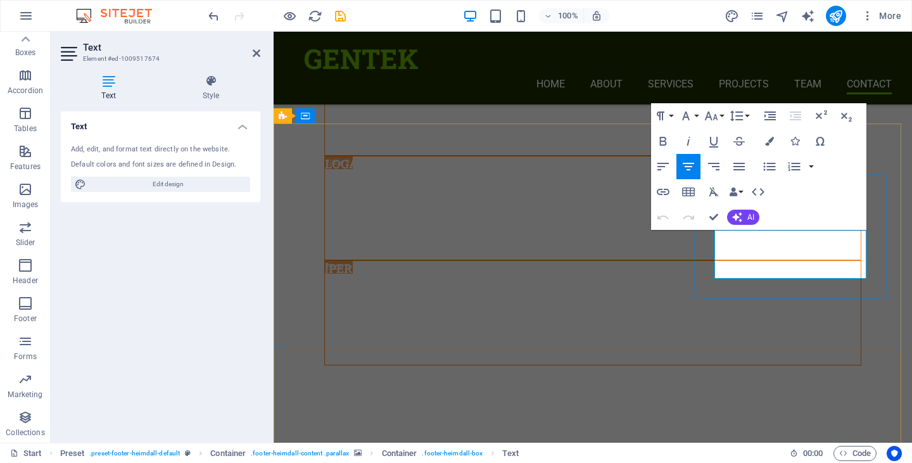
scroll to position [5845, 0]
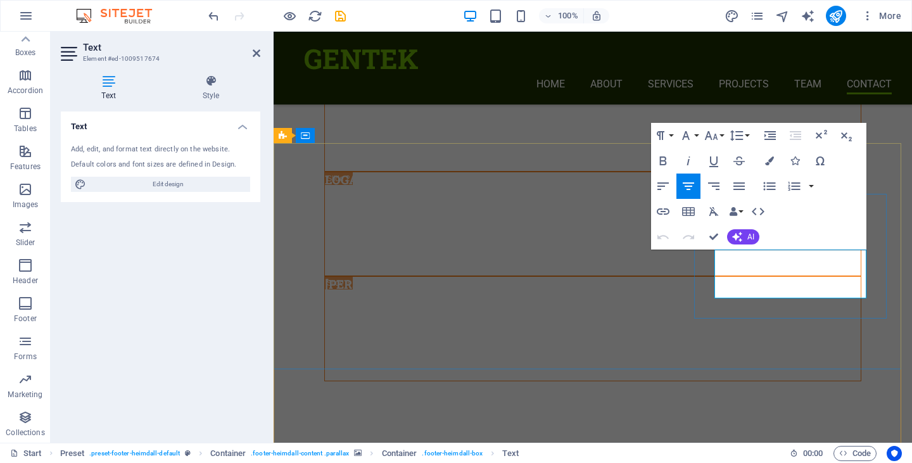
drag, startPoint x: 828, startPoint y: 276, endPoint x: 714, endPoint y: 260, distance: 114.4
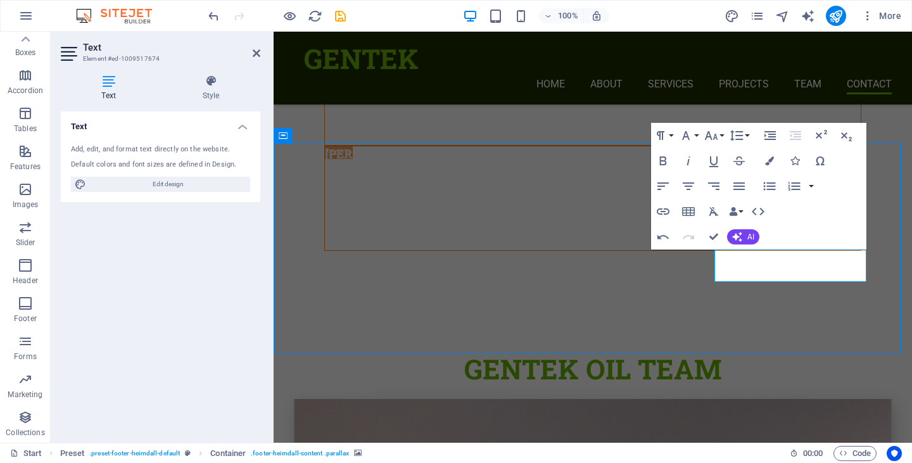
scroll to position [5325, 0]
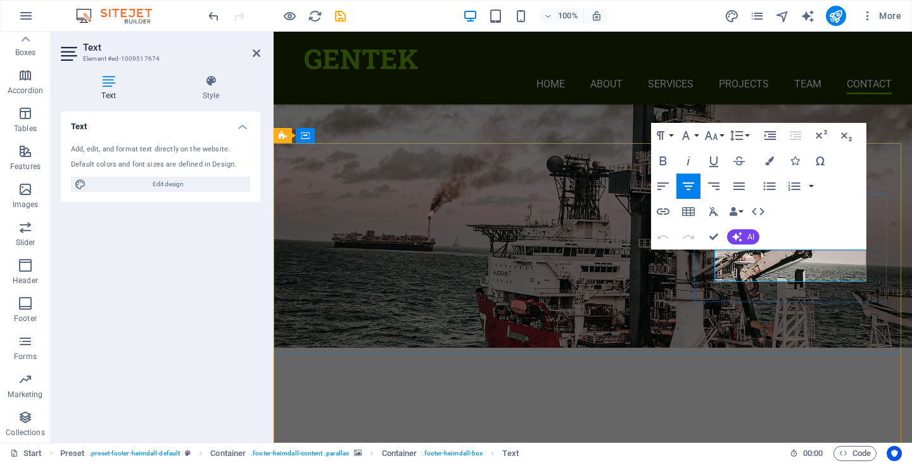
scroll to position [5845, 0]
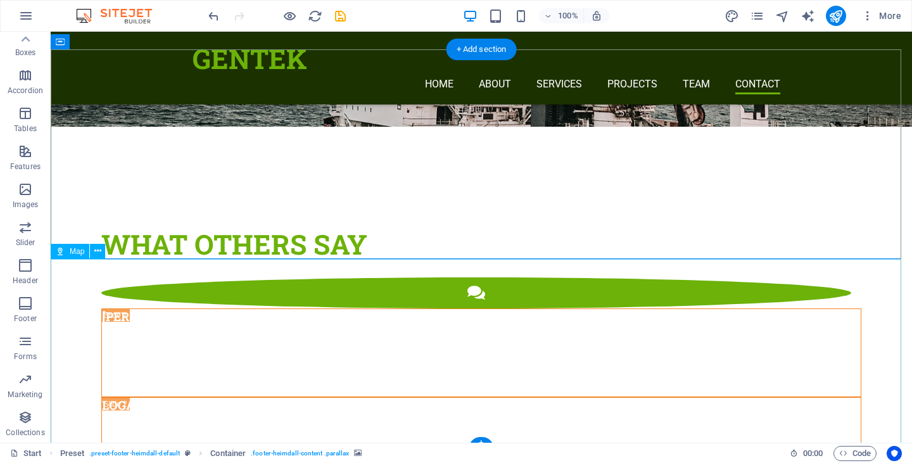
scroll to position [5425, 0]
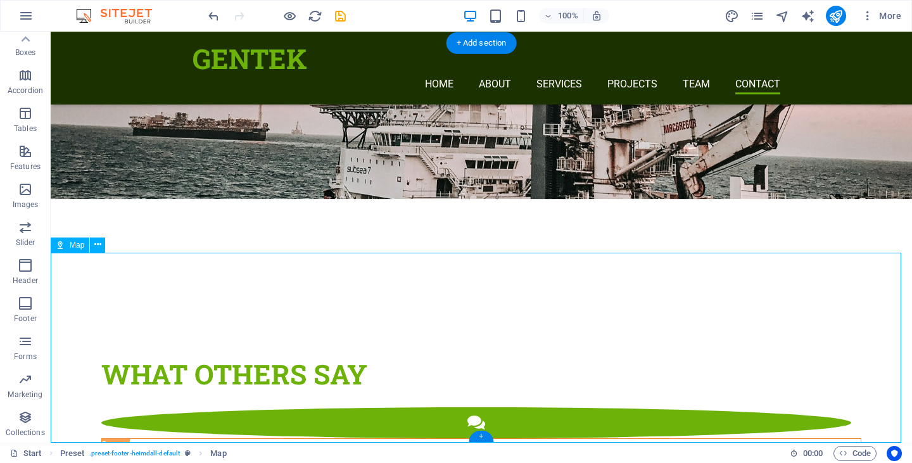
select select "1"
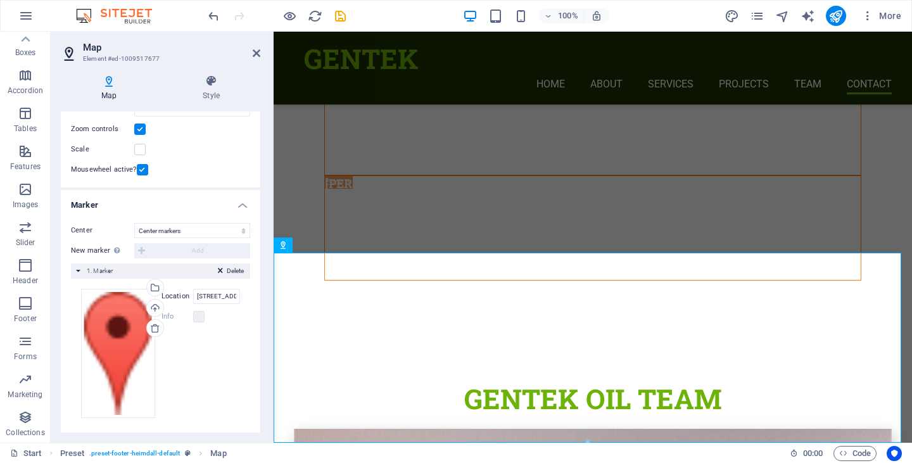
scroll to position [153, 0]
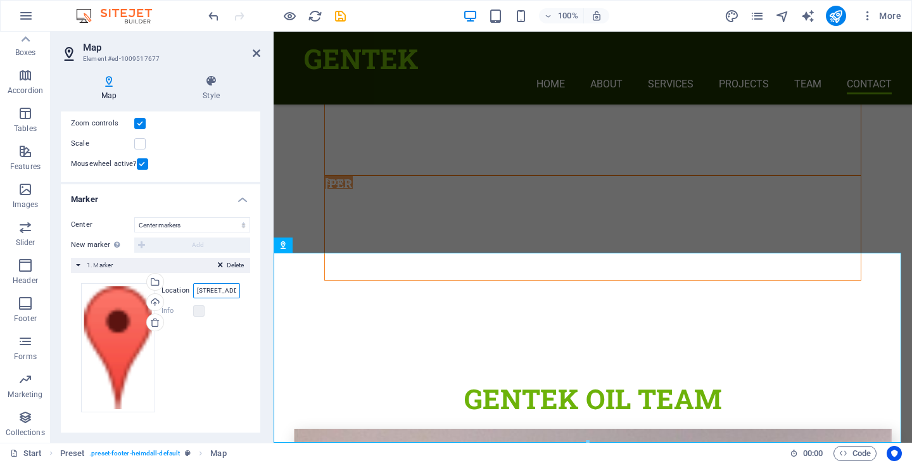
click at [224, 293] on input "300 Alamo Plaza, 78205 San Antonio, TX" at bounding box center [216, 290] width 47 height 15
type input "London,Uk"
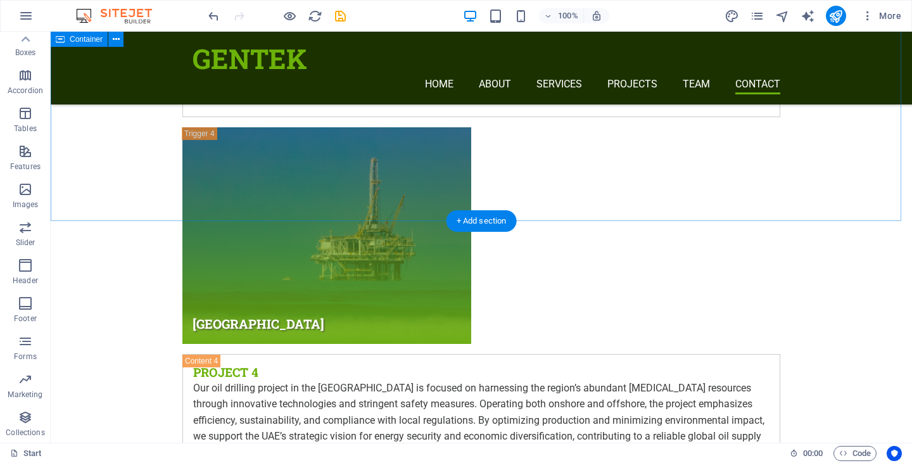
scroll to position [4859, 0]
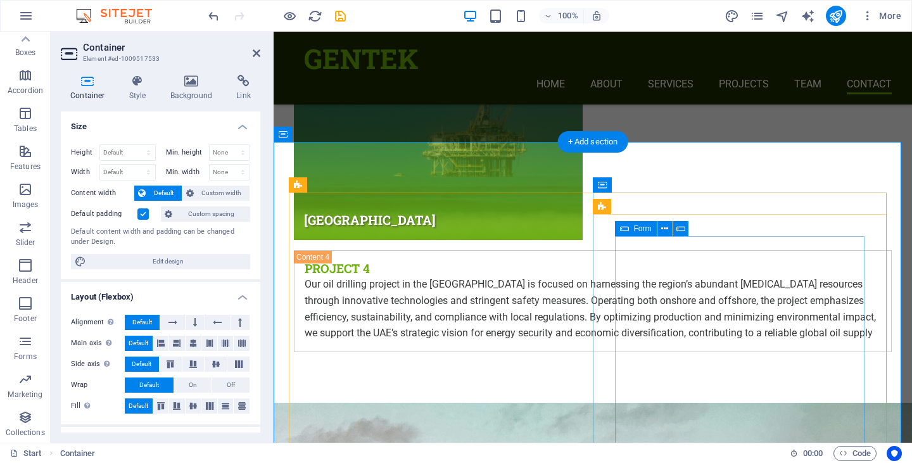
scroll to position [5379, 0]
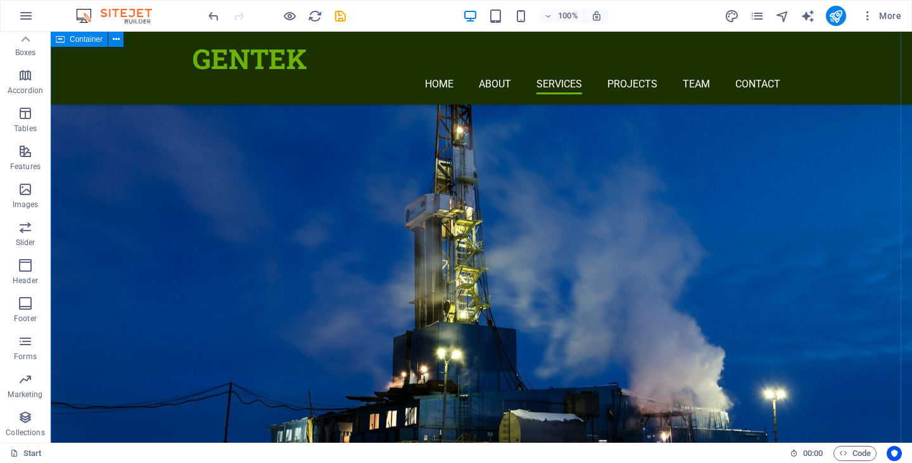
scroll to position [1654, 0]
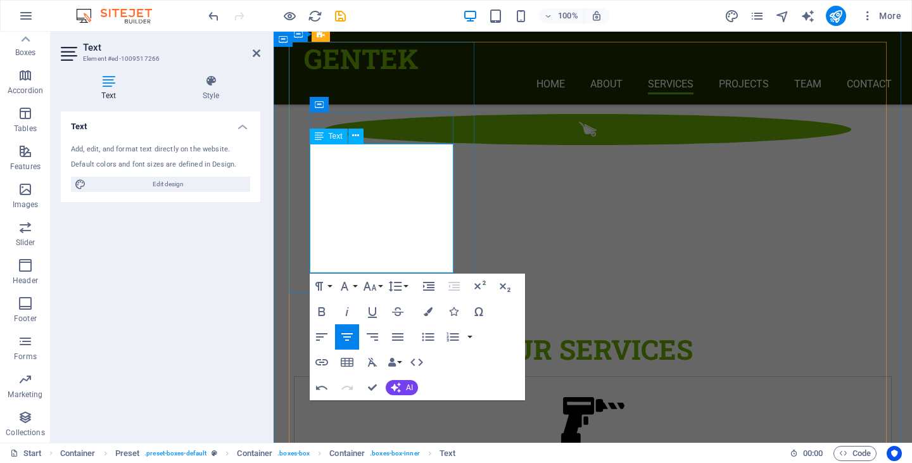
scroll to position [1919, 0]
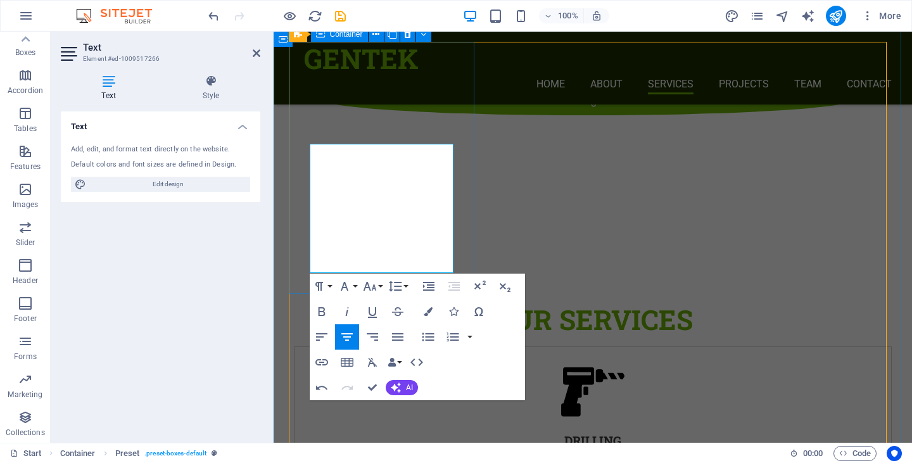
scroll to position [1628, 0]
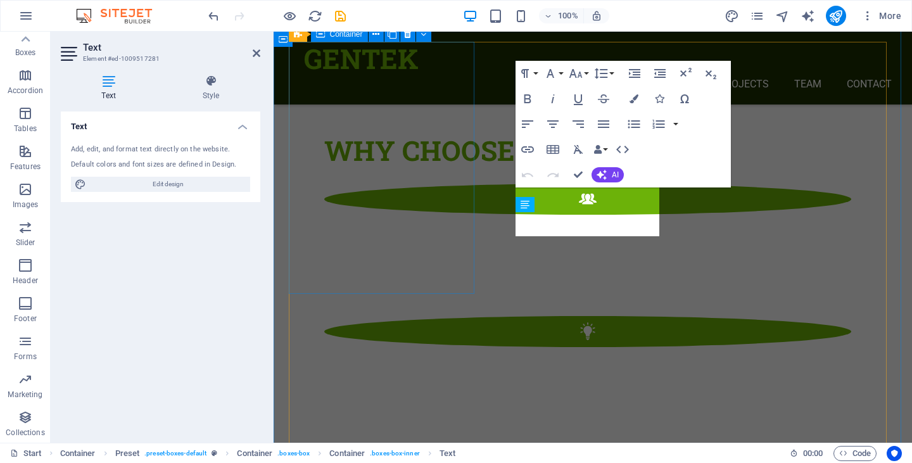
scroll to position [1919, 0]
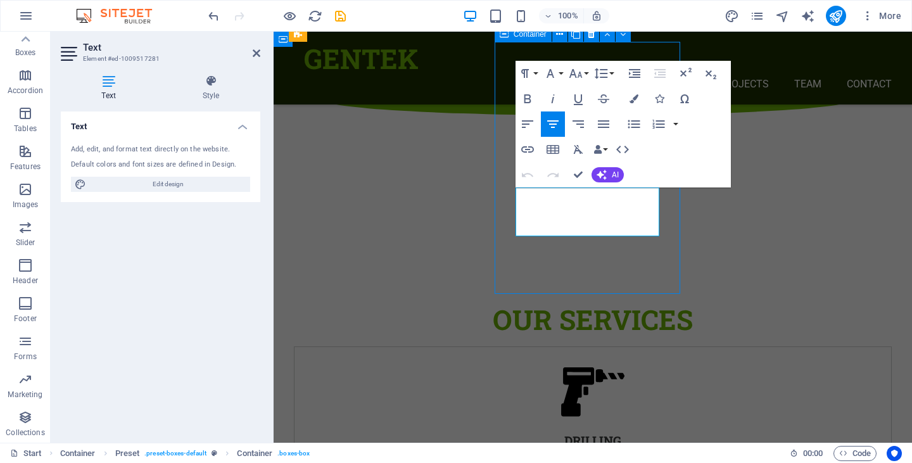
scroll to position [1628, 0]
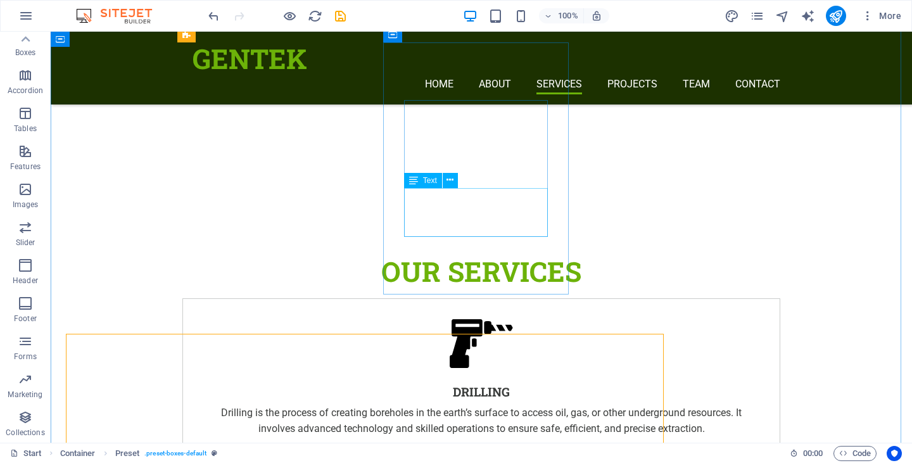
scroll to position [1627, 0]
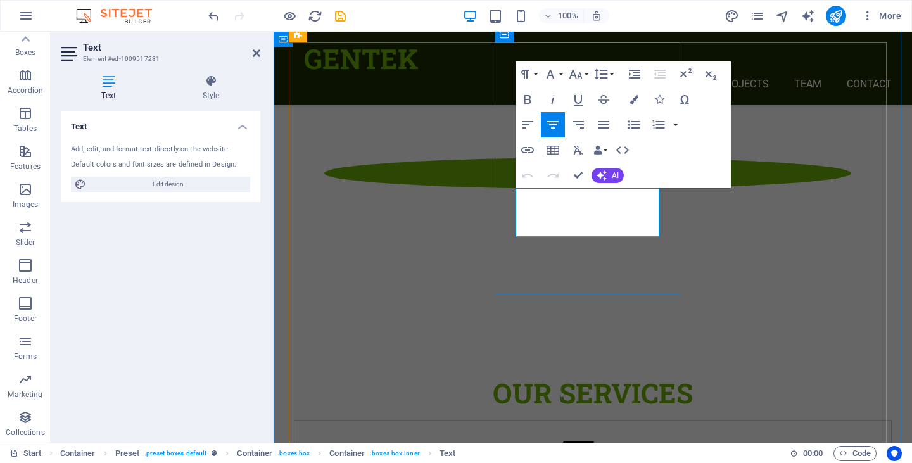
scroll to position [1895, 0]
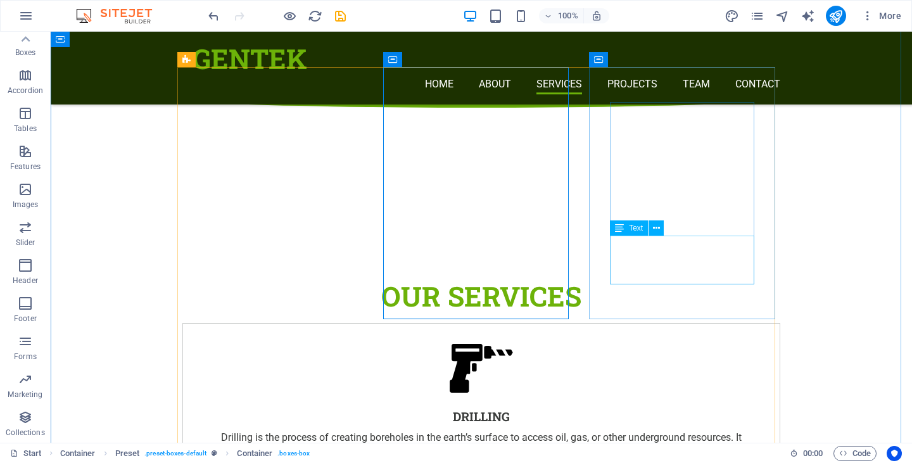
scroll to position [1602, 0]
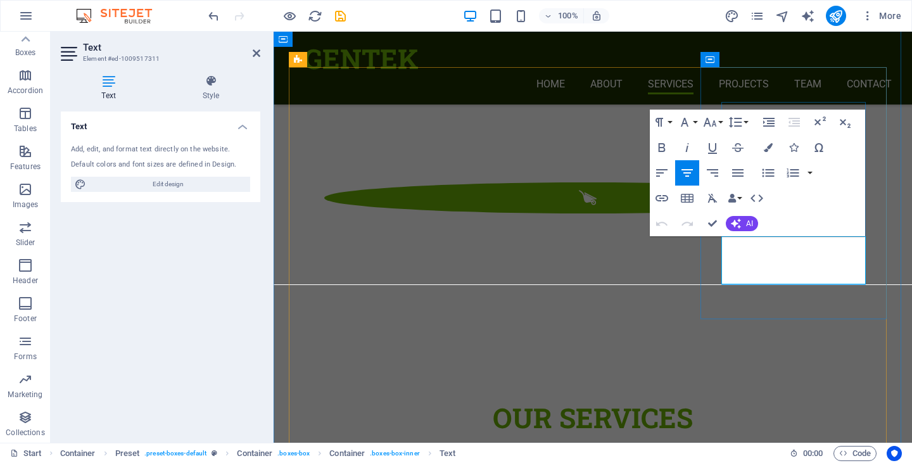
scroll to position [1881, 0]
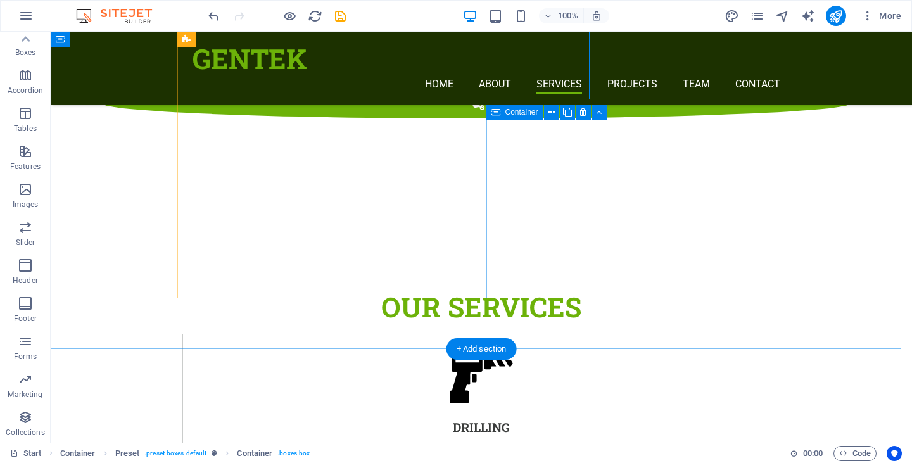
scroll to position [1893, 0]
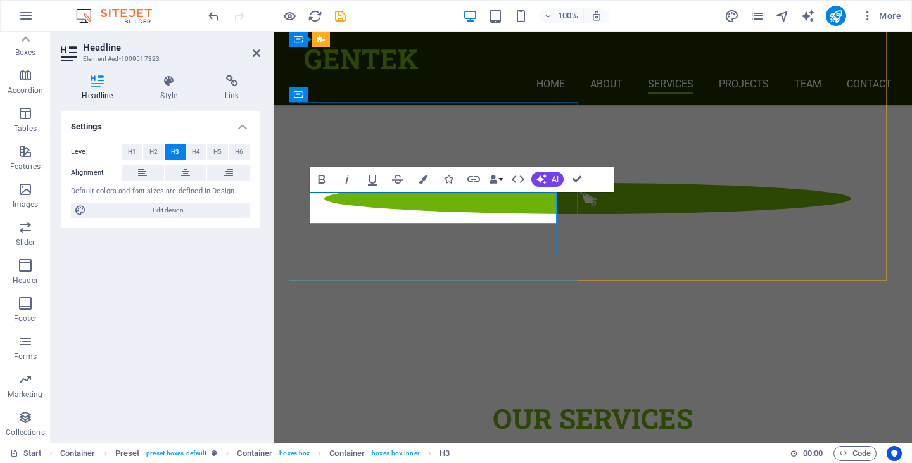
scroll to position [2185, 0]
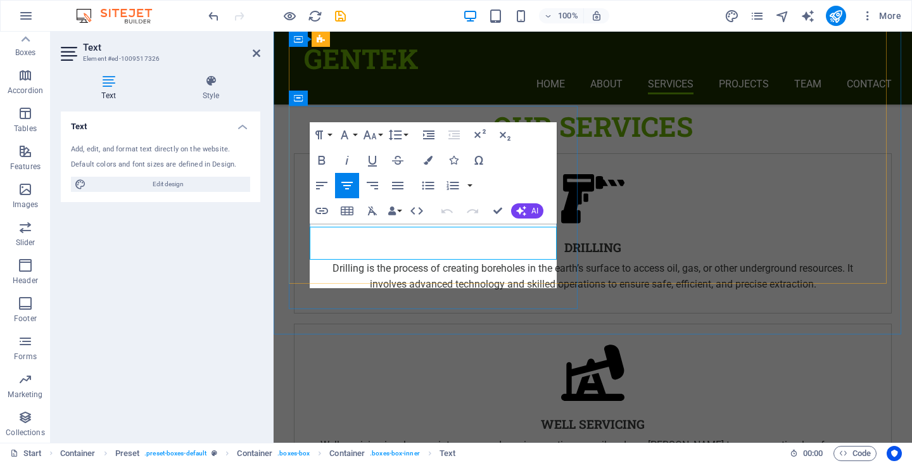
scroll to position [2182, 0]
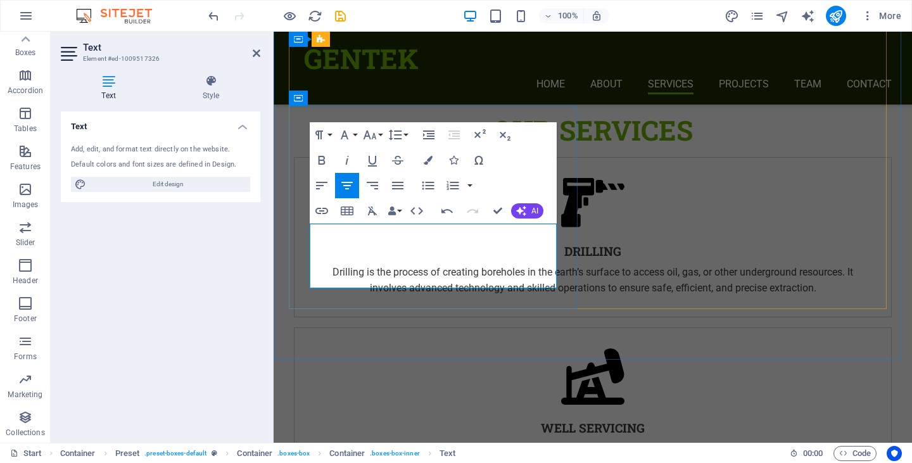
drag, startPoint x: 448, startPoint y: 254, endPoint x: 585, endPoint y: 239, distance: 137.7
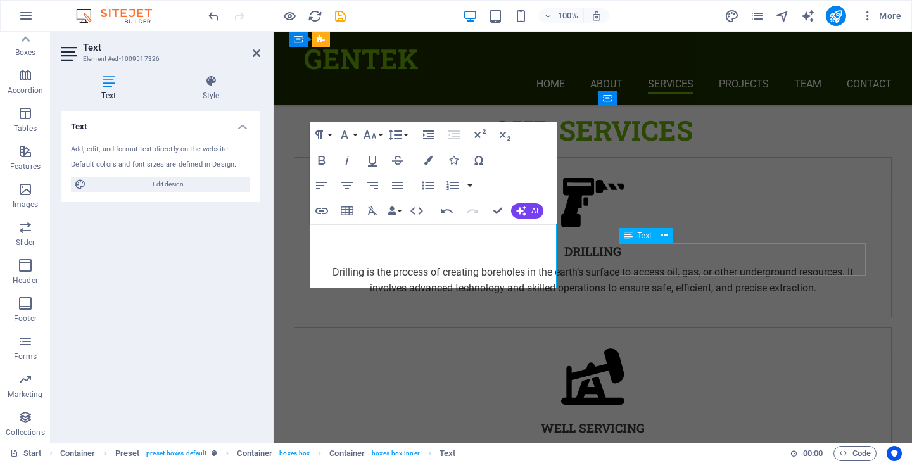
scroll to position [1890, 0]
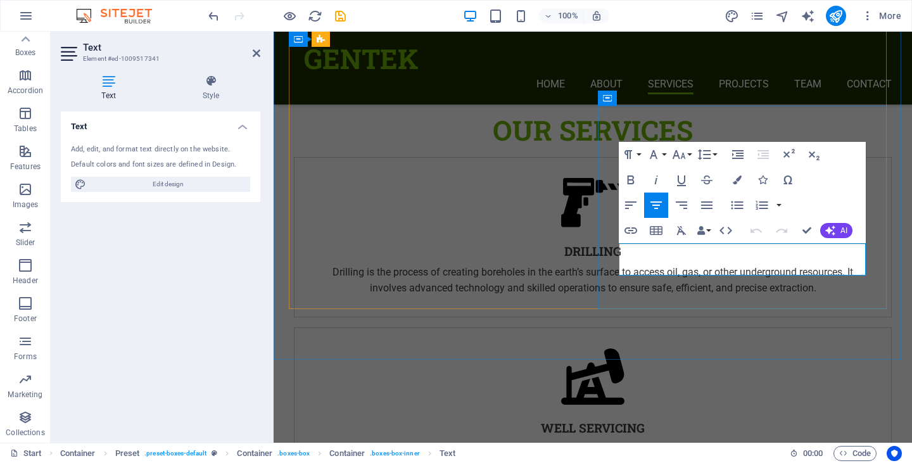
scroll to position [2169, 0]
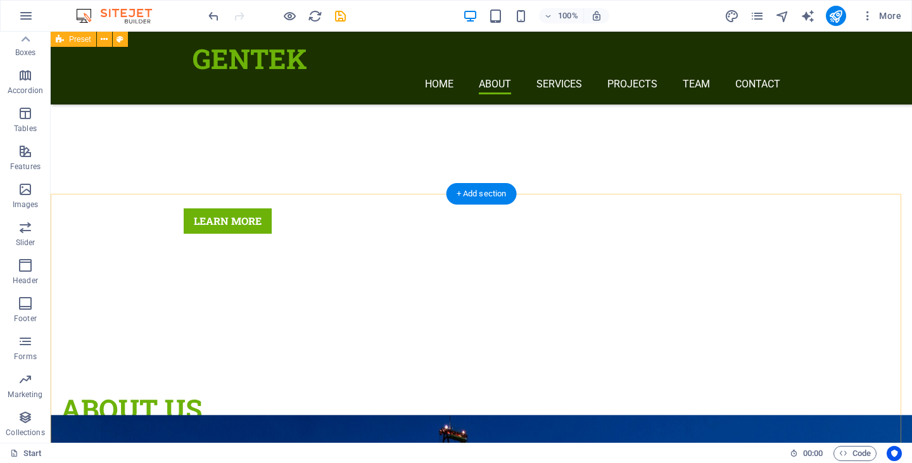
scroll to position [0, 0]
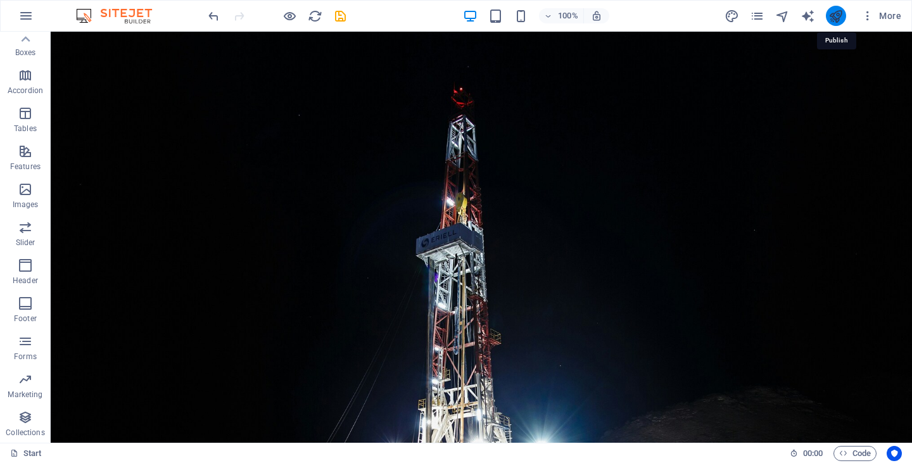
click at [841, 13] on icon "publish" at bounding box center [836, 16] width 15 height 15
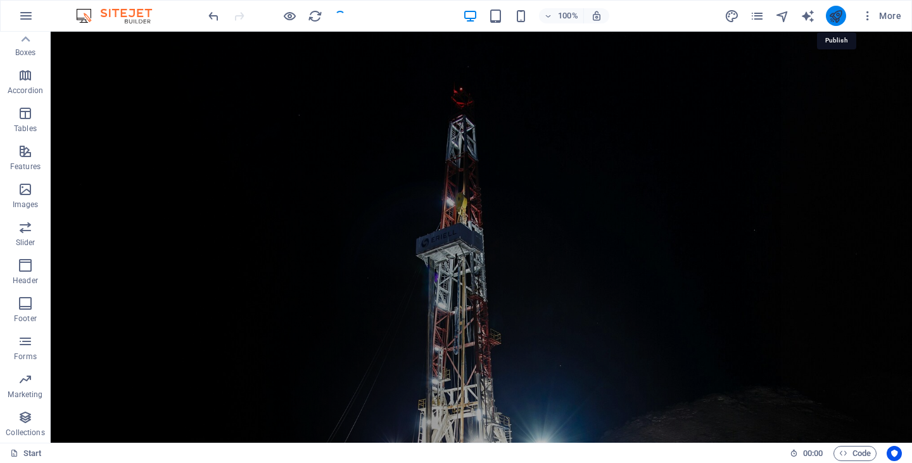
click at [841, 13] on icon "publish" at bounding box center [836, 16] width 15 height 15
checkbox input "false"
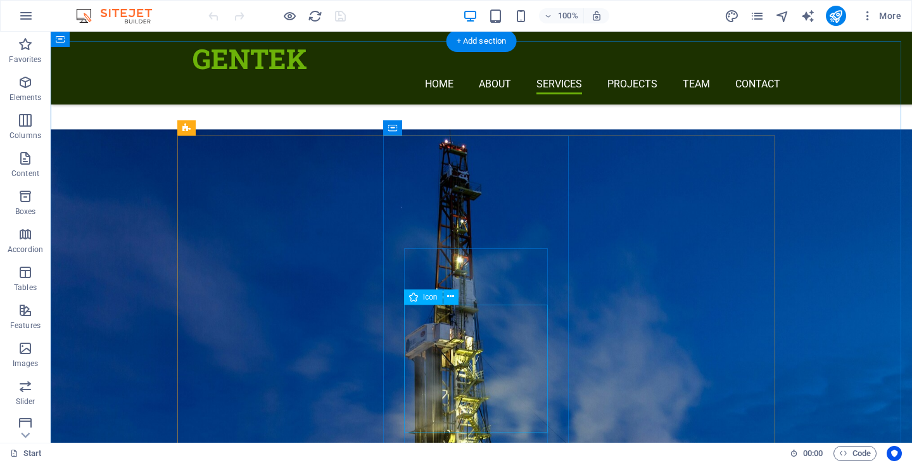
scroll to position [1533, 0]
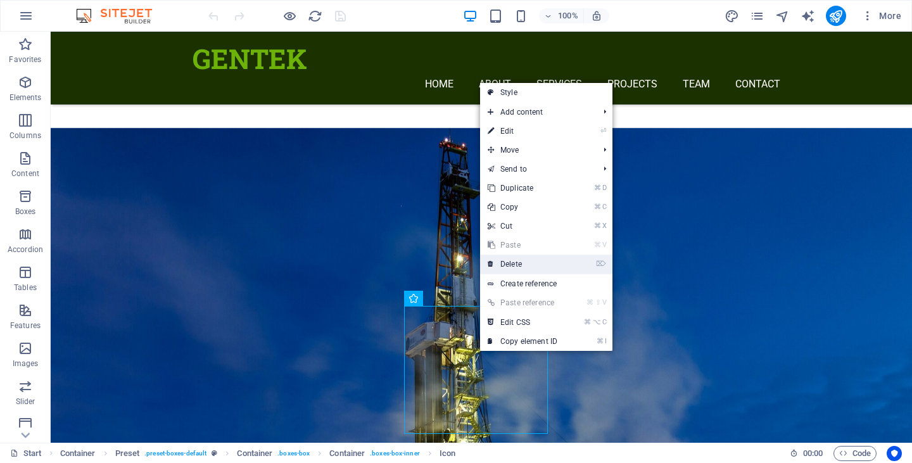
click at [518, 267] on link "⌦ Delete" at bounding box center [522, 264] width 85 height 19
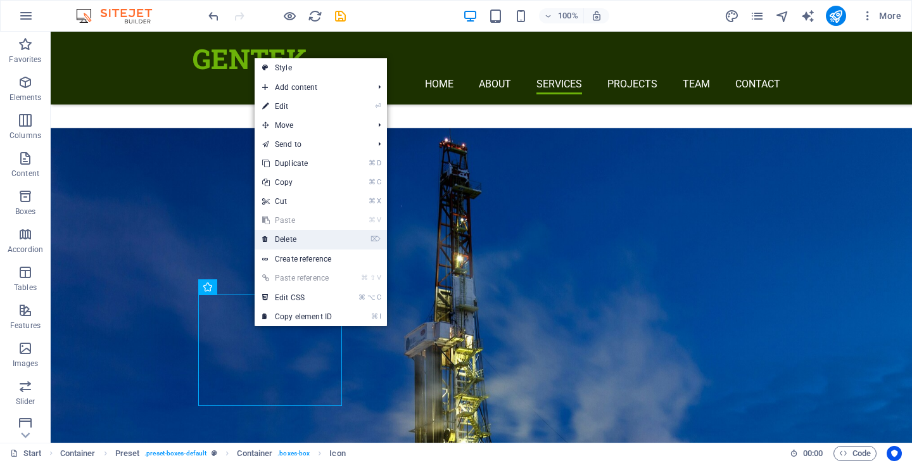
click at [295, 245] on link "⌦ Delete" at bounding box center [297, 239] width 85 height 19
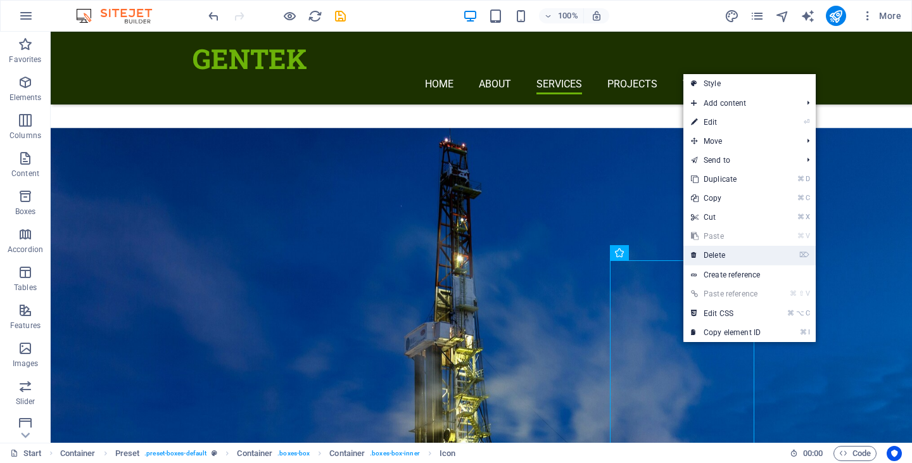
click at [723, 257] on link "⌦ Delete" at bounding box center [726, 255] width 85 height 19
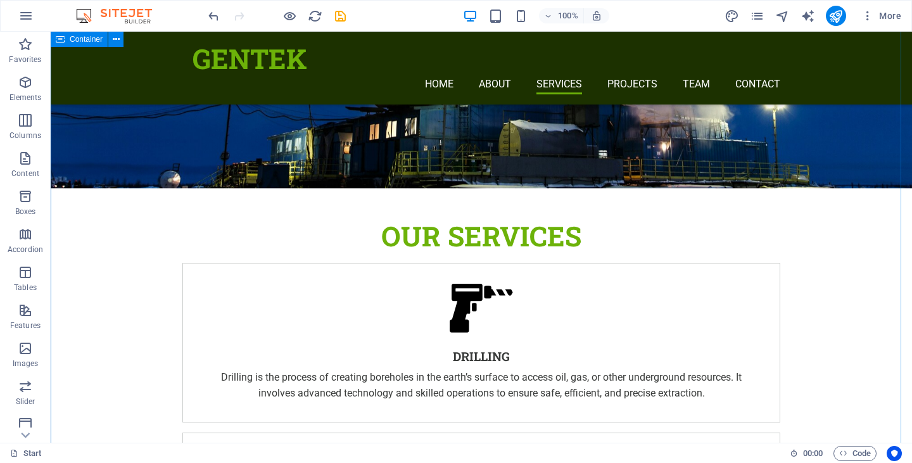
scroll to position [1930, 0]
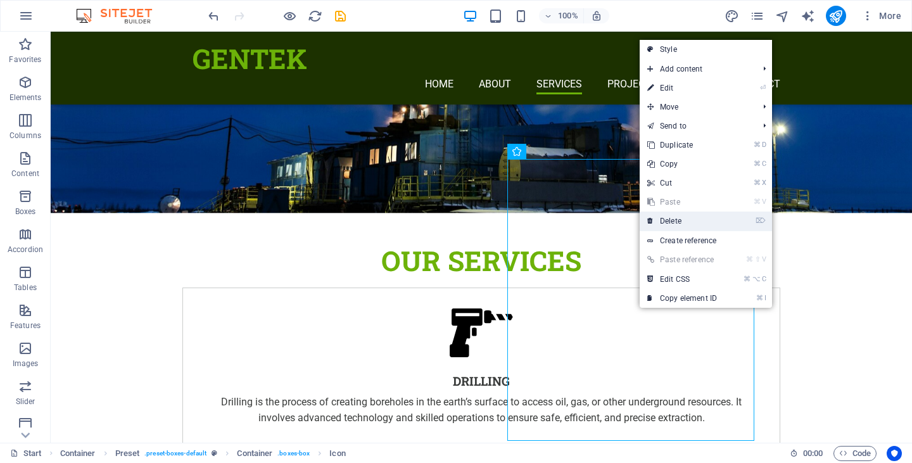
click at [678, 221] on link "⌦ Delete" at bounding box center [682, 221] width 85 height 19
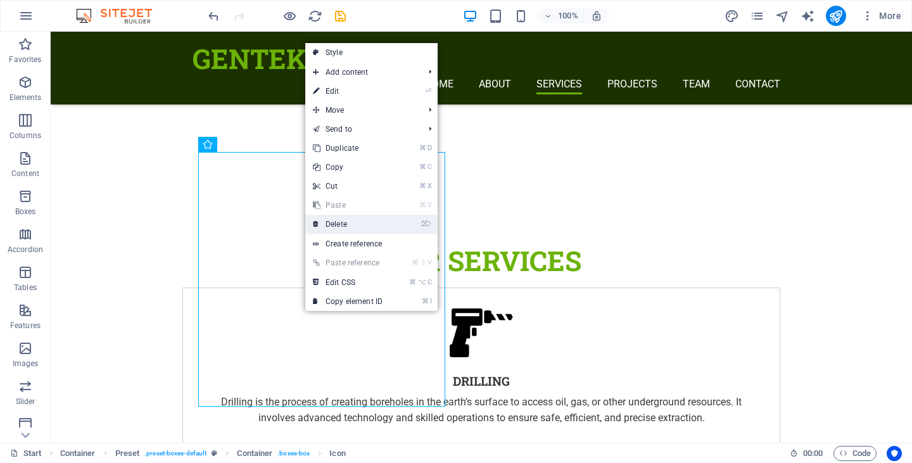
click at [352, 215] on link "⌦ Delete" at bounding box center [347, 224] width 85 height 19
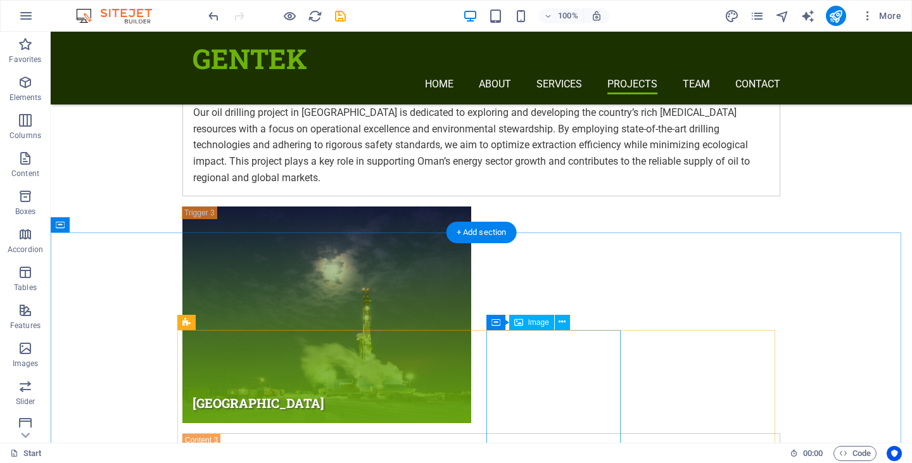
scroll to position [4297, 0]
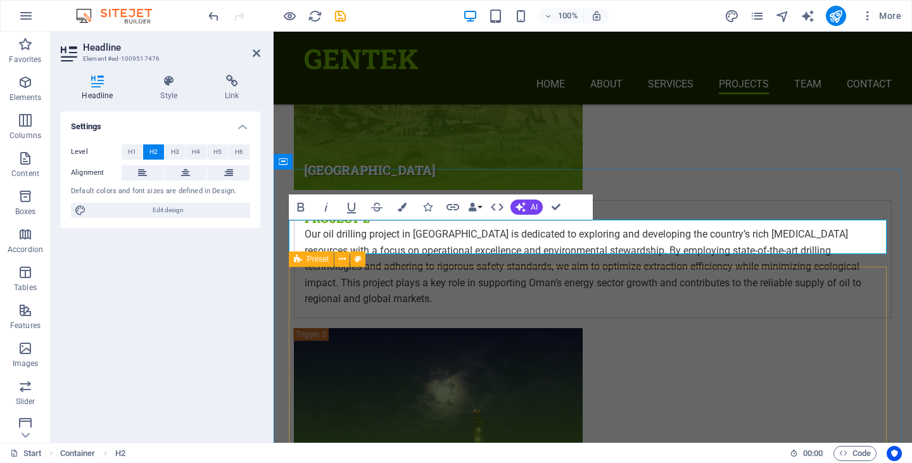
scroll to position [4920, 0]
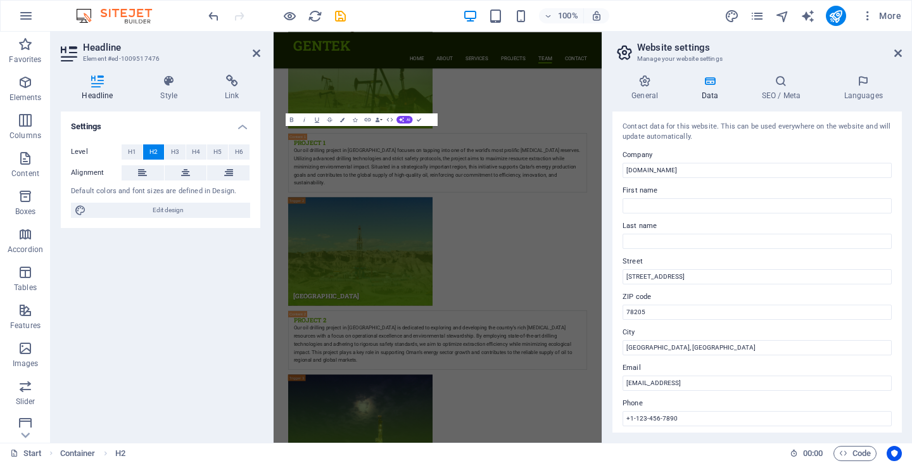
scroll to position [5219, 0]
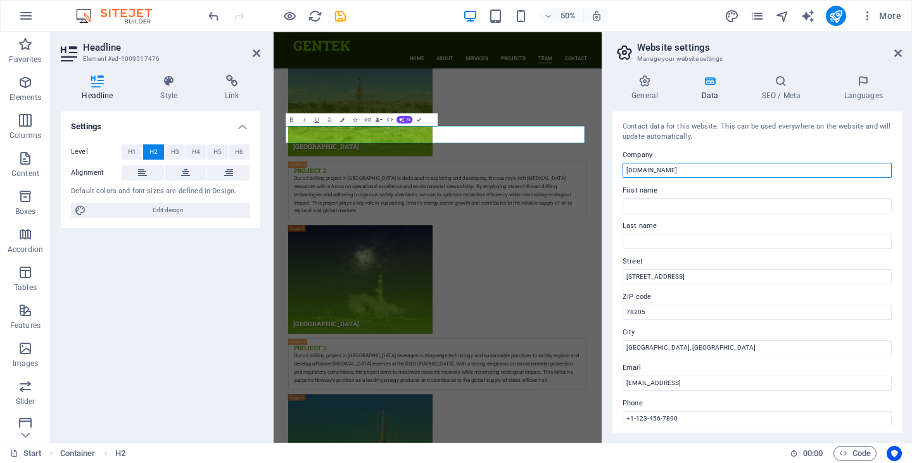
click at [694, 169] on input "[DOMAIN_NAME]" at bounding box center [757, 170] width 269 height 15
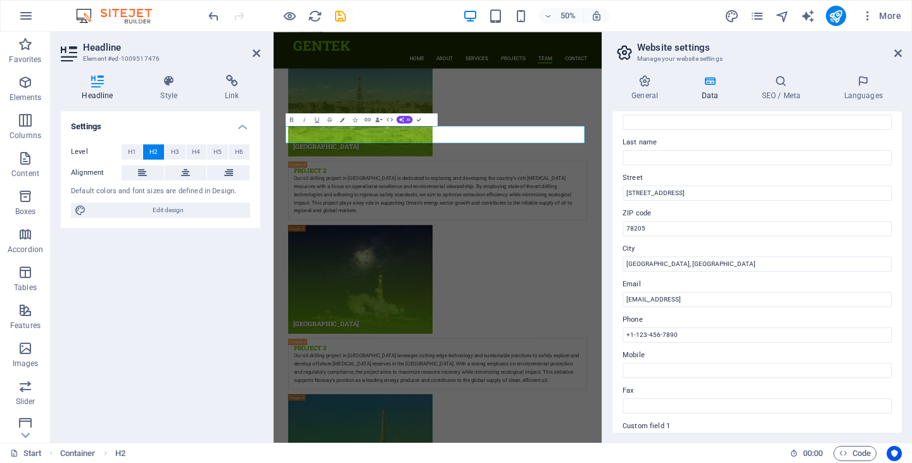
scroll to position [89, 0]
type input "gentekoil Oil Teams"
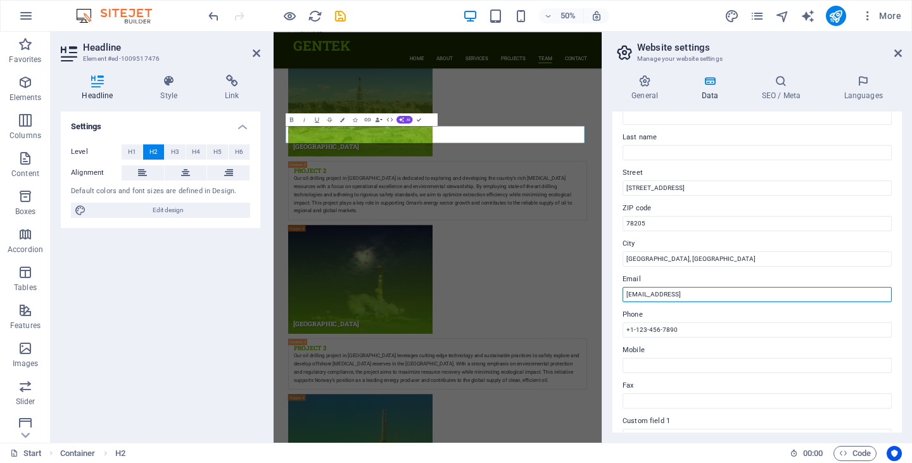
click at [686, 294] on input "[EMAIL_ADDRESS]" at bounding box center [757, 294] width 269 height 15
drag, startPoint x: 685, startPoint y: 294, endPoint x: 643, endPoint y: 289, distance: 42.8
click at [643, 289] on input "[EMAIL_ADDRESS]" at bounding box center [757, 294] width 269 height 15
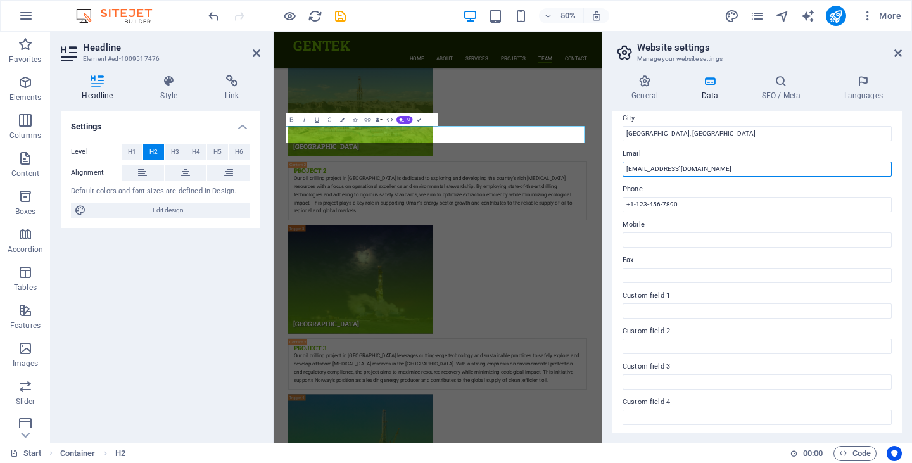
scroll to position [209, 0]
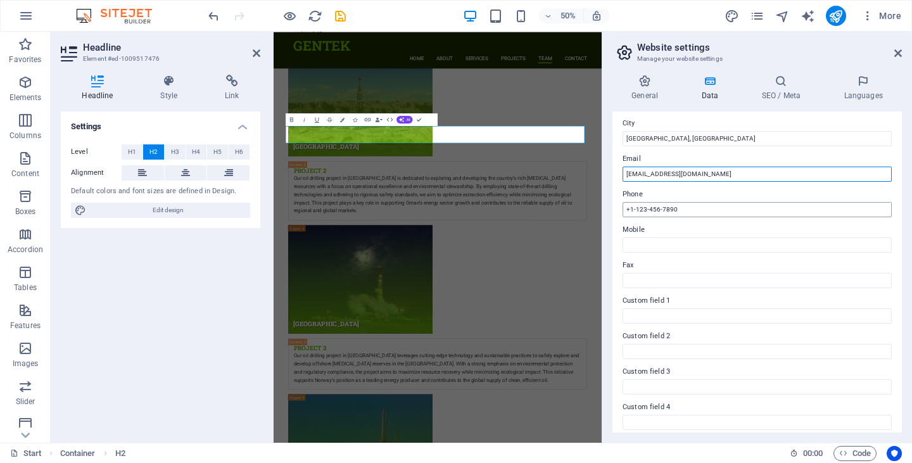
type input "[EMAIL_ADDRESS][DOMAIN_NAME]"
click at [679, 208] on input "+1-123-456-7890" at bounding box center [757, 209] width 269 height 15
type input "+44 GENTEK-OIL"
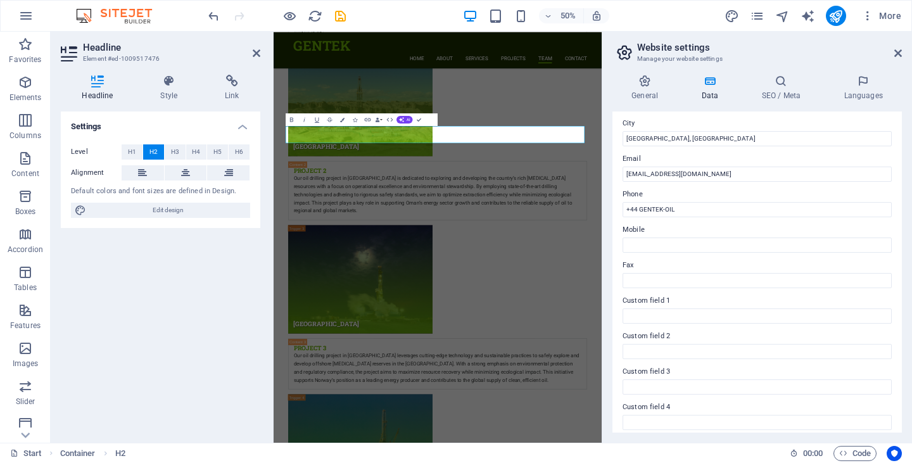
click at [677, 223] on label "Mobile" at bounding box center [757, 229] width 269 height 15
click at [677, 238] on input "Mobile" at bounding box center [757, 245] width 269 height 15
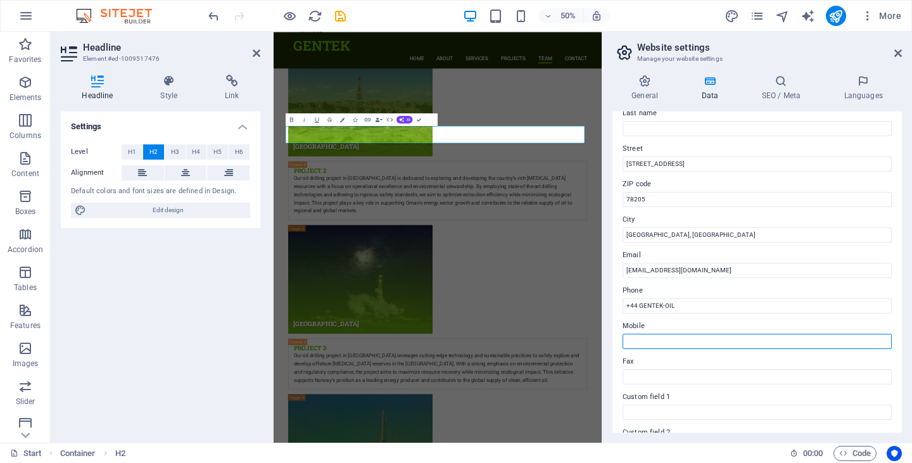
scroll to position [0, 0]
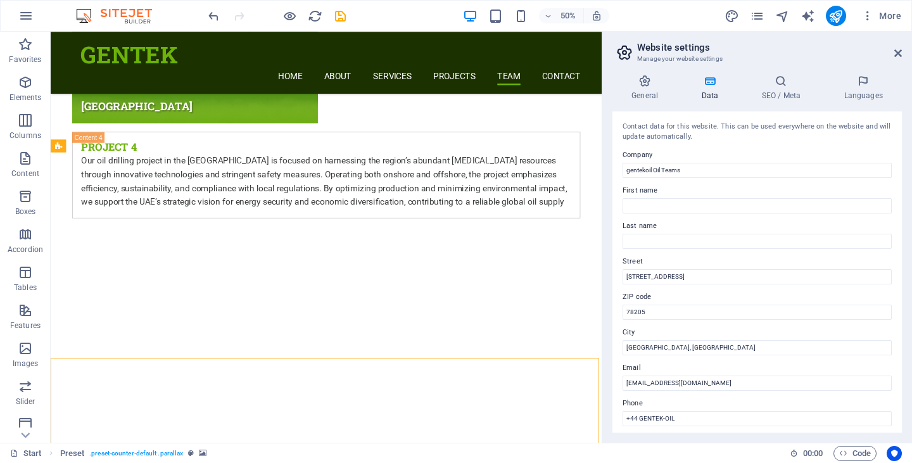
scroll to position [4940, 0]
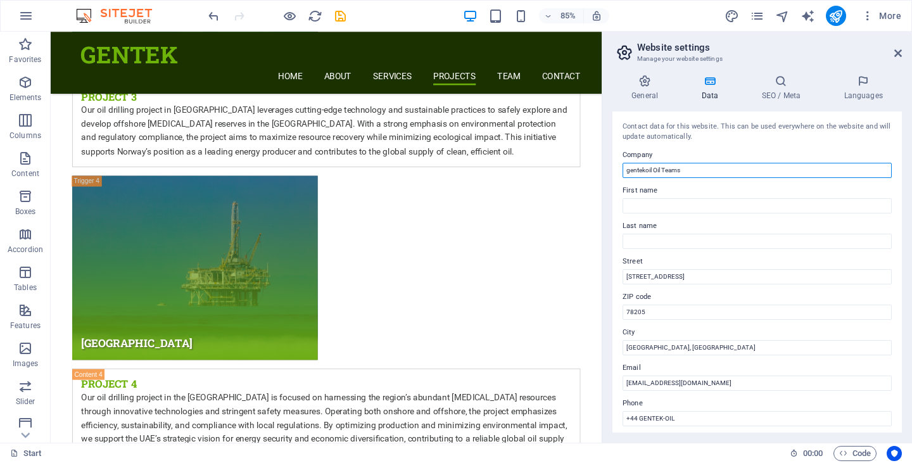
click at [653, 170] on input "gentekoil Oil Teams" at bounding box center [757, 170] width 269 height 15
type input "gentek Oil Teams"
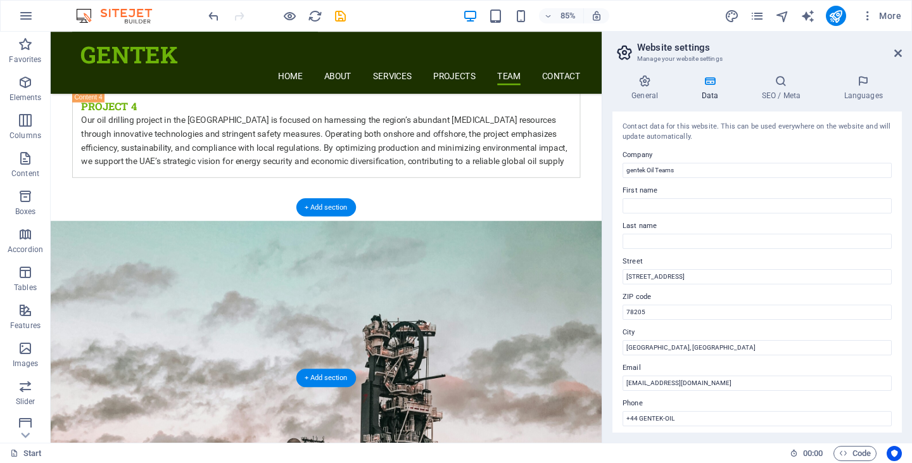
scroll to position [5269, 0]
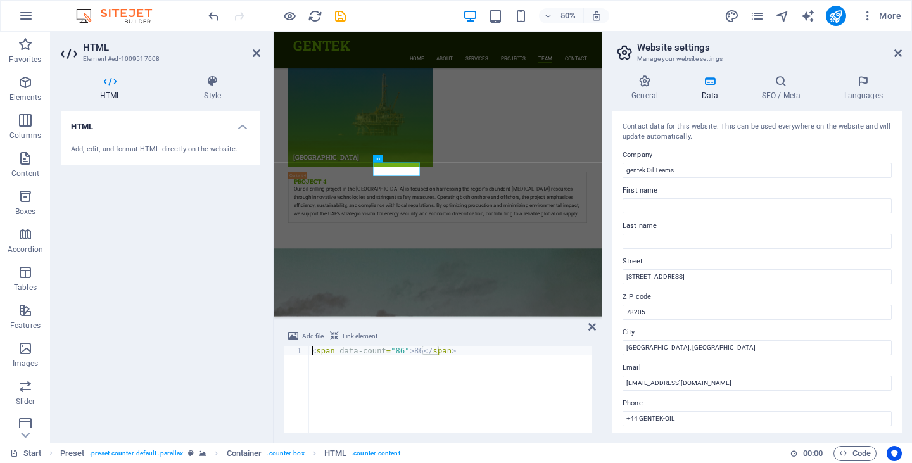
click at [395, 349] on div "< span data-count = "86" > 86 </ span >" at bounding box center [450, 399] width 283 height 104
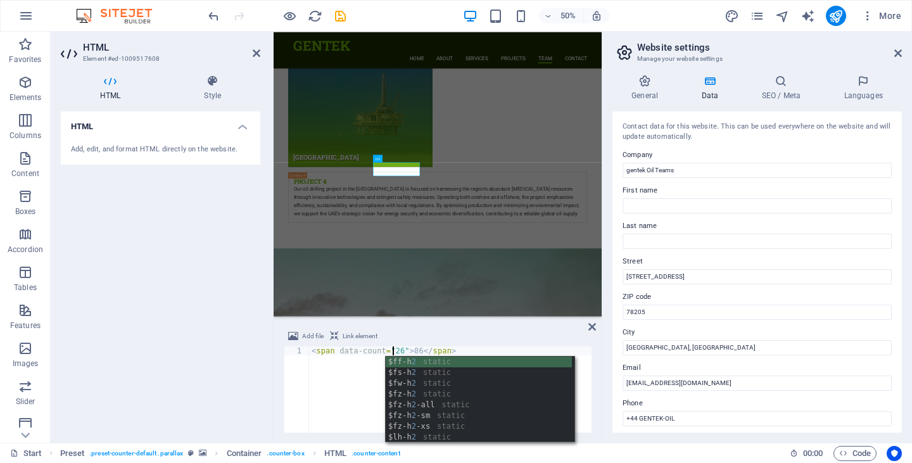
click at [345, 393] on div "< span data-count = "26" > 86 </ span >" at bounding box center [450, 399] width 283 height 104
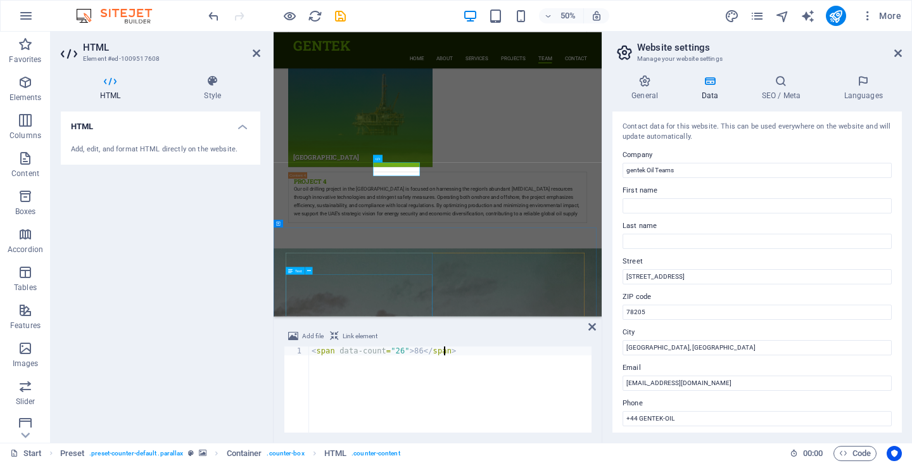
type textarea "<span data-count="26">86</span>"
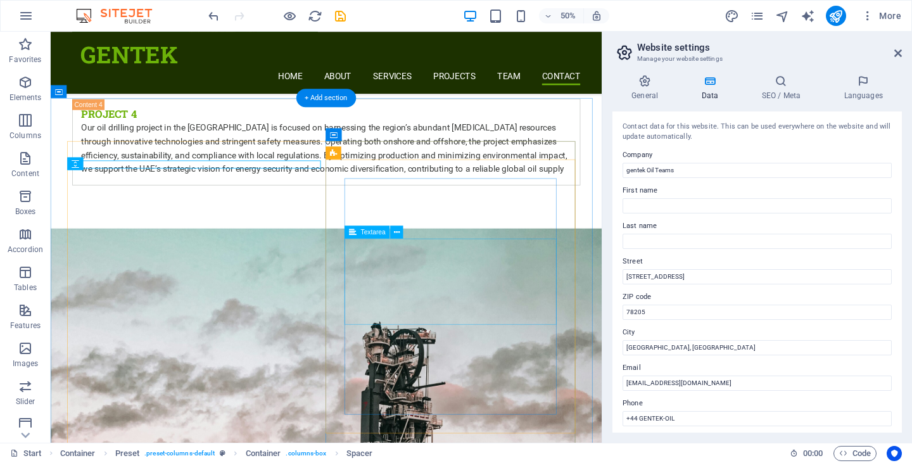
scroll to position [5582, 0]
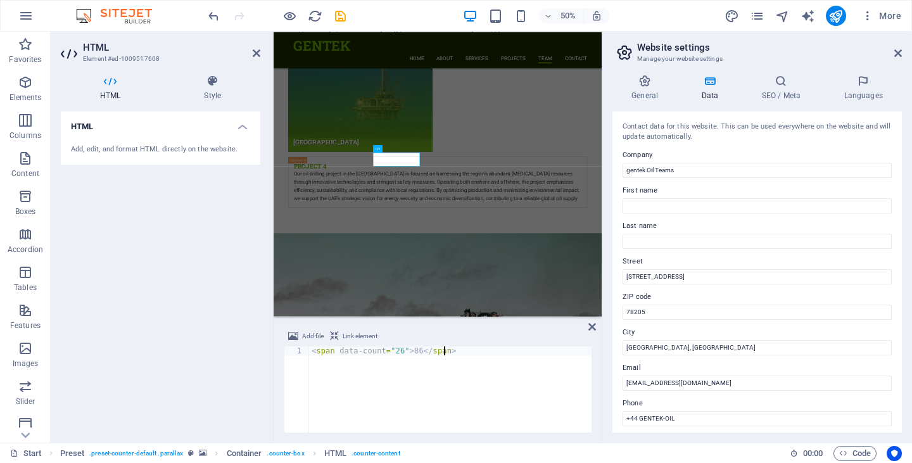
scroll to position [5277, 0]
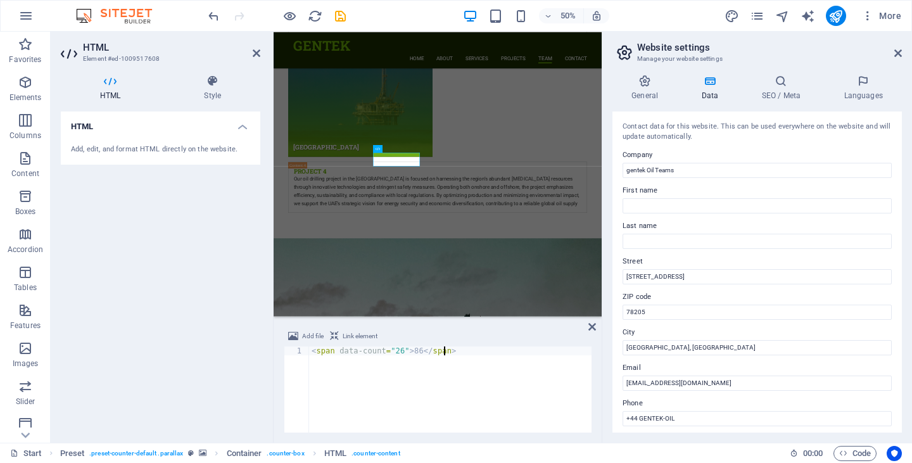
click at [904, 52] on aside "Website settings Manage your website settings General Data SEO / Meta Languages…" at bounding box center [757, 237] width 310 height 411
click at [893, 52] on h2 "Website settings" at bounding box center [769, 47] width 265 height 11
click at [896, 55] on icon at bounding box center [899, 53] width 8 height 10
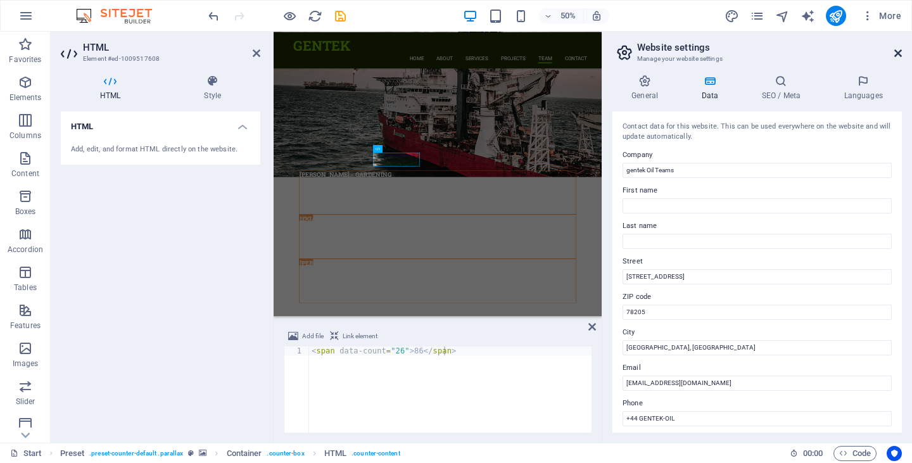
scroll to position [5121, 0]
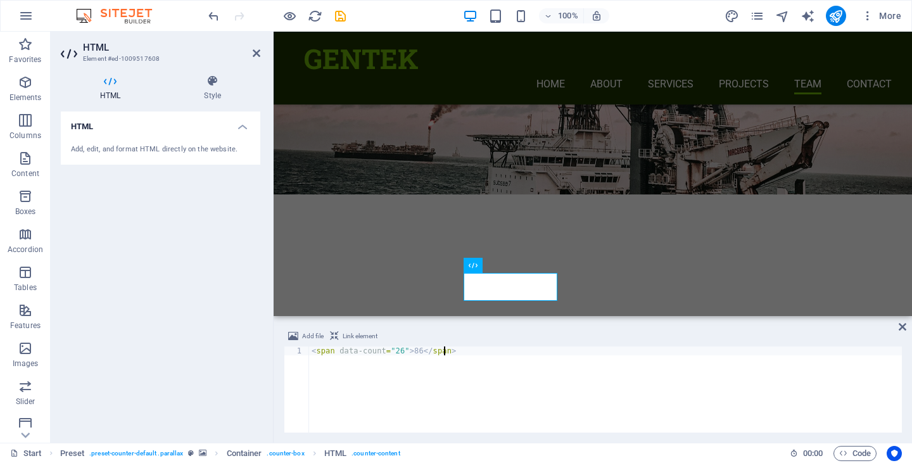
click at [508, 368] on div "< span data-count = "26" > 86 </ span >" at bounding box center [605, 399] width 593 height 104
click at [410, 354] on div "< span data-count = "26" > 86 </ span >" at bounding box center [605, 399] width 593 height 104
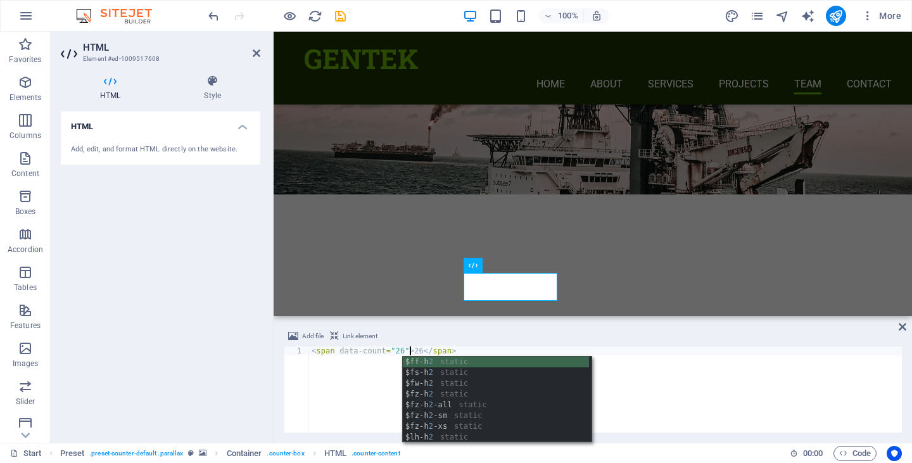
scroll to position [0, 8]
type textarea "<span data-count="26">26</span>"
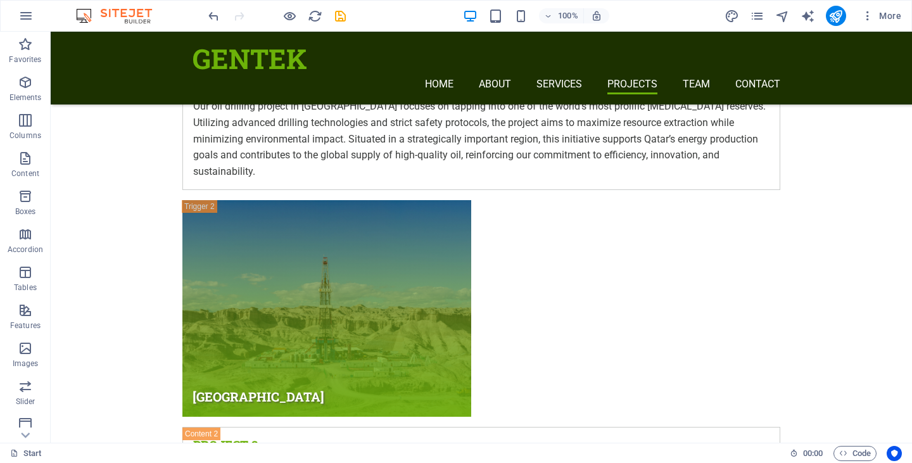
scroll to position [3941, 0]
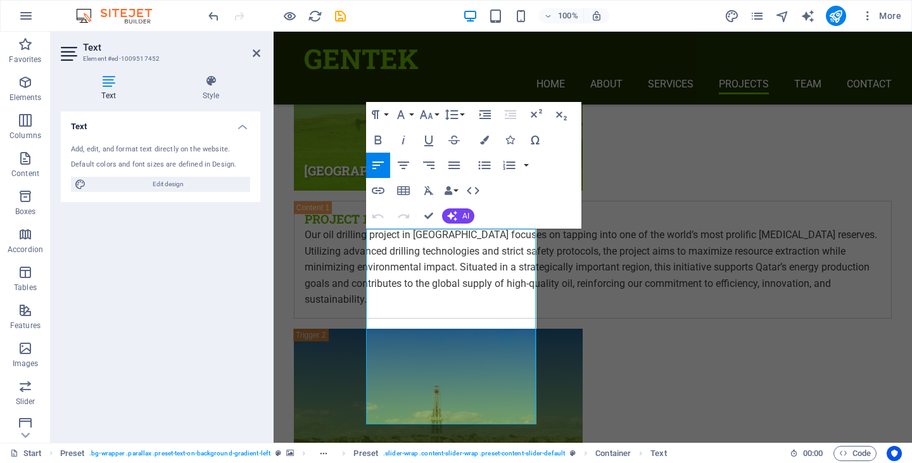
scroll to position [4177, 0]
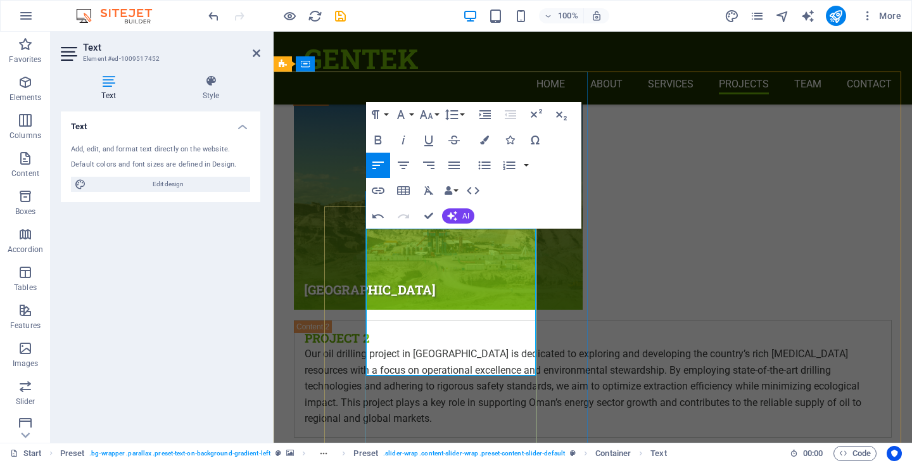
drag, startPoint x: 461, startPoint y: 240, endPoint x: 394, endPoint y: 259, distance: 69.0
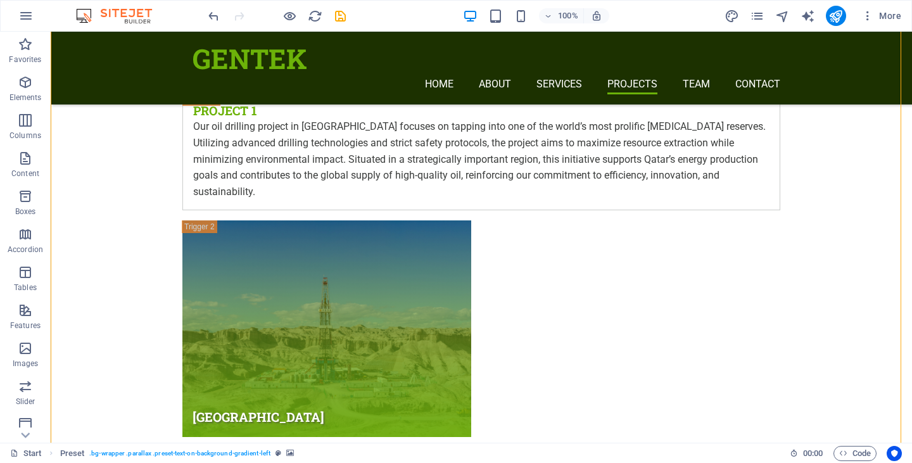
scroll to position [3928, 0]
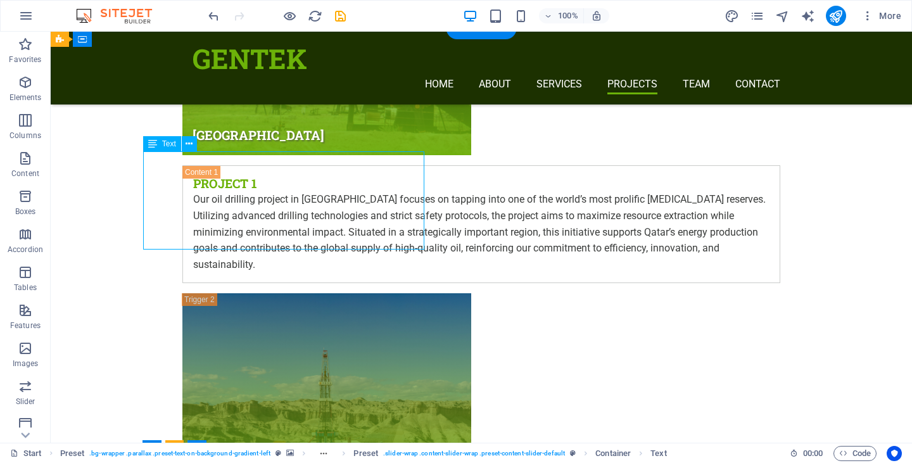
scroll to position [4177, 0]
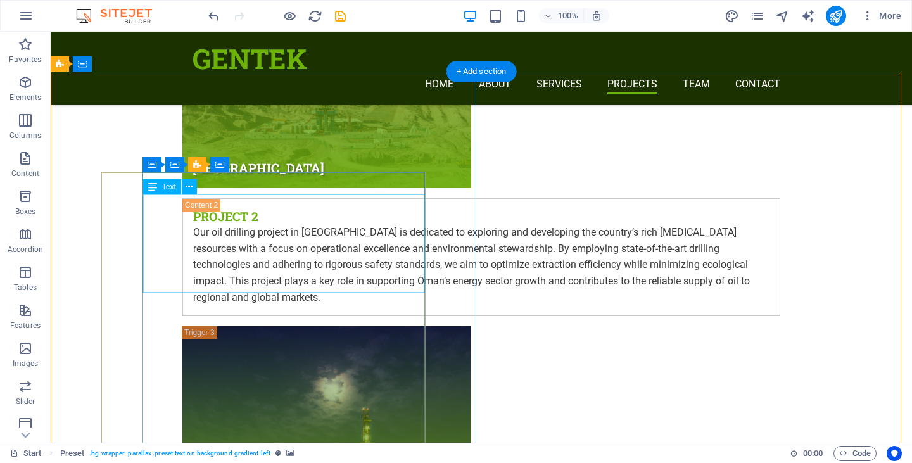
scroll to position [3885, 0]
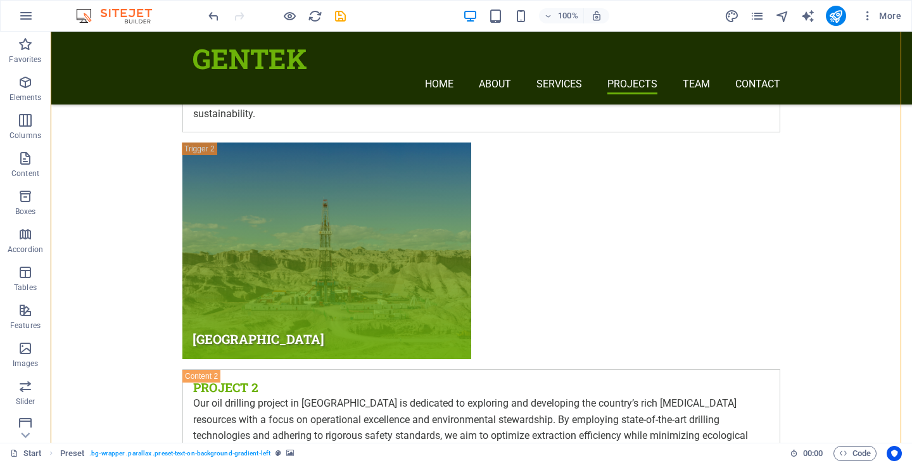
scroll to position [4007, 0]
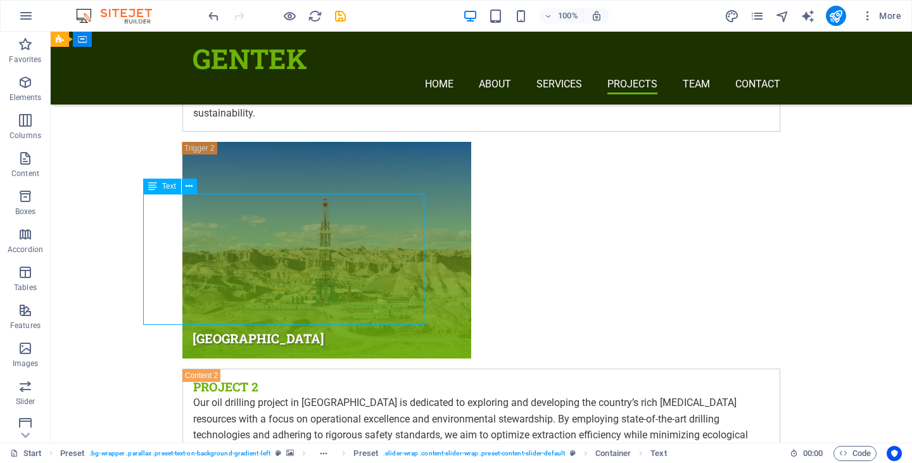
drag, startPoint x: 209, startPoint y: 299, endPoint x: 152, endPoint y: 219, distance: 98.1
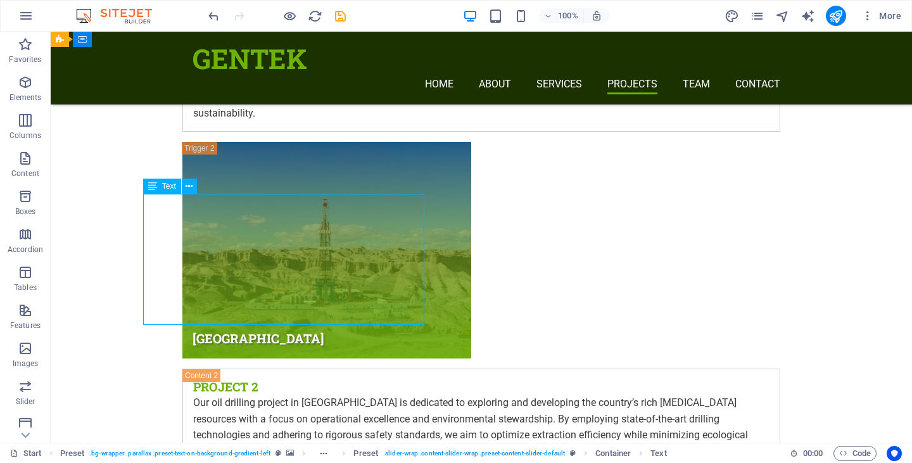
click at [162, 221] on div "H1 Banner Container Container Spacer Button Preset Container Preset Container H…" at bounding box center [482, 237] width 862 height 411
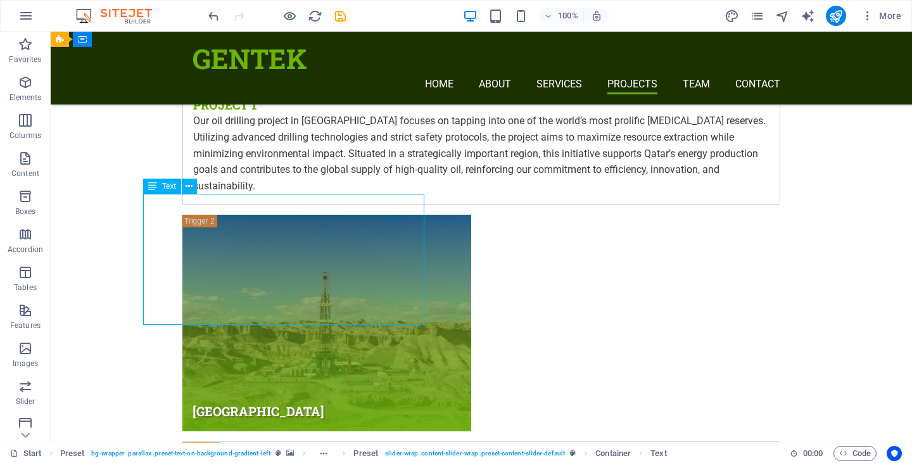
scroll to position [4347, 0]
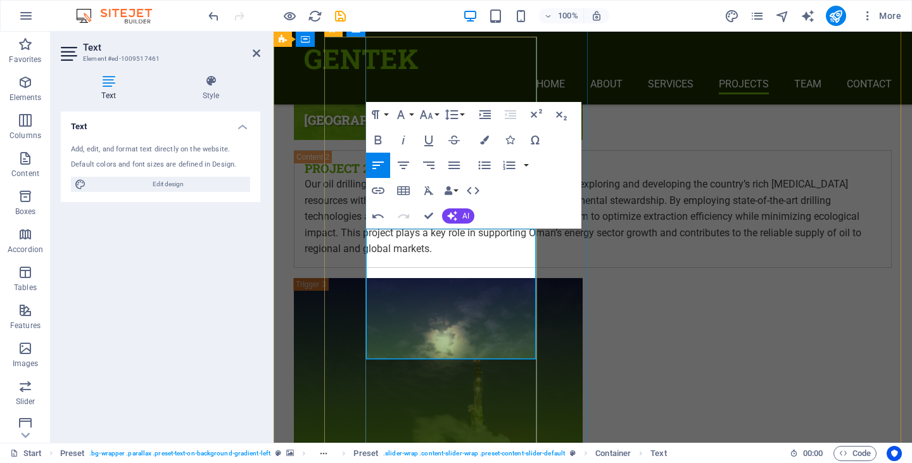
drag, startPoint x: 444, startPoint y: 267, endPoint x: 366, endPoint y: 268, distance: 78.6
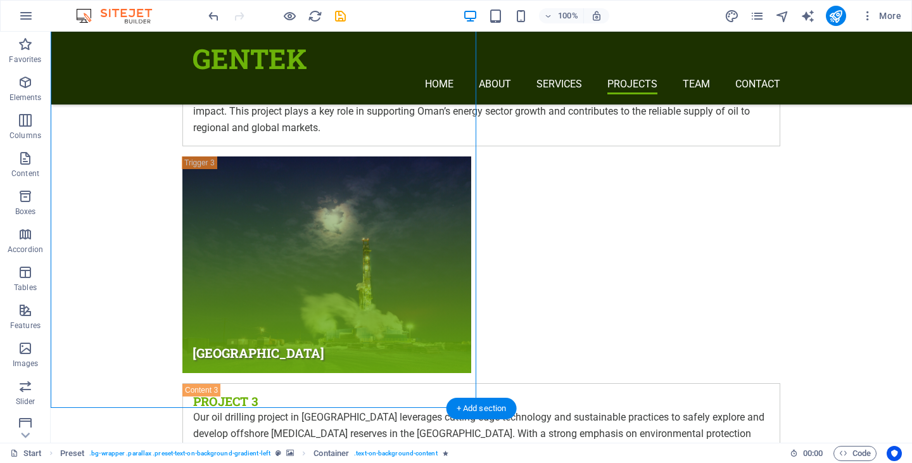
scroll to position [4004, 0]
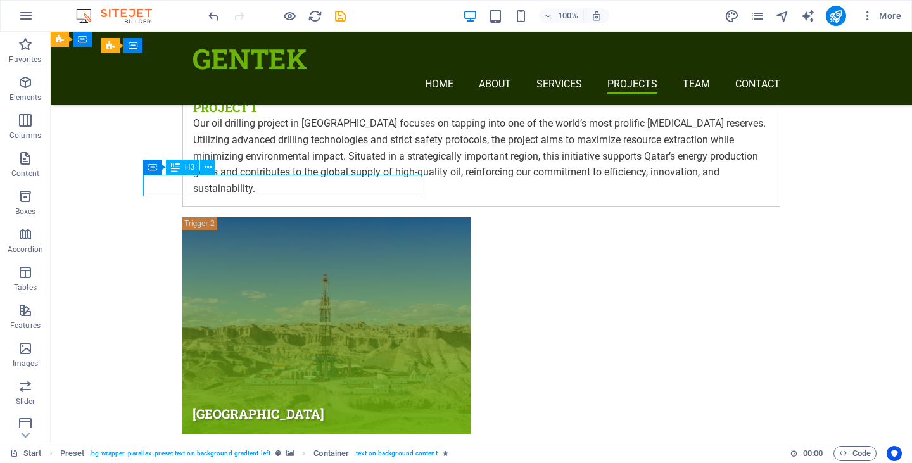
scroll to position [4325, 0]
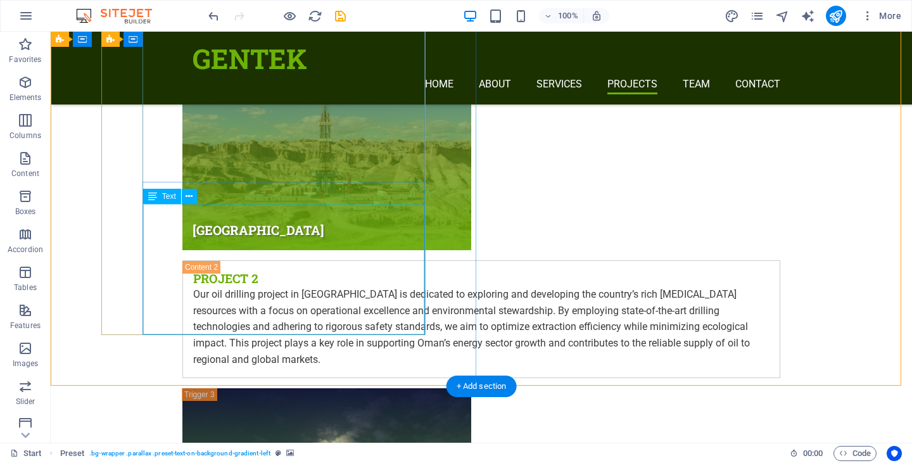
scroll to position [4136, 0]
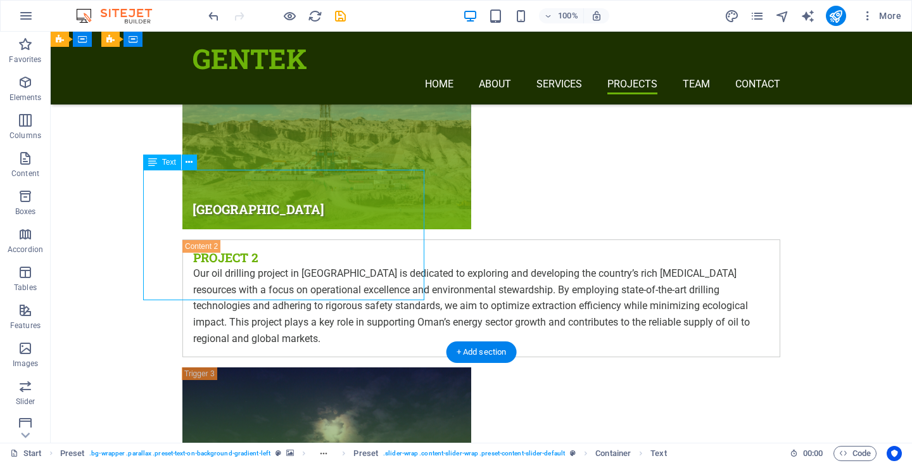
drag, startPoint x: 207, startPoint y: 280, endPoint x: 153, endPoint y: 190, distance: 104.5
click at [172, 195] on div "H1 Banner Container Container Spacer Button Preset Container Preset Container H…" at bounding box center [482, 237] width 862 height 411
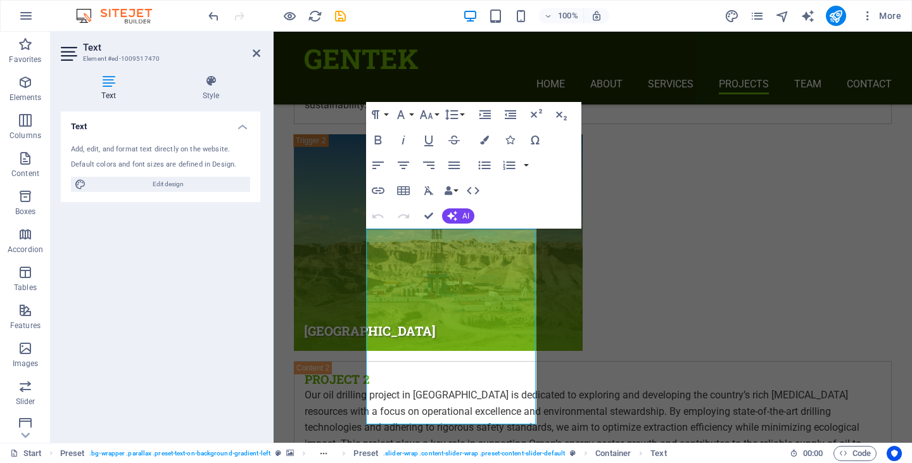
scroll to position [4500, 0]
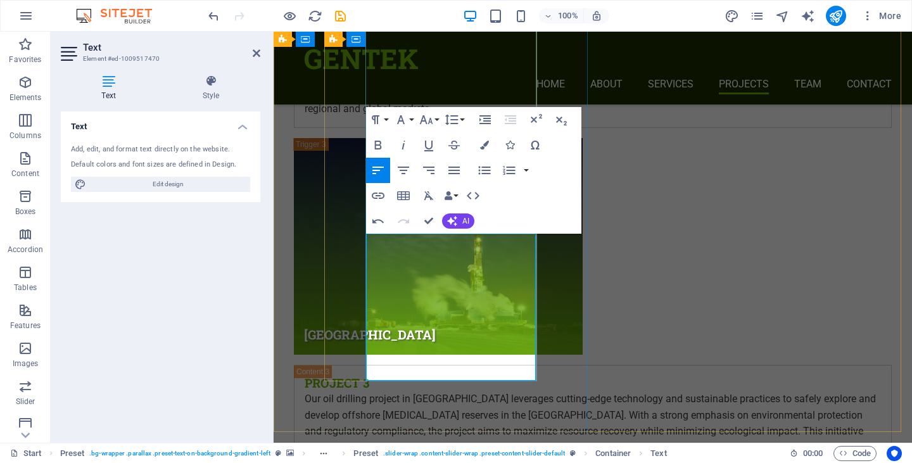
scroll to position [4479, 0]
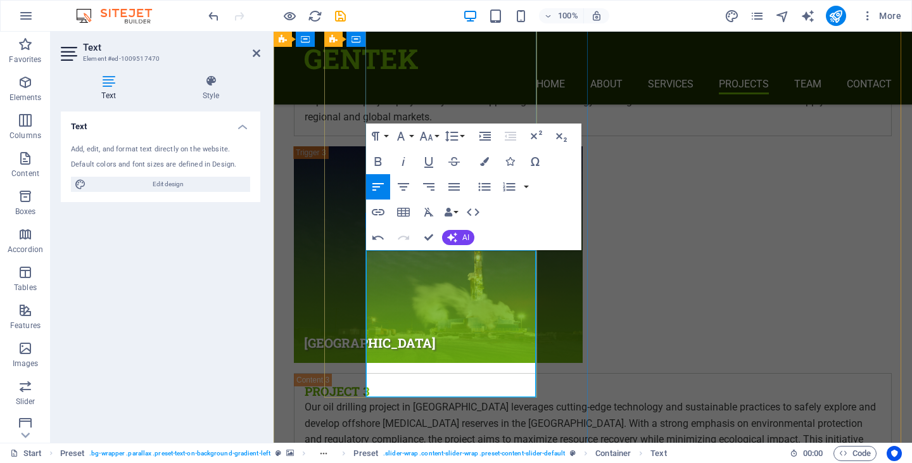
drag, startPoint x: 531, startPoint y: 261, endPoint x: 452, endPoint y: 261, distance: 78.6
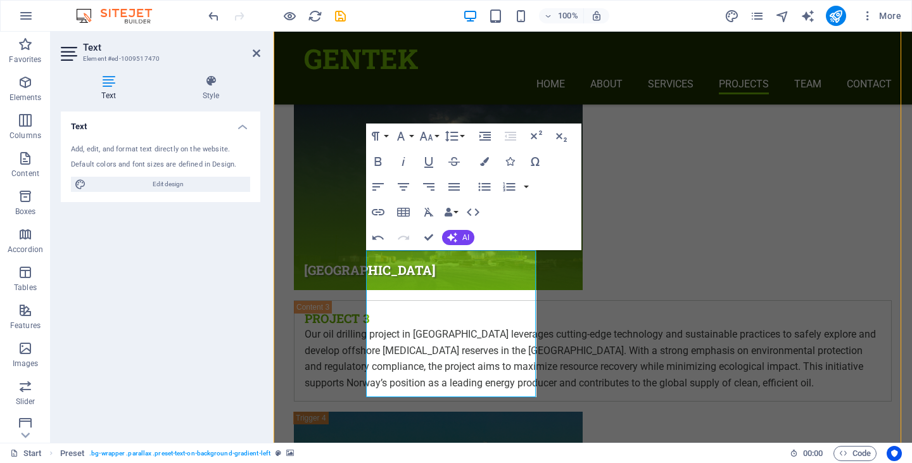
scroll to position [3969, 0]
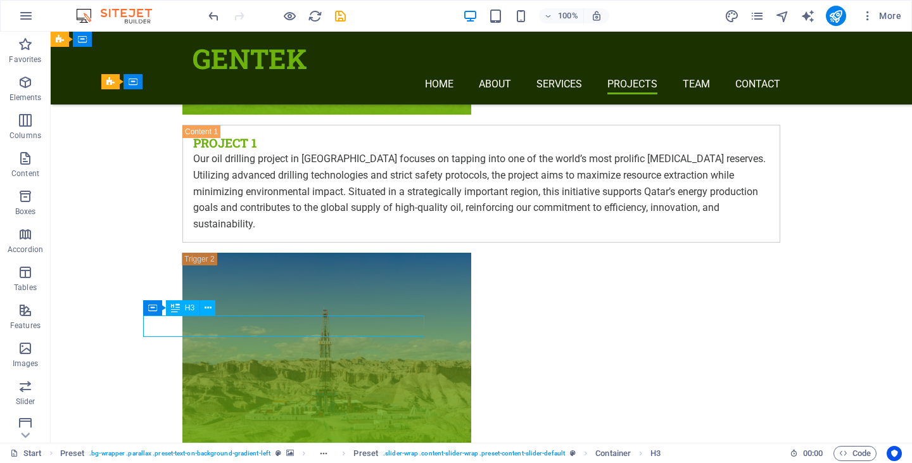
scroll to position [4478, 0]
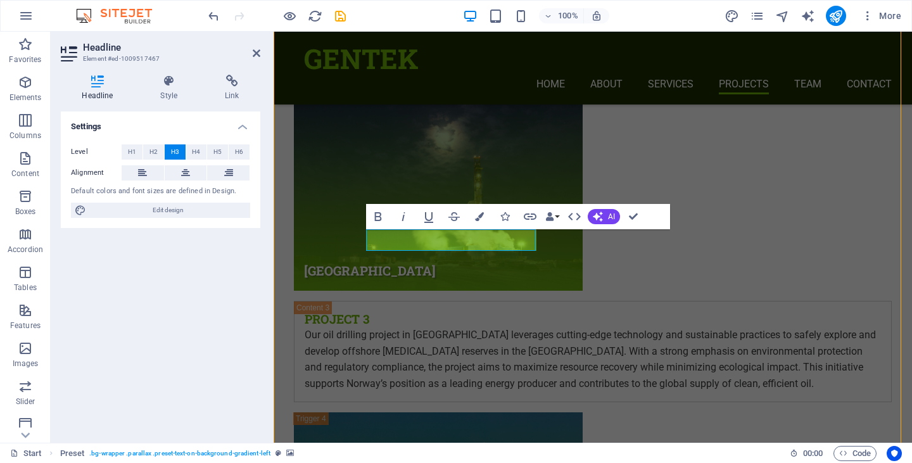
scroll to position [3969, 0]
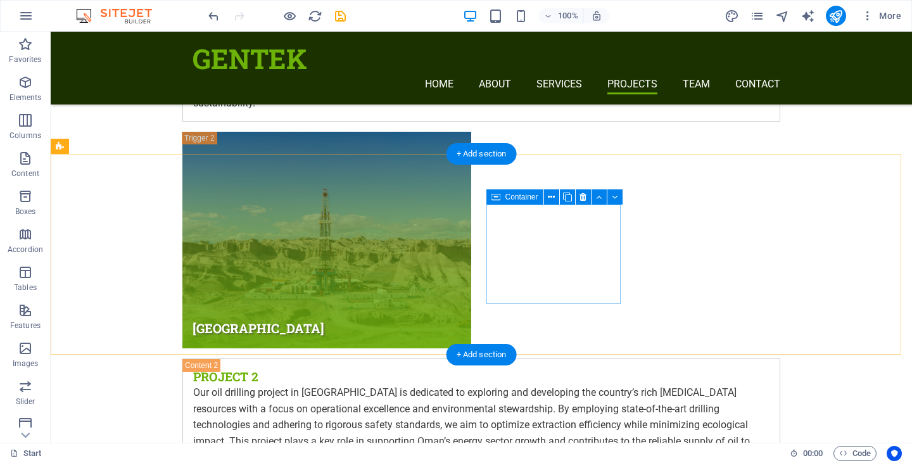
scroll to position [3957, 0]
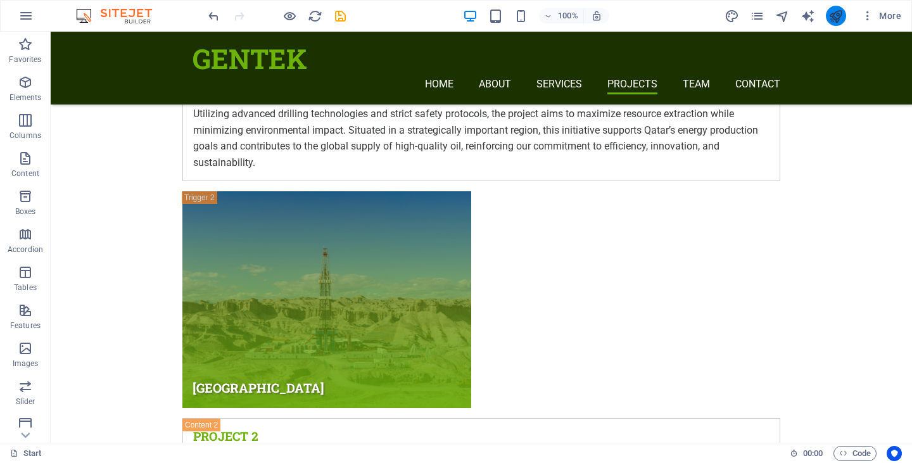
click at [831, 15] on icon "publish" at bounding box center [836, 16] width 15 height 15
checkbox input "false"
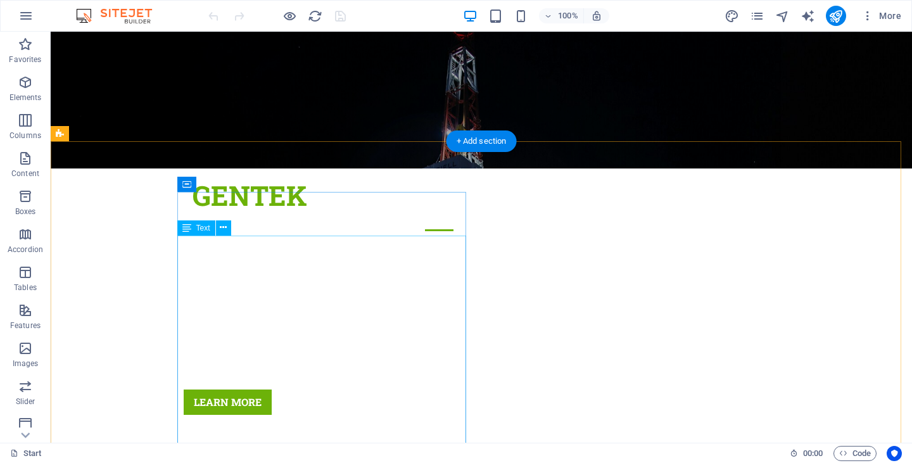
scroll to position [272, 0]
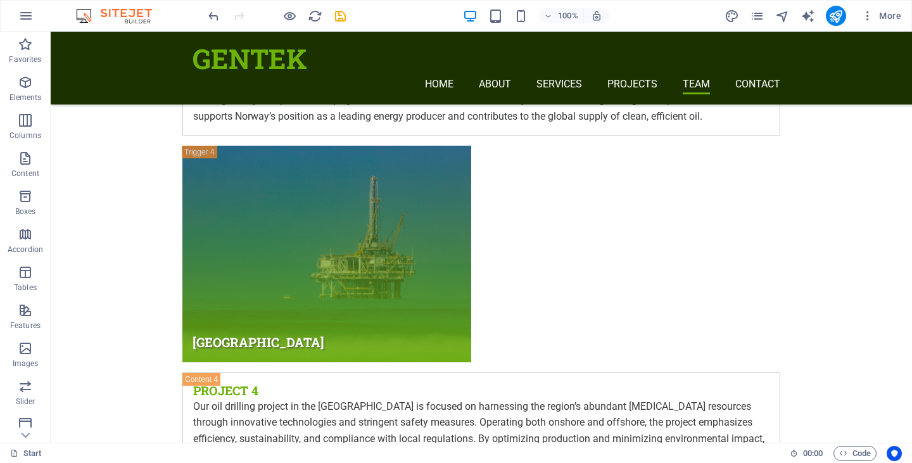
scroll to position [4688, 0]
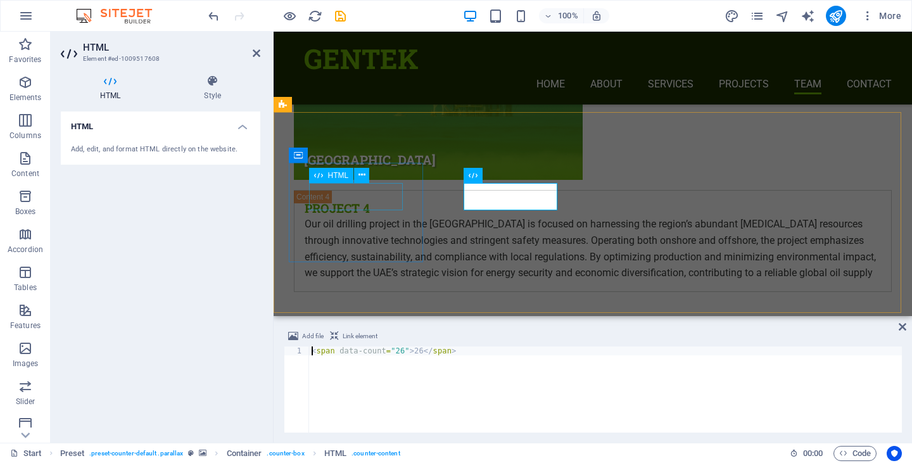
scroll to position [5049, 0]
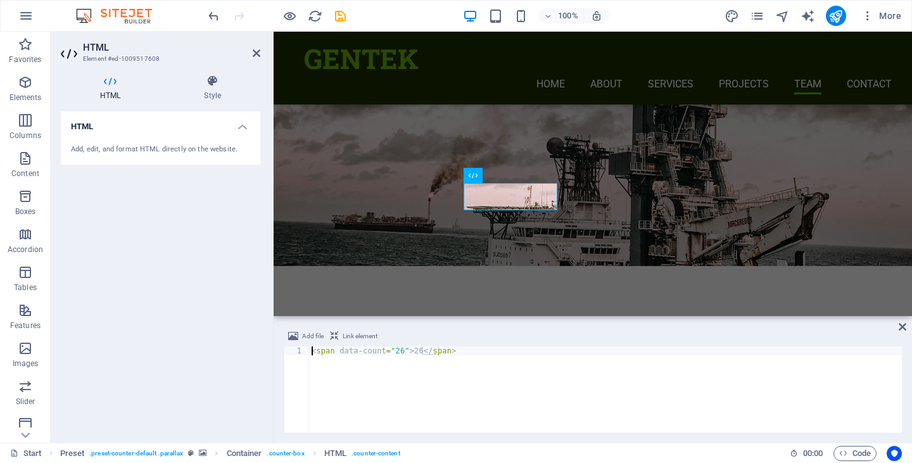
click at [408, 357] on div "< span data-count = "26" > 26 </ span >" at bounding box center [605, 399] width 593 height 104
click at [410, 354] on div "< span data-count = "26" > 26 </ span >" at bounding box center [605, 399] width 593 height 104
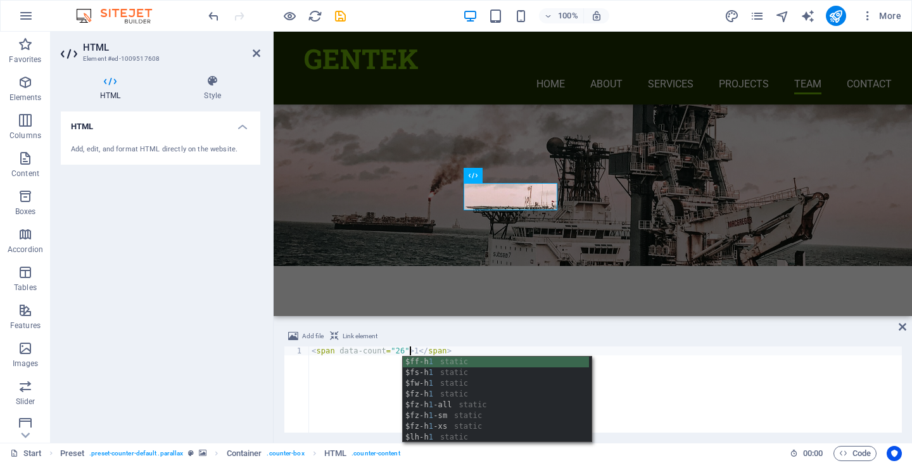
scroll to position [0, 8]
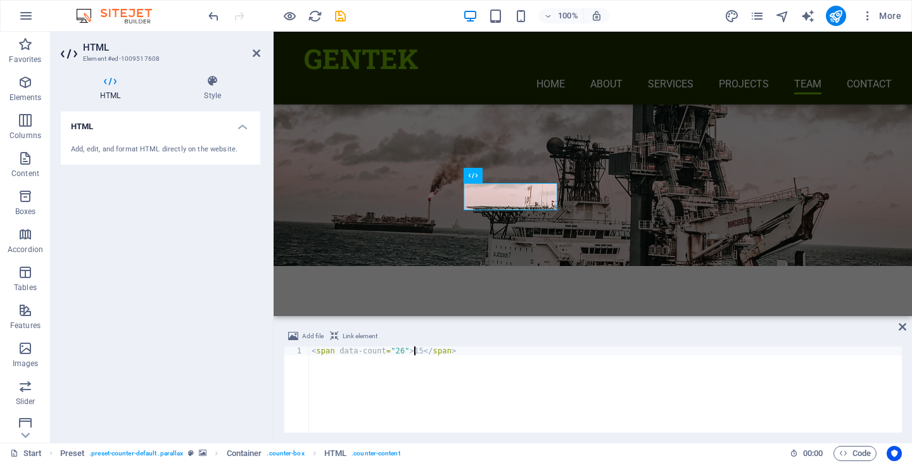
type textarea "<span data-count="26">15</span>"
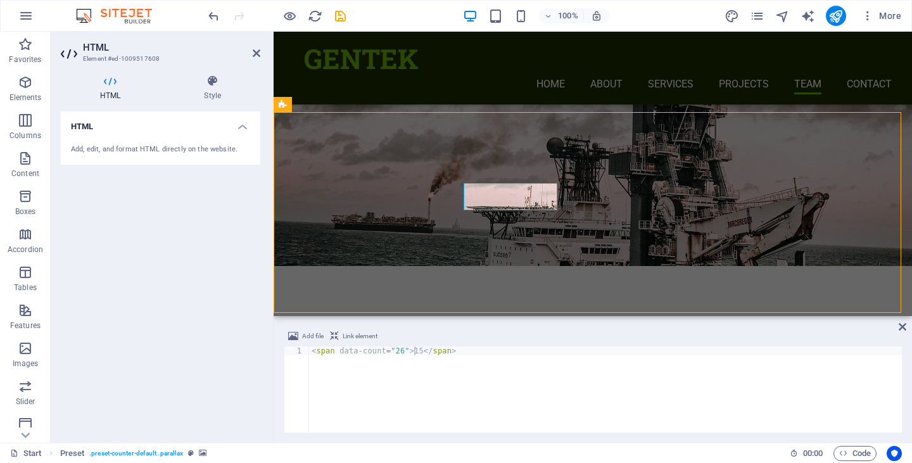
scroll to position [4688, 0]
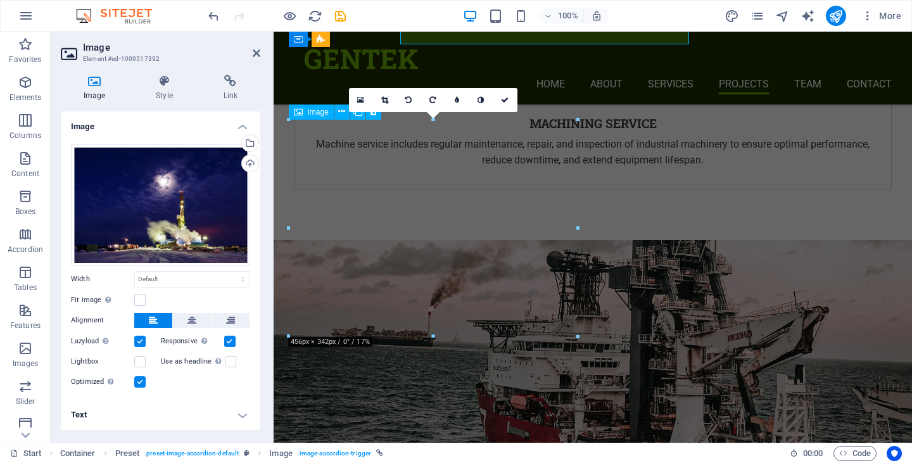
scroll to position [3381, 0]
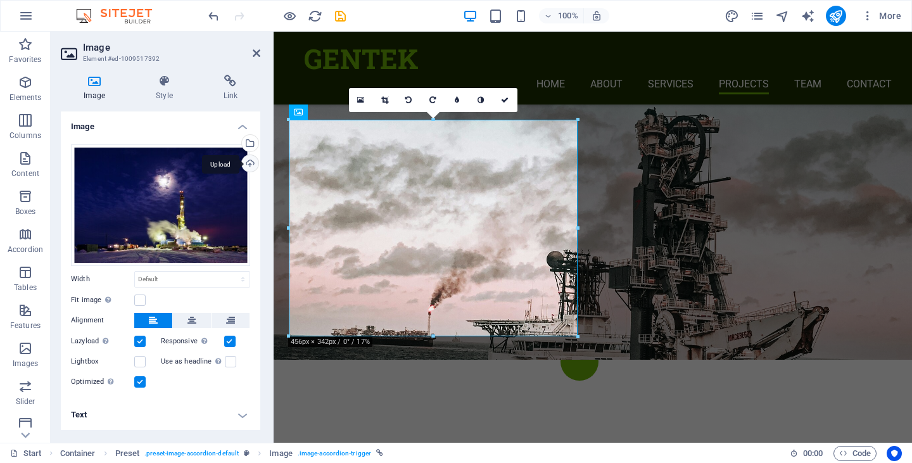
click at [253, 162] on div "Upload" at bounding box center [249, 164] width 19 height 19
click at [242, 411] on h4 "Text" at bounding box center [161, 415] width 200 height 30
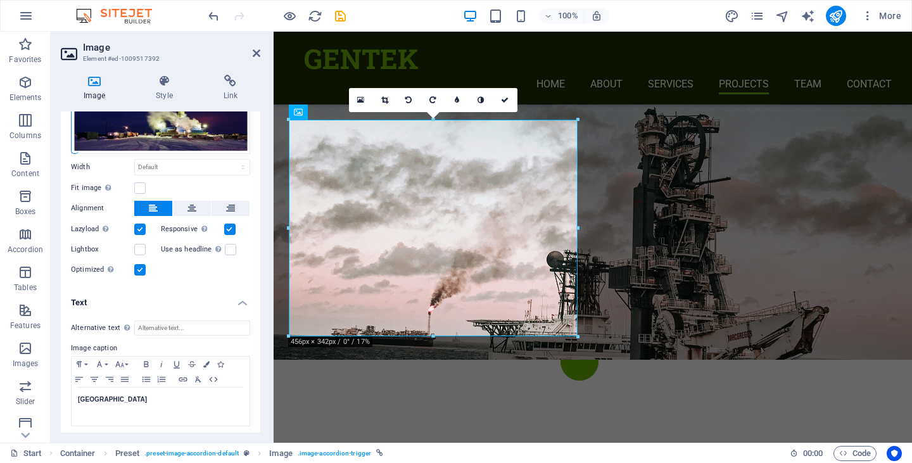
scroll to position [115, 0]
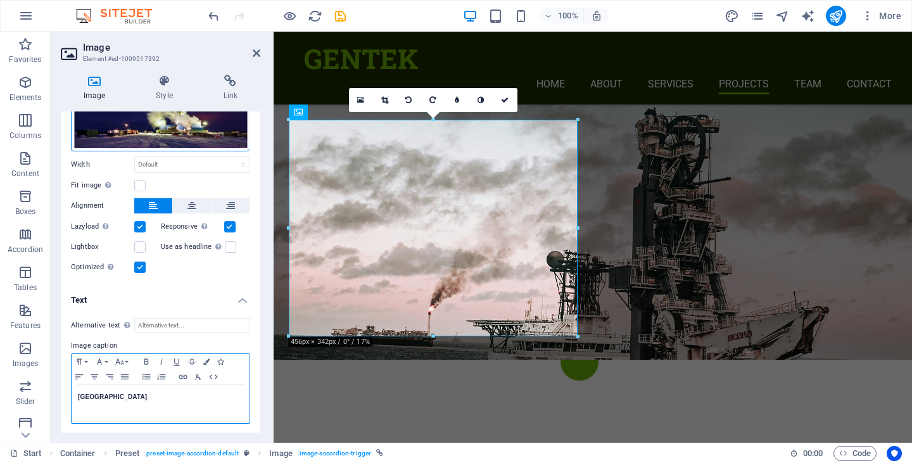
click at [113, 399] on p "Norway" at bounding box center [160, 397] width 165 height 11
click at [193, 290] on h4 "Text" at bounding box center [161, 296] width 200 height 23
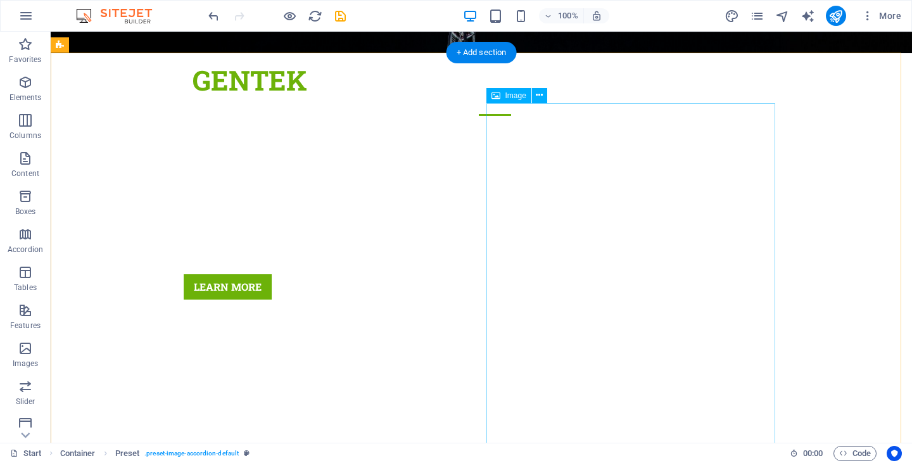
scroll to position [390, 0]
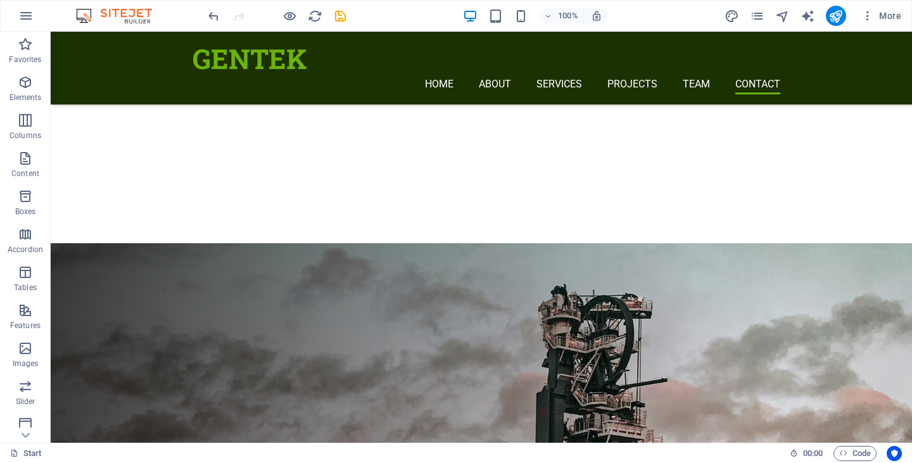
scroll to position [5330, 0]
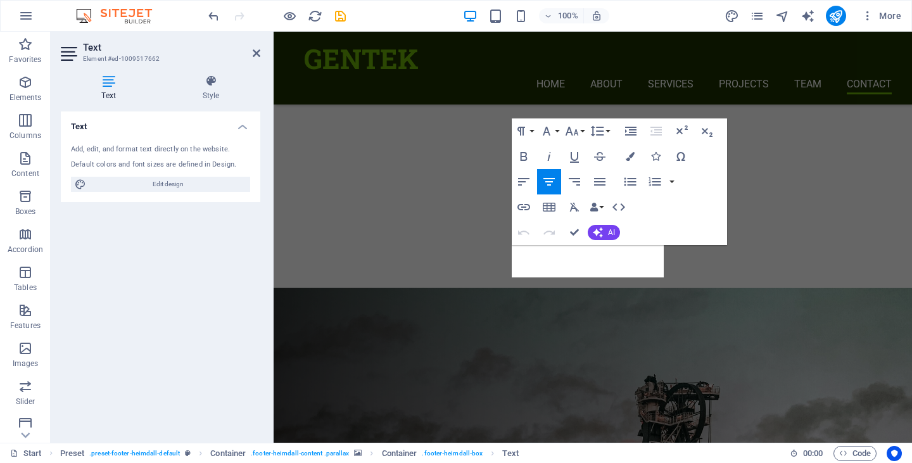
scroll to position [5802, 0]
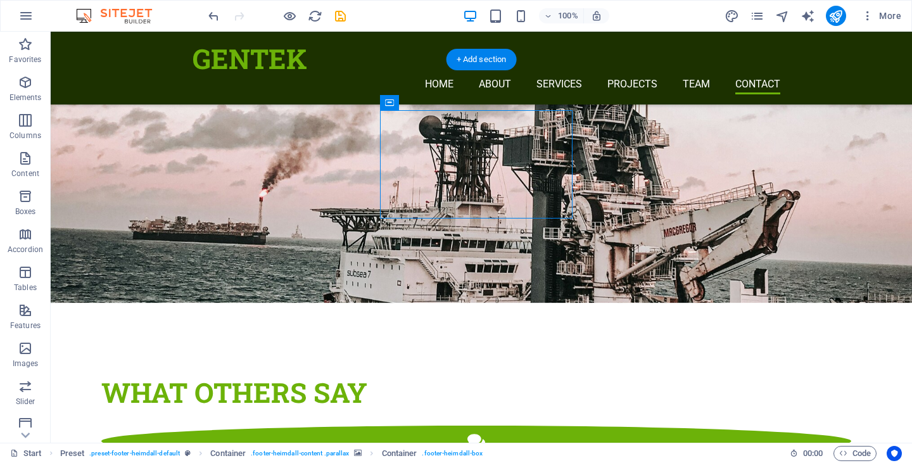
scroll to position [5425, 0]
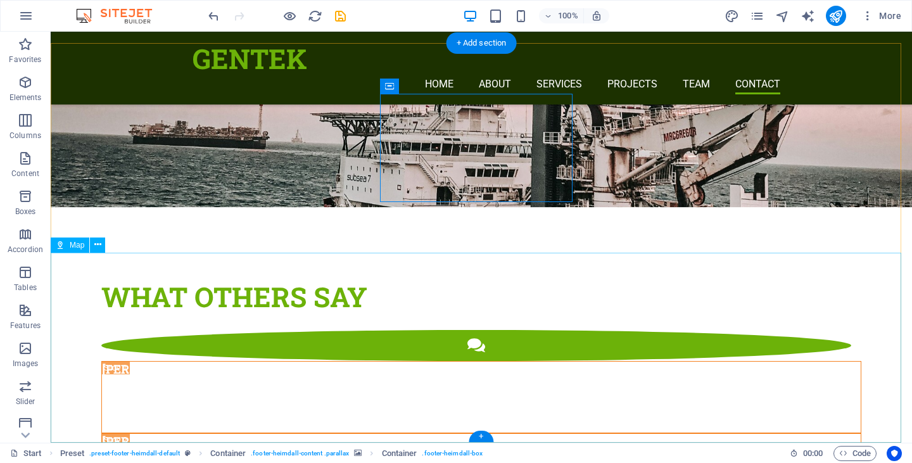
select select "1"
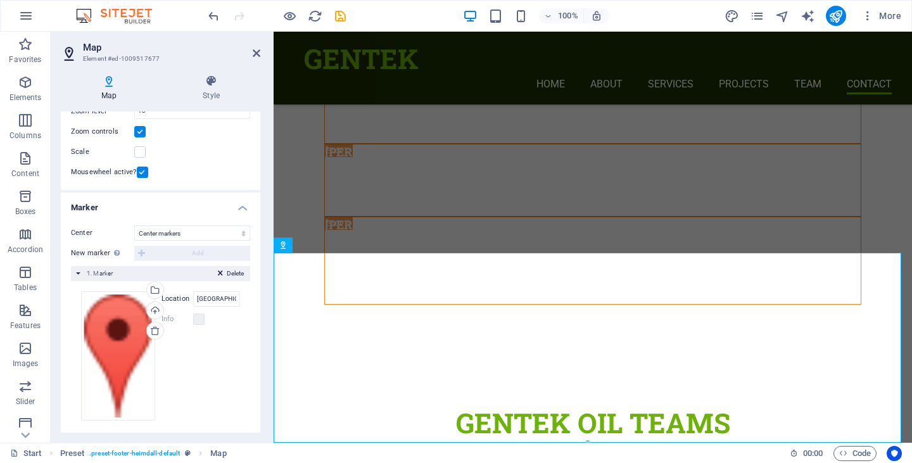
scroll to position [153, 0]
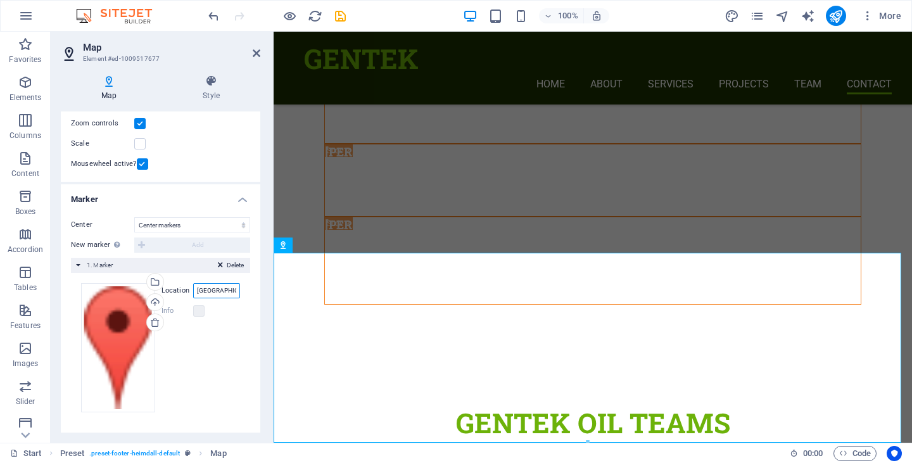
click at [217, 293] on input "London,Uk" at bounding box center [216, 290] width 47 height 15
paste input "71-75 Shelton Street, London WC2H 9JQ"
type input "71-75 Shelton Street, London WC2H 9JQ"
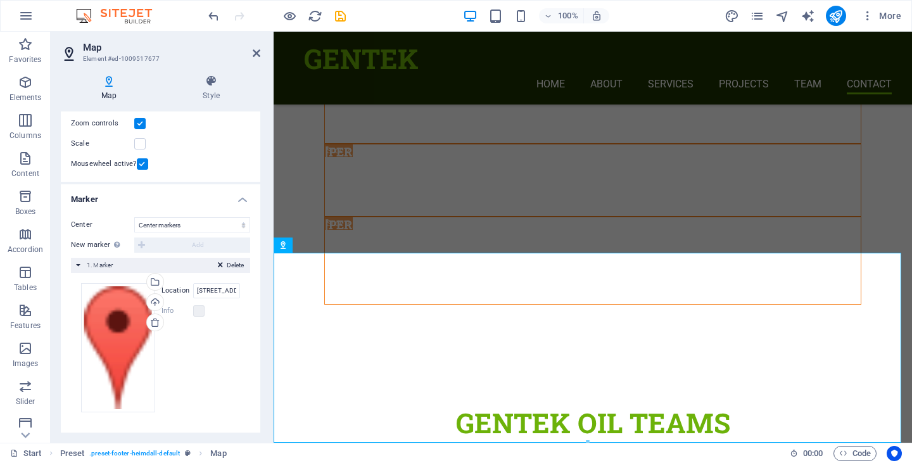
click at [262, 307] on div "Map Style Map options Map center 300 Alamo Plaza, 78205 San Antonio, TX Map is …" at bounding box center [161, 254] width 220 height 378
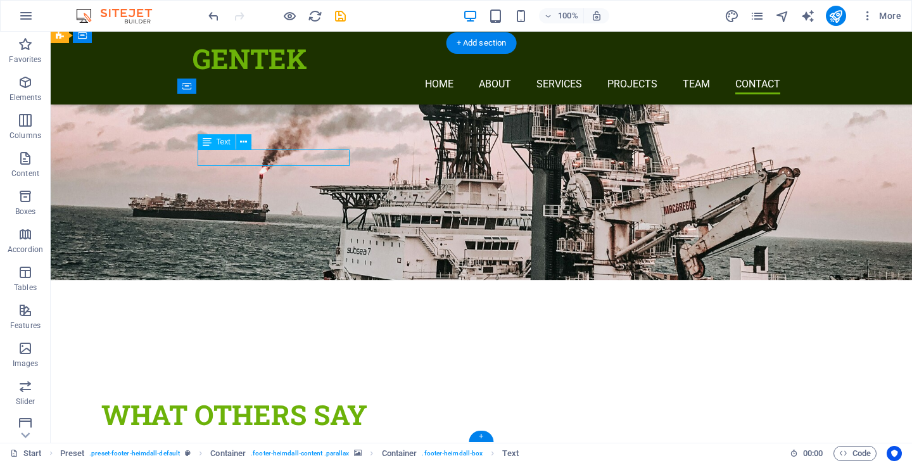
scroll to position [5897, 0]
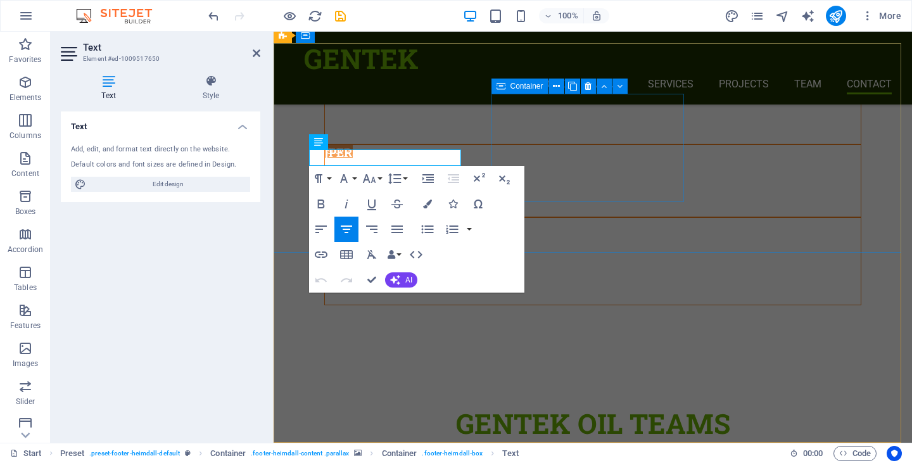
drag, startPoint x: 426, startPoint y: 158, endPoint x: 505, endPoint y: 157, distance: 79.2
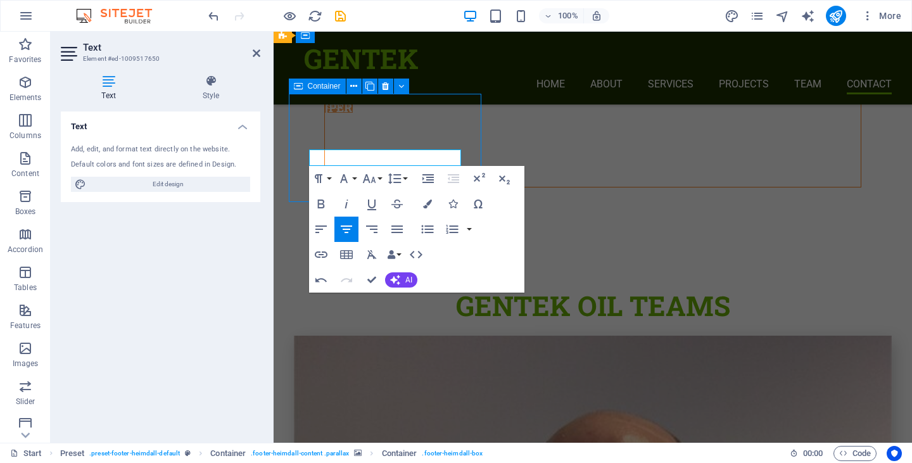
scroll to position [5425, 0]
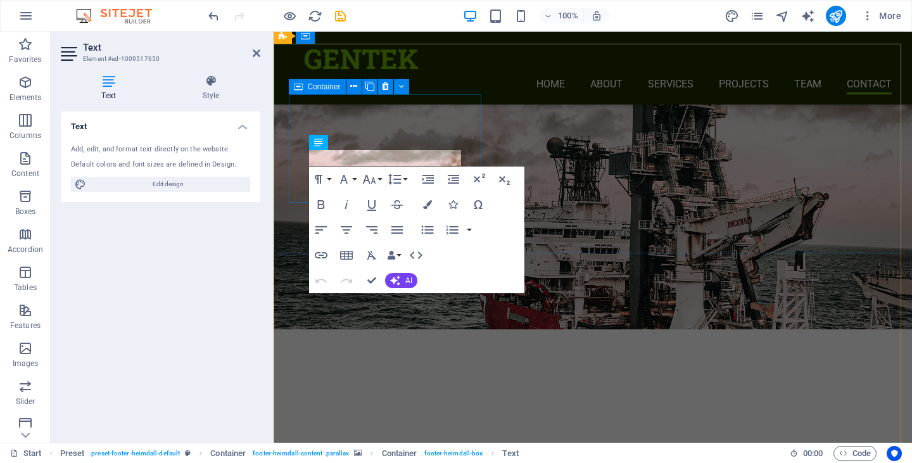
scroll to position [5897, 0]
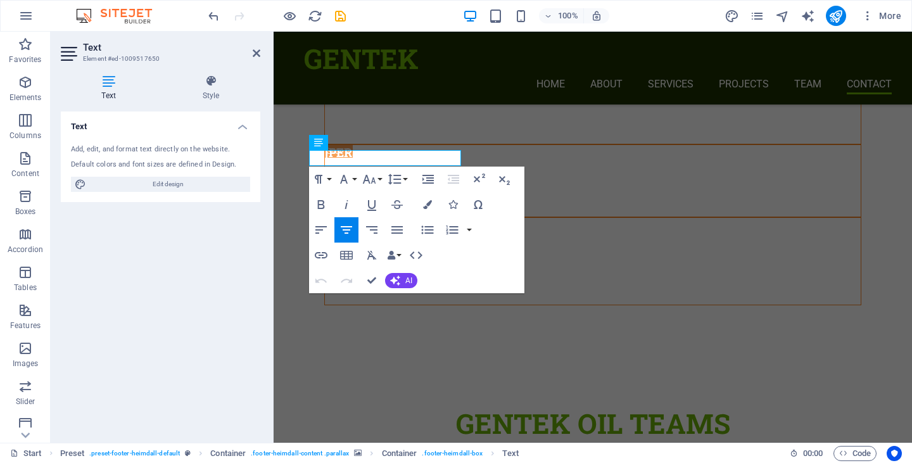
click at [340, 224] on icon "button" at bounding box center [346, 229] width 15 height 15
click at [352, 229] on icon "button" at bounding box center [346, 229] width 15 height 15
click at [493, 179] on button "Subscript" at bounding box center [504, 179] width 24 height 25
click at [497, 182] on icon "button" at bounding box center [504, 179] width 15 height 15
click at [319, 274] on icon "button" at bounding box center [321, 280] width 15 height 15
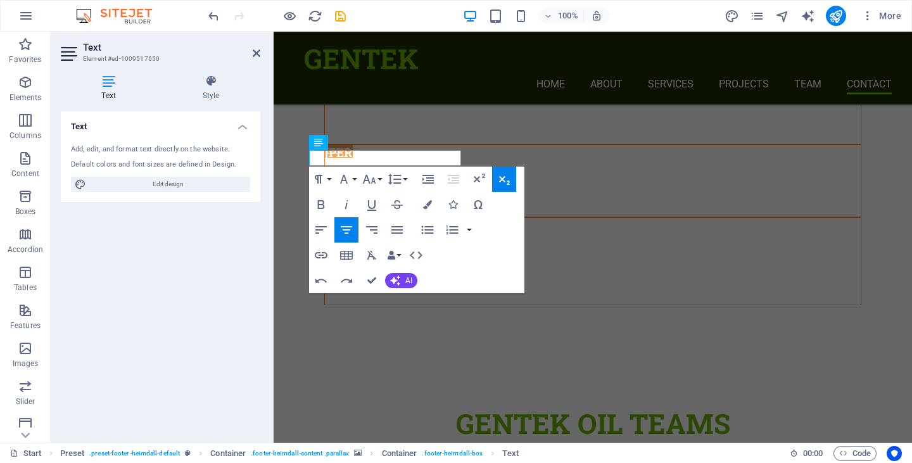
click at [501, 177] on icon "button" at bounding box center [504, 179] width 15 height 15
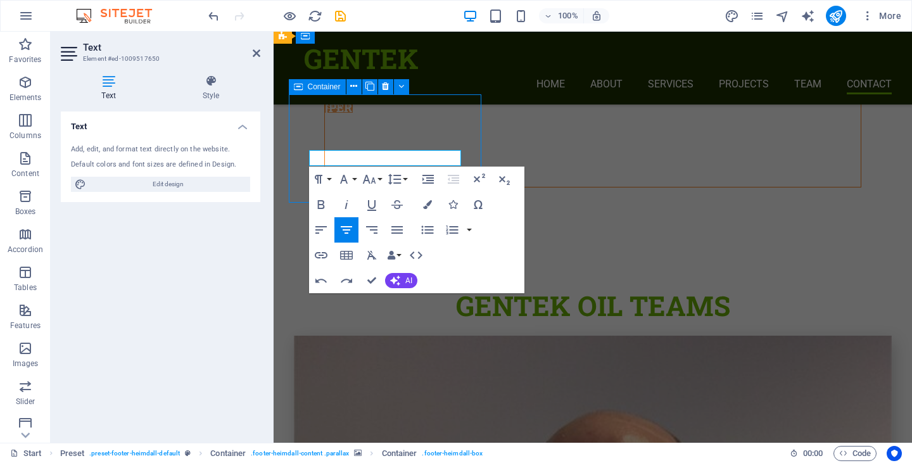
scroll to position [5425, 0]
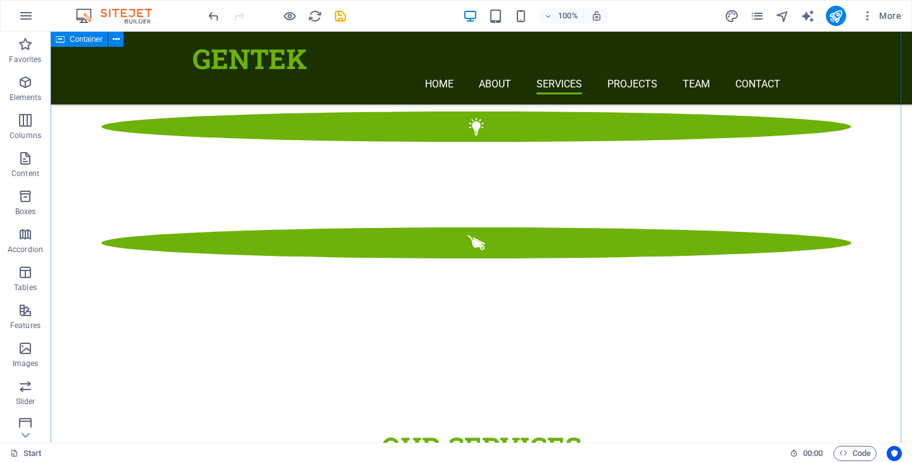
scroll to position [1742, 0]
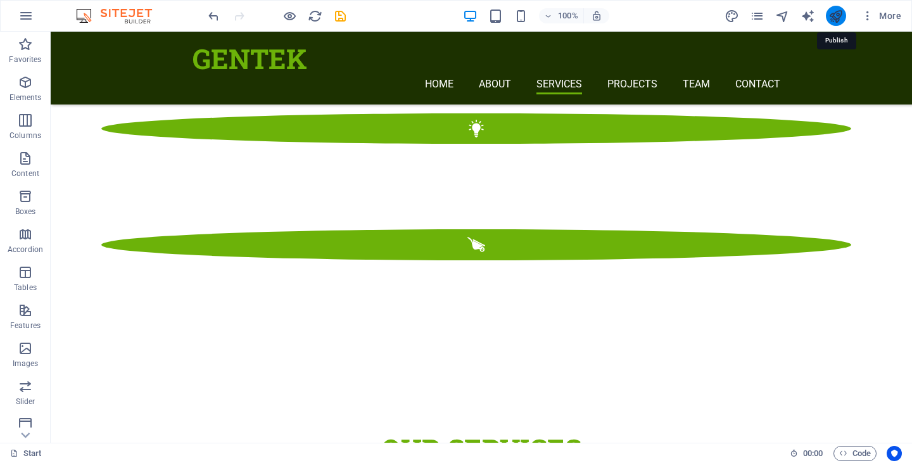
click at [831, 16] on icon "publish" at bounding box center [836, 16] width 15 height 15
checkbox input "false"
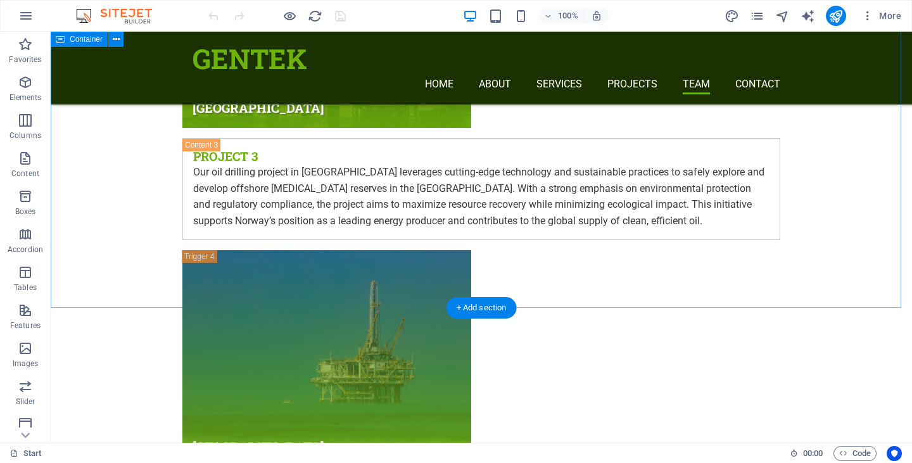
scroll to position [4609, 0]
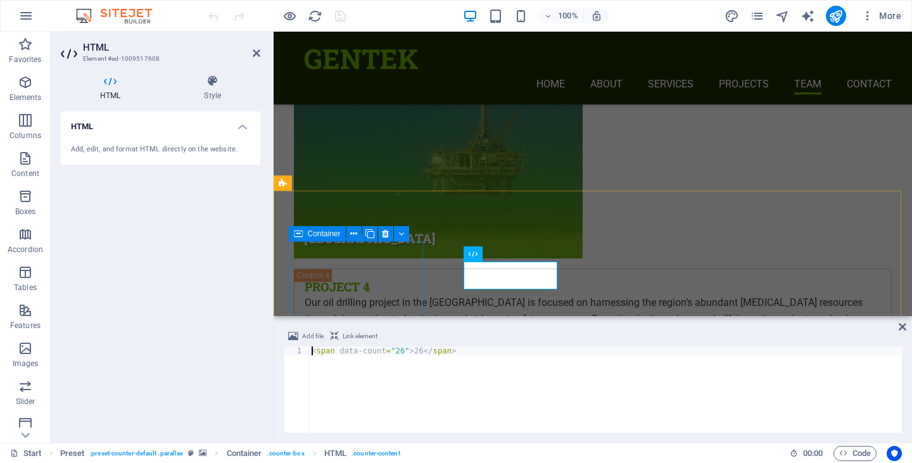
scroll to position [4970, 0]
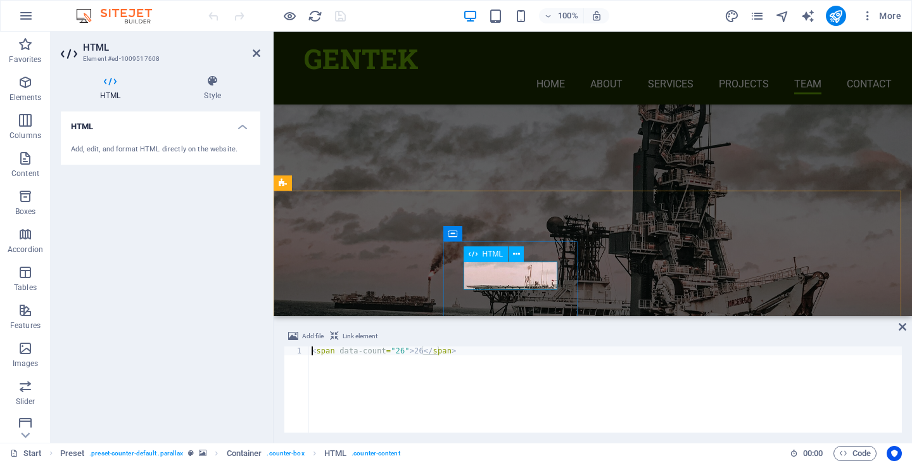
click at [407, 353] on div "< span data-count = "26" > 26 </ span >" at bounding box center [605, 399] width 593 height 104
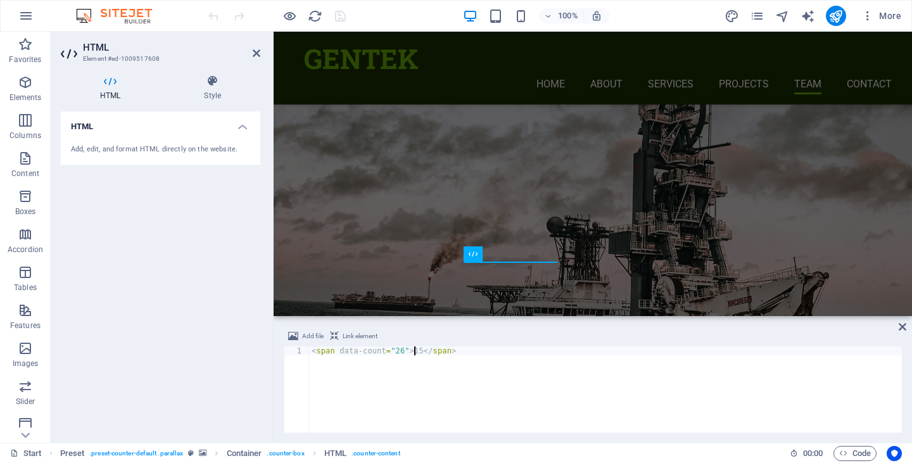
scroll to position [0, 8]
click at [397, 351] on div "< span data-count = "26" > 15 </ span >" at bounding box center [605, 399] width 593 height 104
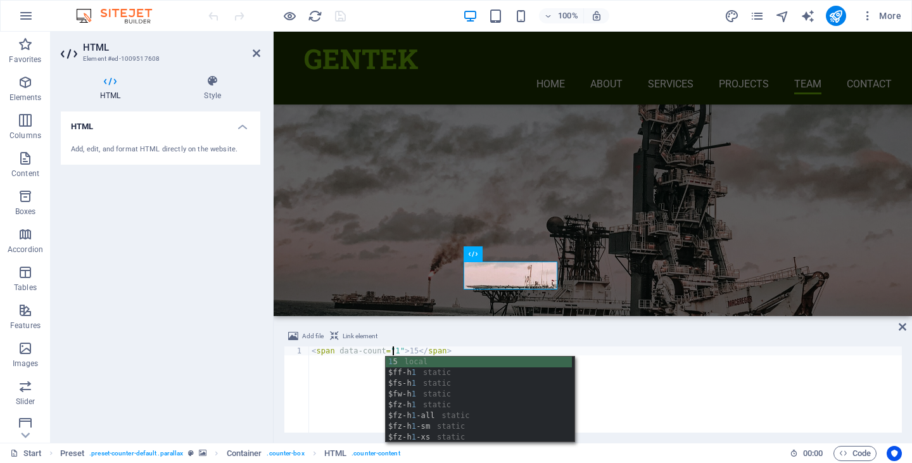
scroll to position [0, 7]
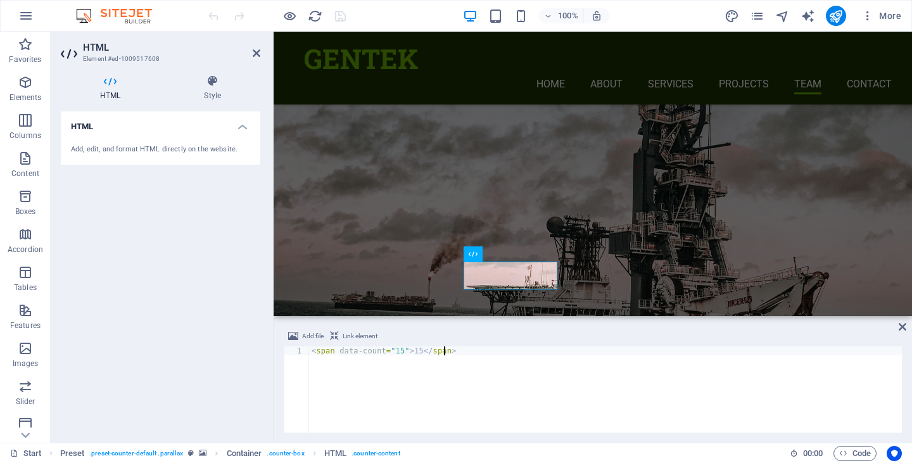
click at [509, 374] on div "< span data-count = "15" > 15 </ span >" at bounding box center [605, 399] width 593 height 104
type textarea "<span data-count="15">15</span>"
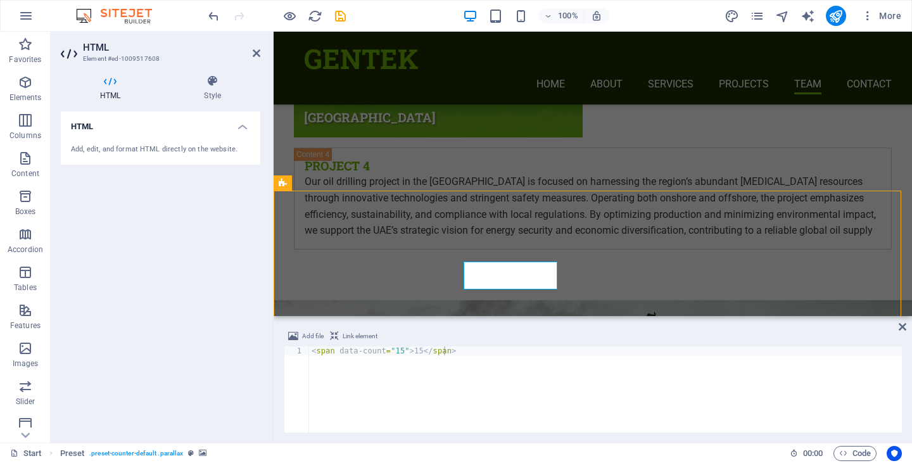
scroll to position [4609, 0]
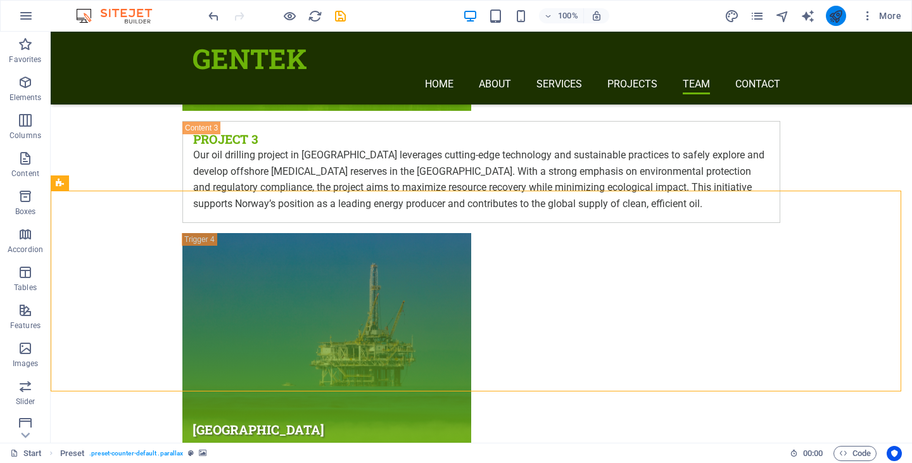
click at [841, 24] on button "publish" at bounding box center [836, 16] width 20 height 20
checkbox input "false"
